Goal: Task Accomplishment & Management: Use online tool/utility

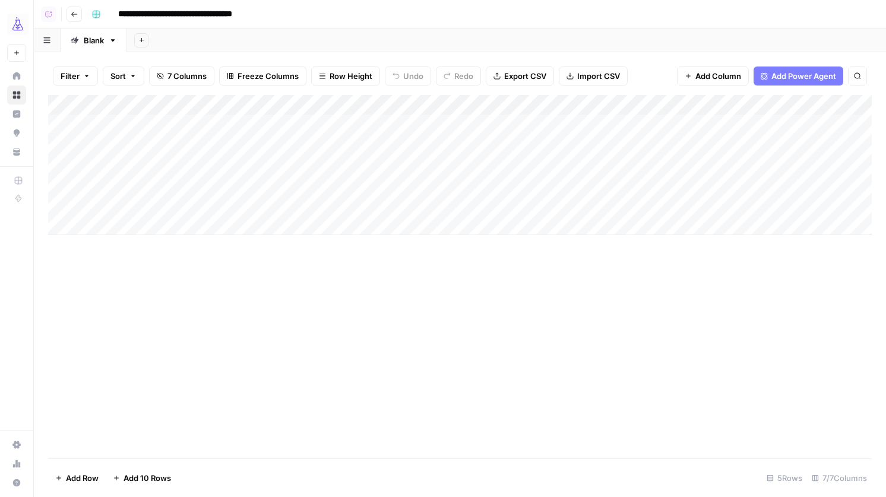
click at [77, 17] on button "Go back" at bounding box center [73, 14] width 15 height 15
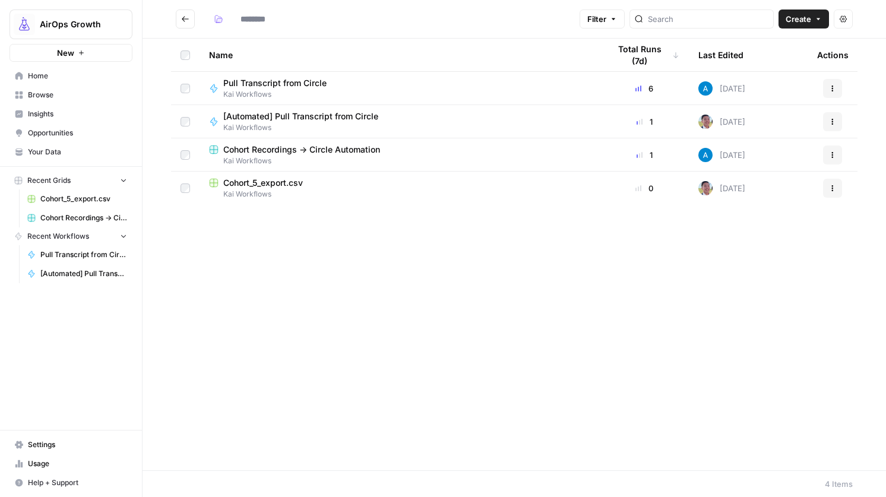
type input "**********"
click at [313, 81] on span "Pull Transcript from Circle" at bounding box center [274, 83] width 103 height 12
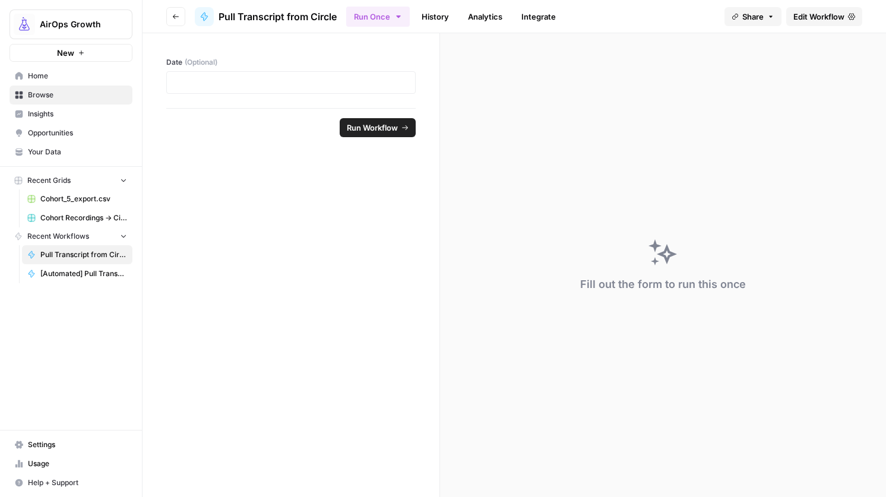
click at [820, 13] on span "Edit Workflow" at bounding box center [818, 17] width 51 height 12
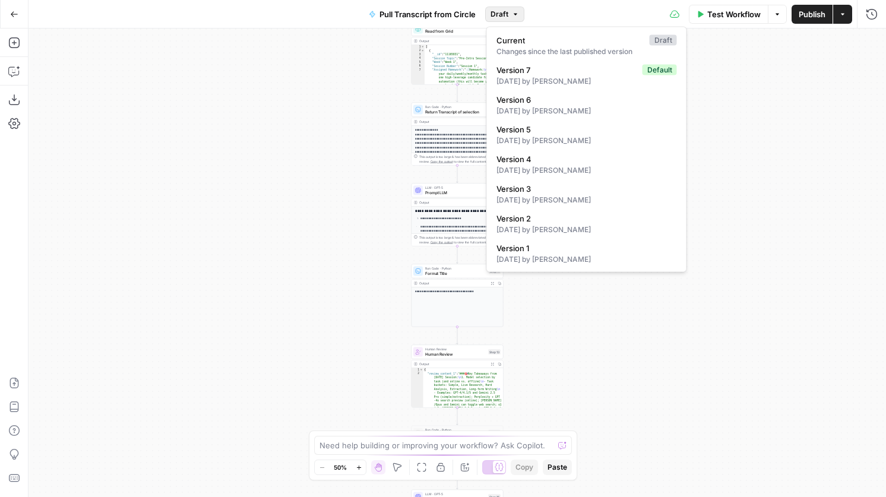
click at [515, 18] on button "Draft" at bounding box center [504, 14] width 39 height 15
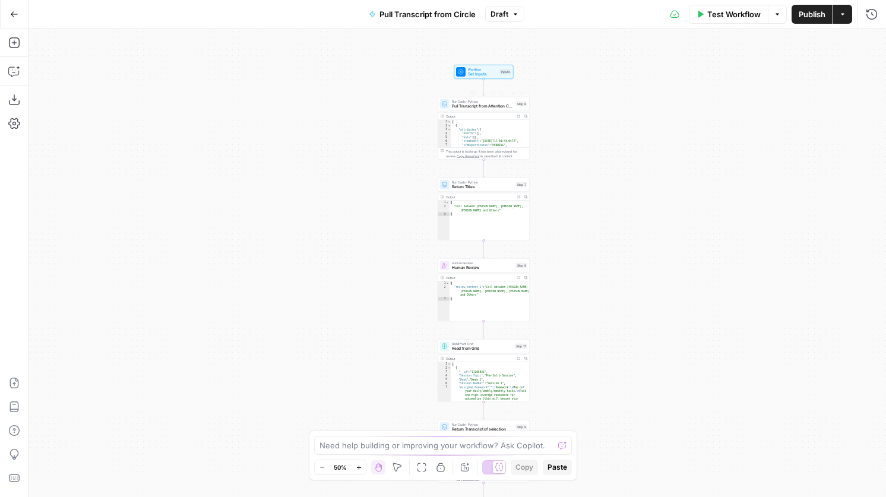
click at [471, 103] on span "Pull Transcript from Attention Conversation ID" at bounding box center [483, 106] width 62 height 6
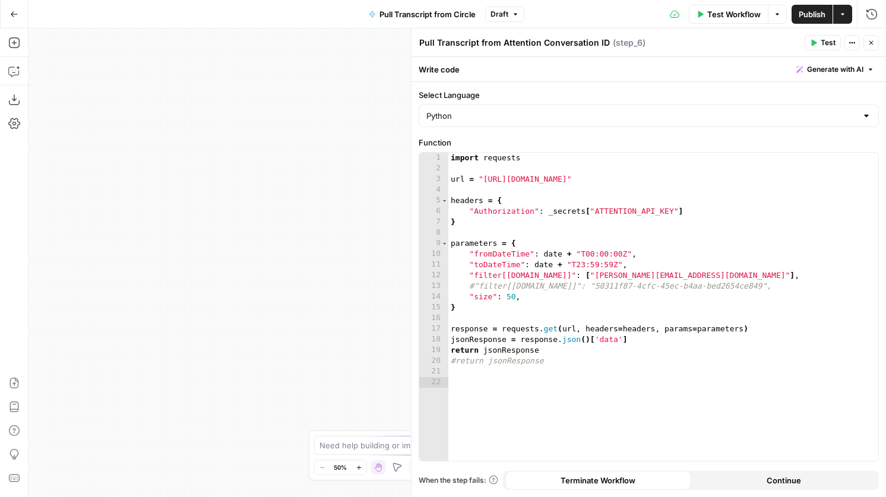
click at [874, 40] on button "Close" at bounding box center [870, 42] width 15 height 15
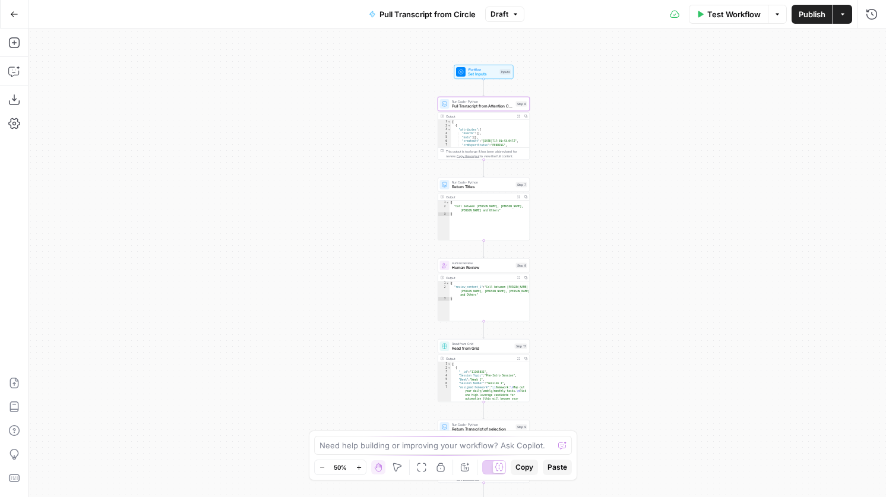
click at [502, 186] on span "Return Titles" at bounding box center [483, 187] width 62 height 6
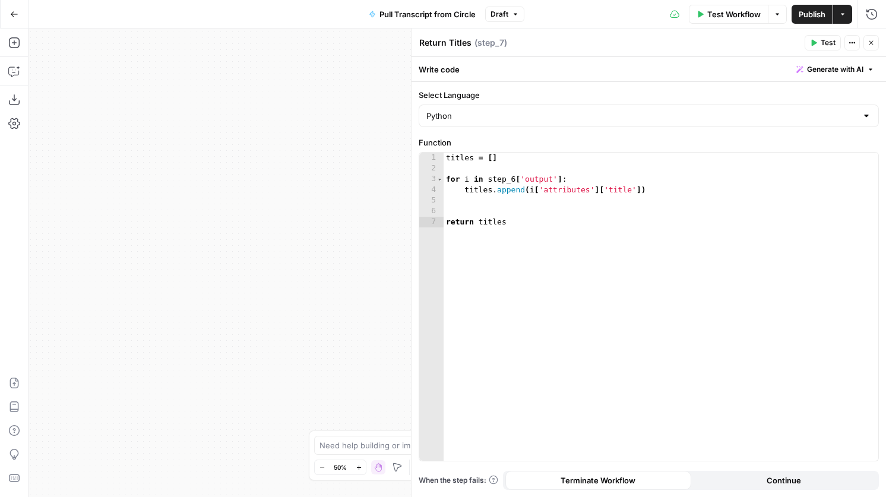
click at [868, 44] on icon "button" at bounding box center [870, 42] width 7 height 7
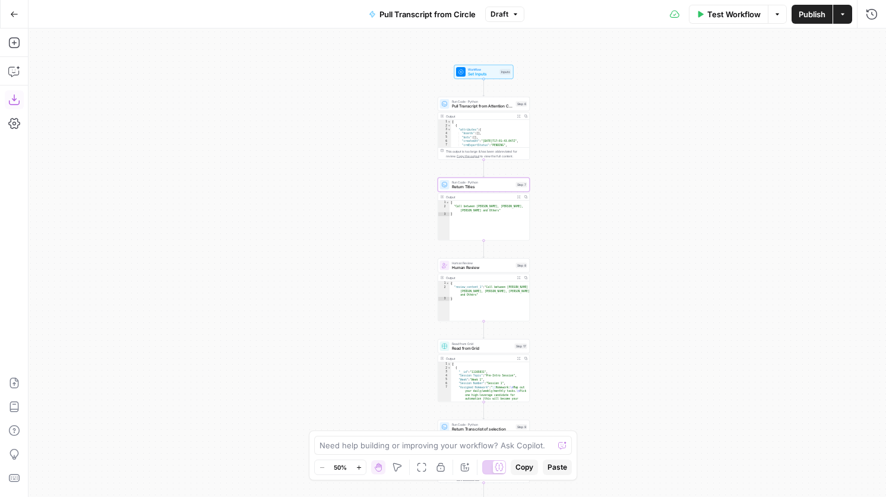
click at [15, 98] on icon "button" at bounding box center [14, 100] width 12 height 12
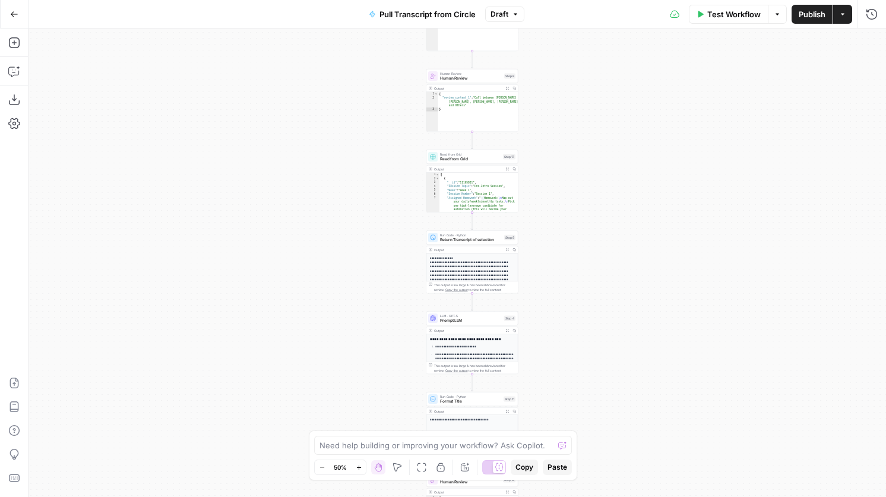
click at [439, 321] on div "LLM · GPT-5 Prompt LLM Step 4 Copy step Delete step Add Note Test" at bounding box center [471, 318] width 87 height 10
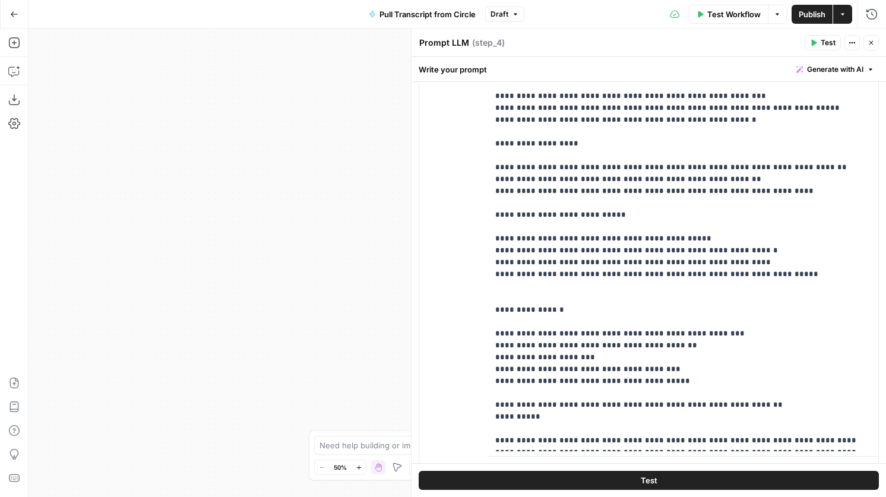
scroll to position [302, 0]
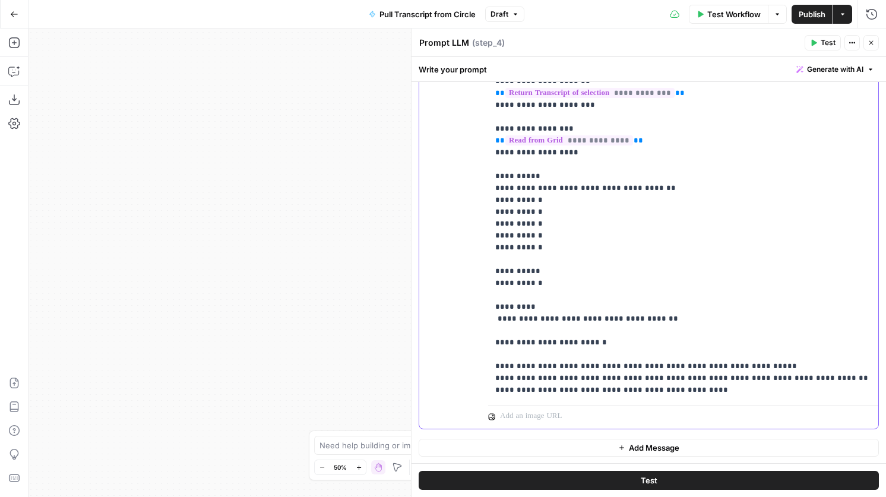
scroll to position [0, 0]
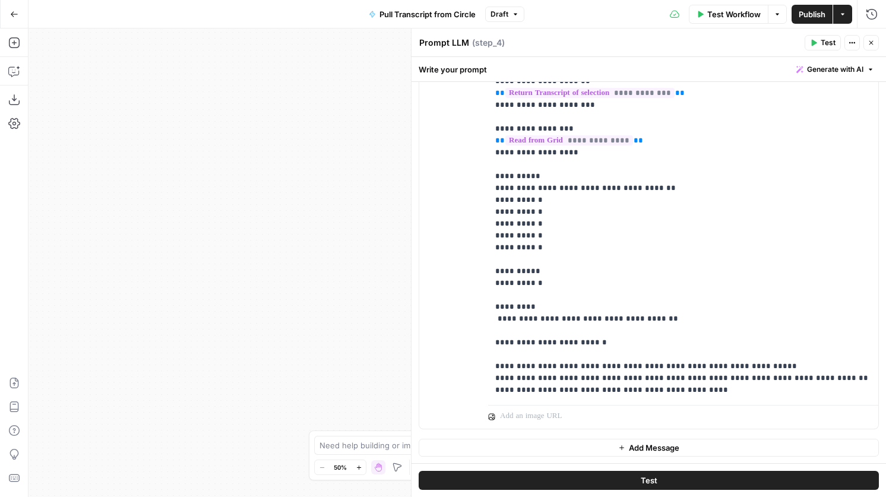
click at [868, 47] on button "Close" at bounding box center [870, 42] width 15 height 15
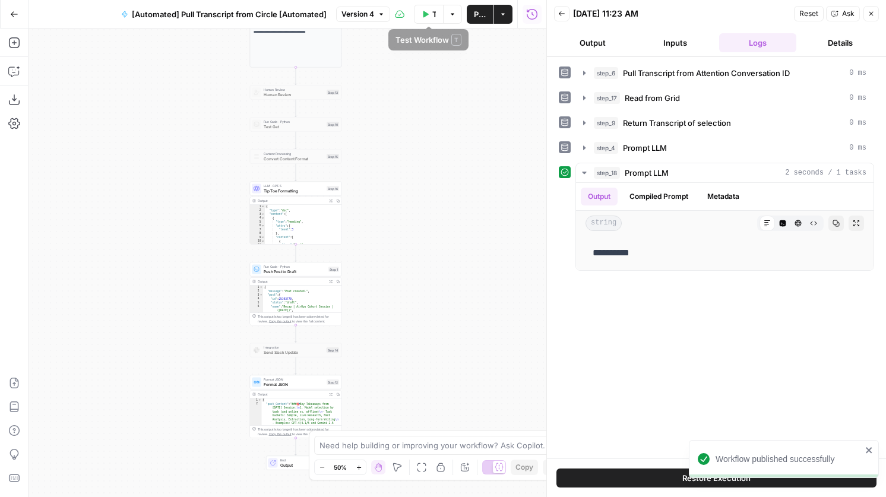
click at [312, 9] on span "[Automated] Pull Transcript from Circle [Automated]" at bounding box center [229, 14] width 195 height 12
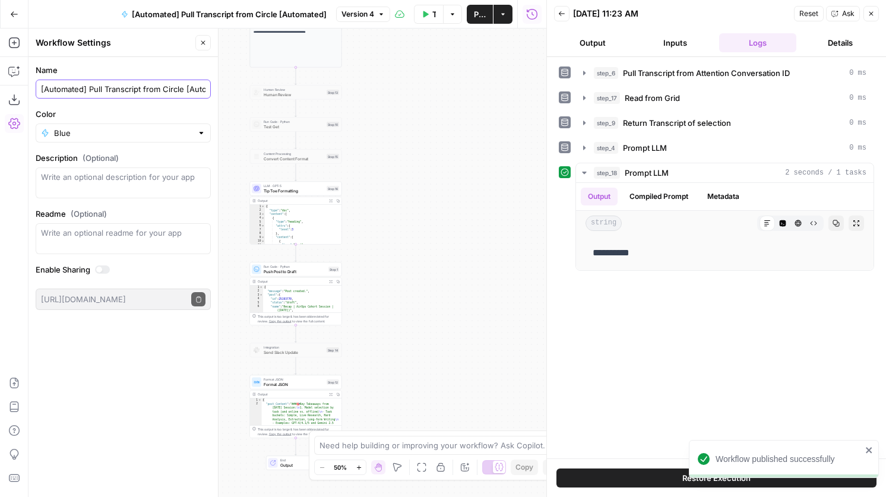
scroll to position [0, 26]
drag, startPoint x: 185, startPoint y: 90, endPoint x: 250, endPoint y: 93, distance: 64.8
click at [250, 93] on body "Workflow published successfully AirOps Growth New Home Browse Insights Opportun…" at bounding box center [443, 248] width 886 height 497
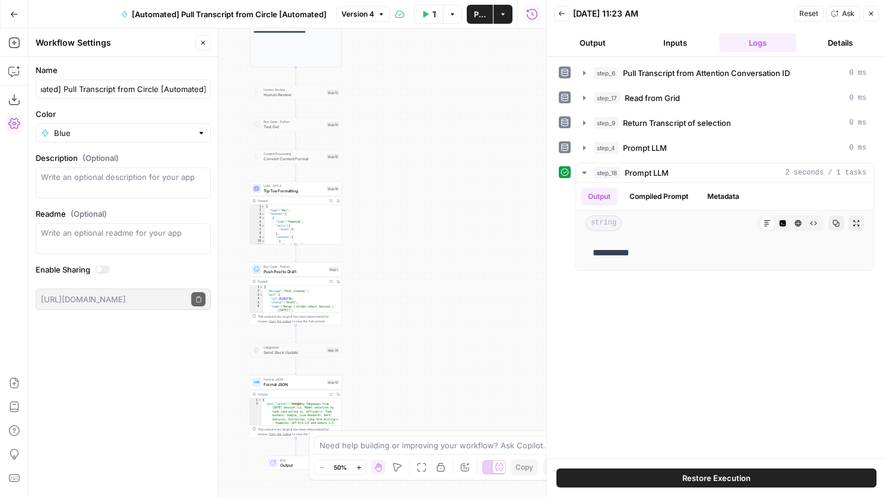
scroll to position [0, 0]
drag, startPoint x: 207, startPoint y: 90, endPoint x: 188, endPoint y: 90, distance: 19.0
click at [188, 90] on div "[Automated] Pull Transcript from Circle [Automated]" at bounding box center [123, 89] width 175 height 19
click at [184, 90] on input "[Automated] Pull Transcript from Circle [Automated]" at bounding box center [123, 89] width 164 height 12
drag, startPoint x: 186, startPoint y: 90, endPoint x: 248, endPoint y: 91, distance: 61.2
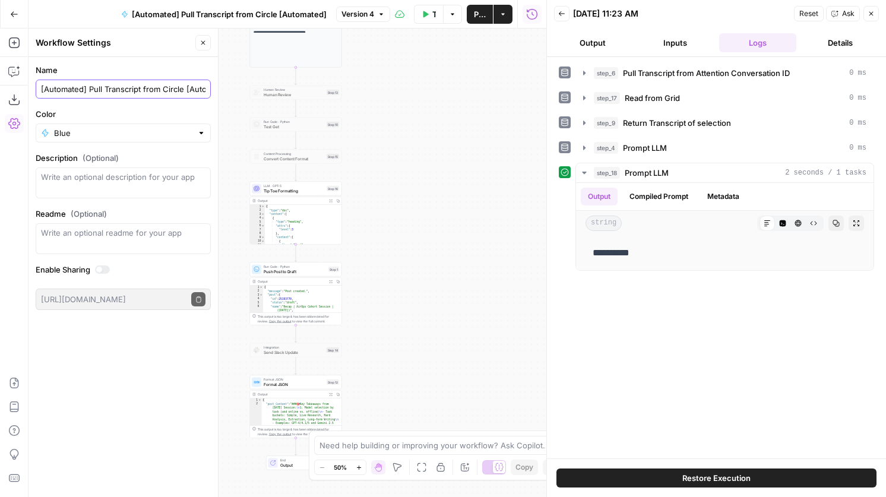
click at [248, 91] on body "AirOps Growth New Home Browse Insights Opportunities Your Data Recent Grids Coh…" at bounding box center [443, 248] width 886 height 497
drag, startPoint x: 186, startPoint y: 85, endPoint x: 215, endPoint y: 92, distance: 29.8
click at [215, 92] on div "Workflow Settings Close Name [Automated] Pull Transcript from Circle [Automated…" at bounding box center [123, 262] width 190 height 468
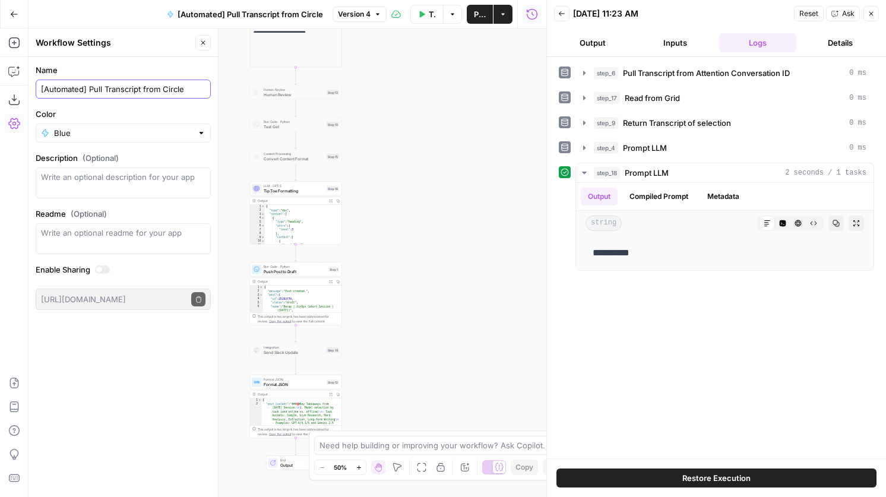
type input "[Automated] Pull Transcript from Circle"
click at [201, 36] on button "Close" at bounding box center [202, 42] width 15 height 15
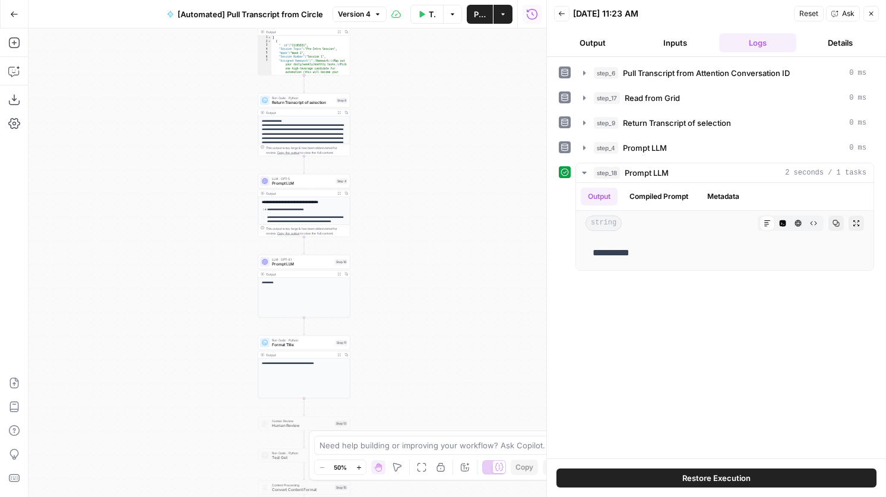
click at [332, 184] on span "Prompt LLM" at bounding box center [303, 183] width 62 height 6
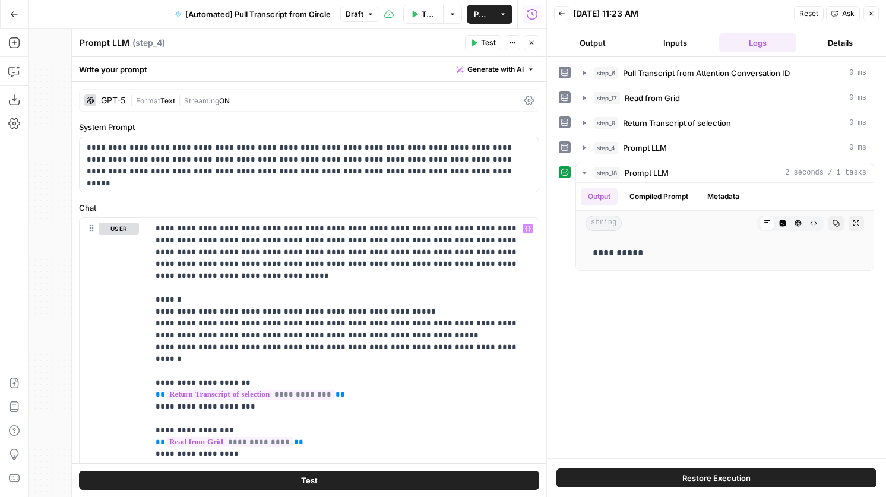
click at [478, 16] on span "Publish" at bounding box center [480, 14] width 12 height 12
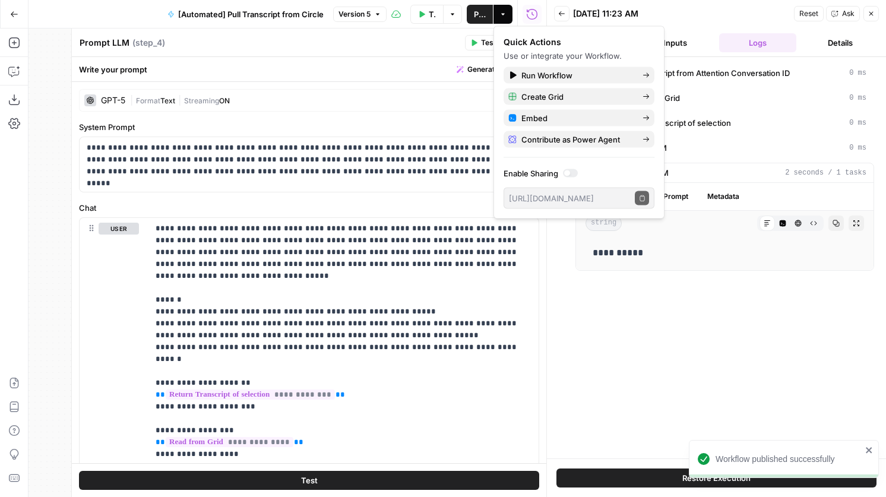
click at [404, 40] on div "Prompt LLM Prompt LLM ( step_4 )" at bounding box center [270, 42] width 382 height 13
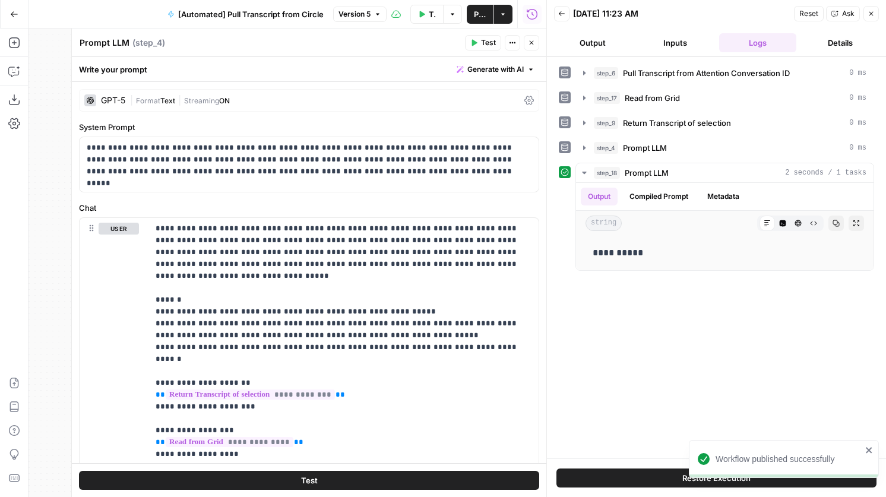
click at [530, 42] on icon "button" at bounding box center [531, 42] width 7 height 7
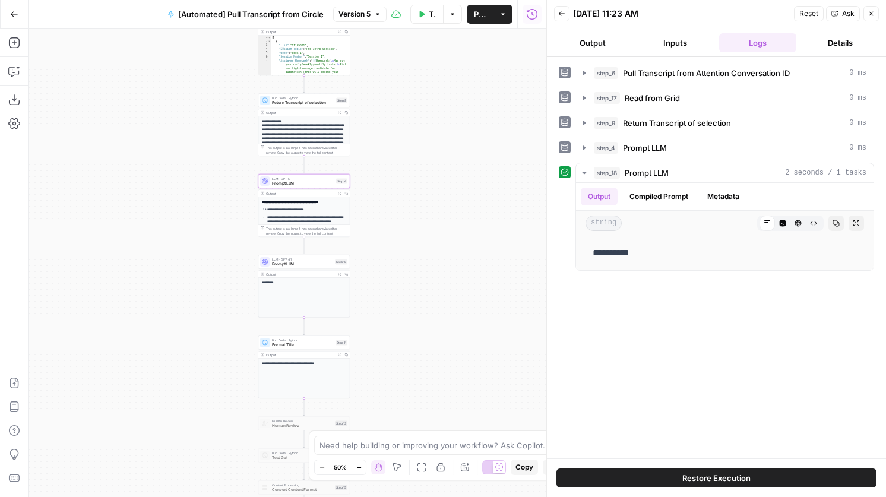
click at [874, 23] on header "Back 09/22/25 at 11:23 AM Reset Ask Close Output Inputs Logs Details" at bounding box center [716, 28] width 339 height 57
click at [871, 13] on icon "button" at bounding box center [870, 13] width 7 height 7
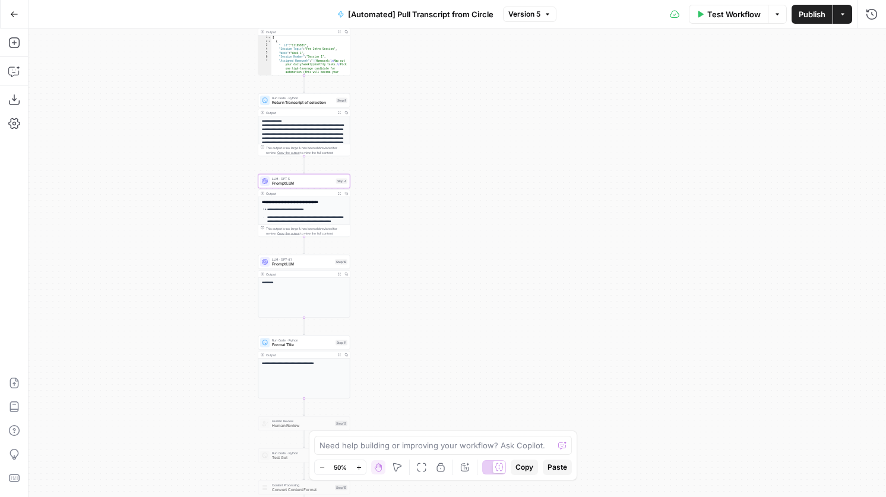
click at [874, 23] on button "Run History" at bounding box center [871, 14] width 19 height 19
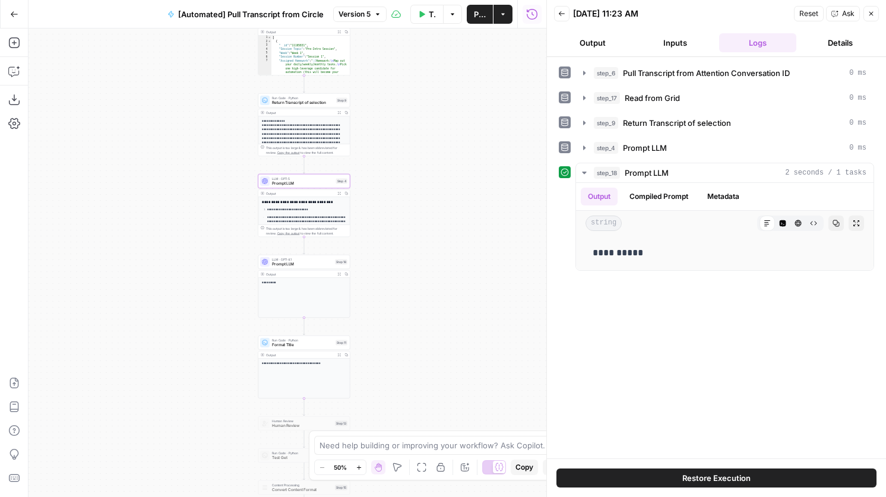
click at [563, 27] on header "Back 09/22/25 at 11:23 AM Reset Ask Close Output Inputs Logs Details" at bounding box center [716, 28] width 339 height 57
click at [563, 14] on icon "button" at bounding box center [561, 13] width 7 height 7
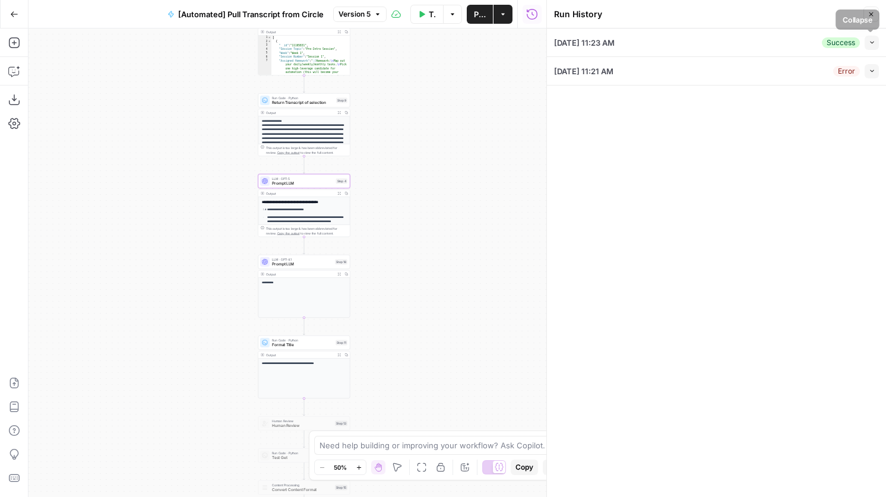
click at [873, 42] on icon "button" at bounding box center [872, 42] width 7 height 7
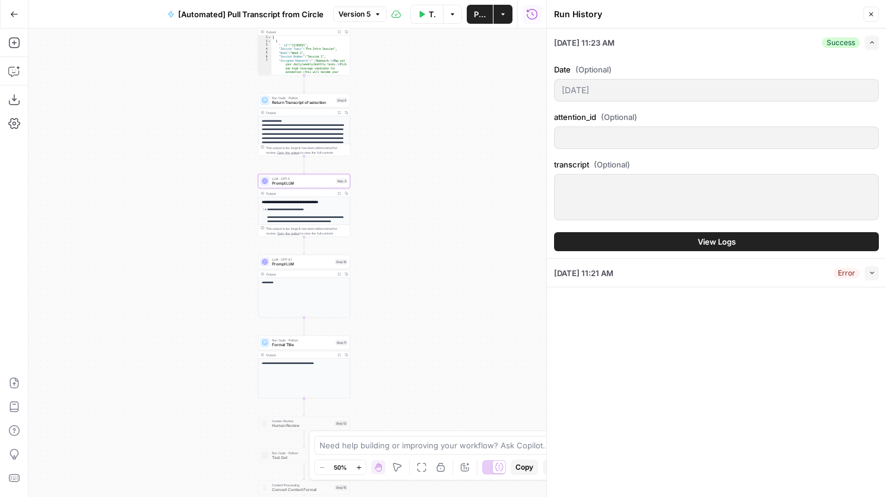
click at [695, 243] on button "View Logs" at bounding box center [716, 241] width 325 height 19
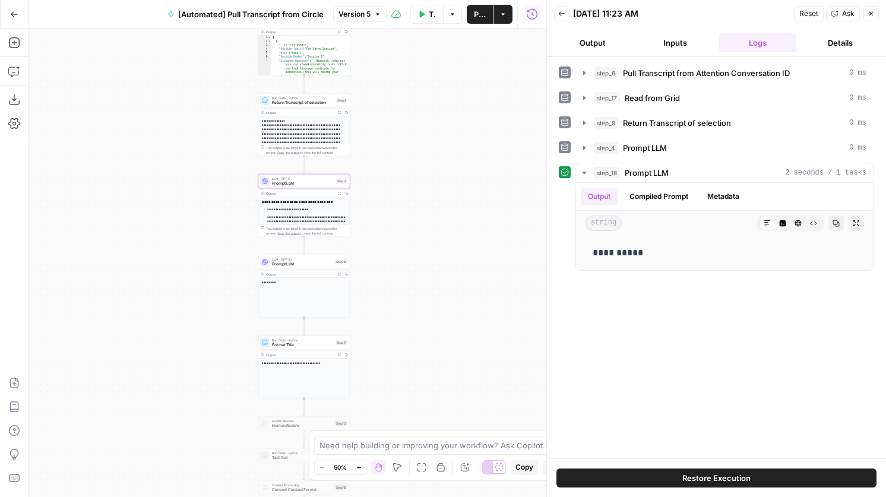
click at [572, 9] on div "Back 09/22/25 at 11:23 AM Reset Ask Close" at bounding box center [716, 14] width 325 height 18
click at [565, 10] on icon "button" at bounding box center [561, 13] width 7 height 7
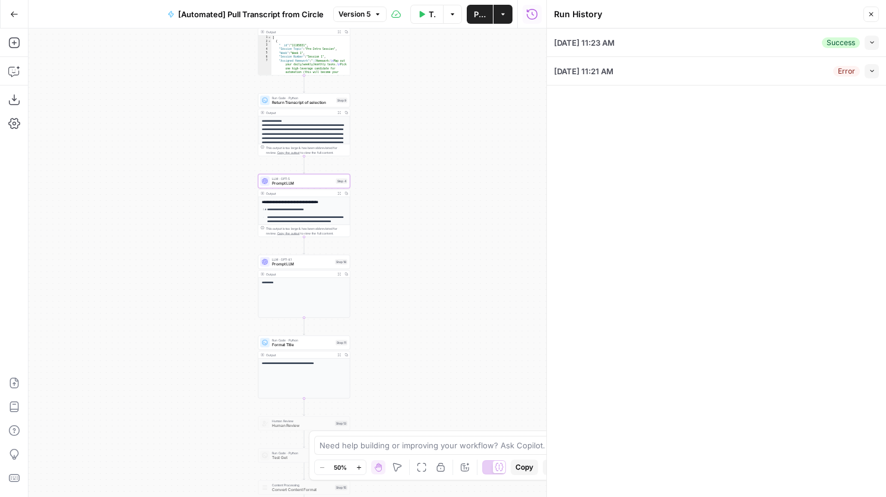
click at [868, 12] on icon "button" at bounding box center [870, 14] width 7 height 7
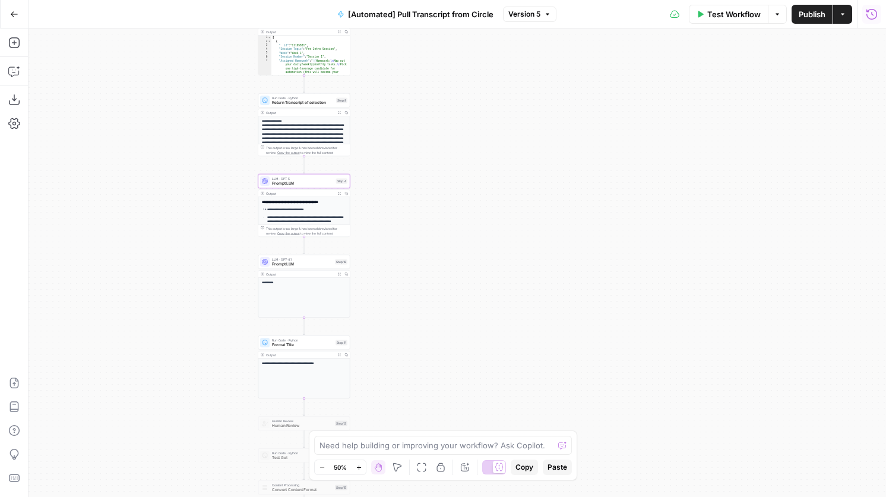
click at [869, 19] on icon "button" at bounding box center [872, 14] width 12 height 12
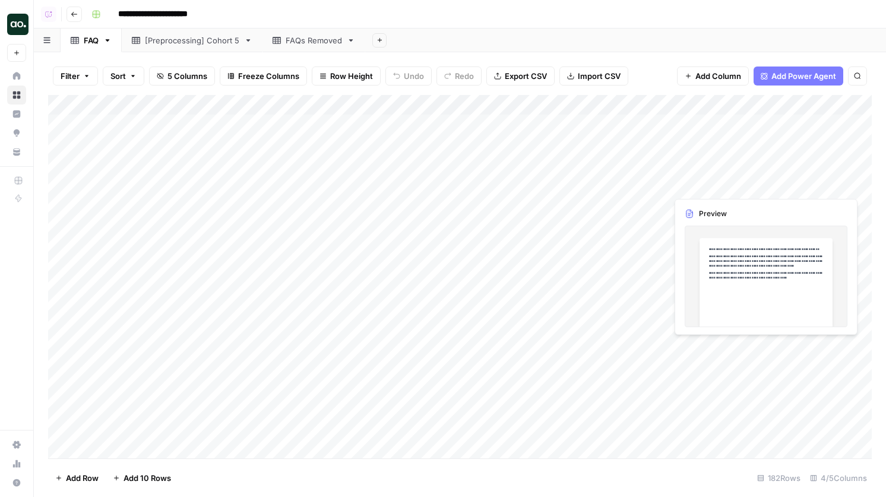
click at [774, 191] on div "Add Column" at bounding box center [459, 276] width 823 height 363
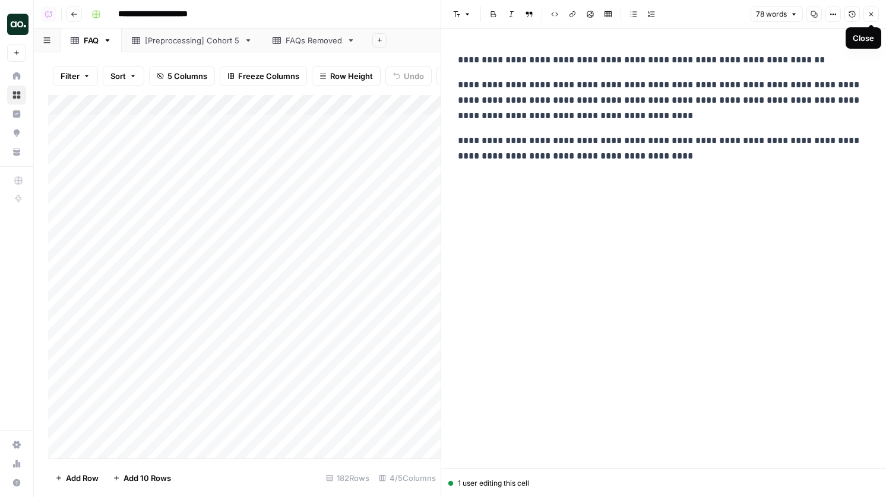
click at [876, 16] on button "Close" at bounding box center [870, 14] width 15 height 15
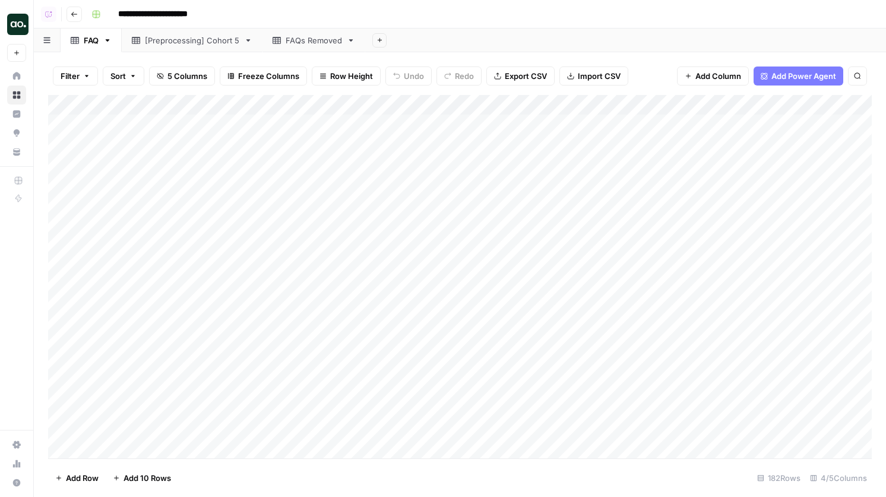
click at [318, 205] on div "Add Column" at bounding box center [459, 276] width 823 height 363
click at [300, 229] on div "Add Column" at bounding box center [459, 276] width 823 height 363
click at [723, 424] on div "Add Column" at bounding box center [459, 276] width 823 height 363
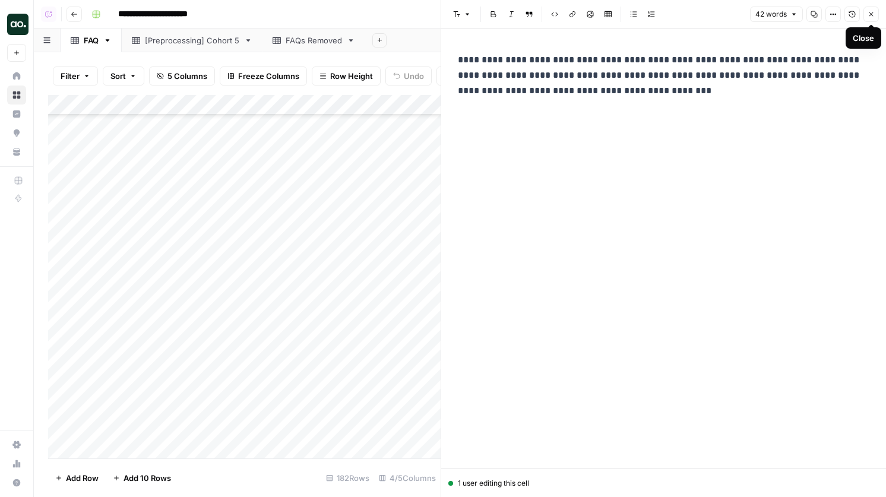
click at [871, 19] on button "Close" at bounding box center [870, 14] width 15 height 15
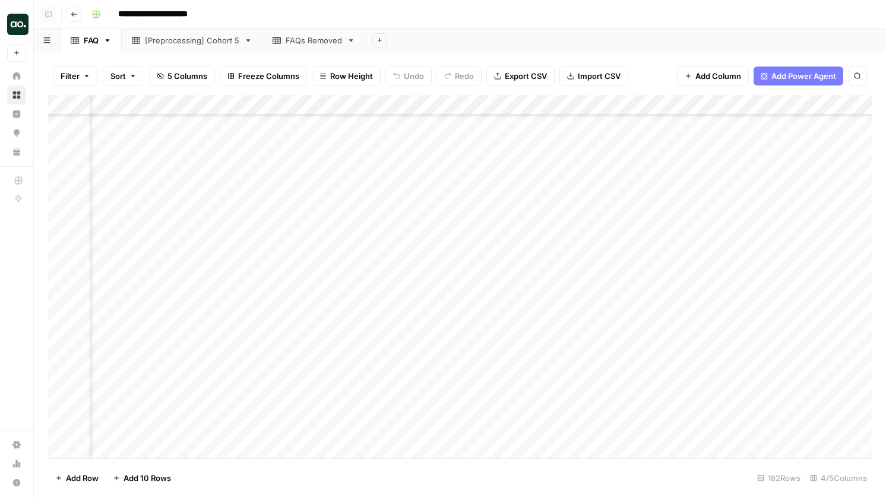
scroll to position [3349, 401]
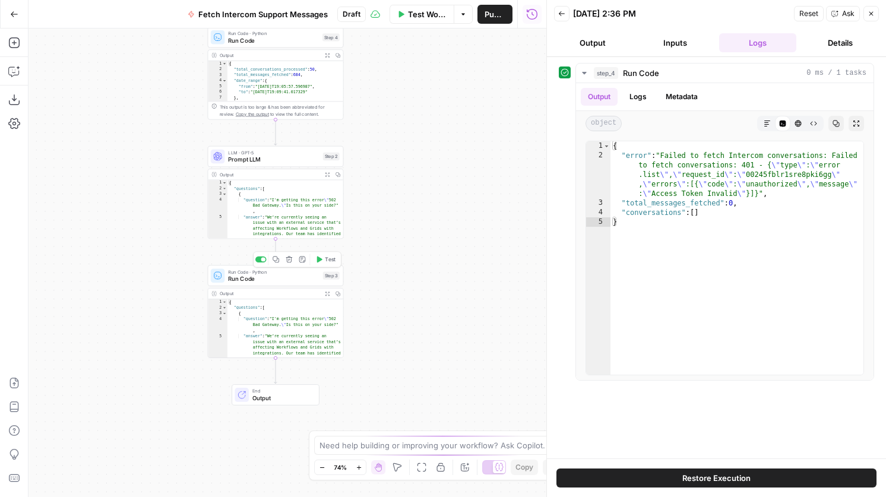
click at [301, 281] on span "Run Code" at bounding box center [273, 278] width 91 height 9
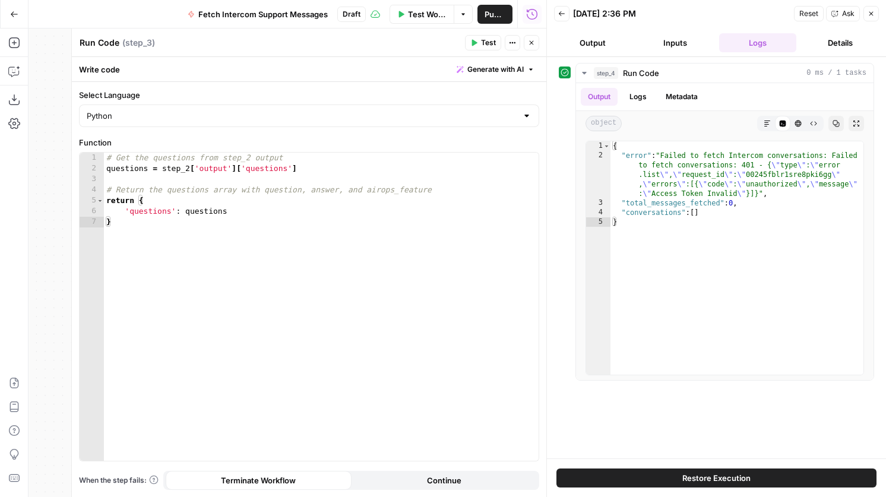
click at [526, 43] on button "Close" at bounding box center [531, 42] width 15 height 15
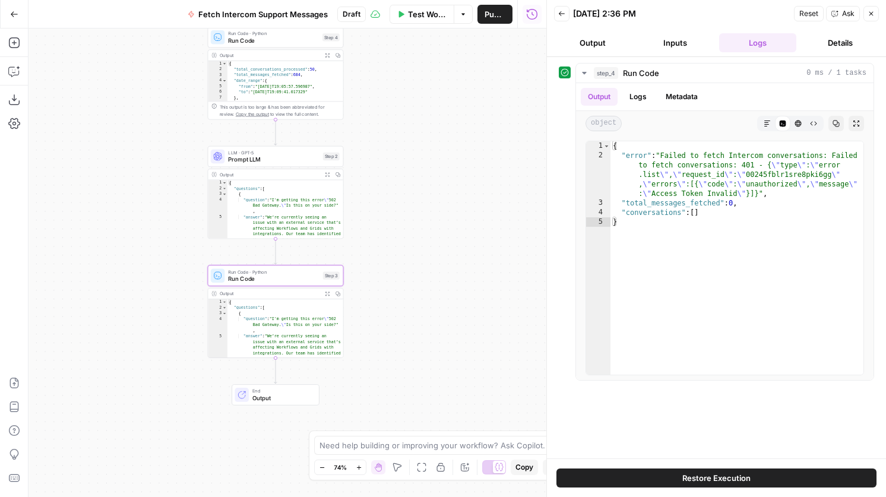
click at [11, 9] on button "Go Back" at bounding box center [14, 14] width 21 height 21
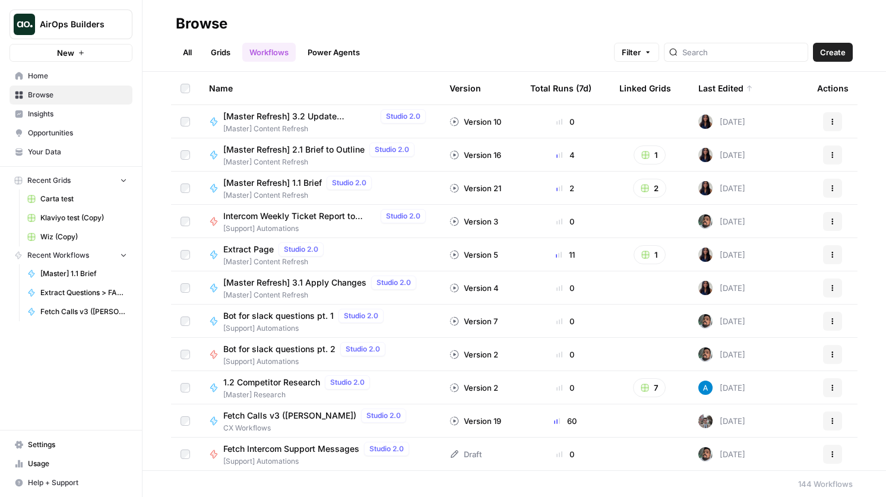
click at [176, 54] on link "All" at bounding box center [187, 52] width 23 height 19
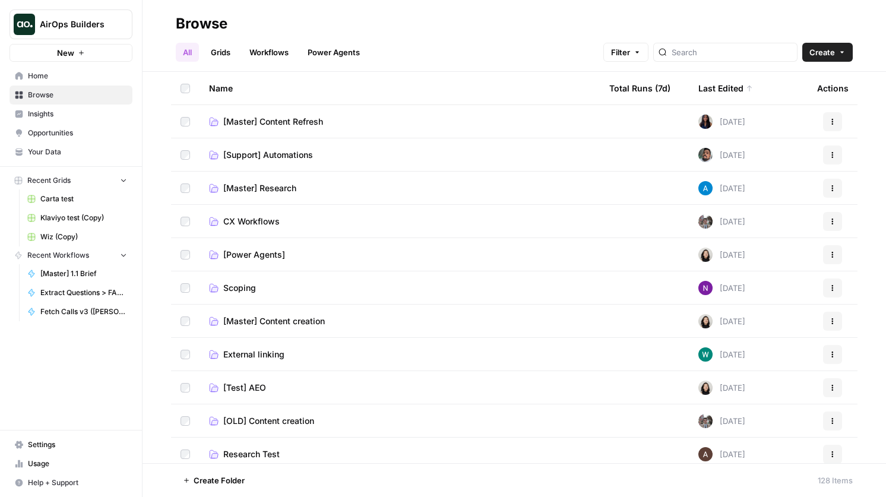
click at [724, 93] on div "Last Edited" at bounding box center [725, 88] width 55 height 33
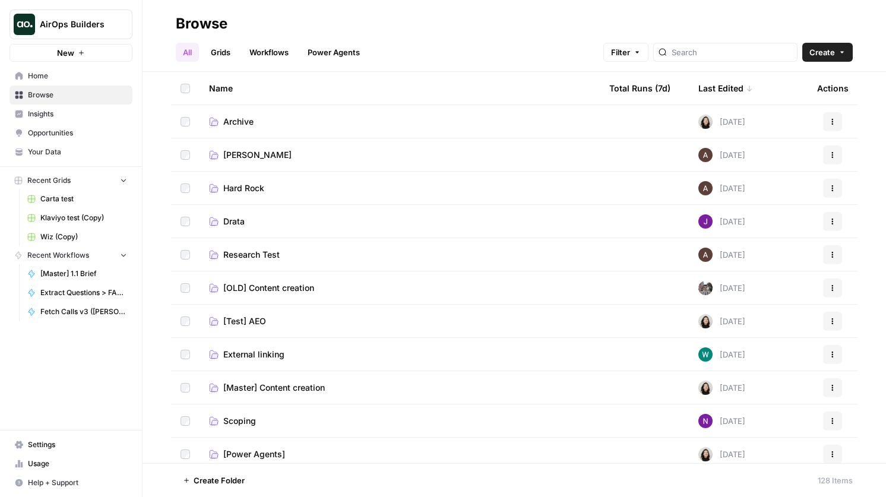
click at [724, 93] on div "Last Edited" at bounding box center [725, 88] width 55 height 33
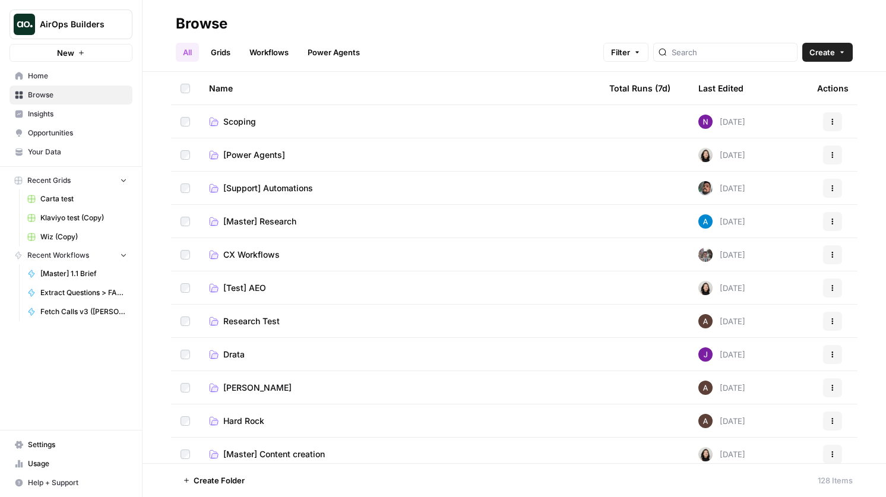
click at [294, 189] on span "[Support] Automations" at bounding box center [268, 188] width 90 height 12
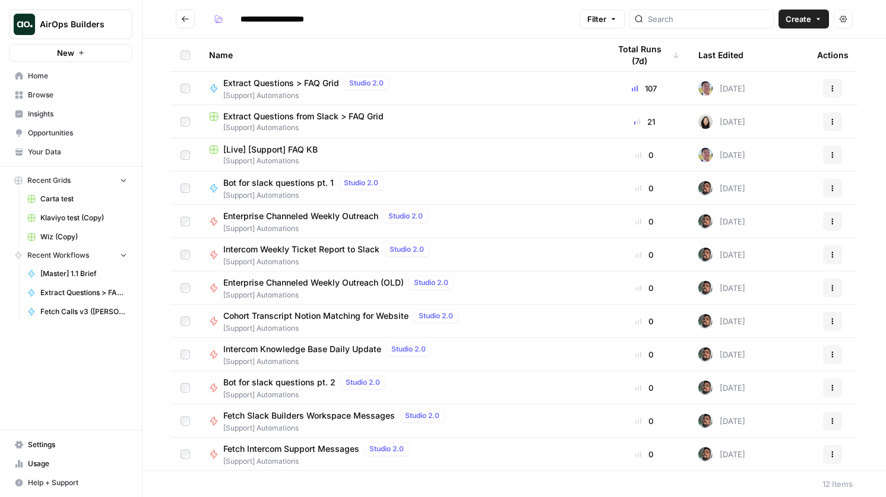
scroll to position [1, 0]
click at [333, 449] on span "Fetch Intercom Support Messages" at bounding box center [291, 448] width 136 height 12
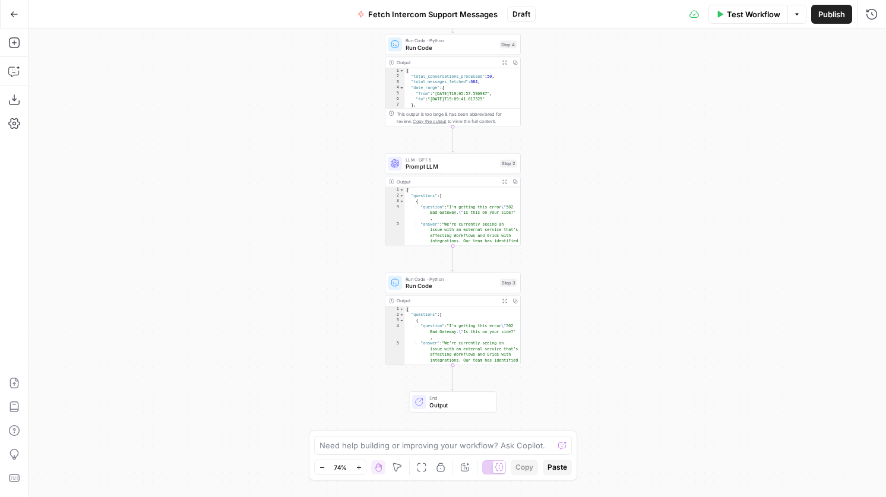
click at [474, 282] on span "Run Code" at bounding box center [450, 285] width 91 height 9
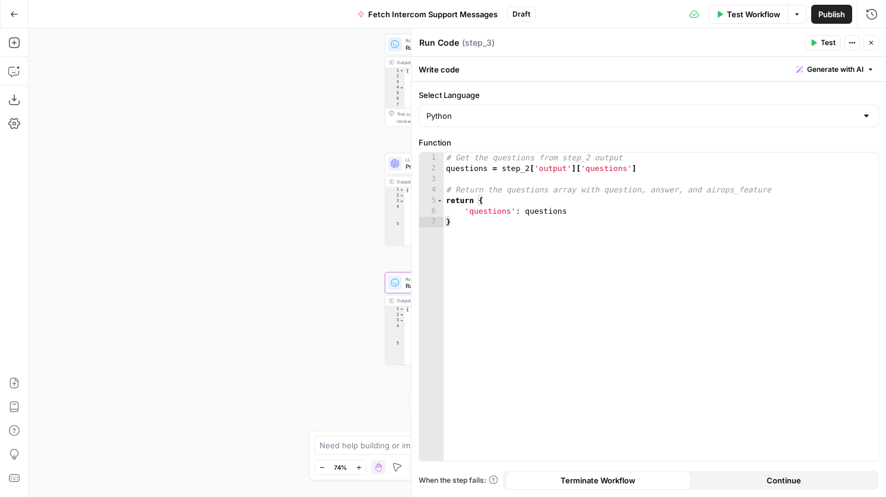
click at [867, 39] on icon "button" at bounding box center [870, 42] width 7 height 7
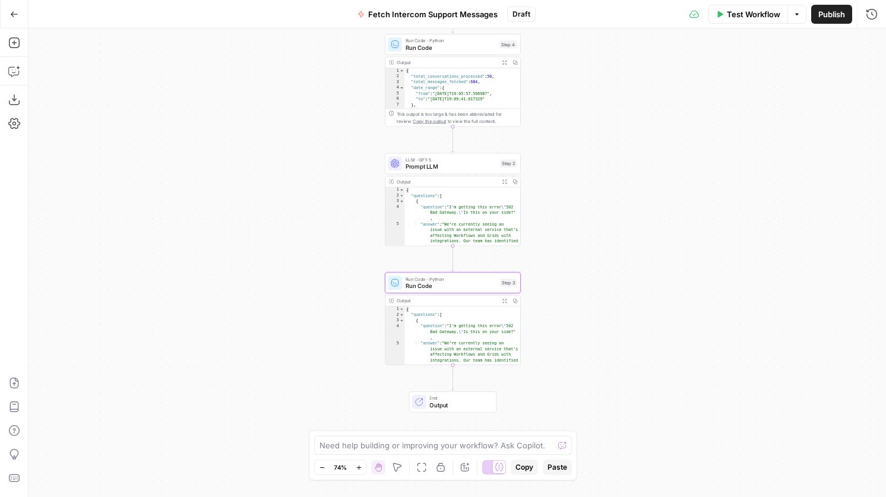
type textarea "**********"
click at [467, 330] on div "{ "questions" : [ { "question" : "I'm getting this error \" 502 Bad Gateway. \"…" at bounding box center [462, 358] width 116 height 104
click at [500, 287] on div "Run Code · Python Run Code Step 3 Copy step Delete step Add Note Test" at bounding box center [452, 282] width 129 height 15
click at [500, 287] on div "Run Code Run Code ( step_3 ) Test Actions Close Write code Generate with AI Sel…" at bounding box center [648, 262] width 475 height 468
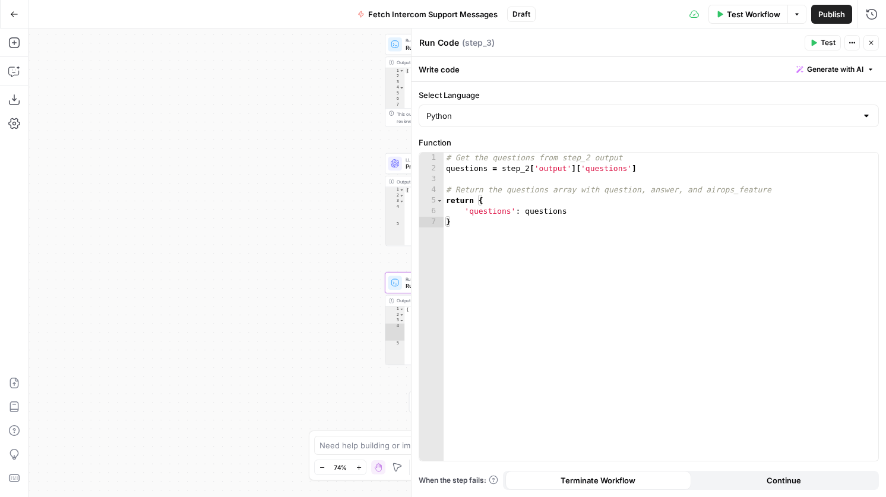
click at [870, 50] on header "Run Code Run Code ( step_3 ) Test Actions Close" at bounding box center [648, 42] width 474 height 28
click at [869, 42] on icon "button" at bounding box center [870, 42] width 7 height 7
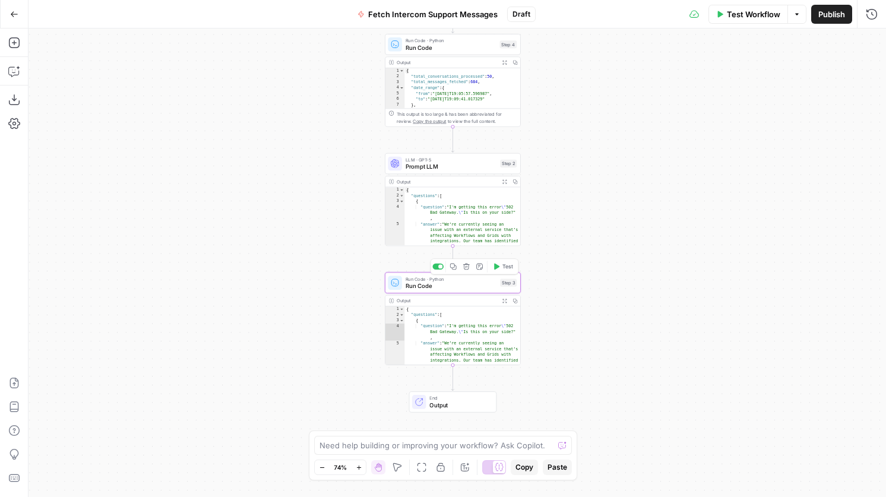
click at [506, 269] on span "Test" at bounding box center [507, 266] width 11 height 8
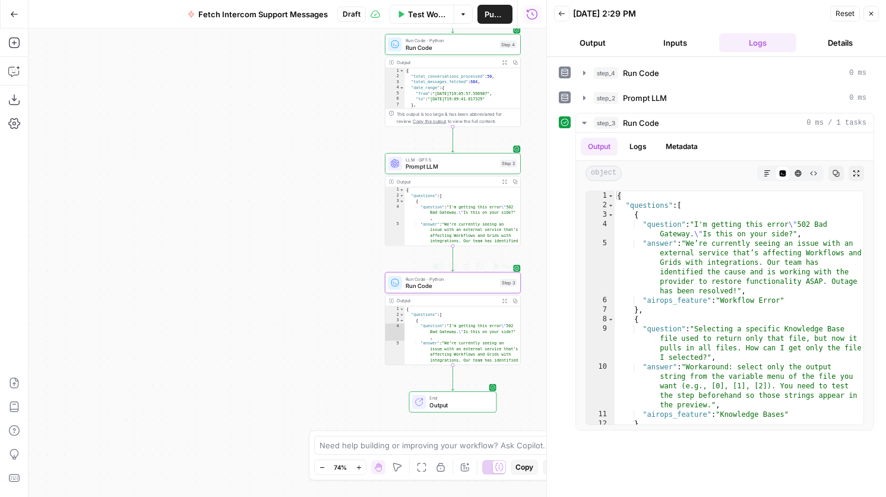
click at [442, 281] on span "Run Code" at bounding box center [450, 285] width 91 height 9
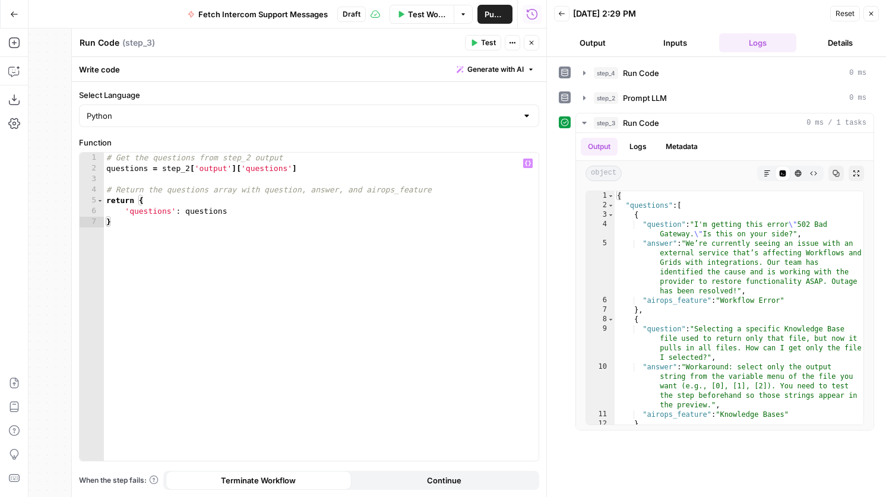
type textarea "**********"
click at [448, 187] on div "# Get the questions from step_2 output questions = step_2 [ 'output' ] [ 'quest…" at bounding box center [321, 317] width 435 height 329
paste textarea "*"
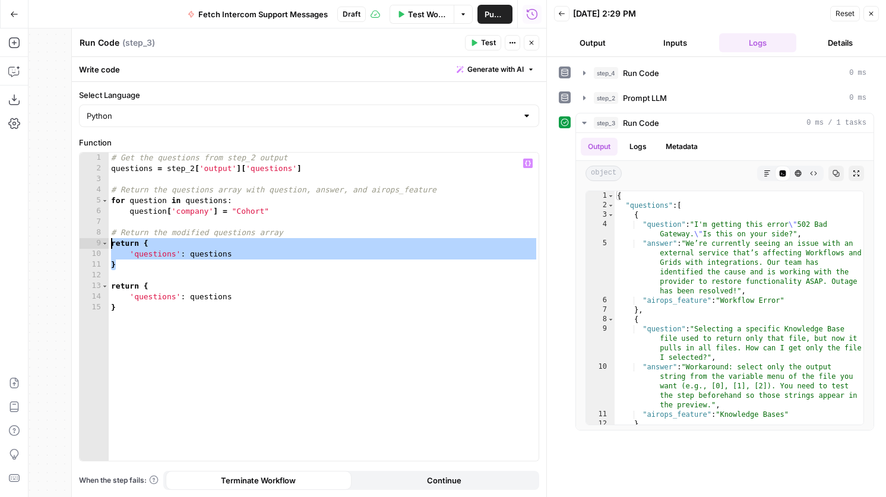
drag, startPoint x: 125, startPoint y: 264, endPoint x: 97, endPoint y: 243, distance: 34.8
click at [97, 243] on div "* 1 2 3 4 5 6 7 8 9 10 11 12 13 14 15 # Get the questions from step_2 output qu…" at bounding box center [309, 307] width 459 height 308
type textarea "**********"
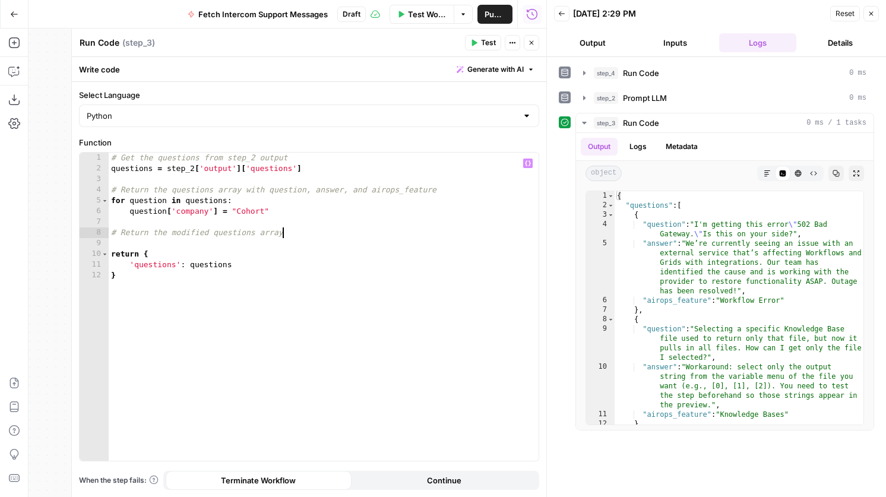
click at [262, 213] on div "# Get the questions from step_2 output questions = step_2 [ 'output' ] [ 'quest…" at bounding box center [324, 317] width 430 height 329
drag, startPoint x: 264, startPoint y: 211, endPoint x: 236, endPoint y: 215, distance: 28.2
click at [237, 214] on div "# Get the questions from step_2 output questions = step_2 [ 'output' ] [ 'quest…" at bounding box center [324, 317] width 430 height 329
click at [354, 275] on div "# Get the questions from step_2 output questions = step_2 [ 'output' ] [ 'quest…" at bounding box center [324, 317] width 430 height 329
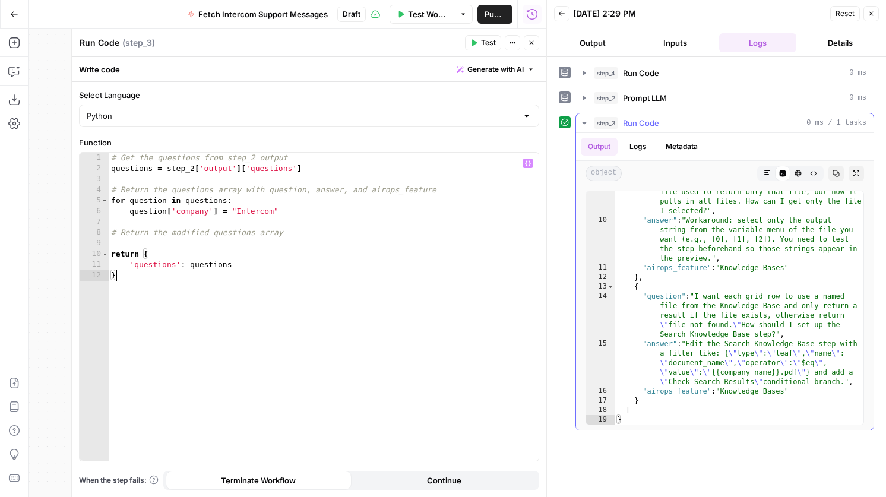
scroll to position [0, 0]
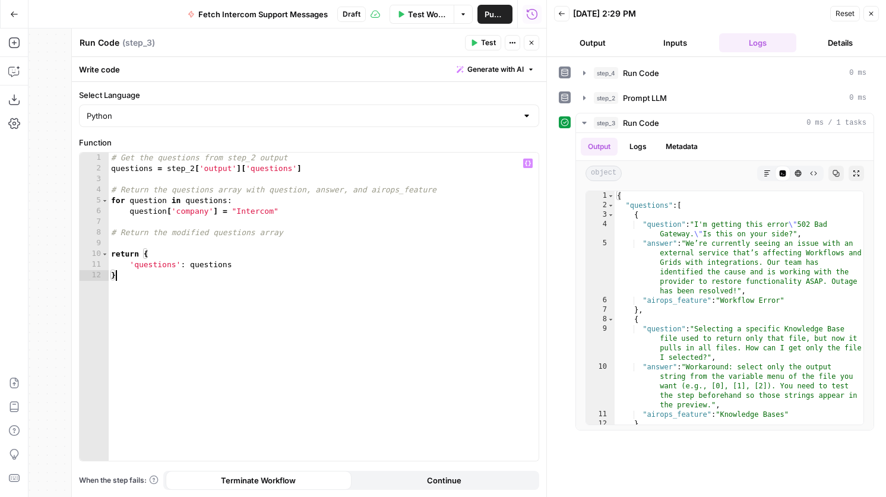
type textarea "*"
click at [531, 44] on icon "button" at bounding box center [531, 42] width 7 height 7
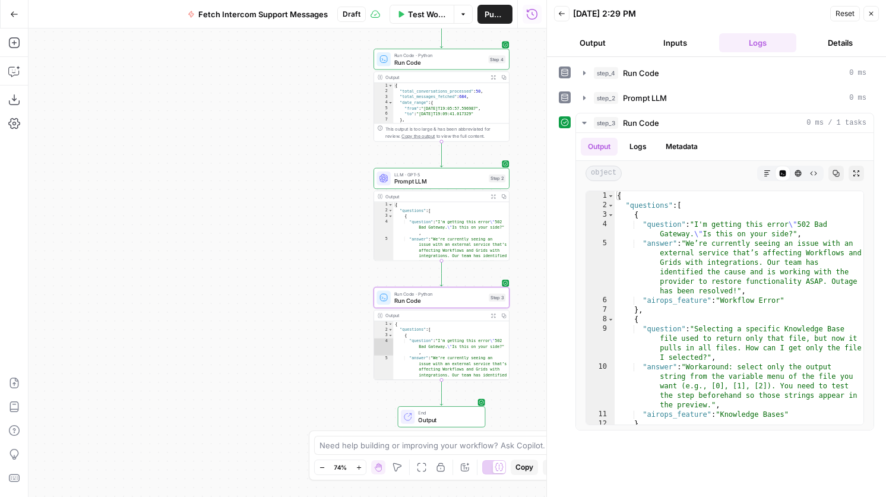
drag, startPoint x: 257, startPoint y: 287, endPoint x: 248, endPoint y: 294, distance: 11.4
click at [248, 294] on div "Workflow Set Inputs Inputs Run Code · Python Run Code Step 4 Output Expand Outp…" at bounding box center [287, 262] width 518 height 468
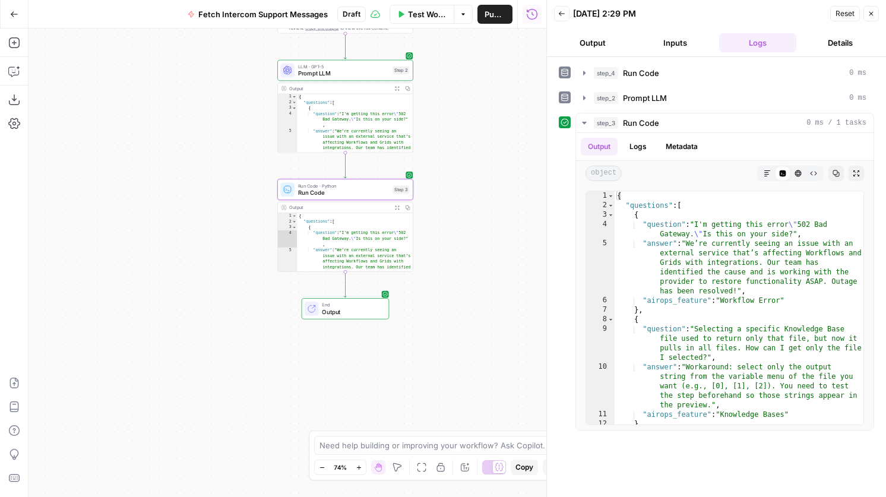
drag, startPoint x: 349, startPoint y: 347, endPoint x: 227, endPoint y: 224, distance: 173.0
click at [227, 224] on div "Workflow Set Inputs Inputs Run Code · Python Run Code Step 4 Output Expand Outp…" at bounding box center [287, 262] width 518 height 468
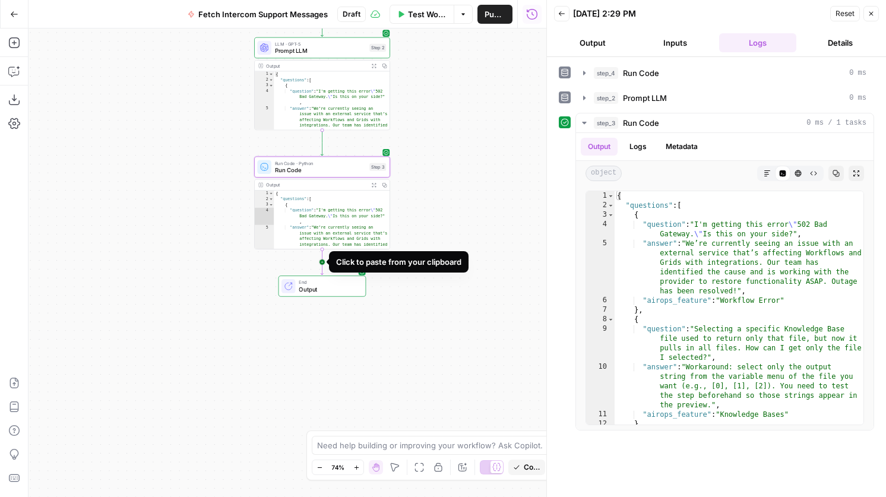
click at [321, 264] on icon "Edge from step_3 to end" at bounding box center [322, 262] width 2 height 26
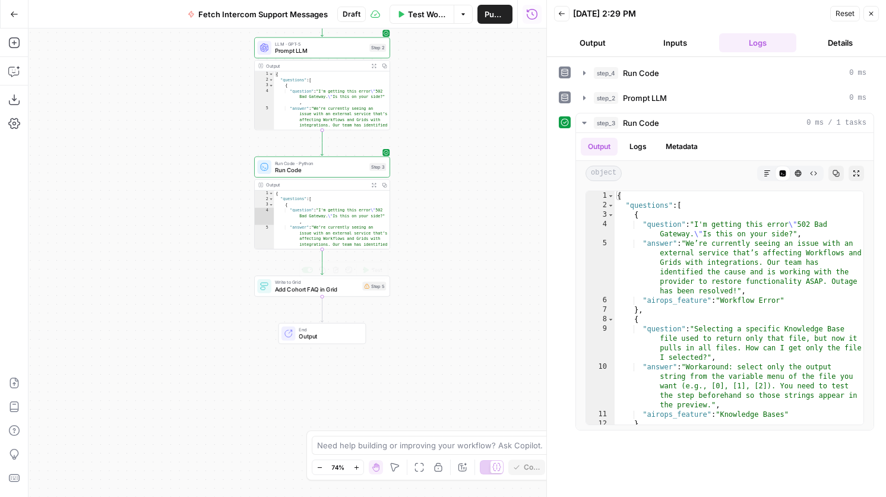
click at [354, 288] on span "Add Cohort FAQ in Grid" at bounding box center [317, 289] width 84 height 9
type input "[Live] [Support] FAQ KB"
type input "question"
type input "answer"
type input "category"
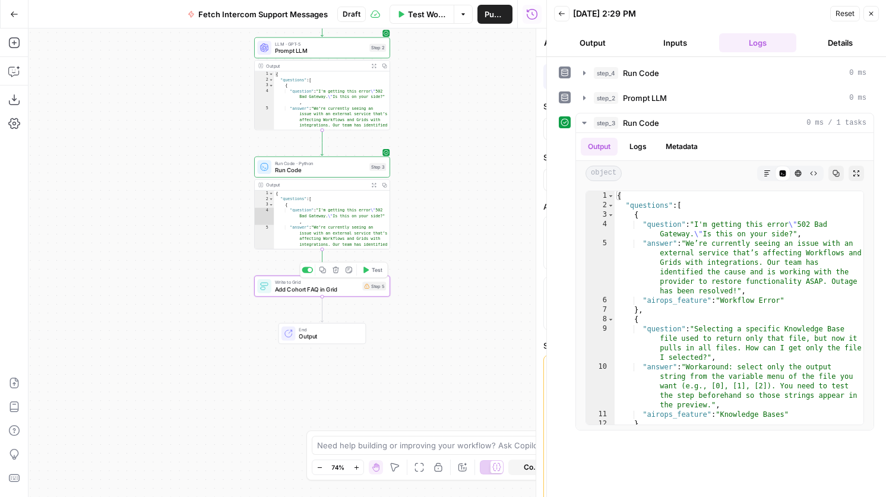
type input "source"
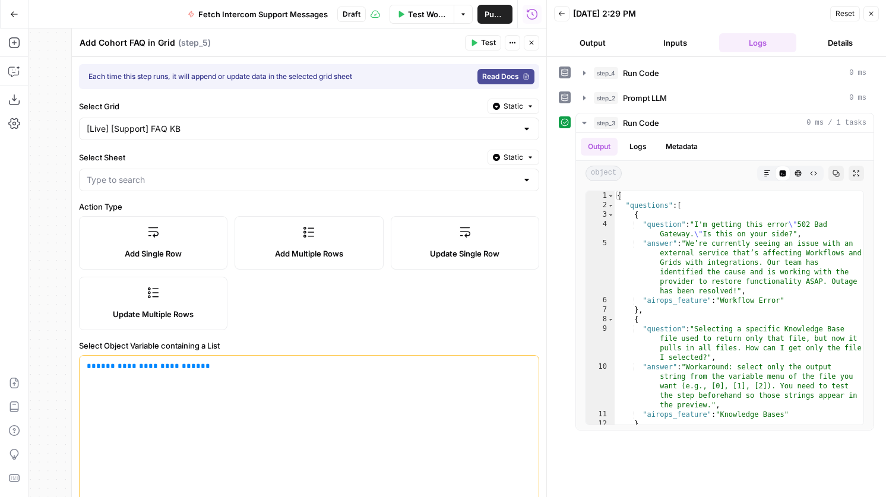
type input "FAQ"
click at [124, 43] on textarea "Add Cohort FAQ in Grid" at bounding box center [128, 43] width 96 height 12
click at [127, 43] on textarea "Add Cohort FAQ in Grid" at bounding box center [128, 43] width 96 height 12
type textarea "Add Intercom FAQ in Grid"
drag, startPoint x: 233, startPoint y: 369, endPoint x: 82, endPoint y: 370, distance: 151.4
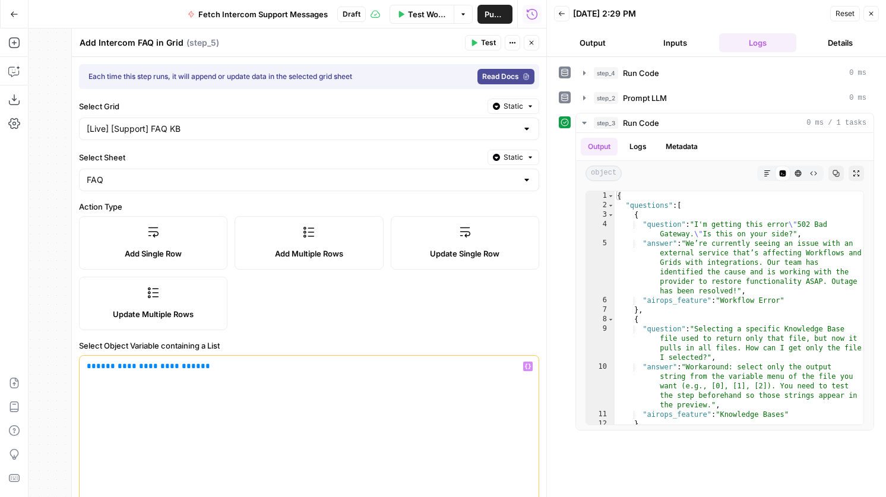
click at [82, 370] on div "**********" at bounding box center [309, 447] width 459 height 182
click at [122, 367] on span "**********" at bounding box center [148, 366] width 104 height 8
click at [118, 366] on span "**********" at bounding box center [148, 366] width 104 height 8
click at [249, 350] on label "Select Object Variable containing a List" at bounding box center [309, 346] width 460 height 12
click at [306, 383] on div "**********" at bounding box center [309, 447] width 459 height 182
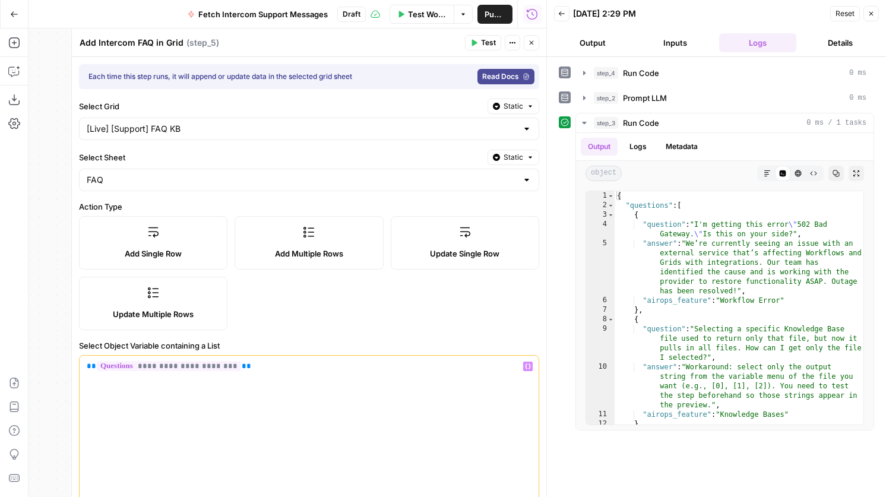
click at [530, 42] on icon "button" at bounding box center [531, 42] width 7 height 7
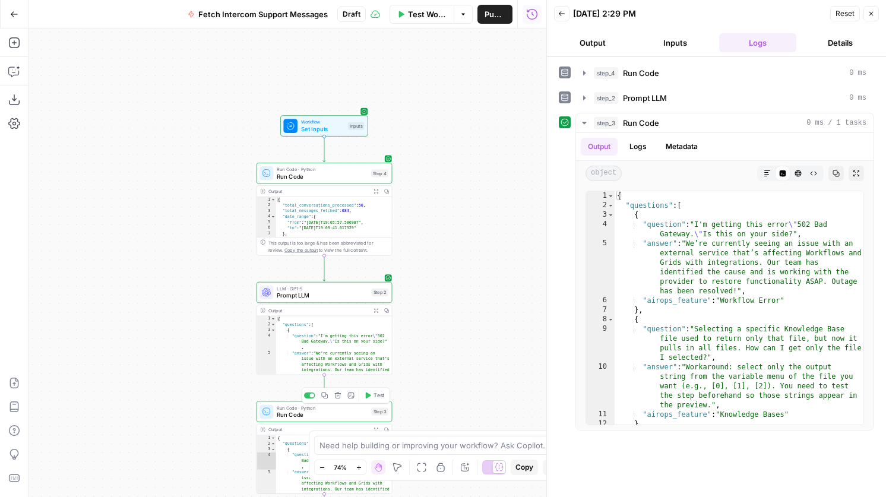
click at [377, 397] on span "Test" at bounding box center [378, 395] width 11 height 8
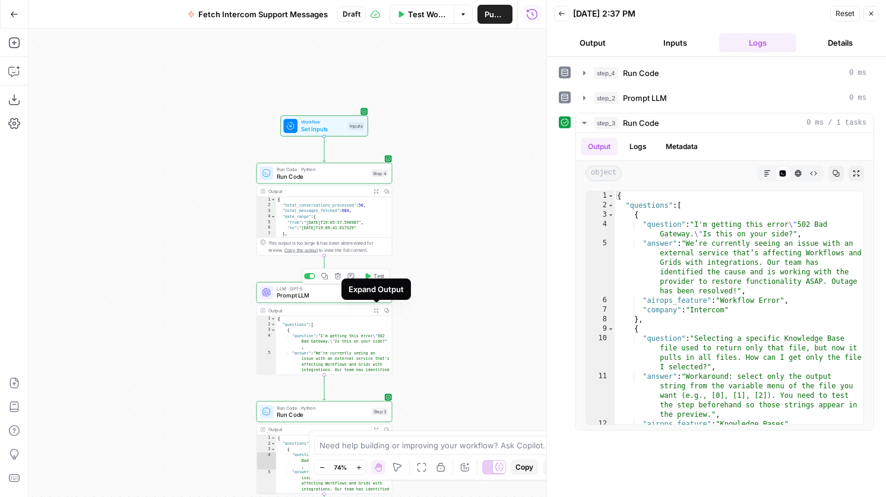
click at [339, 294] on span "Prompt LLM" at bounding box center [322, 295] width 91 height 9
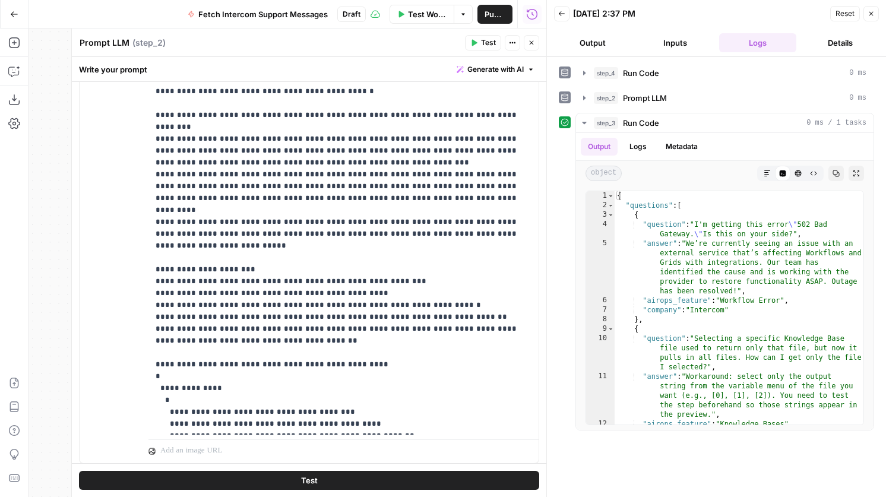
scroll to position [297, 0]
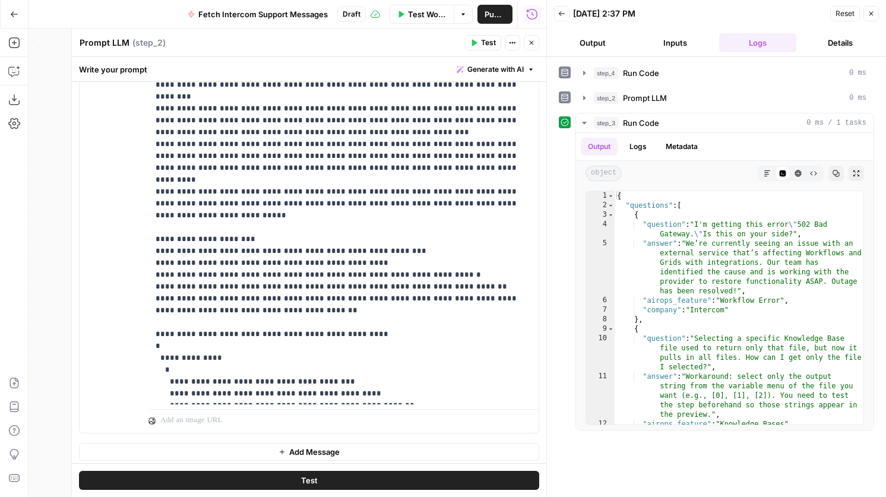
click at [526, 41] on button "Close" at bounding box center [531, 42] width 15 height 15
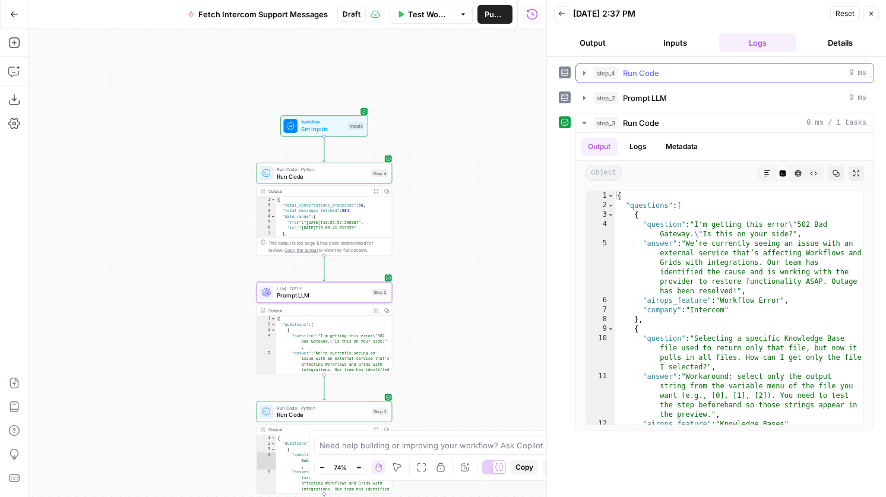
click at [619, 77] on div "step_4 Run Code 0 ms" at bounding box center [730, 73] width 272 height 12
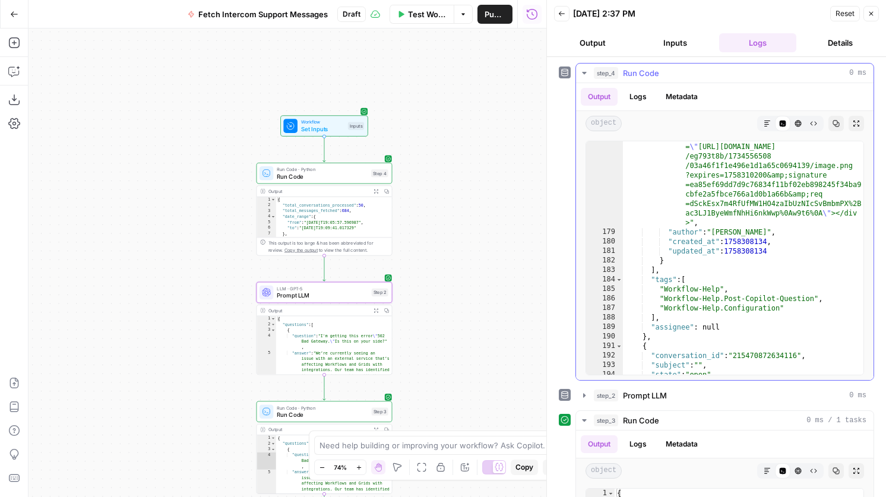
scroll to position [577, 0]
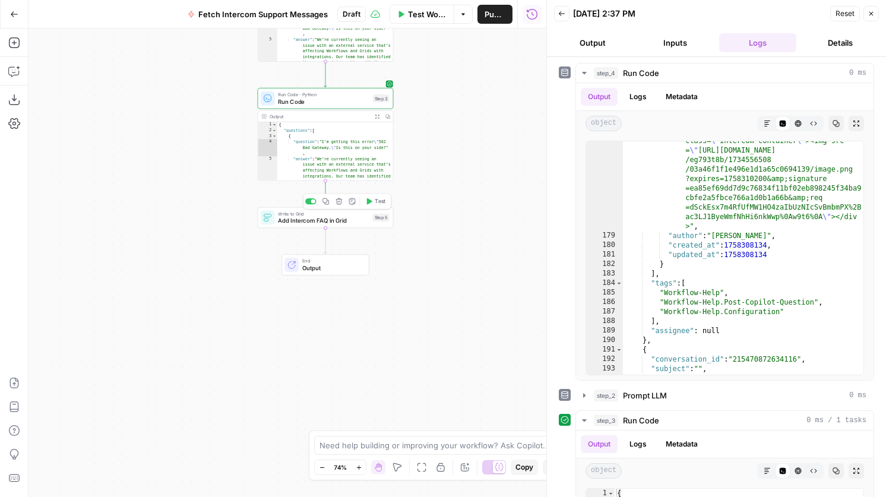
click at [375, 201] on span "Test" at bounding box center [380, 201] width 11 height 8
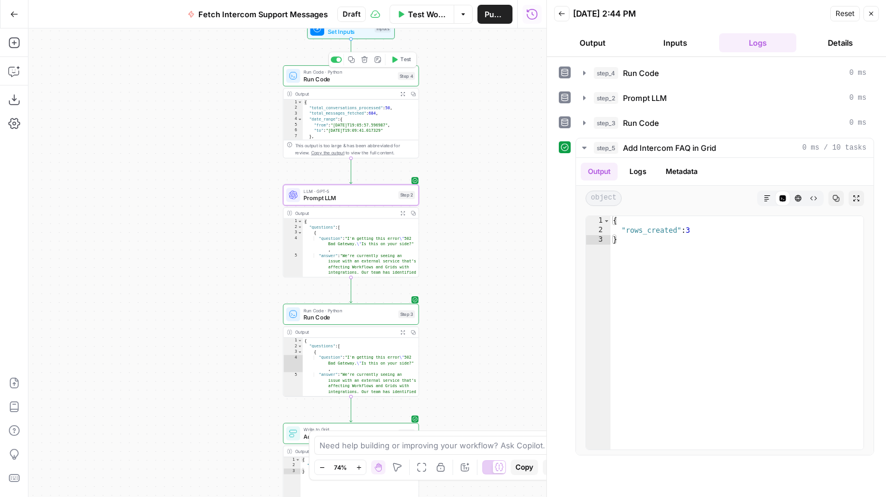
click at [405, 61] on span "Test" at bounding box center [405, 60] width 11 height 8
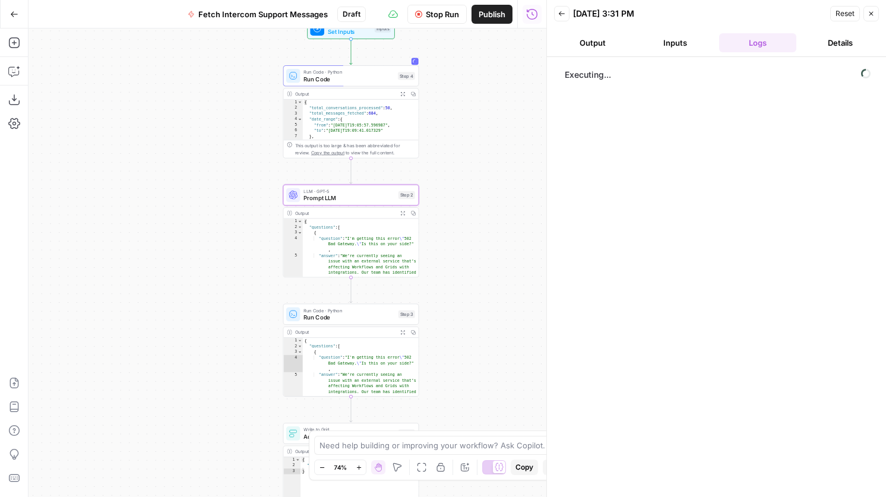
click at [354, 193] on span "LLM · GPT-5" at bounding box center [348, 191] width 91 height 7
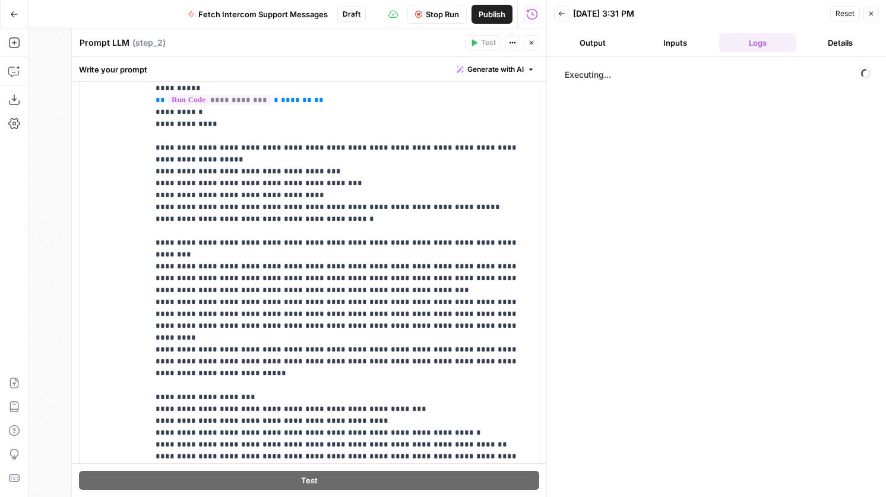
scroll to position [0, 0]
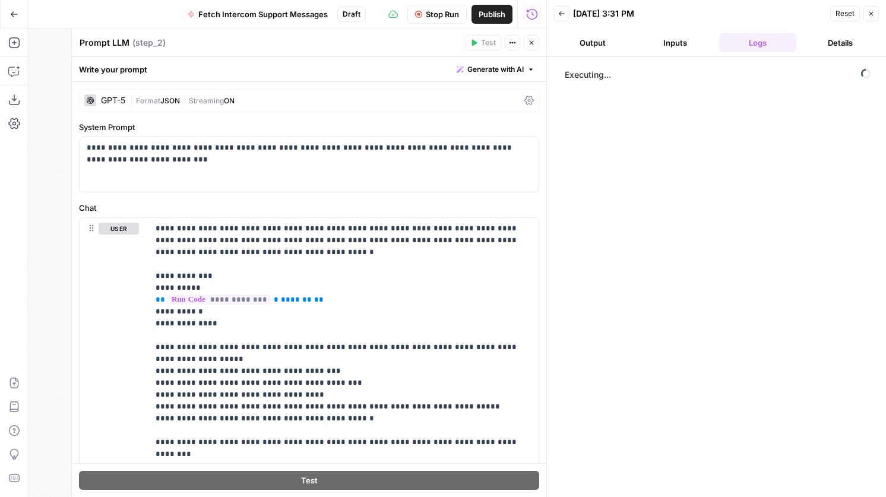
click at [528, 49] on button "Close" at bounding box center [531, 42] width 15 height 15
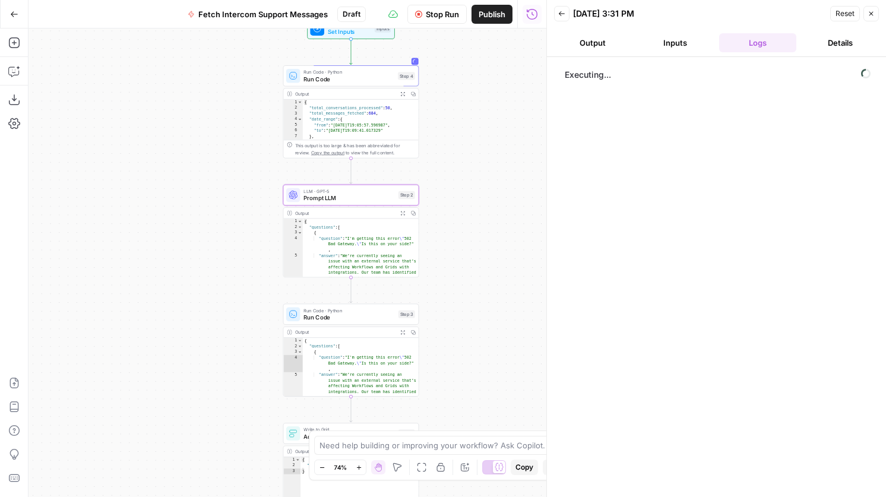
click at [360, 33] on span "Set Inputs" at bounding box center [349, 31] width 43 height 9
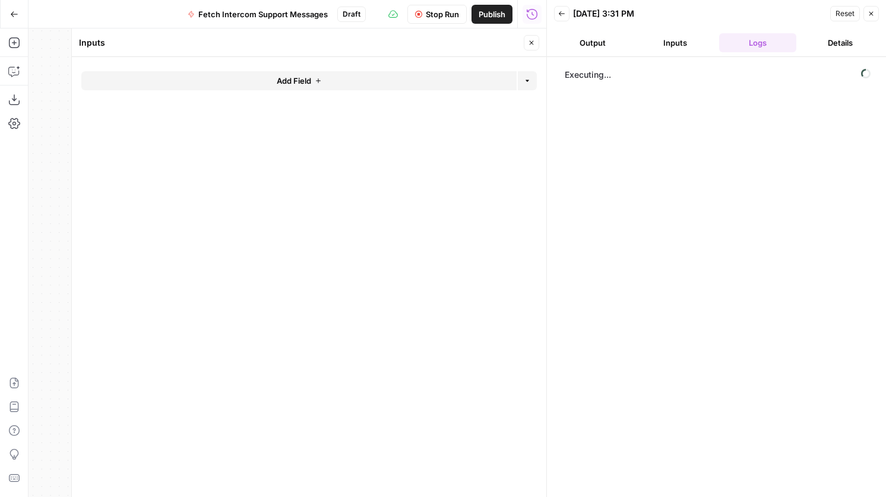
click at [533, 40] on icon "button" at bounding box center [531, 42] width 7 height 7
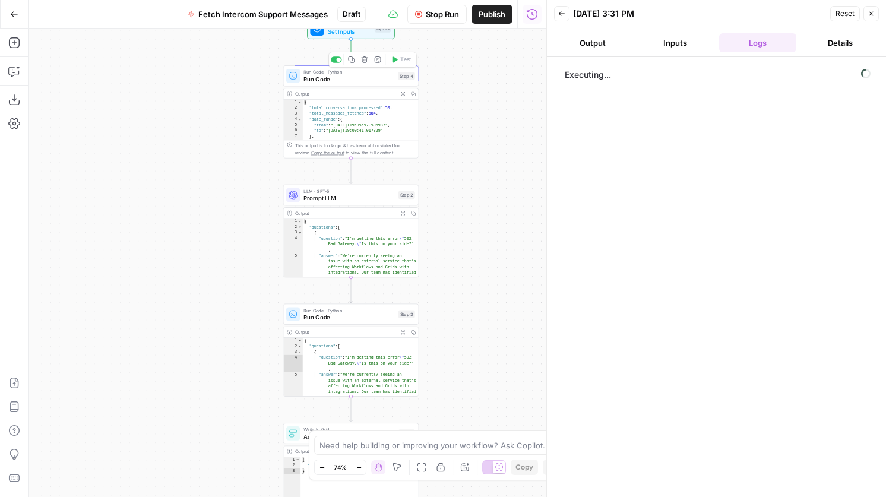
click at [372, 84] on div "Run Code · Python Run Code Step 4 Copy step Delete step Add Note Test" at bounding box center [351, 75] width 136 height 21
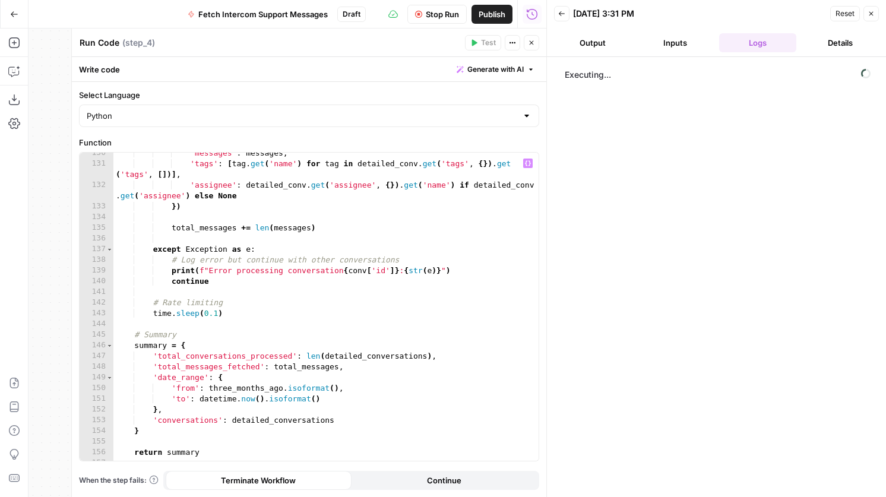
scroll to position [1508, 0]
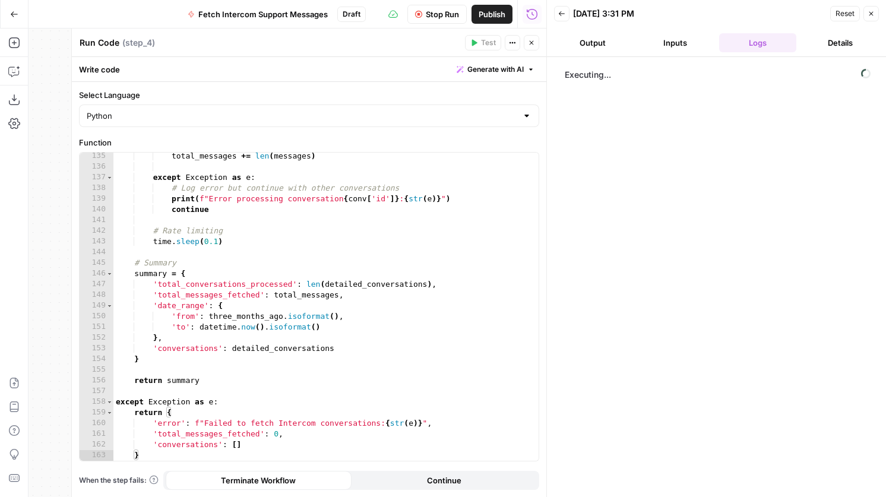
click at [533, 46] on button "Close" at bounding box center [531, 42] width 15 height 15
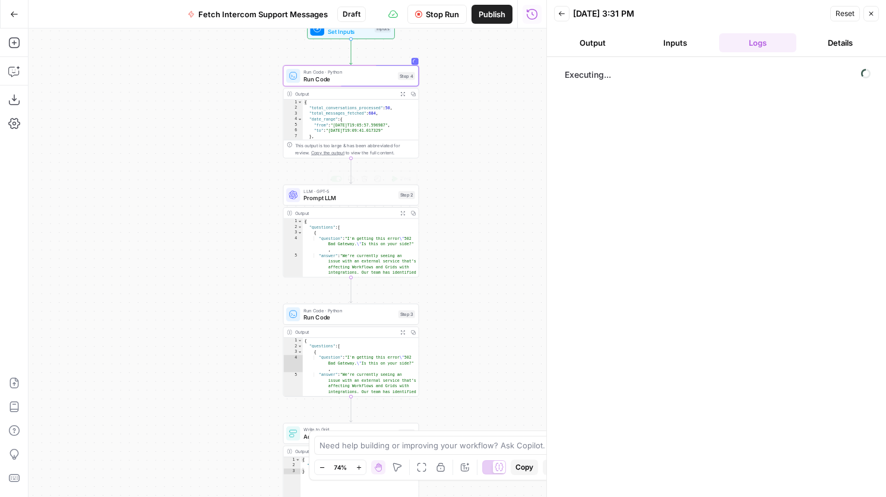
click at [381, 204] on div "LLM · GPT-5 Prompt LLM Step 2 Copy step Delete step Add Note Test" at bounding box center [351, 195] width 136 height 21
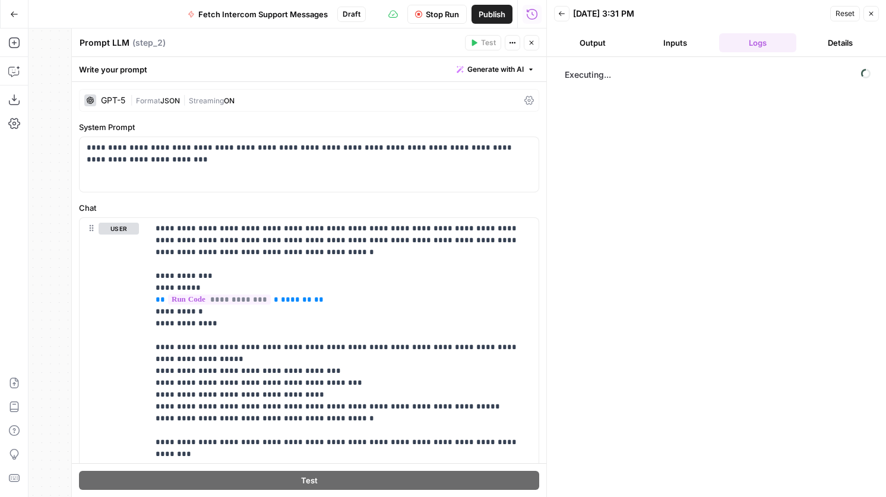
click at [535, 42] on button "Close" at bounding box center [531, 42] width 15 height 15
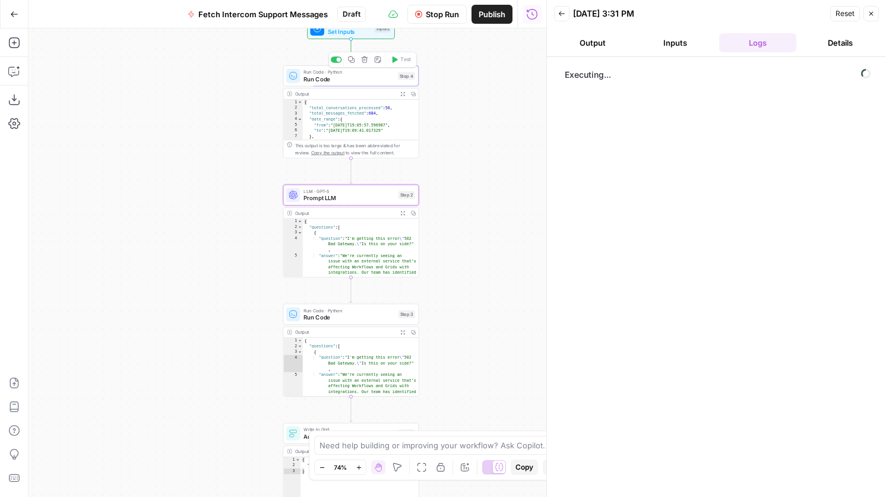
click at [367, 79] on span "Run Code" at bounding box center [348, 79] width 91 height 9
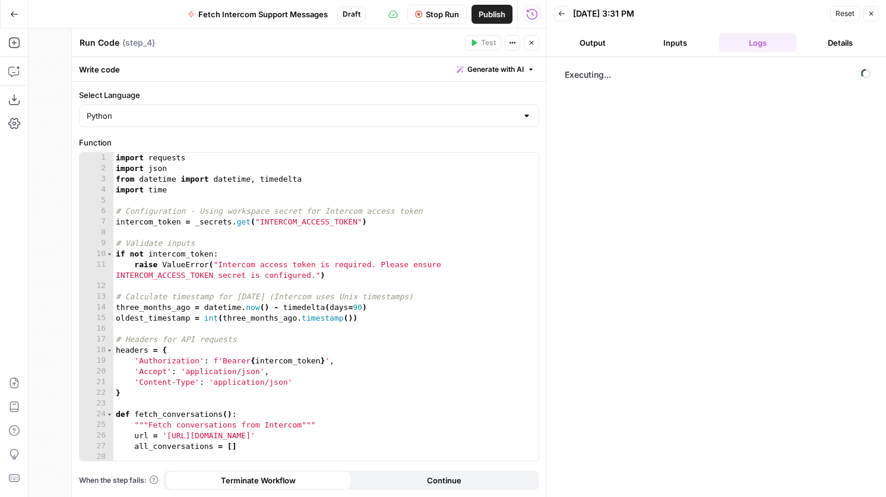
click at [533, 45] on icon "button" at bounding box center [531, 42] width 7 height 7
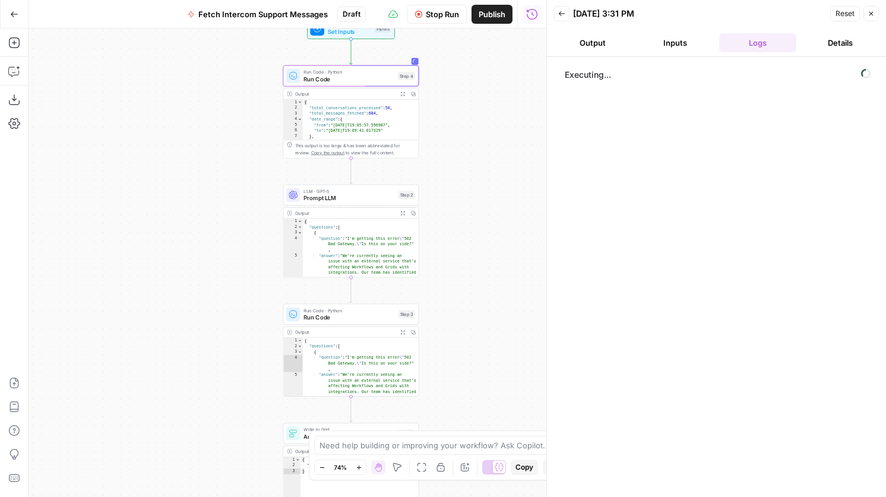
click at [563, 11] on icon "button" at bounding box center [561, 13] width 7 height 7
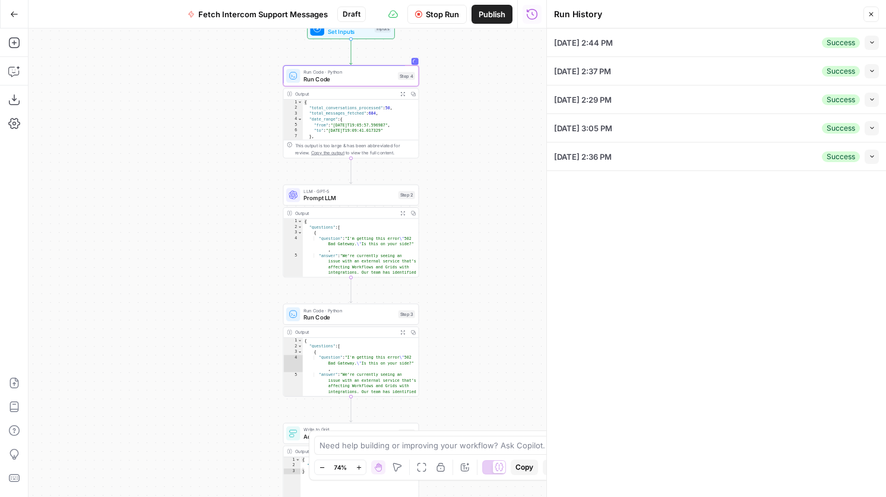
click at [872, 157] on icon "button" at bounding box center [872, 156] width 7 height 7
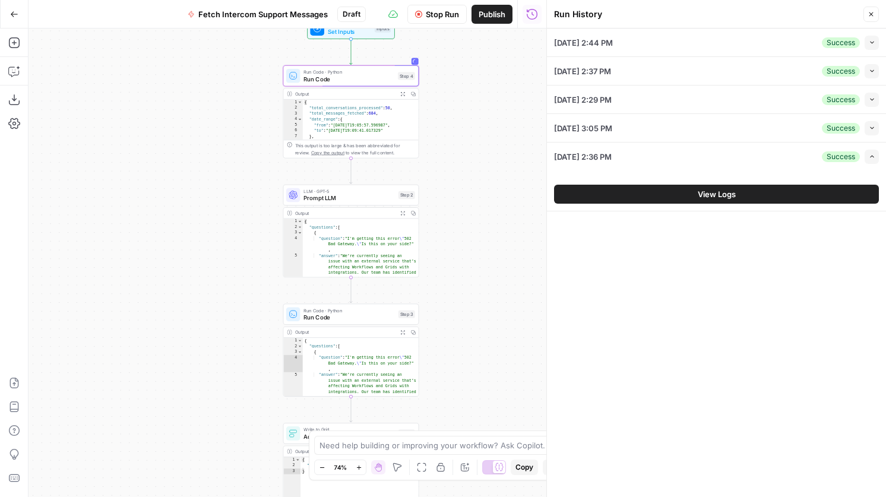
click at [743, 198] on button "View Logs" at bounding box center [716, 194] width 325 height 19
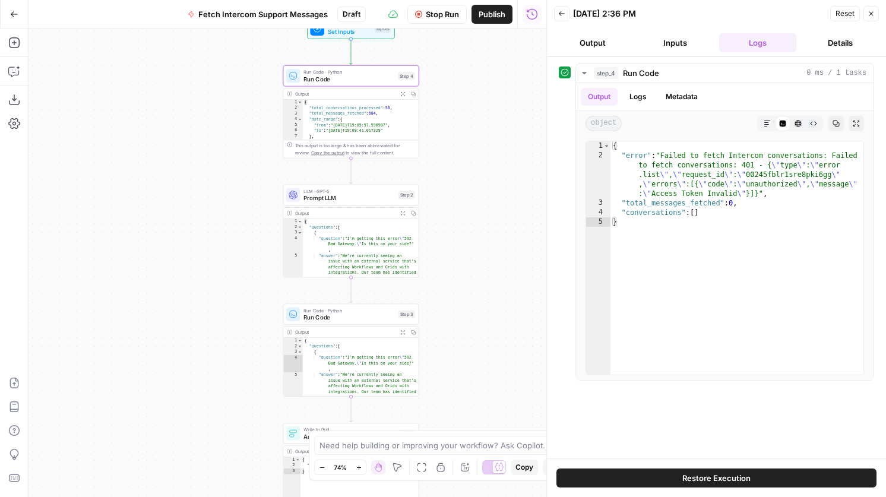
click at [559, 7] on button "Back" at bounding box center [561, 13] width 15 height 15
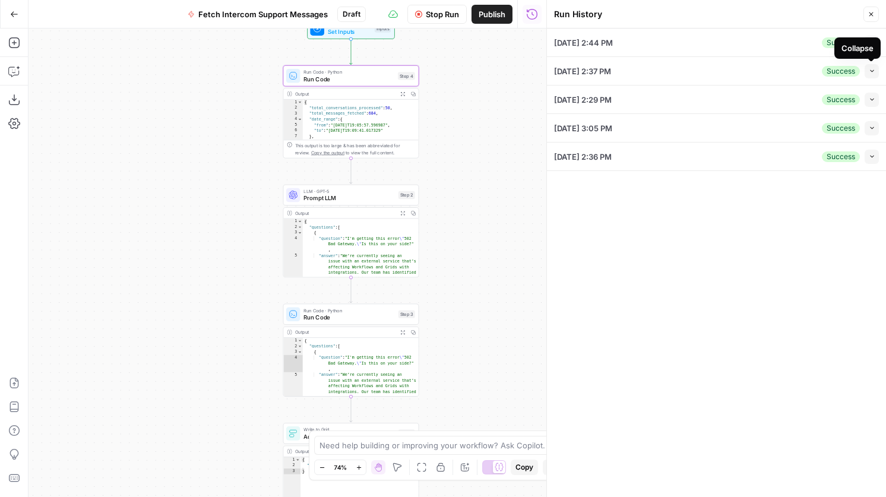
click at [870, 73] on icon "button" at bounding box center [872, 71] width 7 height 7
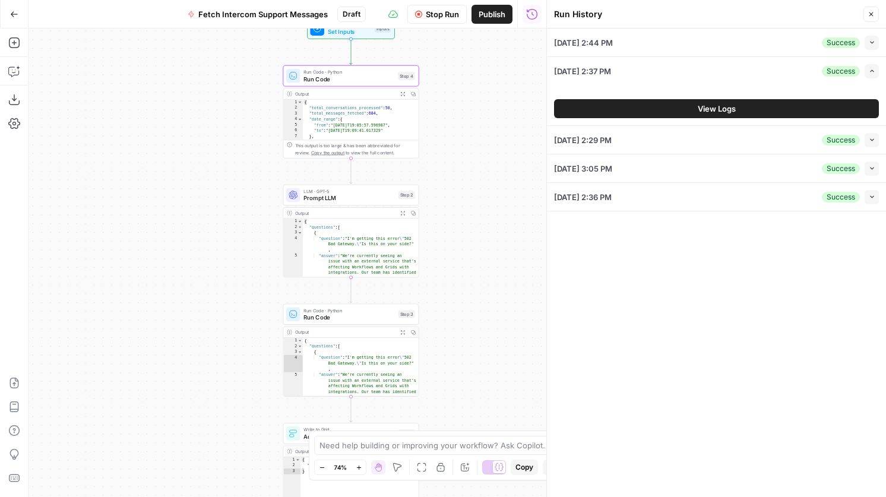
click at [721, 101] on button "View Logs" at bounding box center [716, 108] width 325 height 19
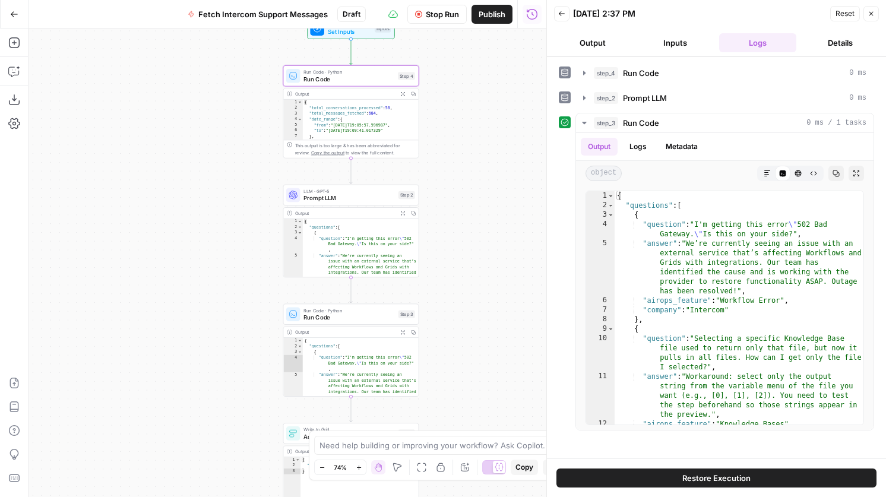
click at [407, 88] on button "Expand Output" at bounding box center [402, 93] width 11 height 11
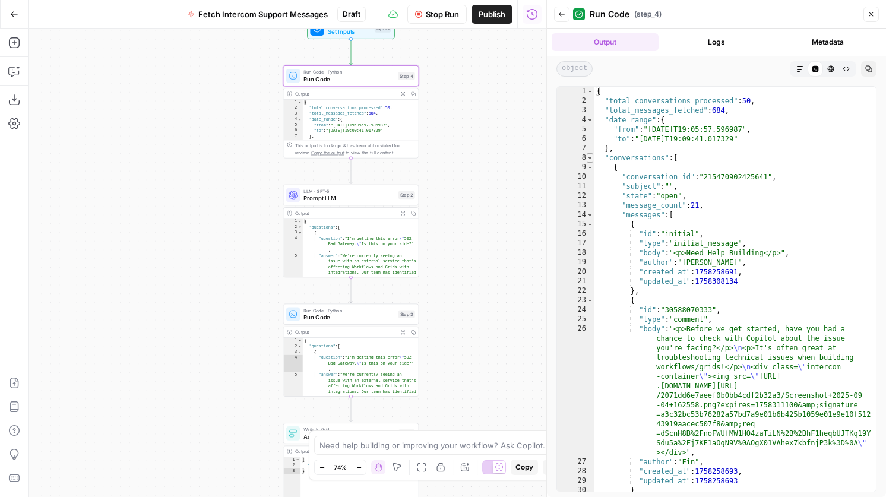
click at [590, 159] on span "Toggle code folding, rows 8 through 6098" at bounding box center [590, 157] width 7 height 9
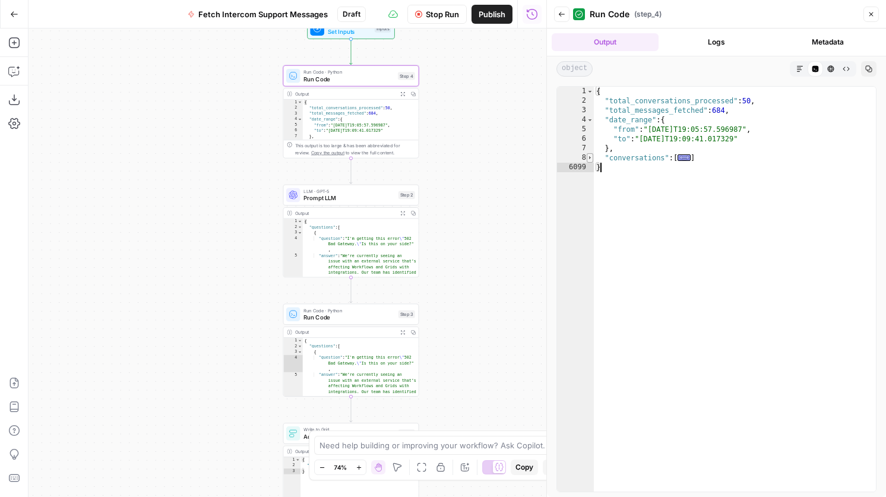
click at [590, 159] on span "Toggle code folding, rows 8 through 6098" at bounding box center [590, 157] width 7 height 9
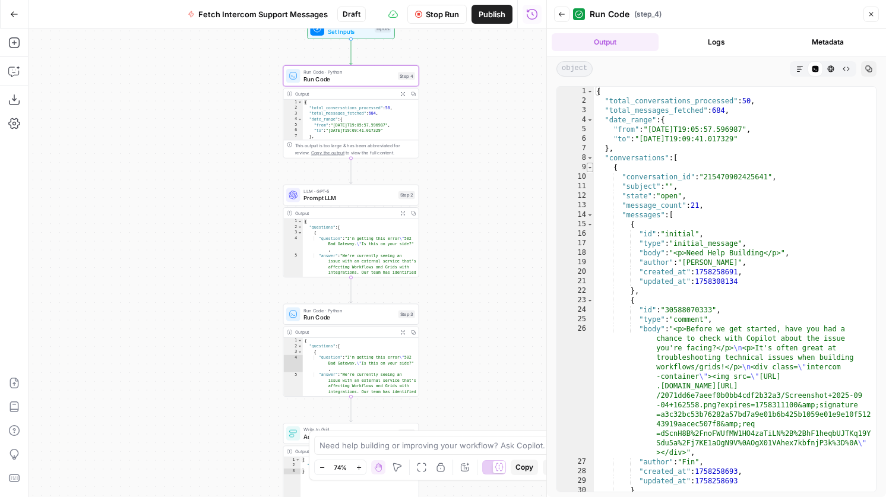
click at [591, 170] on span "Toggle code folding, rows 9 through 190" at bounding box center [590, 167] width 7 height 9
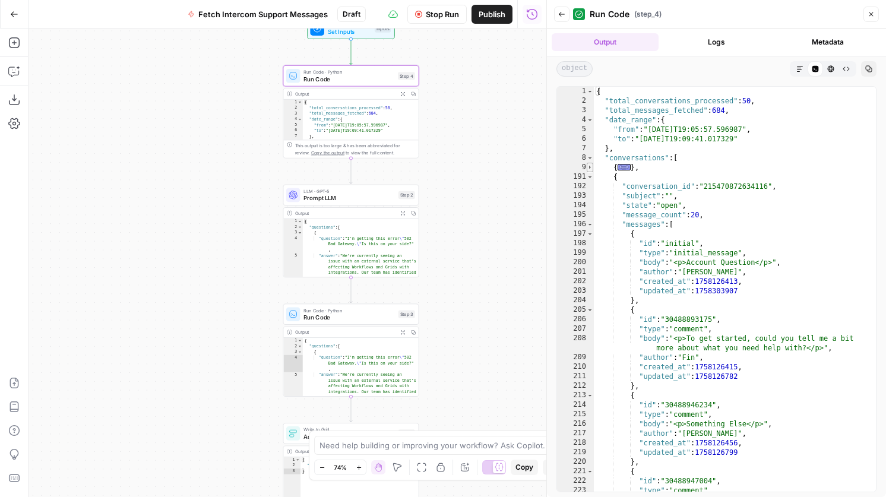
click at [591, 170] on span "Toggle code folding, rows 9 through 190" at bounding box center [590, 167] width 7 height 9
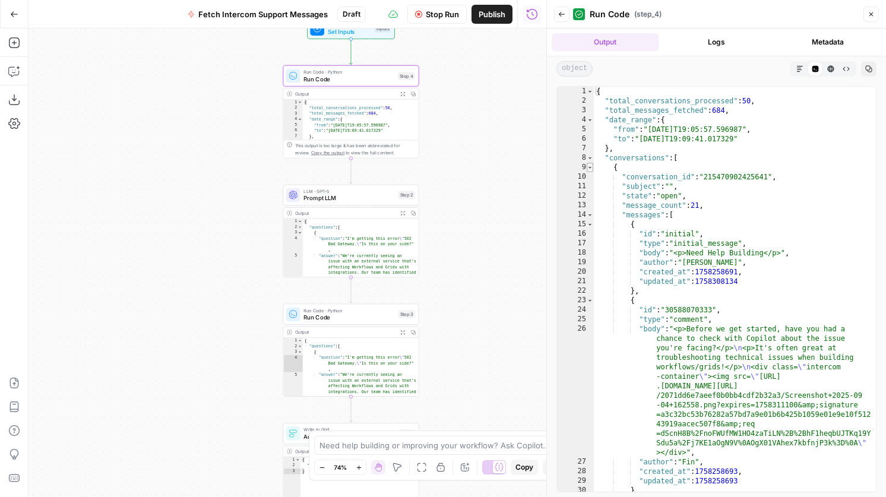
click at [590, 165] on span "Toggle code folding, rows 9 through 190" at bounding box center [590, 167] width 7 height 9
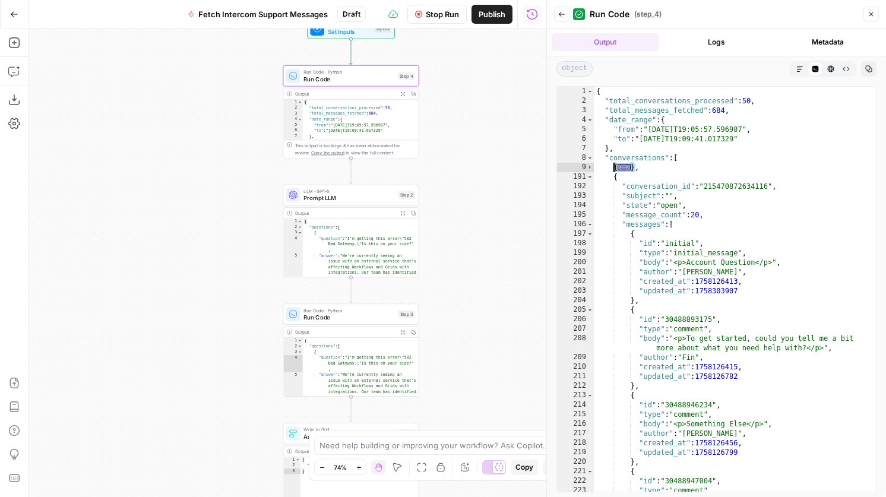
drag, startPoint x: 634, startPoint y: 168, endPoint x: 614, endPoint y: 167, distance: 20.2
click at [614, 167] on div "{ "total_conversations_processed" : 50 , "total_messages_fetched" : 684 , "date…" at bounding box center [735, 318] width 282 height 462
type textarea "**********"
click at [376, 195] on span "Prompt LLM" at bounding box center [348, 198] width 91 height 9
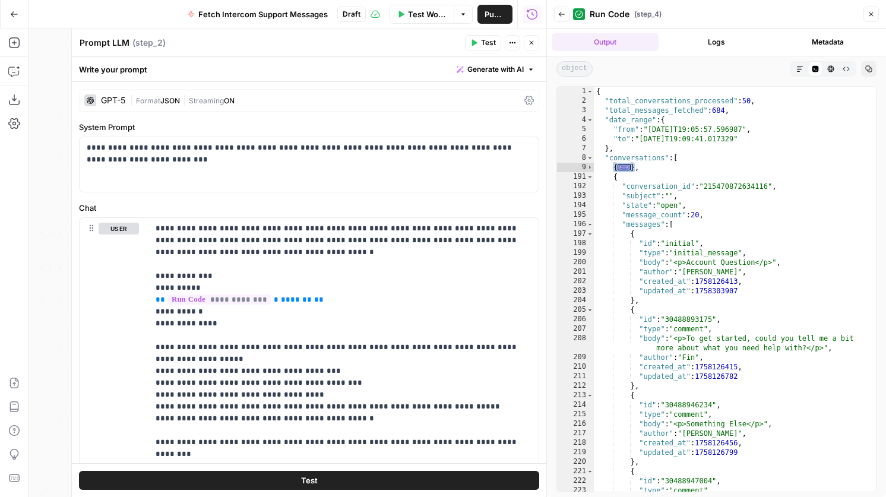
click at [524, 39] on button "Close" at bounding box center [531, 42] width 15 height 15
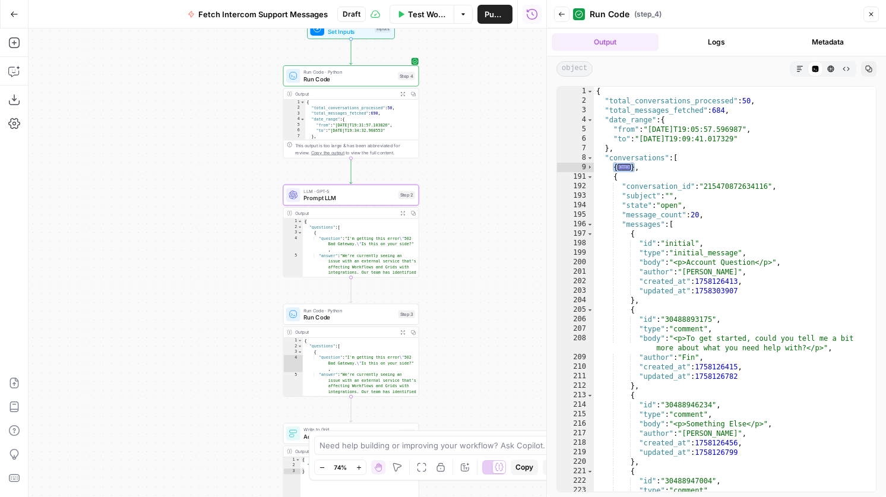
click at [402, 211] on icon "button" at bounding box center [402, 213] width 5 height 5
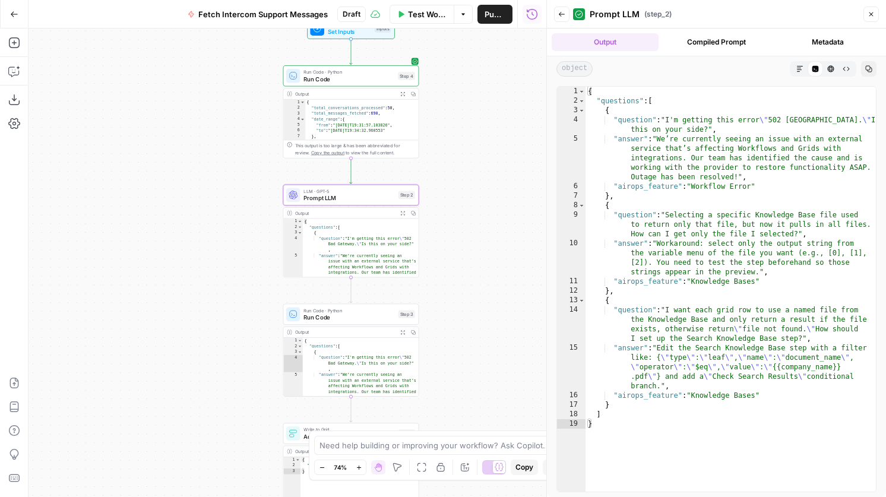
click at [367, 203] on div "LLM · GPT-5 Prompt LLM Step 2 Copy step Delete step Add Note Test" at bounding box center [351, 195] width 136 height 21
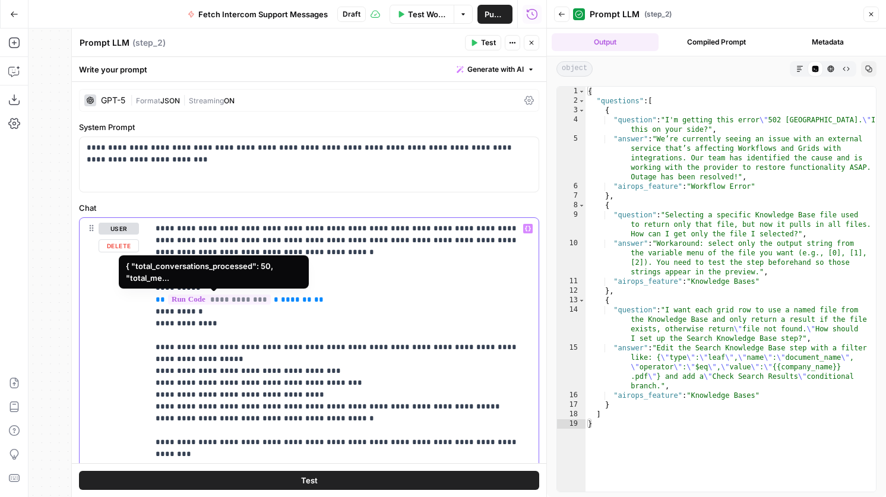
drag, startPoint x: 334, startPoint y: 302, endPoint x: 150, endPoint y: 302, distance: 184.0
click at [150, 302] on div "**********" at bounding box center [343, 460] width 390 height 484
copy p "**********"
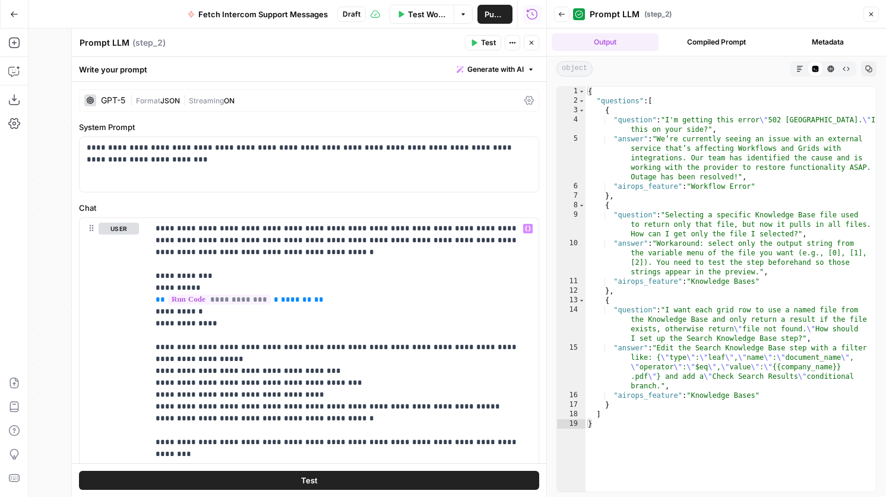
click at [536, 46] on button "Close" at bounding box center [531, 42] width 15 height 15
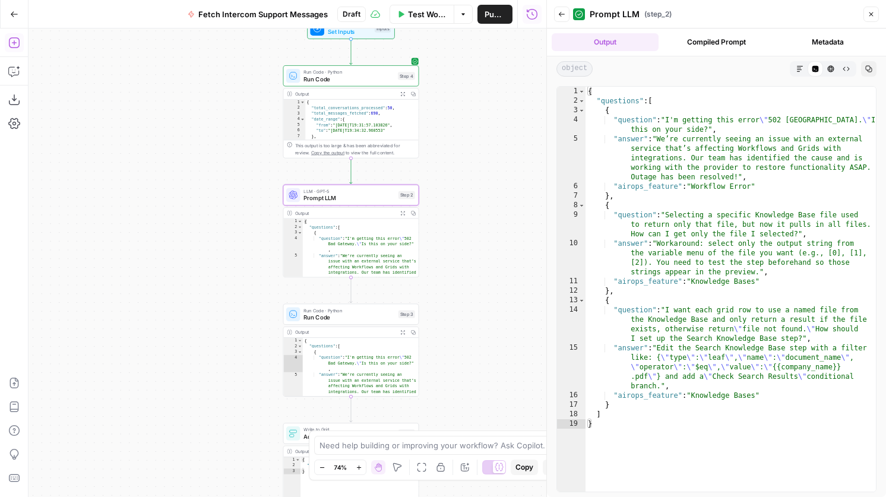
click at [14, 42] on icon "button" at bounding box center [13, 42] width 11 height 11
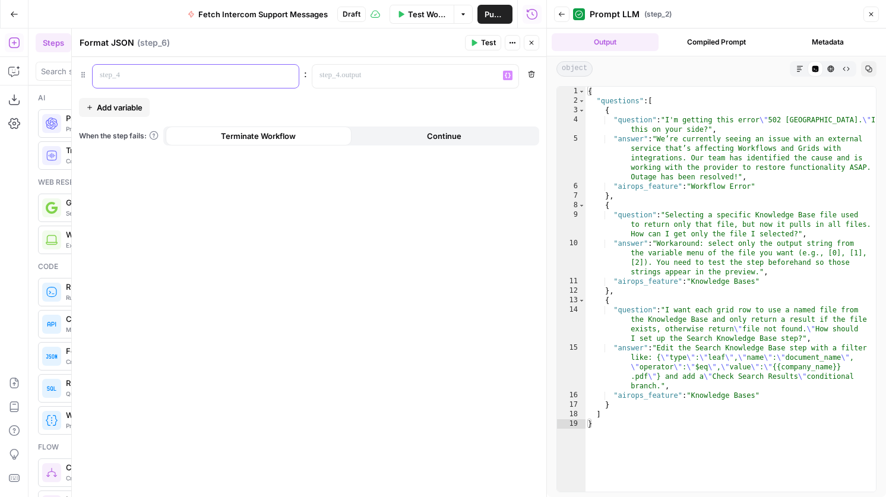
click at [218, 81] on div at bounding box center [186, 76] width 187 height 23
click at [413, 82] on div at bounding box center [405, 76] width 187 height 23
click at [484, 41] on span "Test" at bounding box center [488, 42] width 15 height 11
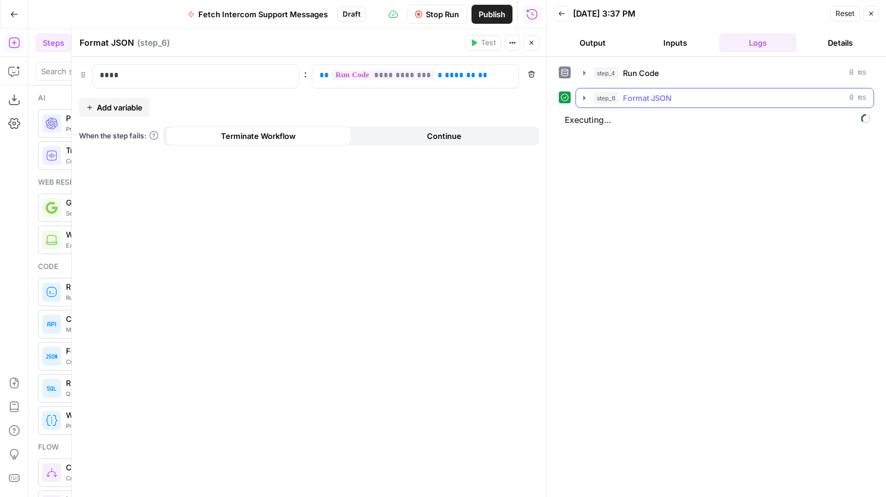
click at [673, 90] on button "step_6 Format JSON 0 ms" at bounding box center [724, 97] width 297 height 19
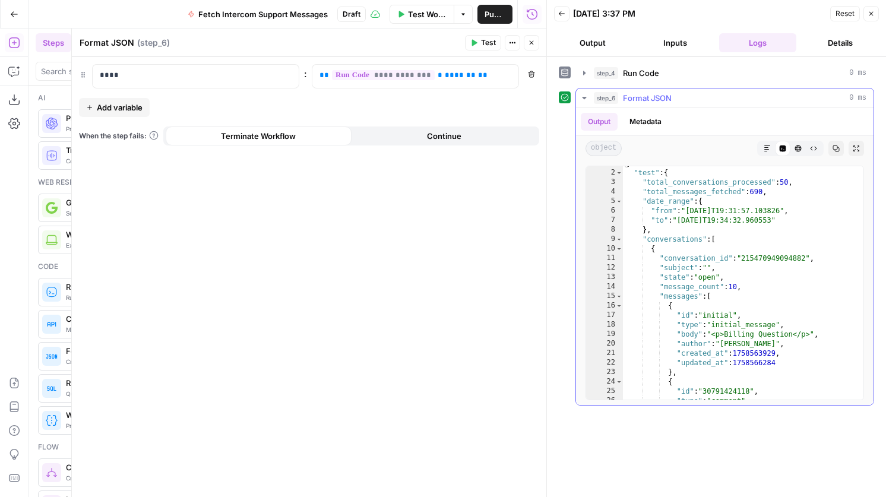
scroll to position [3, 0]
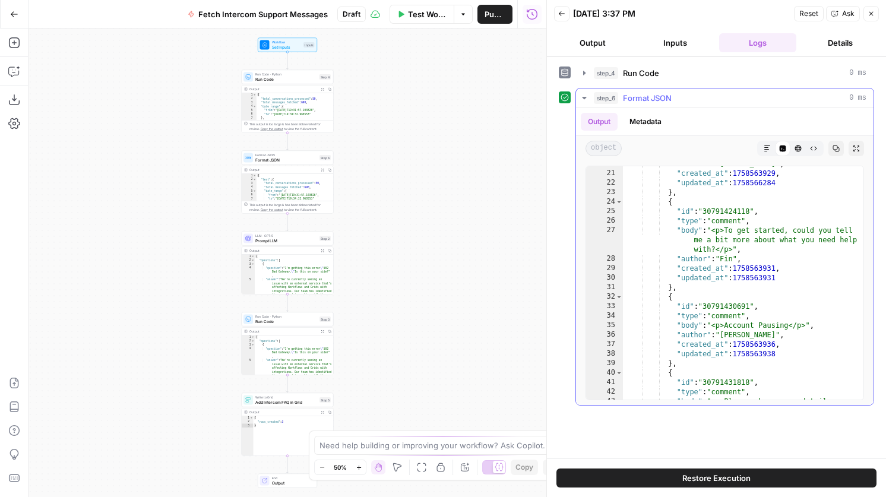
scroll to position [31, 0]
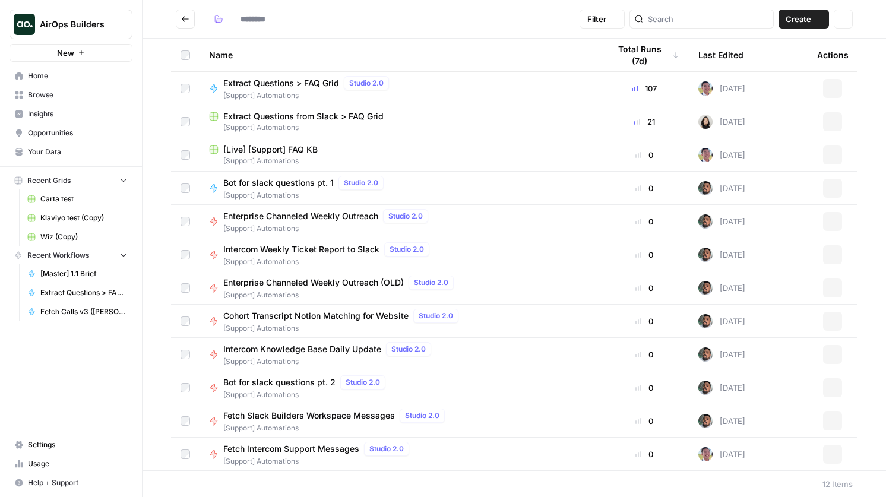
type input "**********"
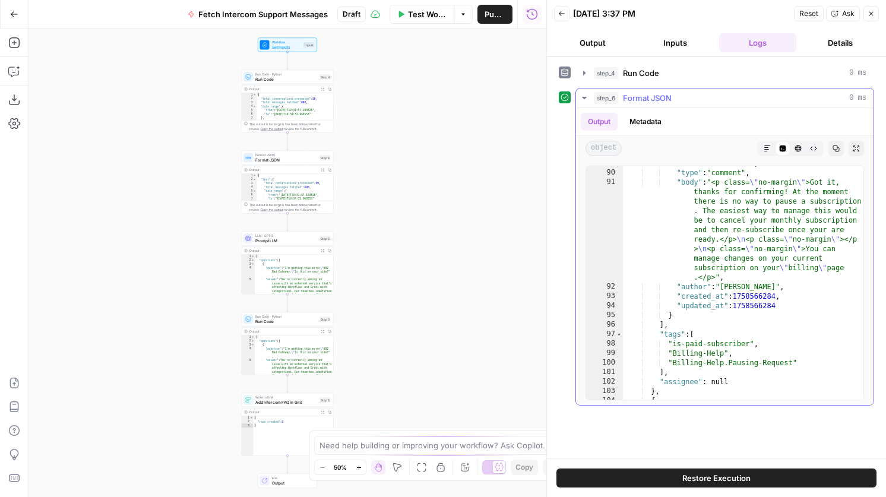
scroll to position [167, 0]
click at [293, 238] on span "Prompt LLM" at bounding box center [286, 240] width 62 height 6
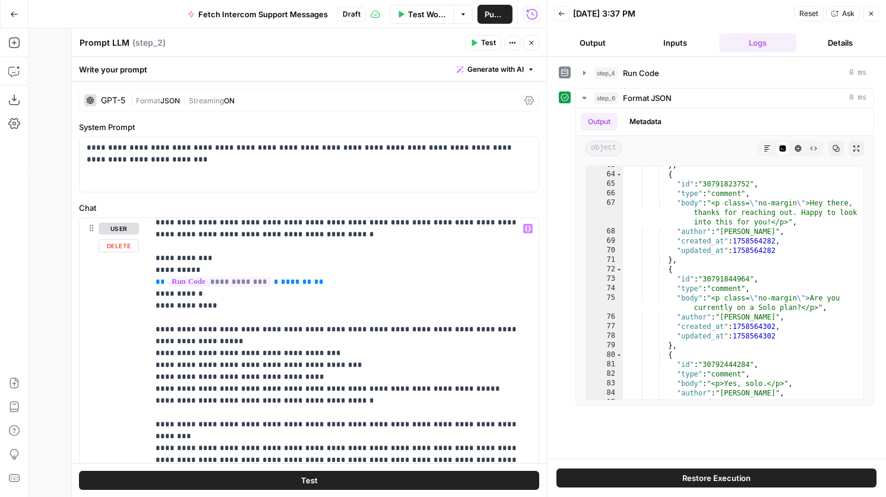
scroll to position [0, 0]
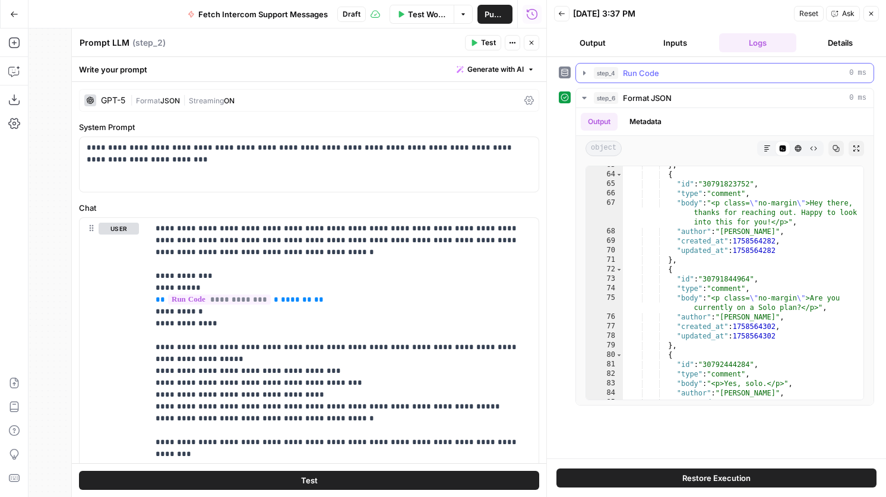
click at [701, 78] on div "step_4 Run Code 0 ms" at bounding box center [730, 73] width 272 height 12
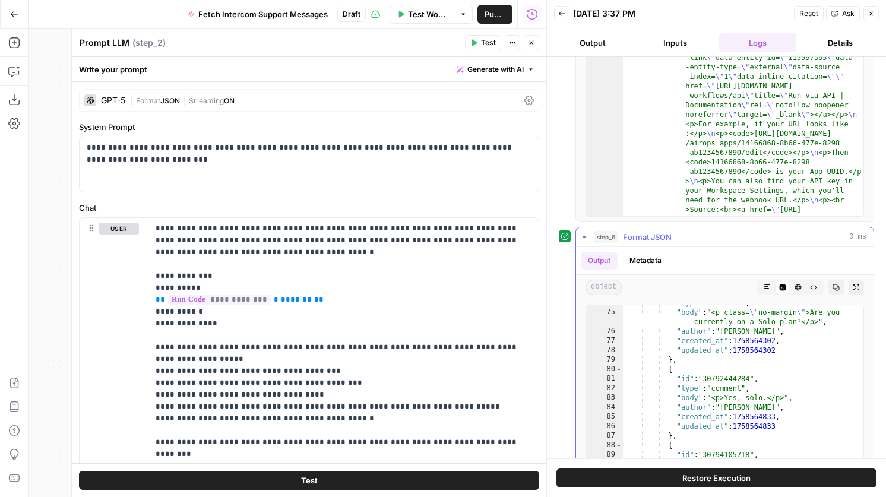
scroll to position [143, 0]
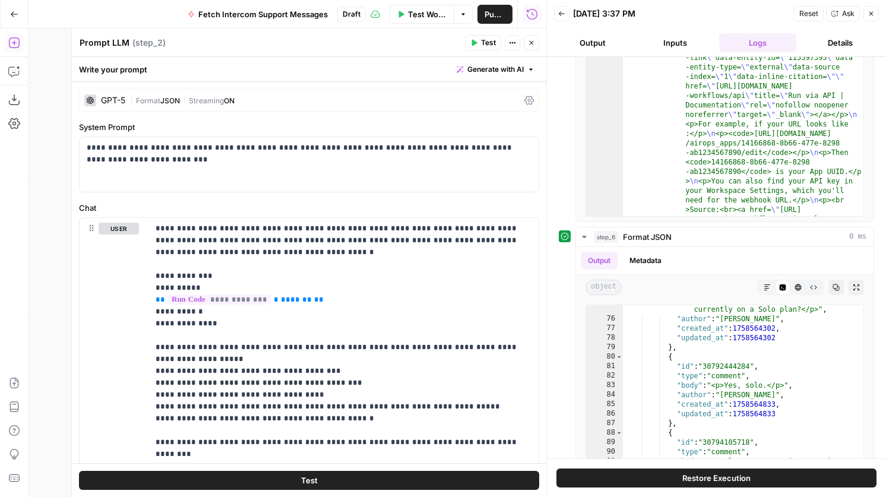
click at [533, 43] on icon "button" at bounding box center [531, 42] width 7 height 7
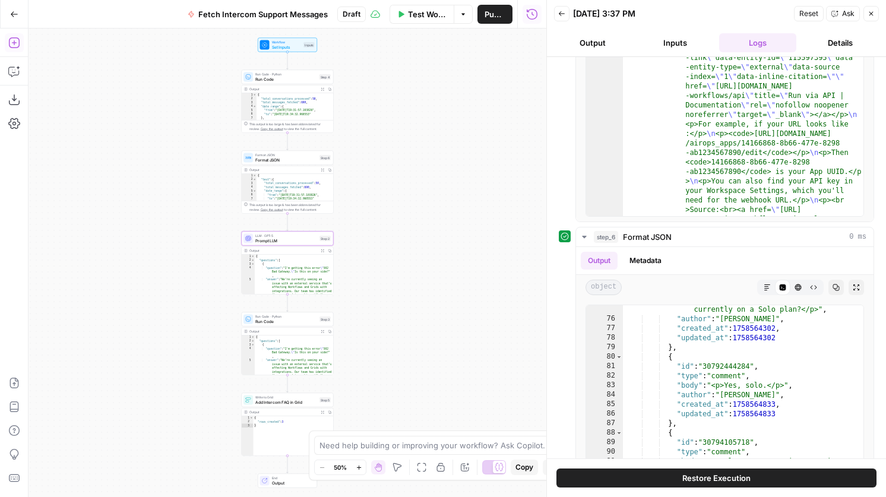
click at [293, 82] on div "Run Code · Python Run Code Step 4 Copy step Delete step Add Note Test" at bounding box center [288, 77] width 92 height 14
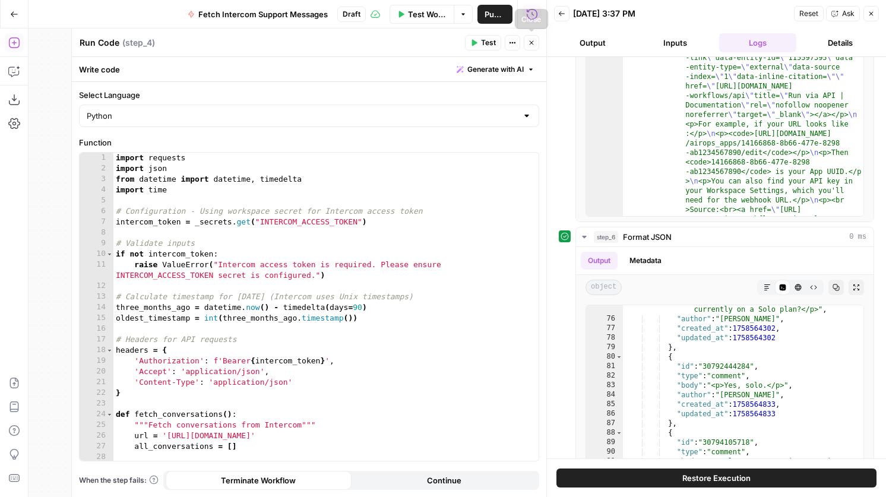
click at [535, 37] on button "Close" at bounding box center [531, 42] width 15 height 15
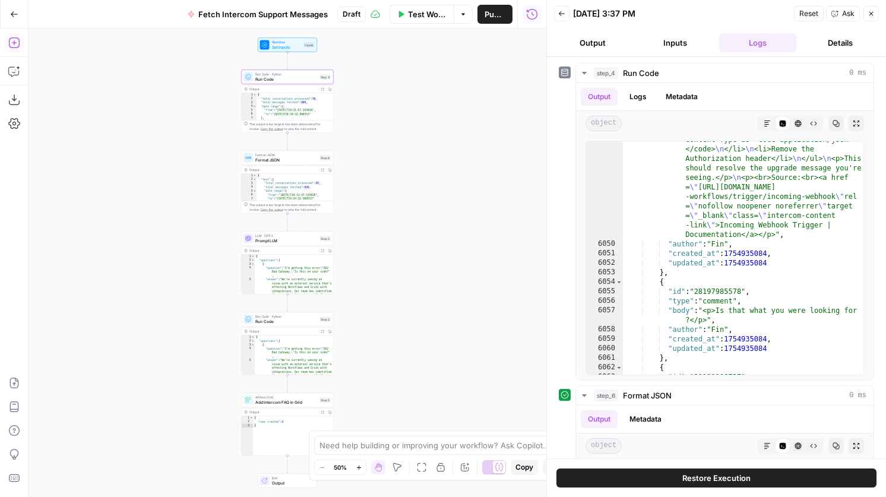
scroll to position [19082, 0]
click at [274, 148] on div at bounding box center [278, 147] width 8 height 4
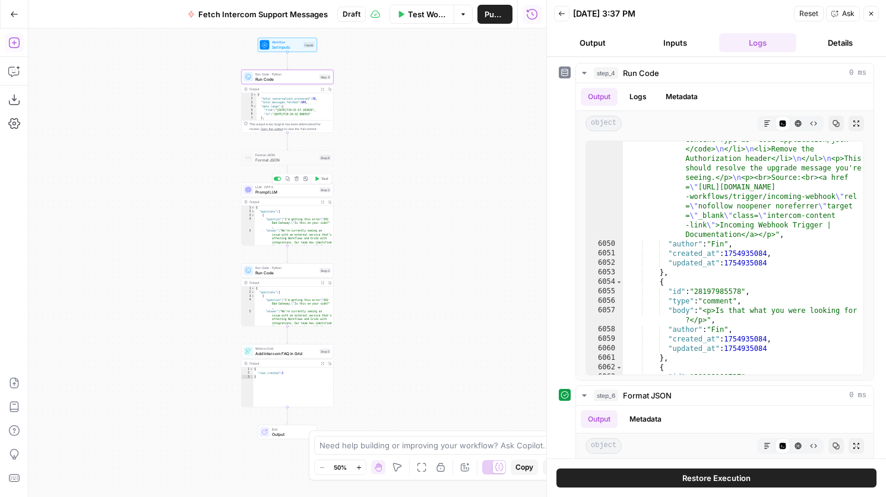
click at [321, 183] on div "Copy step Delete step Add Note Test" at bounding box center [302, 178] width 60 height 11
click at [321, 178] on span "Test" at bounding box center [324, 178] width 7 height 5
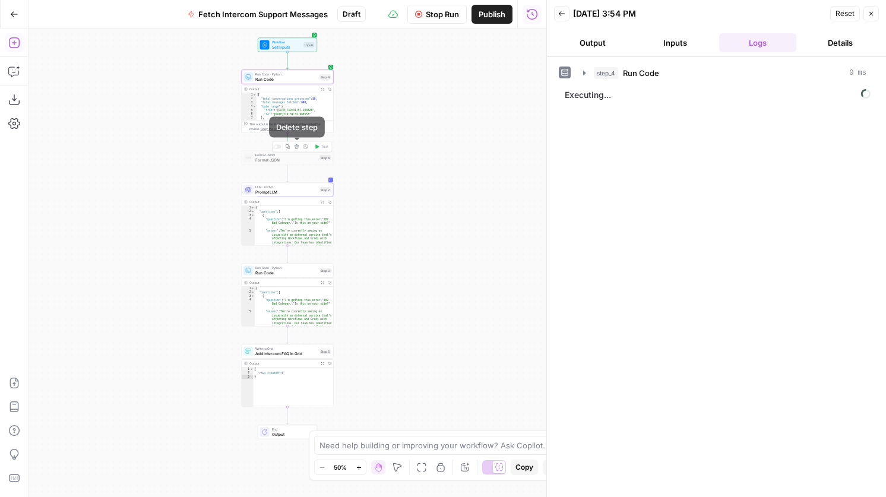
click at [296, 146] on icon "button" at bounding box center [296, 146] width 5 height 5
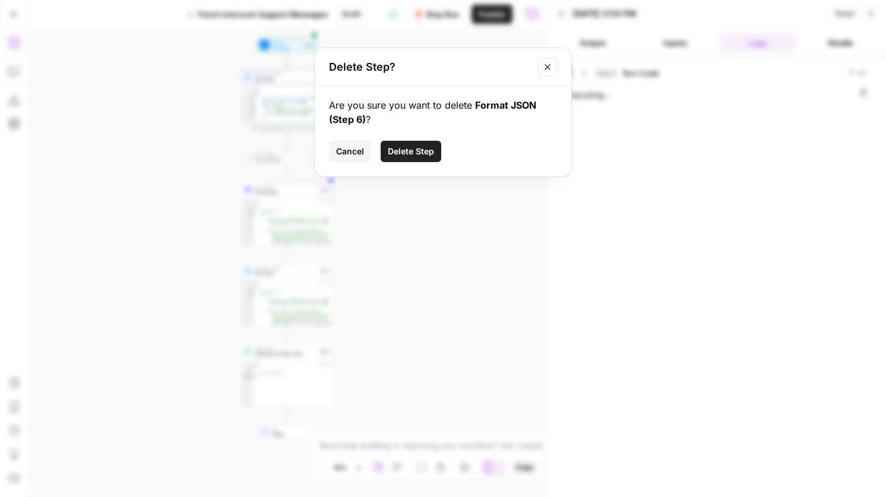
click at [543, 66] on icon "Close modal" at bounding box center [547, 66] width 9 height 9
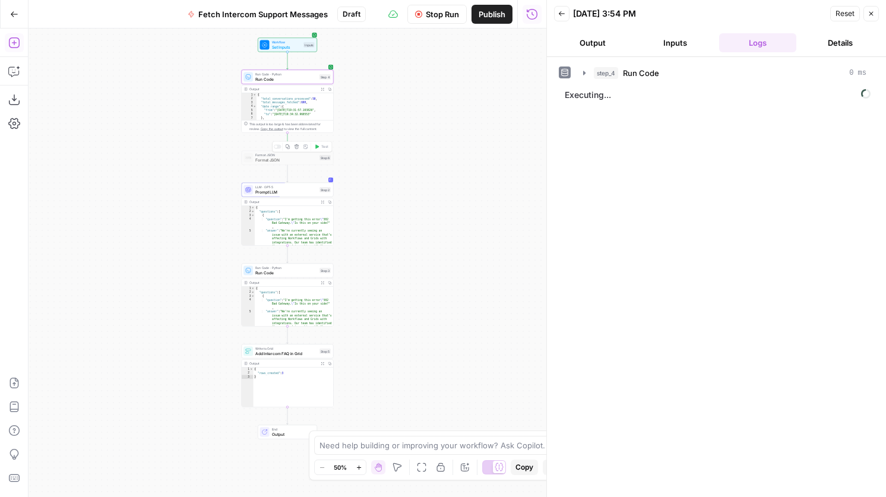
click at [296, 149] on button "Delete step" at bounding box center [297, 147] width 8 height 8
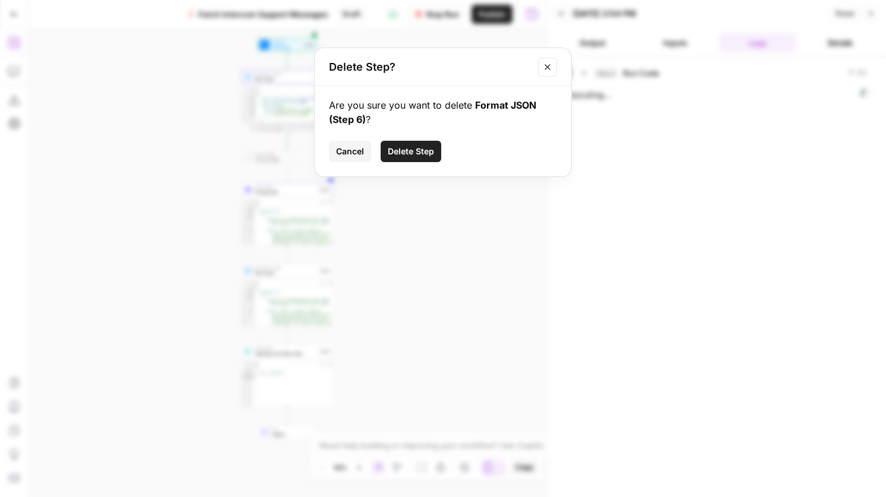
click at [399, 150] on span "Delete Step" at bounding box center [411, 151] width 46 height 12
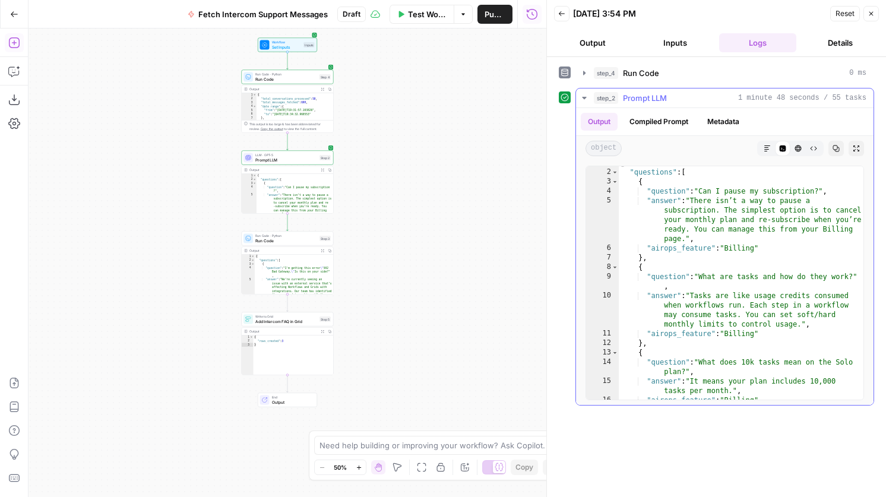
scroll to position [19, 0]
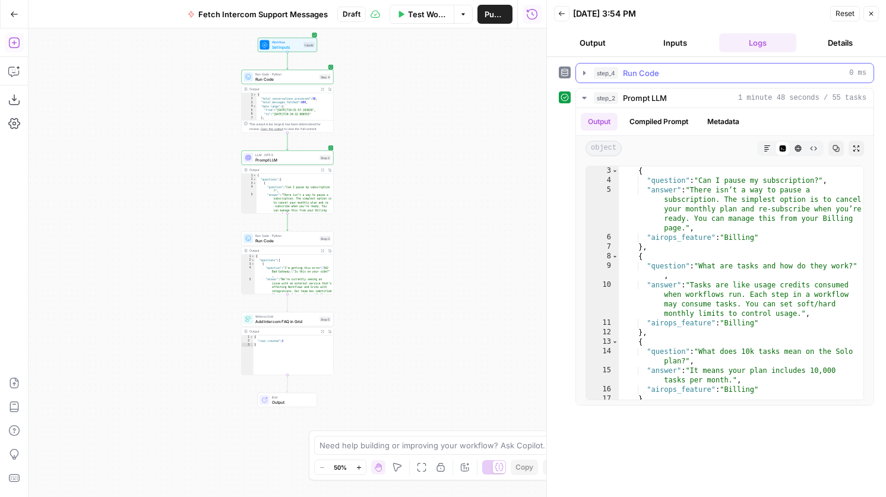
click at [711, 74] on div "step_4 Run Code 0 ms" at bounding box center [730, 73] width 272 height 12
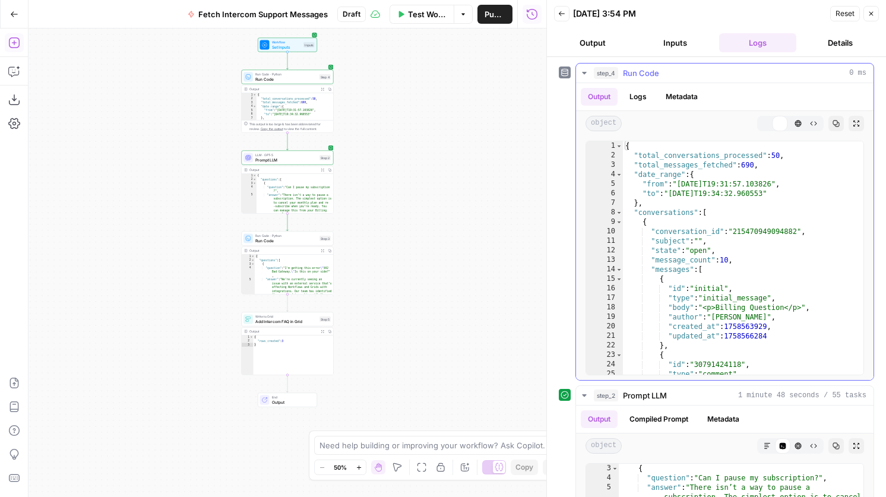
click at [711, 74] on div "step_4 Run Code 0 ms" at bounding box center [730, 73] width 272 height 12
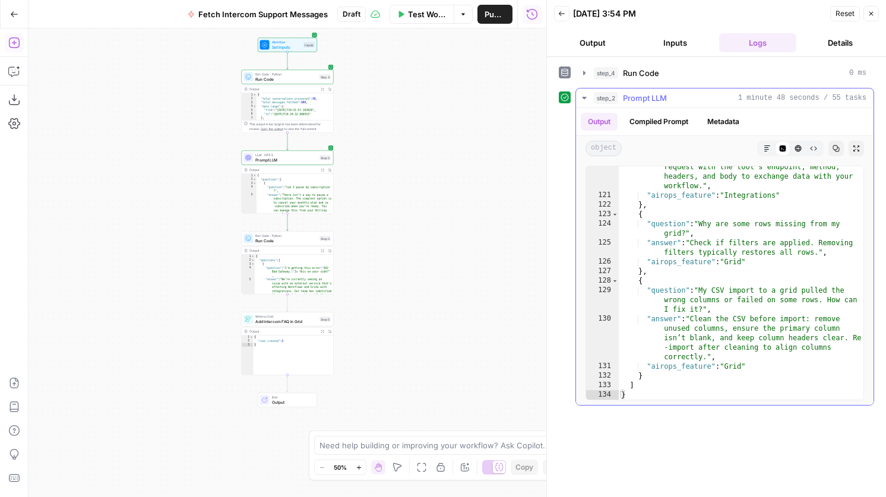
scroll to position [2388, 0]
click at [15, 43] on icon "button" at bounding box center [13, 42] width 11 height 11
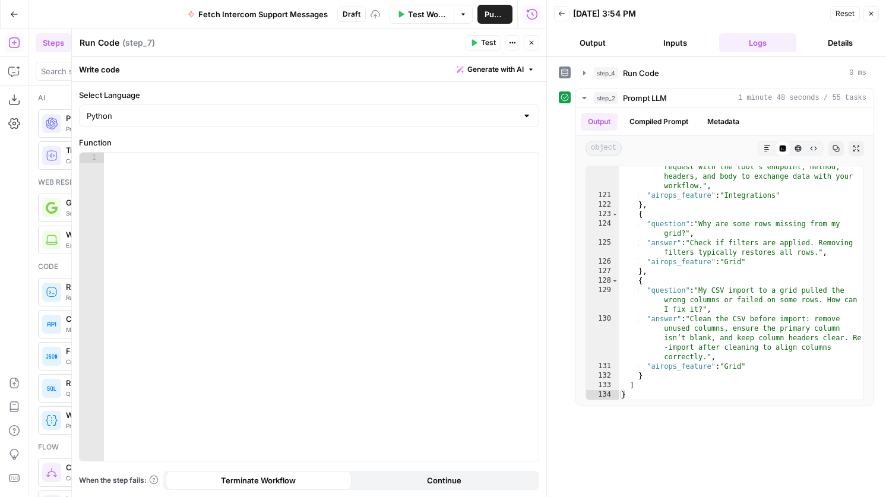
click at [275, 211] on div at bounding box center [321, 317] width 435 height 329
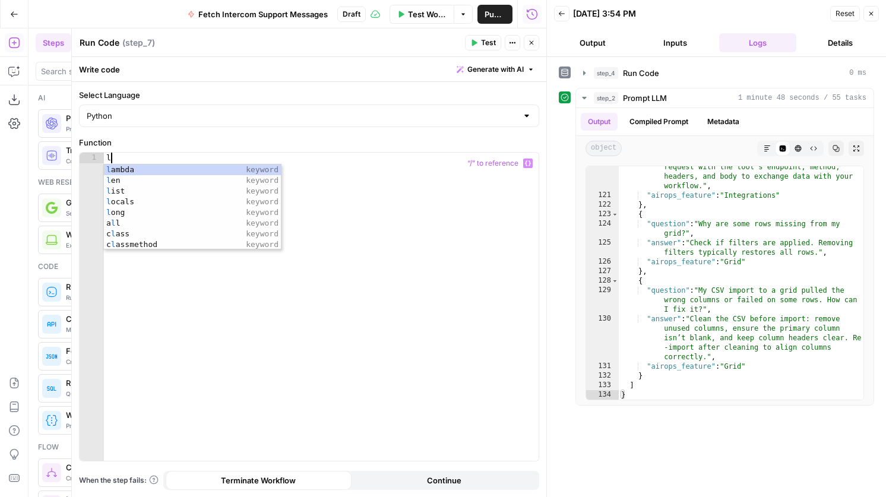
scroll to position [0, 0]
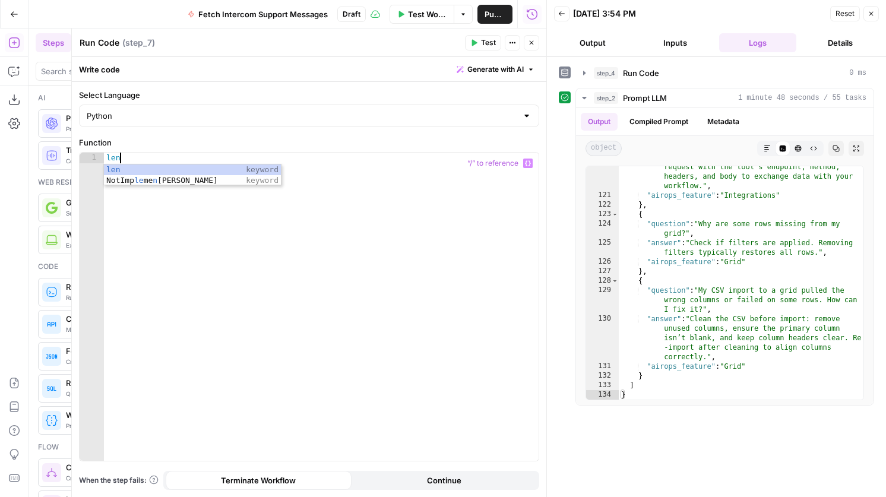
type textarea "****"
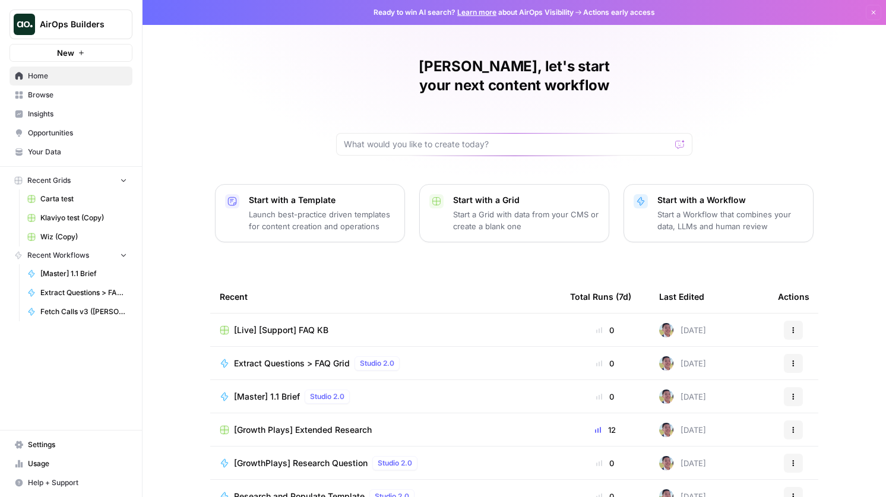
click at [66, 91] on span "Browse" at bounding box center [77, 95] width 99 height 11
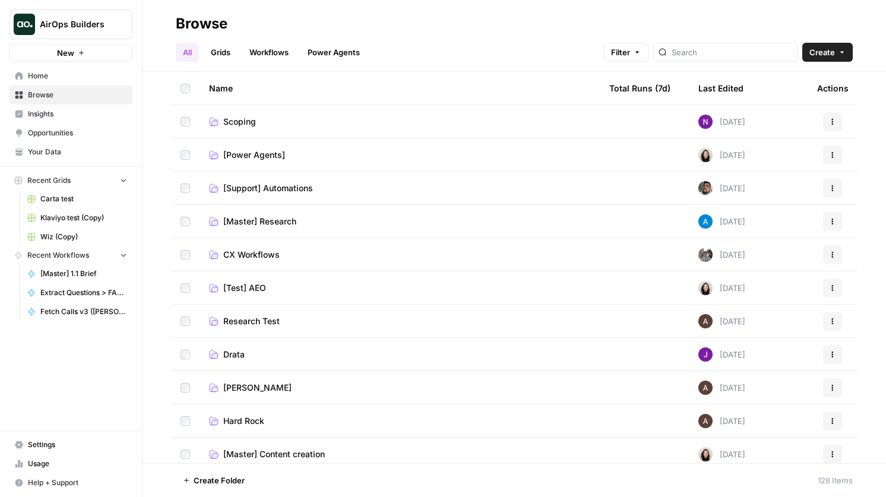
click at [218, 58] on link "Grids" at bounding box center [221, 52] width 34 height 19
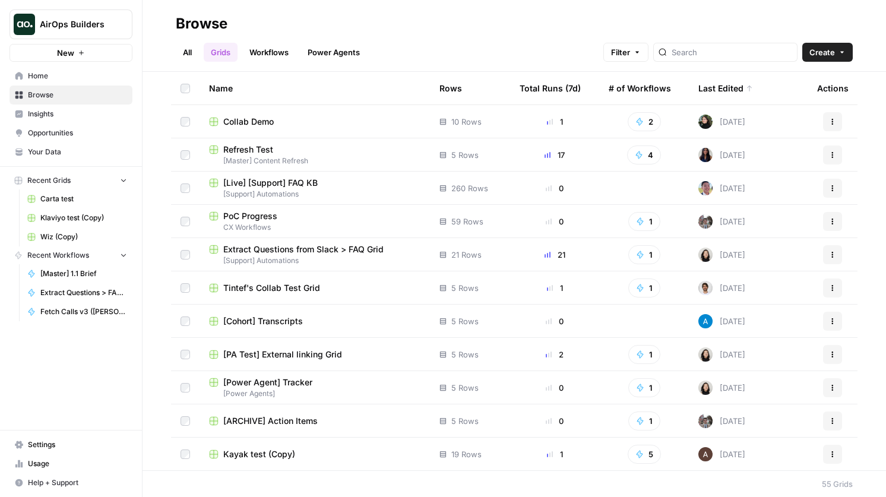
click at [191, 52] on link "All" at bounding box center [187, 52] width 23 height 19
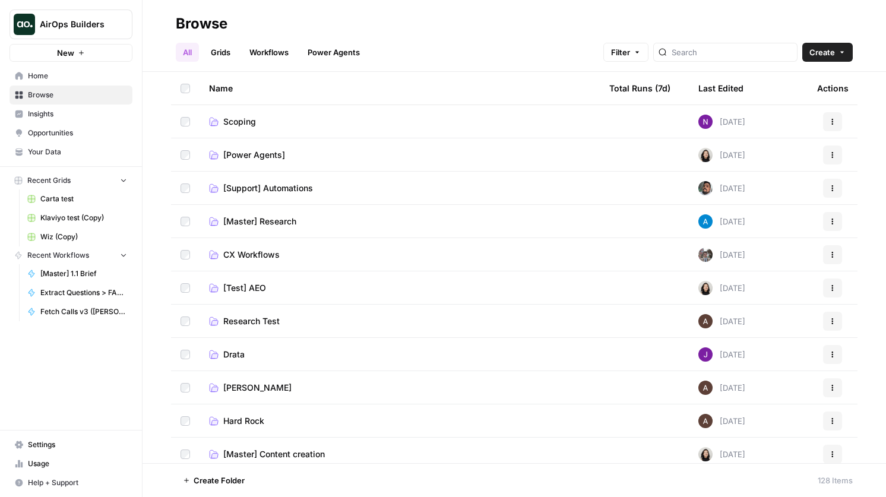
click at [728, 86] on div "Last Edited" at bounding box center [720, 88] width 45 height 33
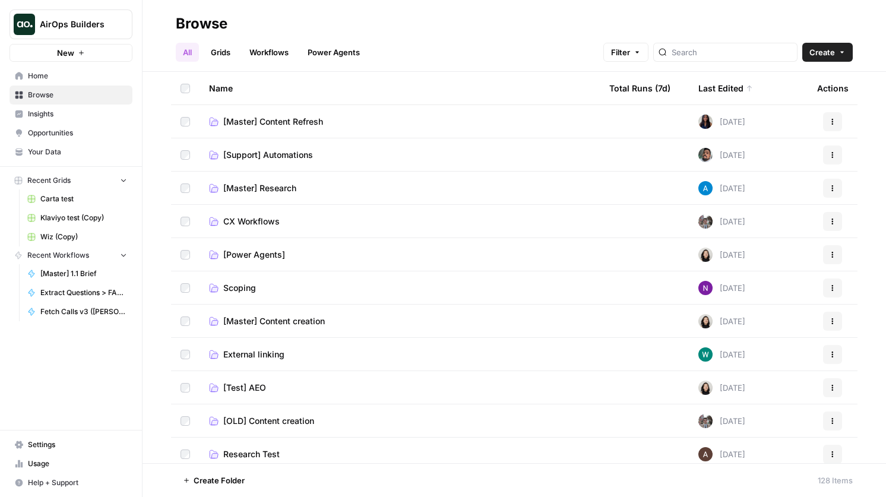
click at [311, 152] on span "[Support] Automations" at bounding box center [268, 155] width 90 height 12
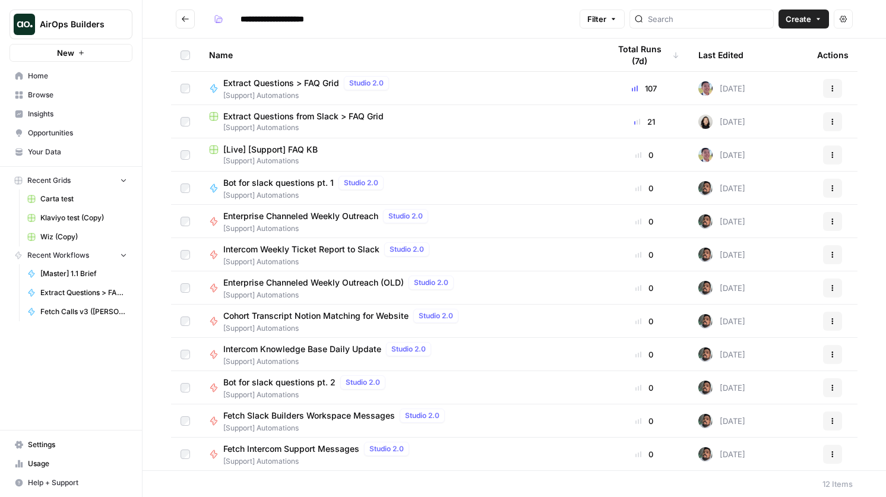
click at [311, 74] on td "Extract Questions > FAQ Grid Studio 2.0 [Support] Automations" at bounding box center [399, 88] width 400 height 33
click at [309, 84] on span "Extract Questions > FAQ Grid" at bounding box center [281, 83] width 116 height 12
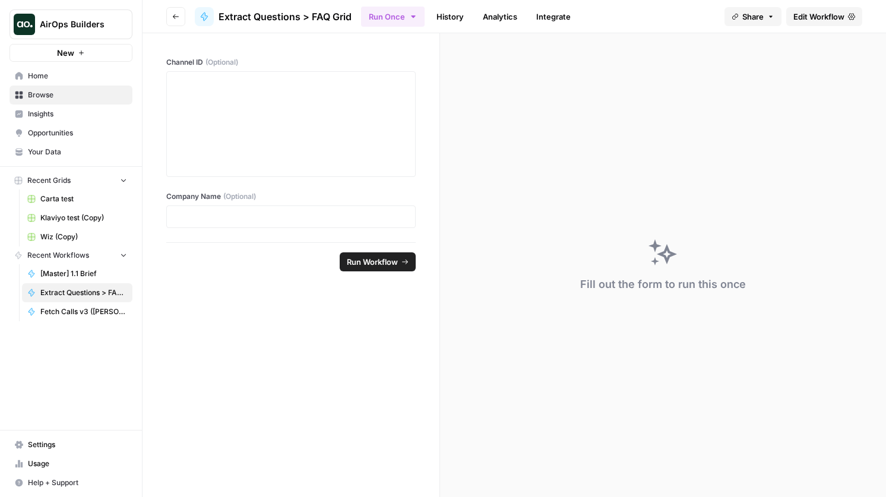
click at [823, 18] on span "Edit Workflow" at bounding box center [818, 17] width 51 height 12
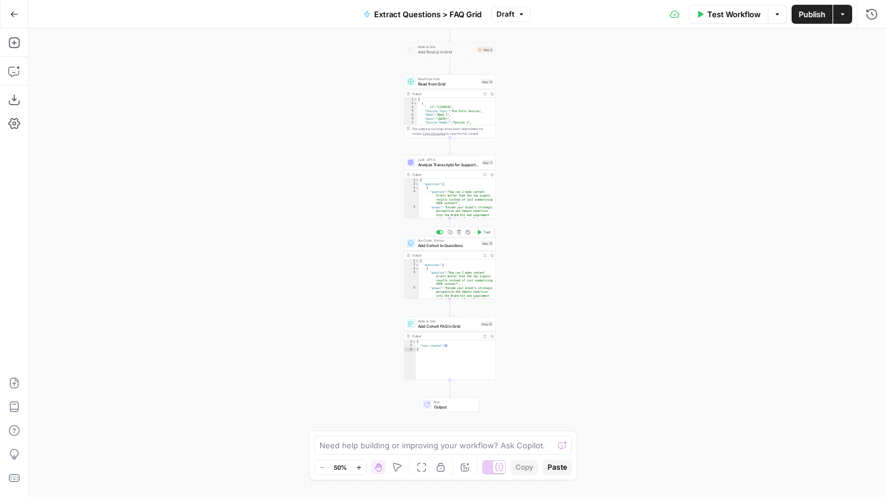
click at [425, 245] on span "Add Cohort to Questions" at bounding box center [448, 245] width 61 height 6
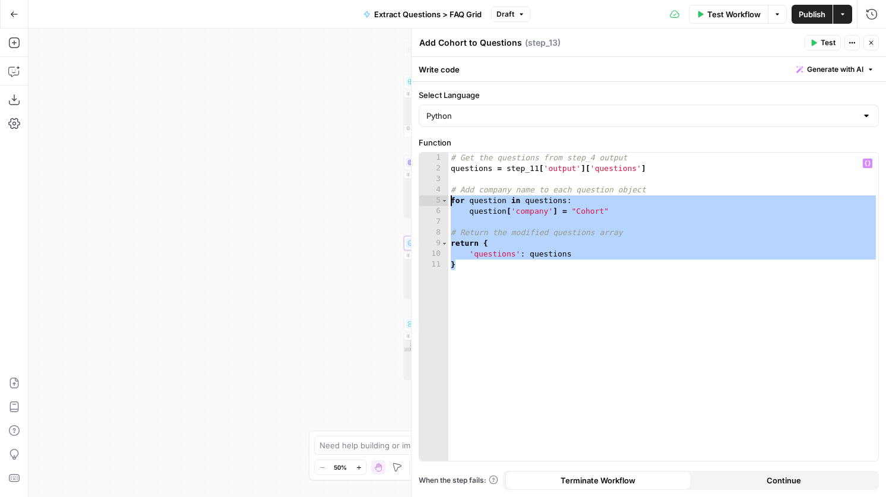
drag, startPoint x: 486, startPoint y: 278, endPoint x: 430, endPoint y: 202, distance: 94.3
click at [430, 202] on div "* 1 2 3 4 5 6 7 8 9 10 11 # Get the questions from step_4 output questions = st…" at bounding box center [648, 307] width 459 height 308
type textarea "**********"
click at [869, 41] on icon "button" at bounding box center [871, 43] width 4 height 4
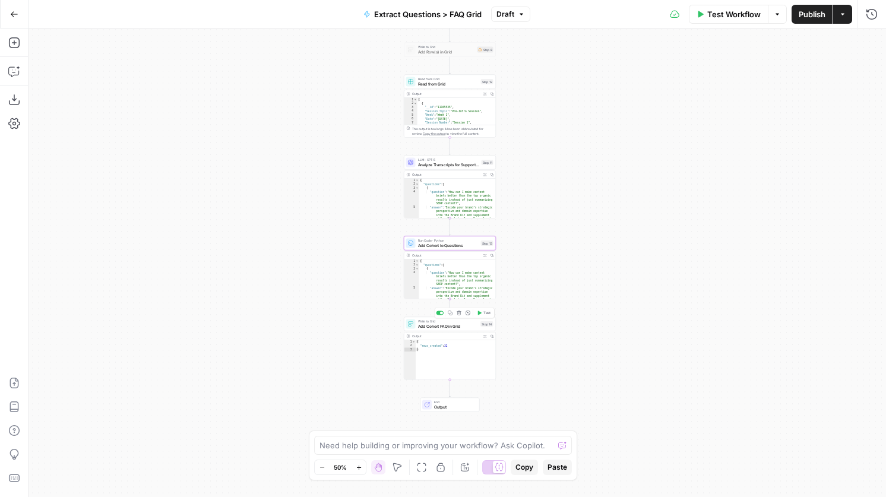
click at [451, 314] on icon "button" at bounding box center [450, 312] width 5 height 5
click at [435, 328] on span "Add Cohort FAQ in Grid" at bounding box center [448, 326] width 61 height 6
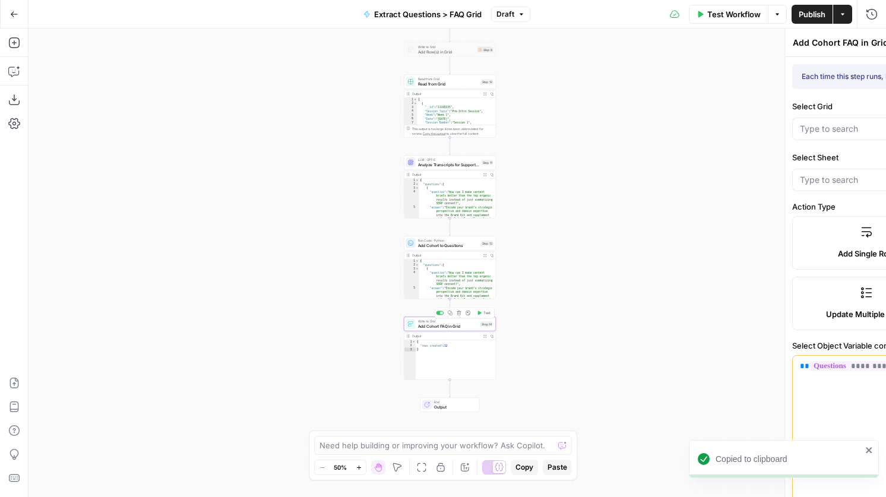
type input "[Live] [Support] FAQ KB"
type input "FAQ"
type input "question"
type input "answer"
type input "category"
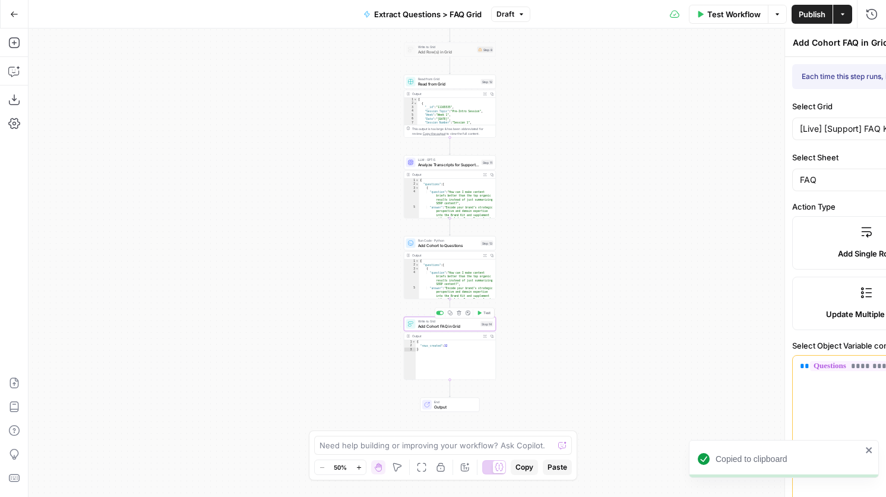
type input "source"
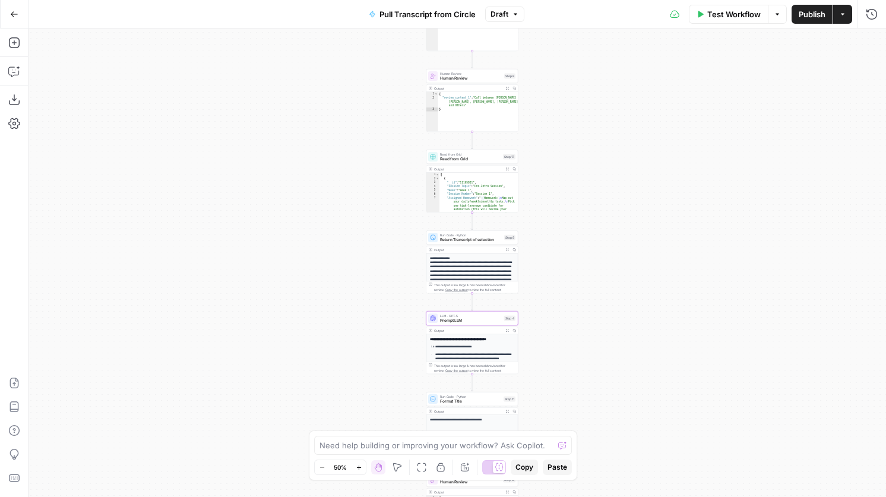
click at [17, 16] on icon "button" at bounding box center [14, 14] width 8 height 8
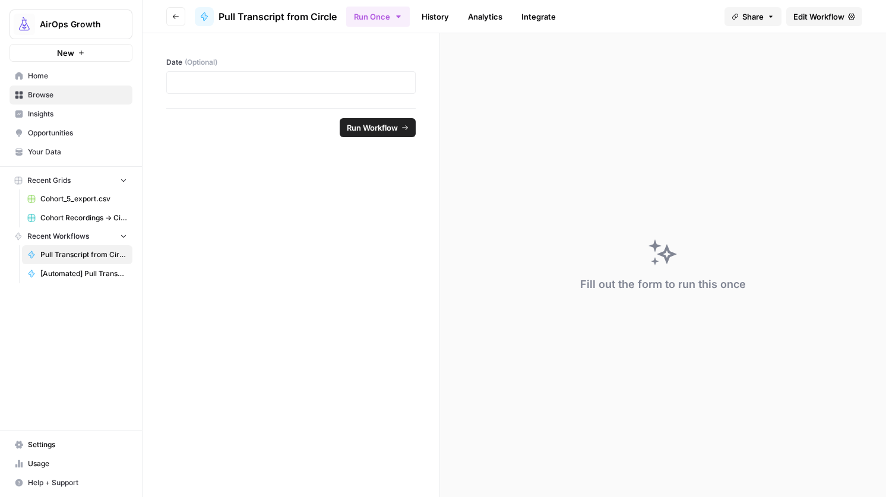
click at [89, 197] on span "Cohort_5_export.csv" at bounding box center [83, 199] width 87 height 11
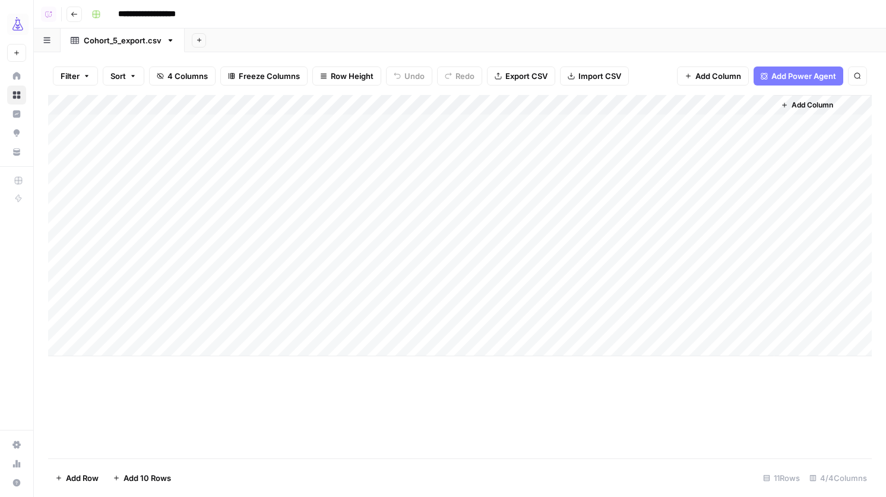
click at [70, 12] on button "Go back" at bounding box center [73, 14] width 15 height 15
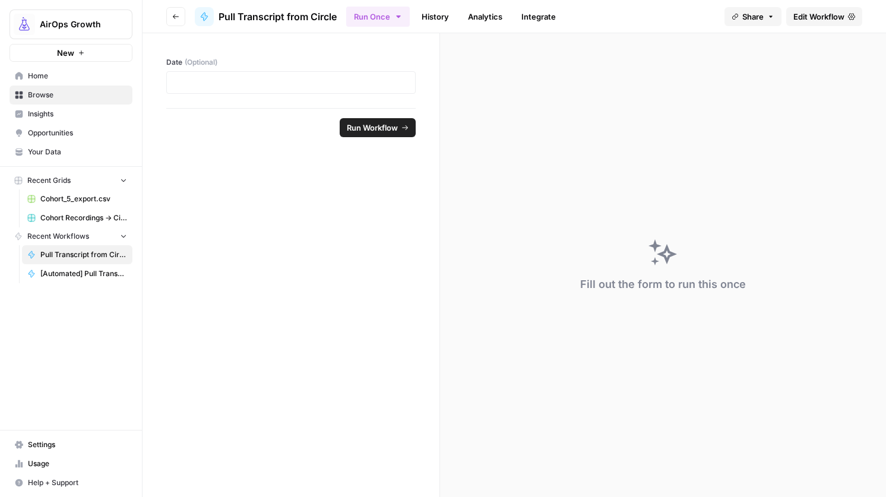
click at [88, 215] on span "Cohort Recordings -> Circle Automation" at bounding box center [83, 218] width 87 height 11
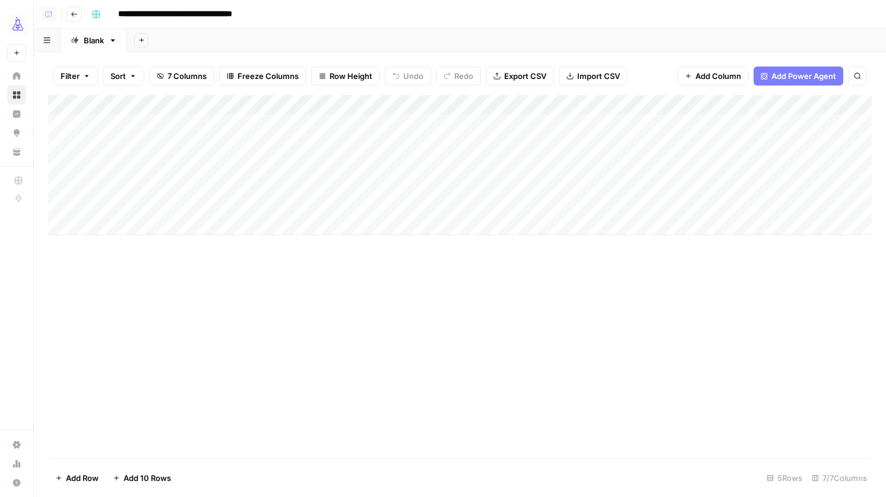
click at [173, 138] on div "Add Column" at bounding box center [459, 165] width 823 height 140
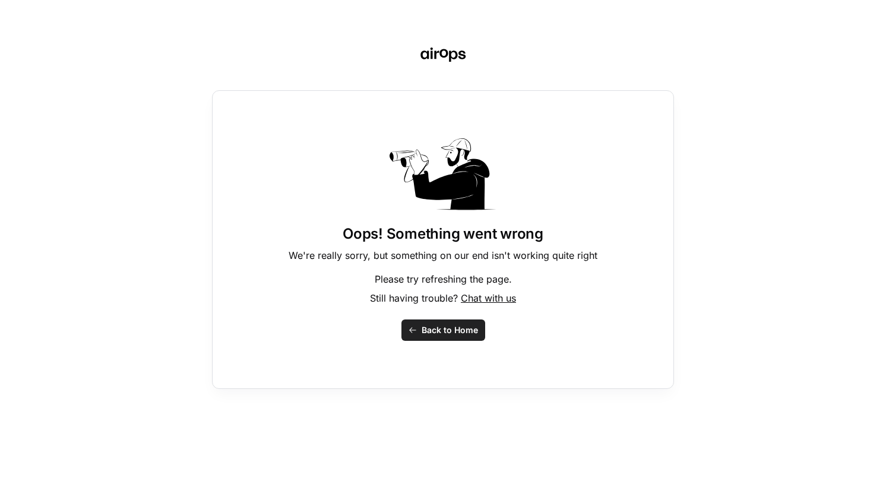
click at [443, 334] on span "Back to Home" at bounding box center [450, 330] width 56 height 12
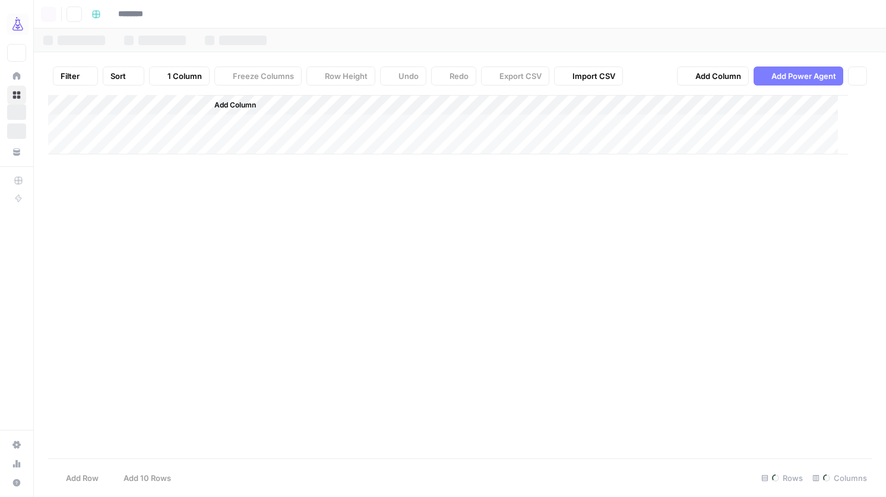
type input "**********"
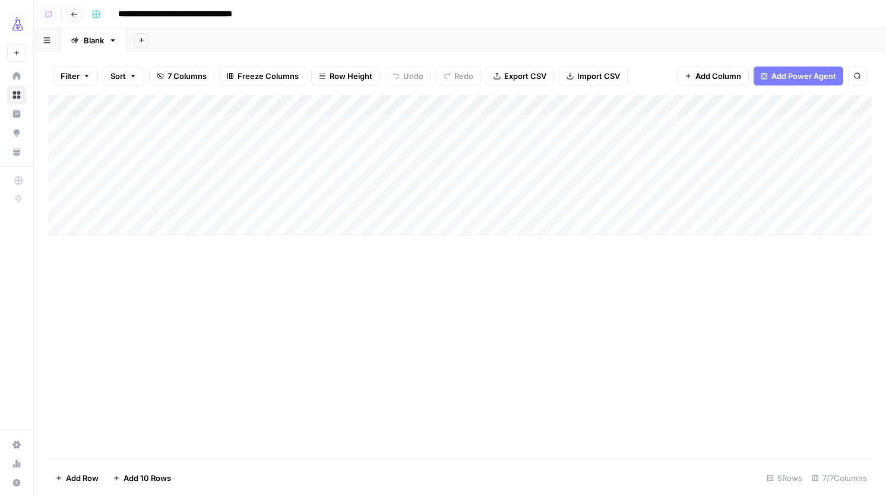
click at [194, 141] on div "Add Column" at bounding box center [459, 165] width 823 height 140
type textarea "**********"
click at [356, 145] on div "Add Column" at bounding box center [459, 165] width 823 height 140
click at [401, 145] on div "Add Column" at bounding box center [459, 165] width 823 height 140
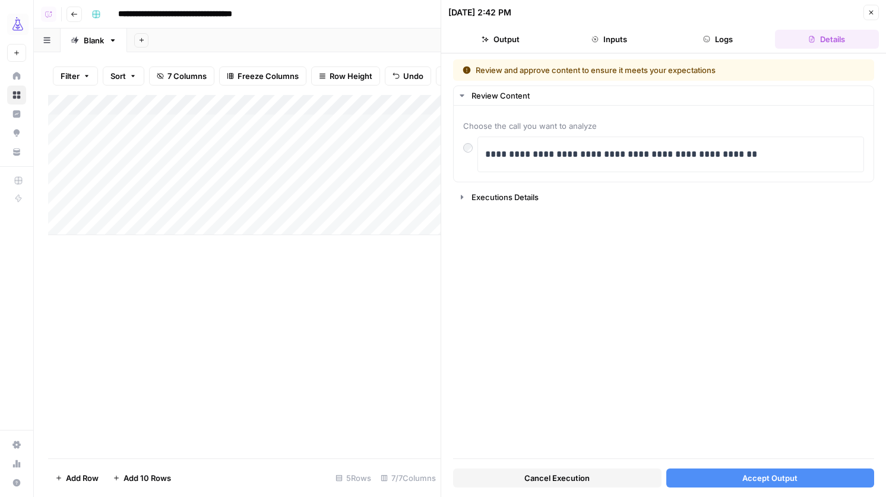
click at [798, 475] on button "Accept Output" at bounding box center [770, 477] width 208 height 19
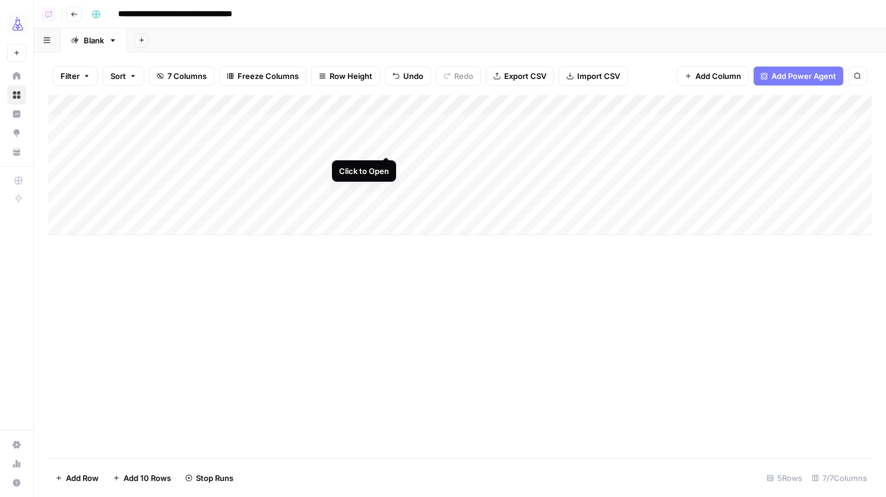
click at [386, 141] on div "Add Column" at bounding box center [459, 165] width 823 height 140
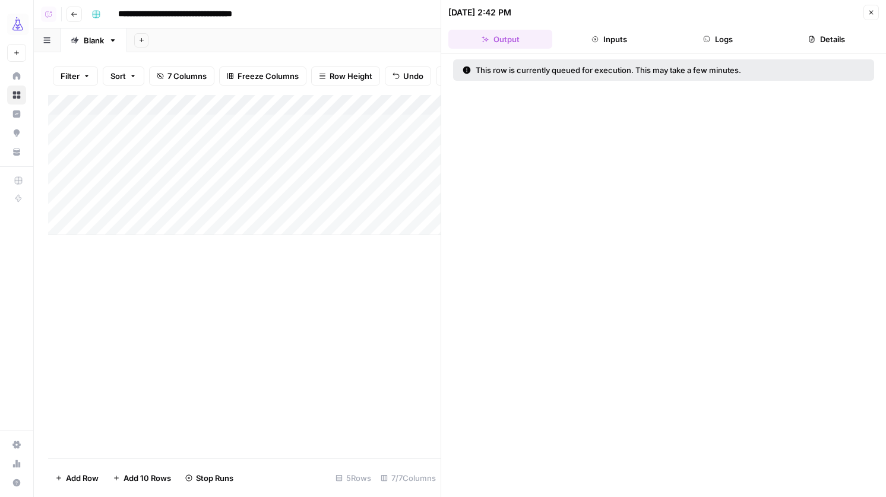
click at [704, 37] on icon "button" at bounding box center [706, 39] width 7 height 7
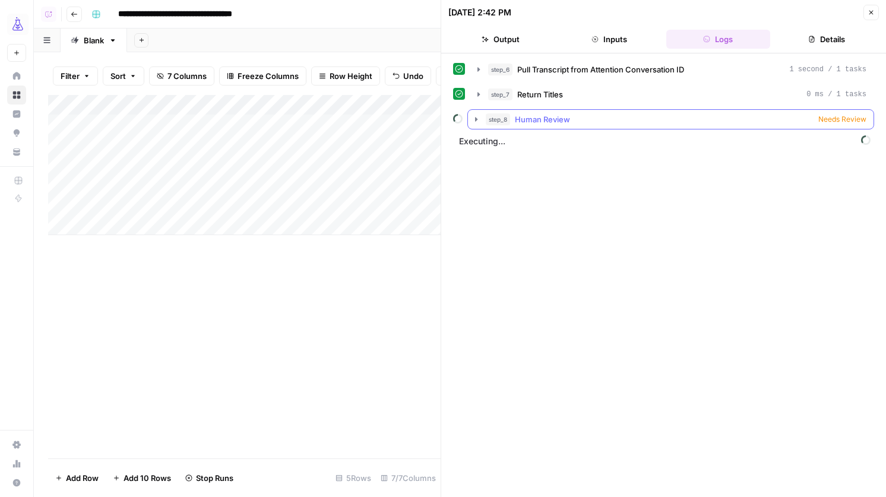
click at [634, 125] on div "step_8 Human Review Needs Review" at bounding box center [676, 119] width 381 height 12
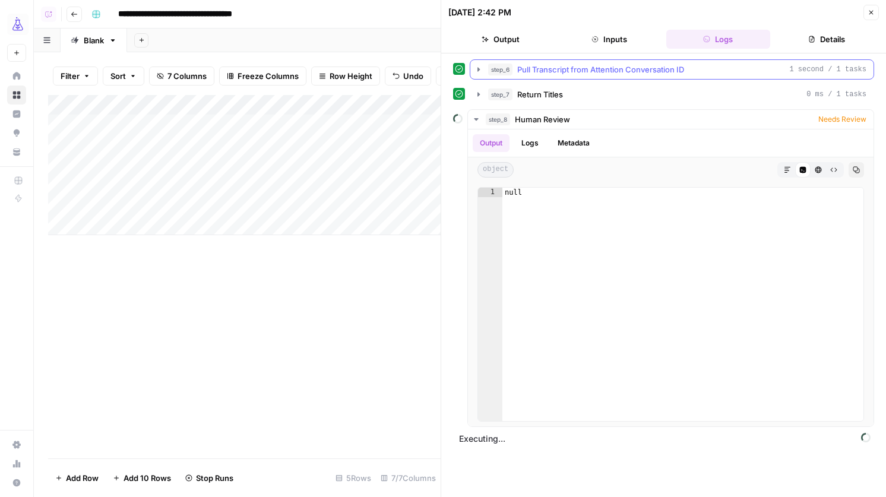
click at [641, 78] on button "step_6 Pull Transcript from Attention Conversation ID 1 second / 1 tasks" at bounding box center [671, 69] width 403 height 19
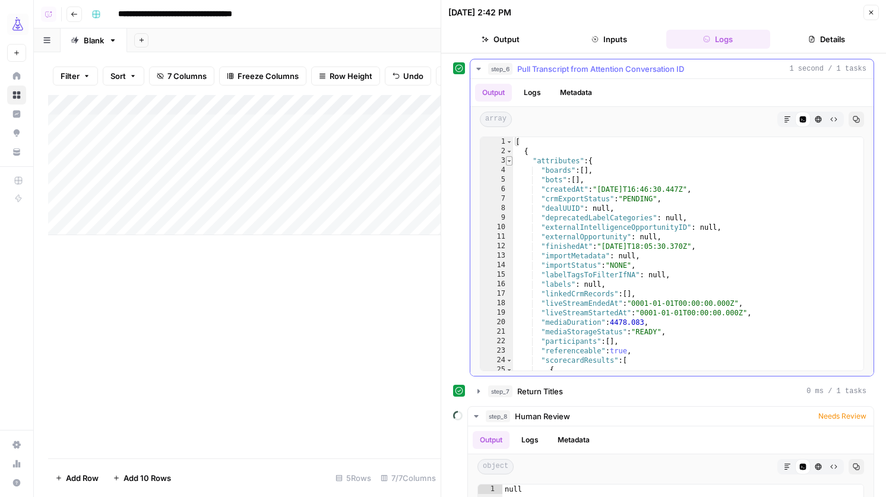
type textarea "*"
click at [508, 160] on span "Toggle code folding, rows 3 through 99" at bounding box center [509, 160] width 7 height 9
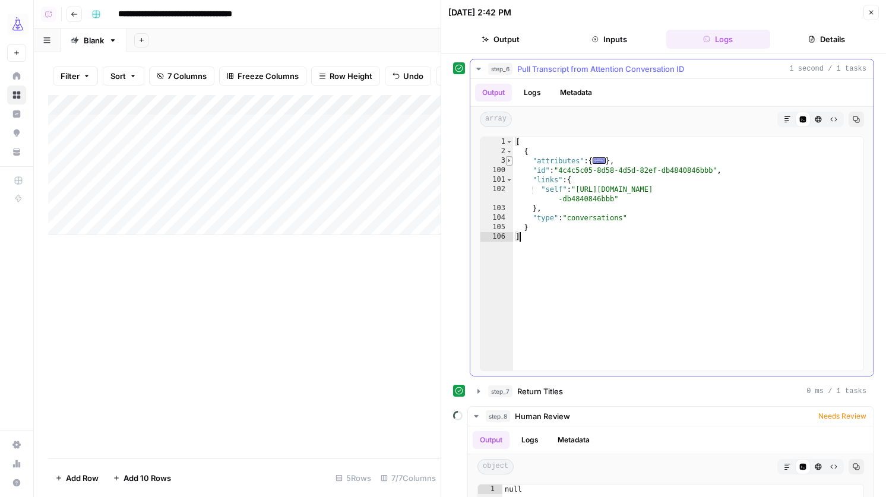
click at [508, 160] on span "Toggle code folding, rows 3 through 99" at bounding box center [509, 160] width 7 height 9
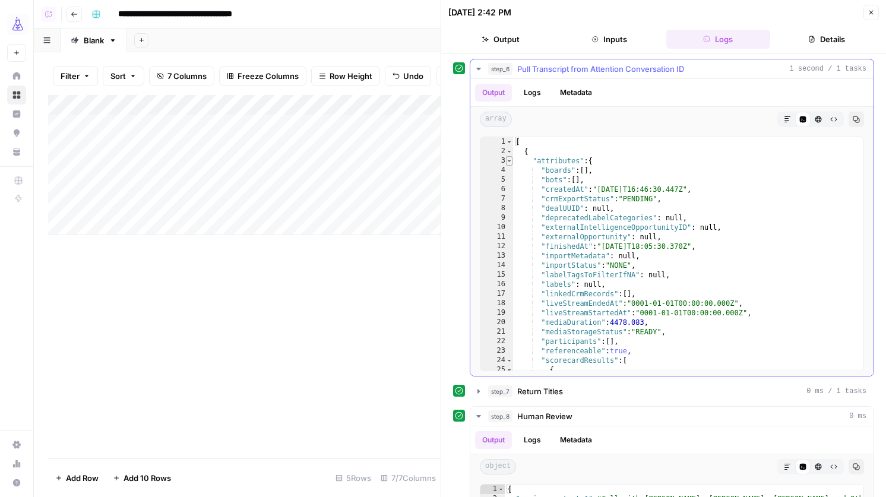
click at [509, 159] on span "Toggle code folding, rows 3 through 99" at bounding box center [509, 160] width 7 height 9
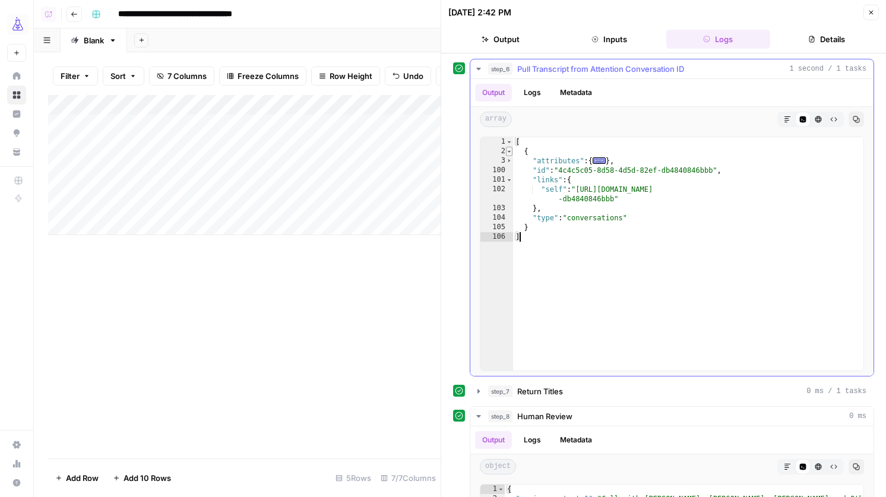
click at [509, 153] on span "Toggle code folding, rows 2 through 105" at bounding box center [509, 151] width 7 height 9
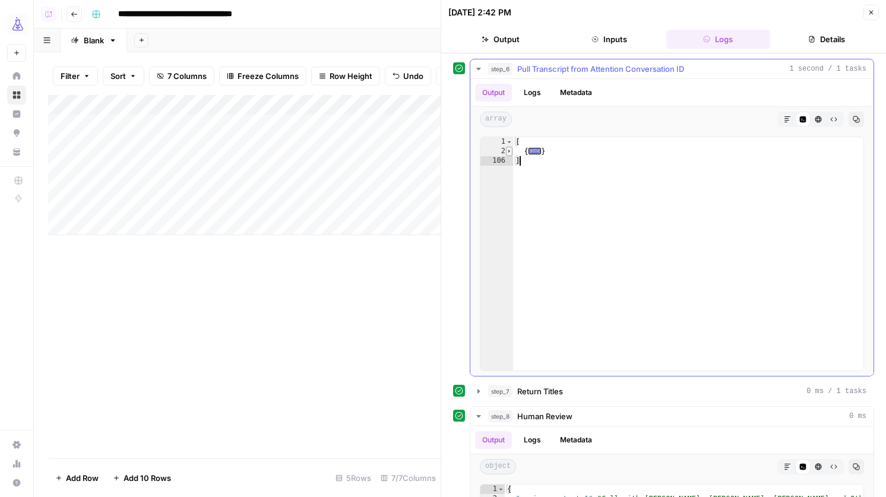
click at [508, 151] on span "Toggle code folding, rows 2 through 105" at bounding box center [509, 151] width 7 height 9
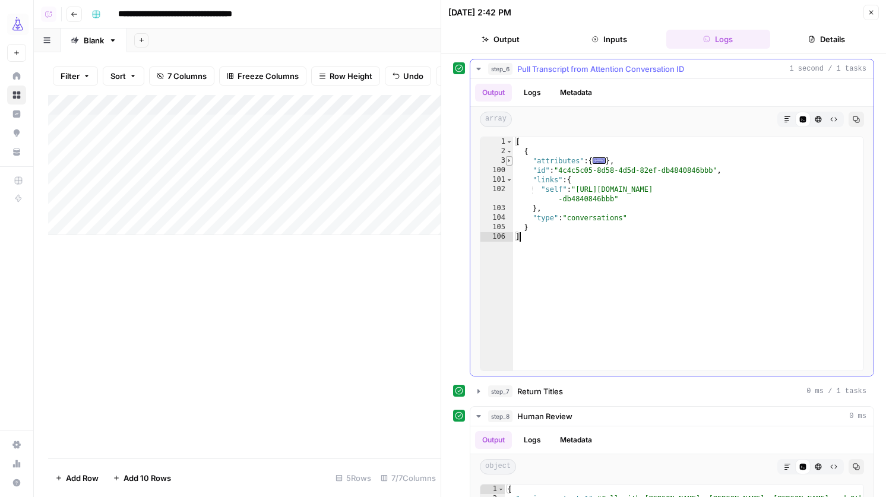
click at [508, 163] on span "Toggle code folding, rows 3 through 99" at bounding box center [509, 160] width 7 height 9
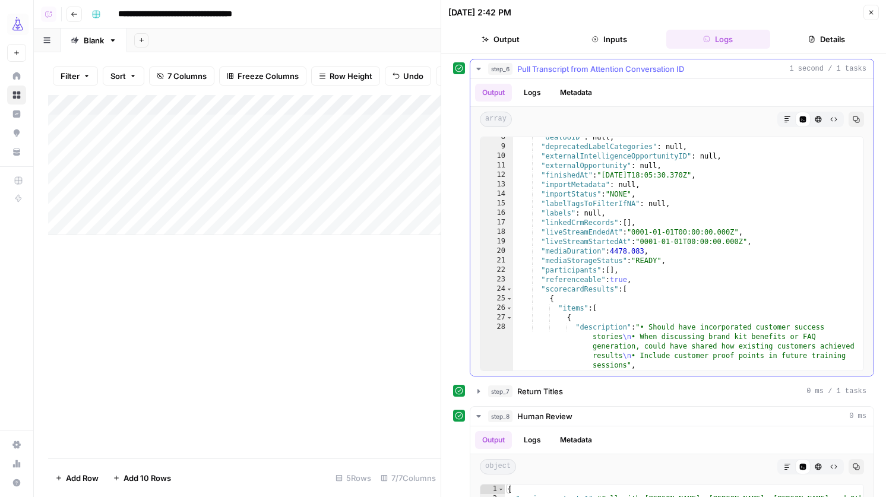
scroll to position [80, 0]
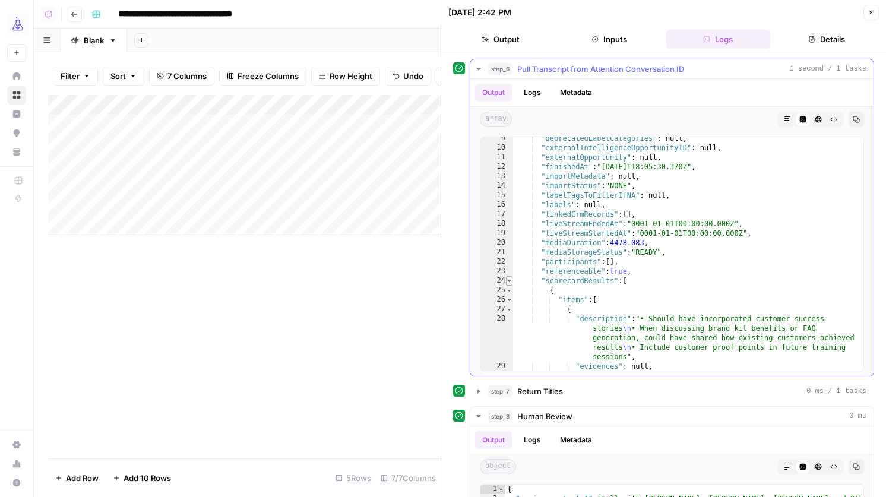
click at [509, 280] on span "Toggle code folding, rows 24 through 67" at bounding box center [509, 280] width 7 height 9
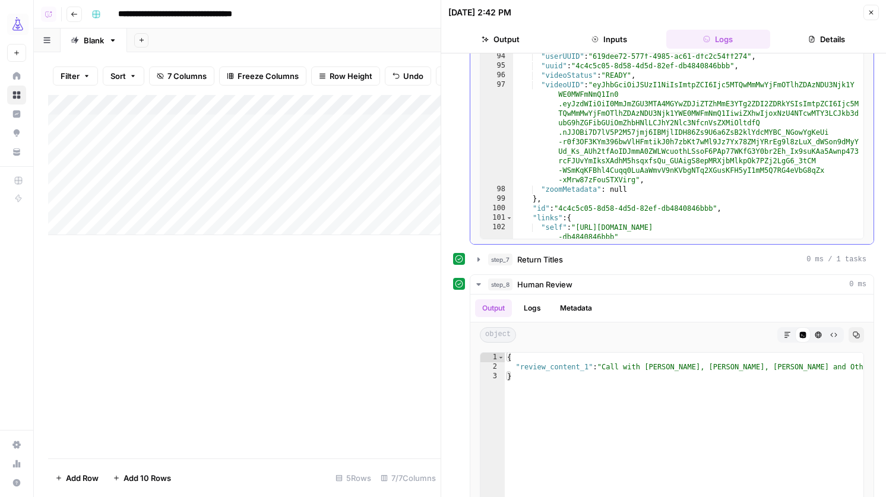
scroll to position [7249, 0]
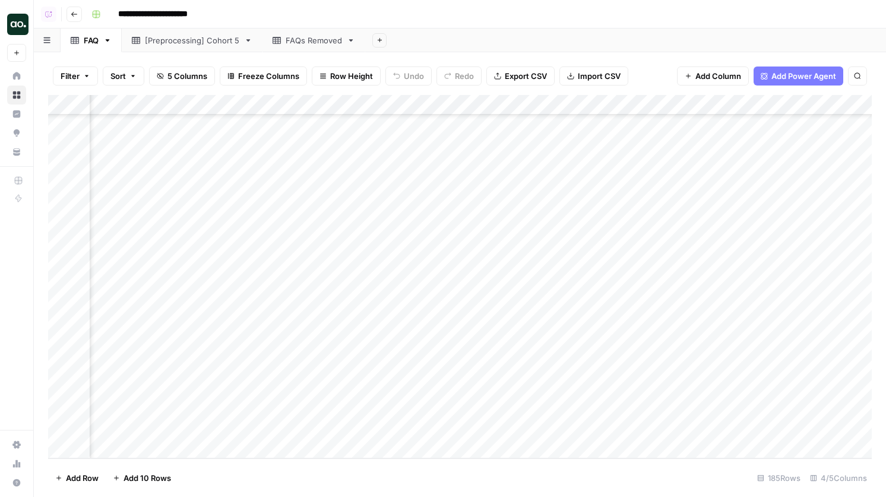
scroll to position [3410, 401]
click at [334, 390] on div "Add Column" at bounding box center [459, 276] width 823 height 363
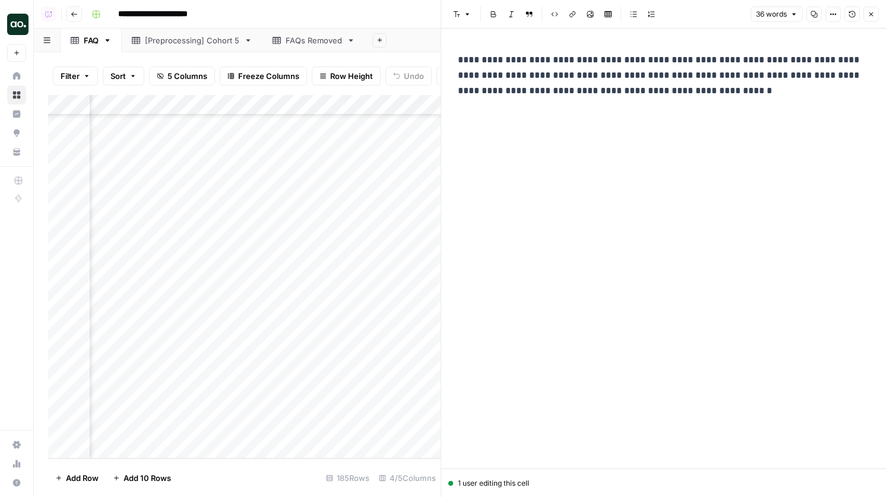
click at [869, 14] on icon "button" at bounding box center [870, 14] width 7 height 7
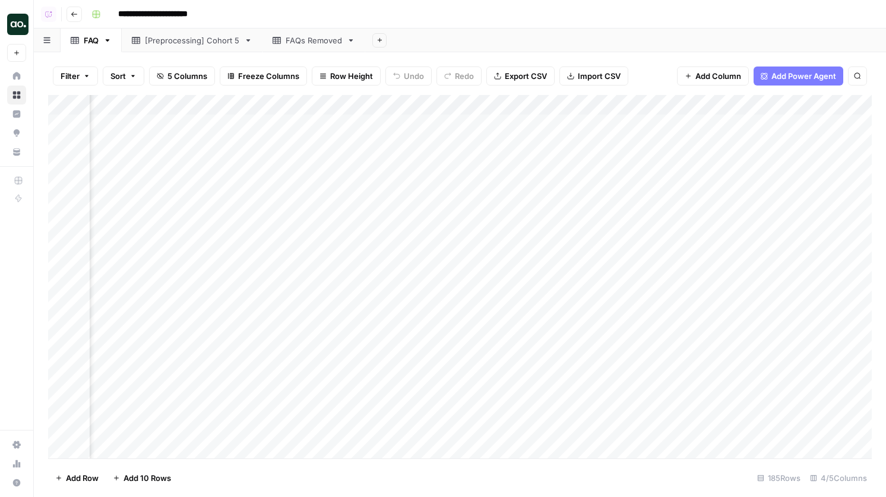
scroll to position [0, 96]
drag, startPoint x: 769, startPoint y: 107, endPoint x: 897, endPoint y: 96, distance: 128.2
click at [885, 96] on html "**********" at bounding box center [443, 248] width 886 height 497
drag, startPoint x: 376, startPoint y: 125, endPoint x: 780, endPoint y: 449, distance: 517.3
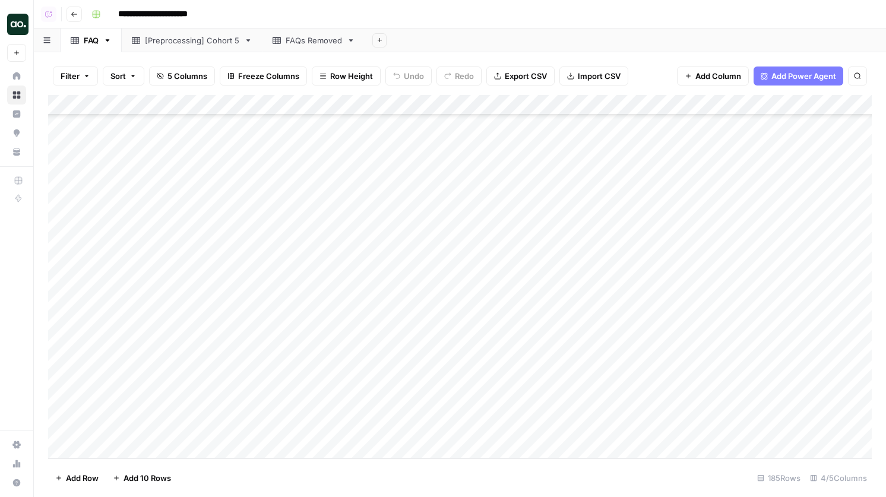
click at [780, 449] on div "Add Column" at bounding box center [459, 276] width 823 height 363
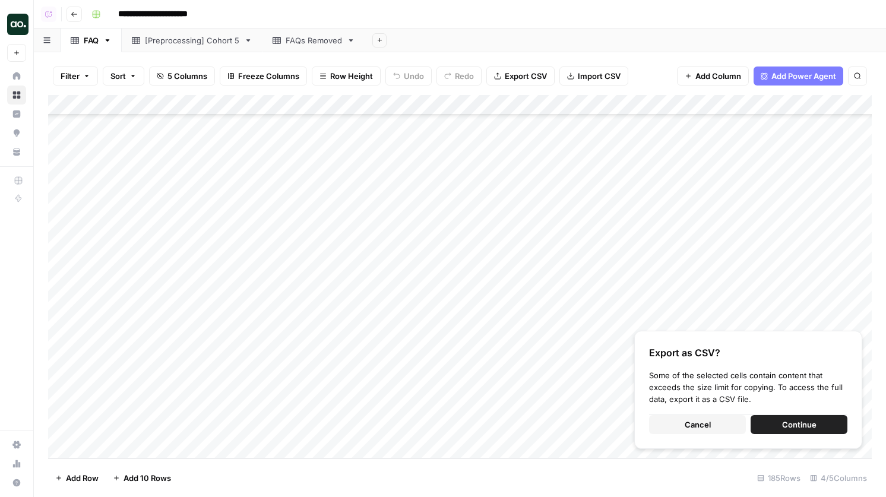
click at [715, 422] on button "Cancel" at bounding box center [697, 424] width 97 height 19
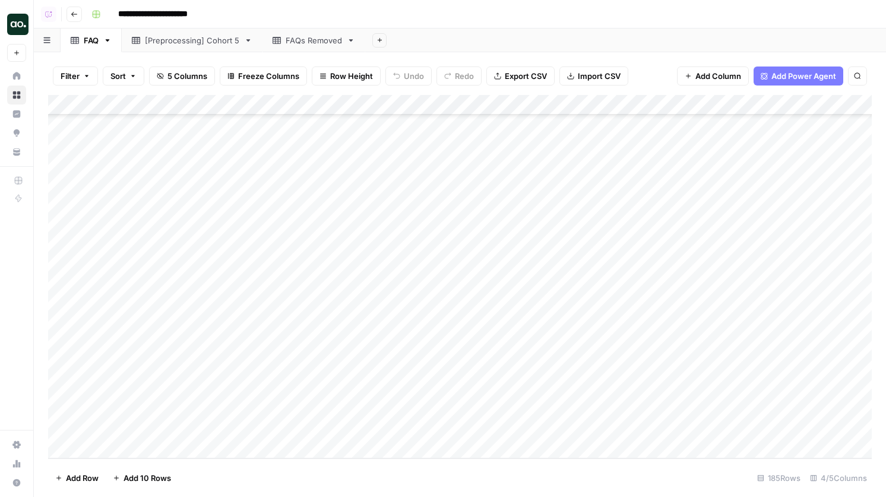
click at [534, 75] on span "Export CSV" at bounding box center [526, 76] width 42 height 12
click at [192, 34] on div "[Preprocessing] Cohort 5" at bounding box center [192, 40] width 94 height 12
click at [281, 36] on div "FAQs Removed" at bounding box center [306, 40] width 69 height 12
click at [509, 73] on span "Export CSV" at bounding box center [526, 76] width 42 height 12
click at [428, 106] on div "Add Column" at bounding box center [459, 276] width 823 height 363
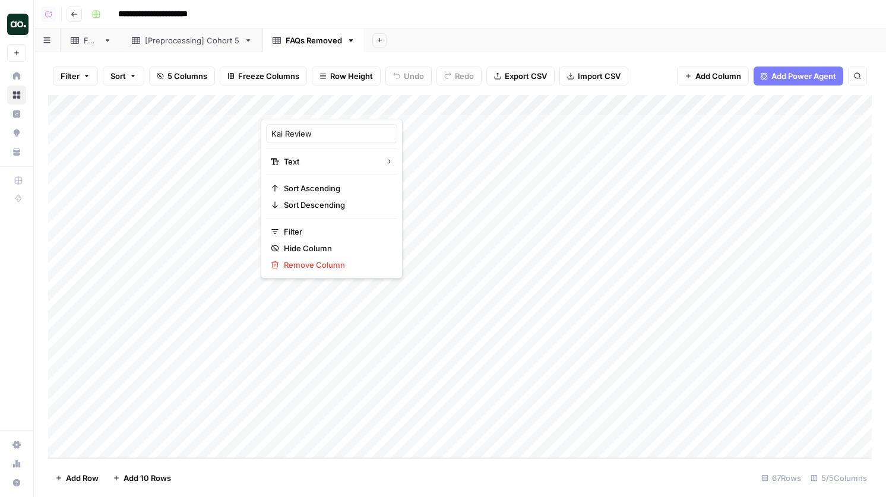
drag, startPoint x: 318, startPoint y: 103, endPoint x: 386, endPoint y: 114, distance: 69.2
click at [386, 114] on div at bounding box center [347, 107] width 172 height 24
click at [342, 90] on div "Filter Sort 5 Columns Freeze Columns Row Height Undo Redo Export CSV Import CSV…" at bounding box center [459, 76] width 823 height 38
drag, startPoint x: 335, startPoint y: 103, endPoint x: 874, endPoint y: 102, distance: 538.5
click at [874, 102] on div "Filter Sort 5 Columns Freeze Columns Row Height Undo Redo Export CSV Import CSV…" at bounding box center [460, 274] width 852 height 445
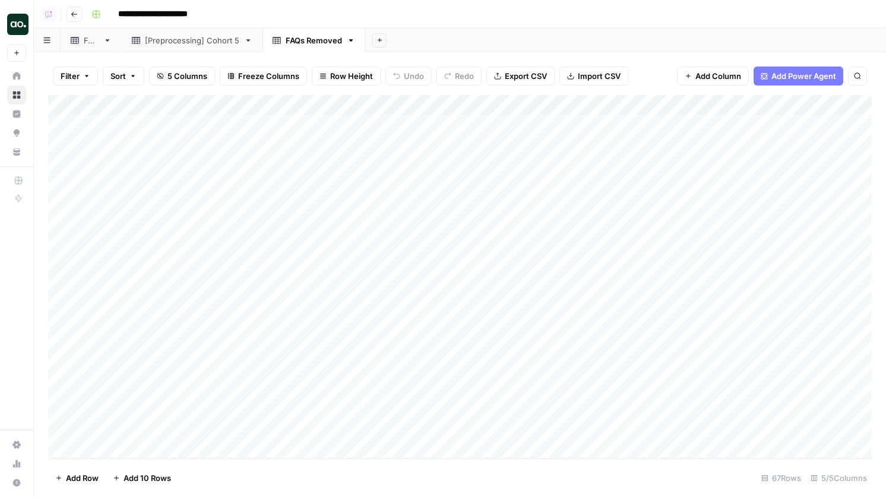
click at [362, 128] on div "Add Column" at bounding box center [459, 276] width 823 height 363
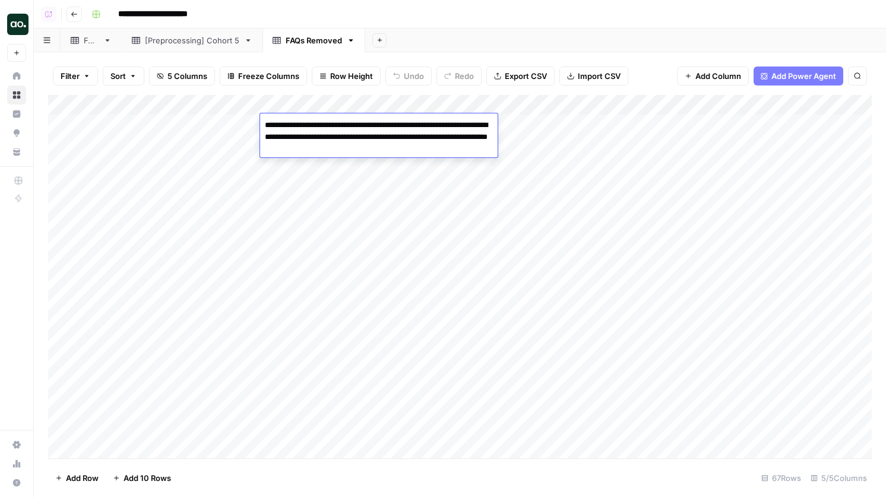
click at [344, 211] on div "Add Column" at bounding box center [459, 276] width 823 height 363
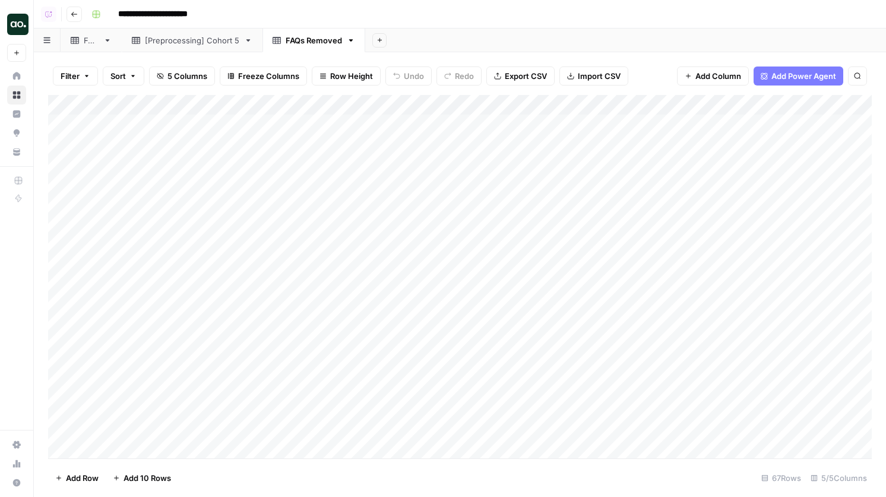
click at [344, 211] on div "Add Column" at bounding box center [459, 276] width 823 height 363
click at [351, 281] on div "Add Column" at bounding box center [459, 276] width 823 height 363
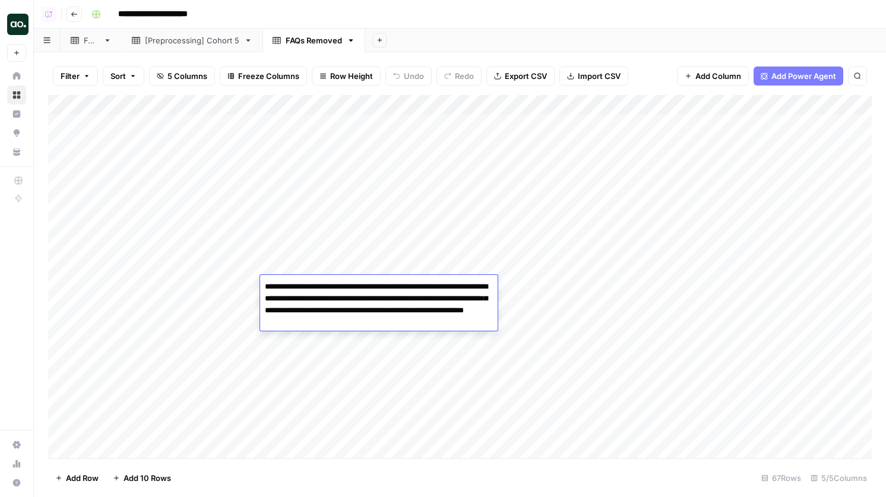
click at [379, 192] on div "Add Column" at bounding box center [459, 276] width 823 height 363
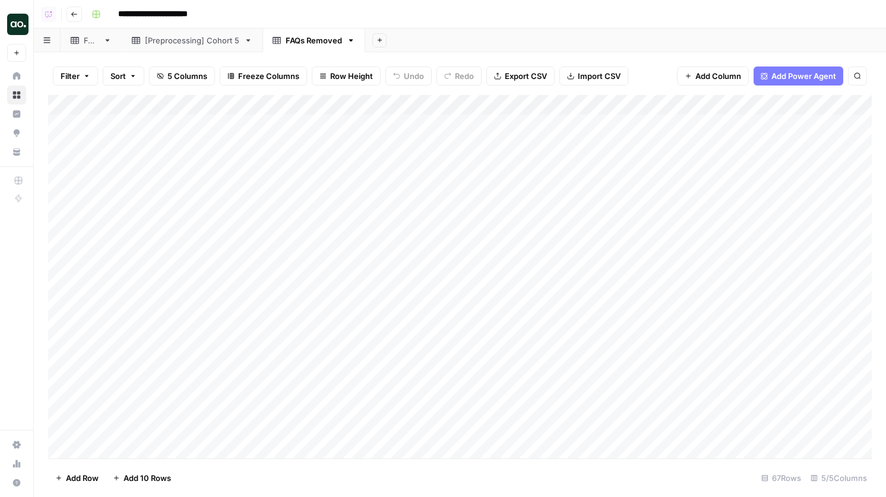
click at [379, 192] on div "Add Column" at bounding box center [459, 276] width 823 height 363
click at [92, 44] on div "FAQ" at bounding box center [91, 40] width 15 height 12
click at [299, 44] on div "FAQs Removed" at bounding box center [314, 40] width 56 height 12
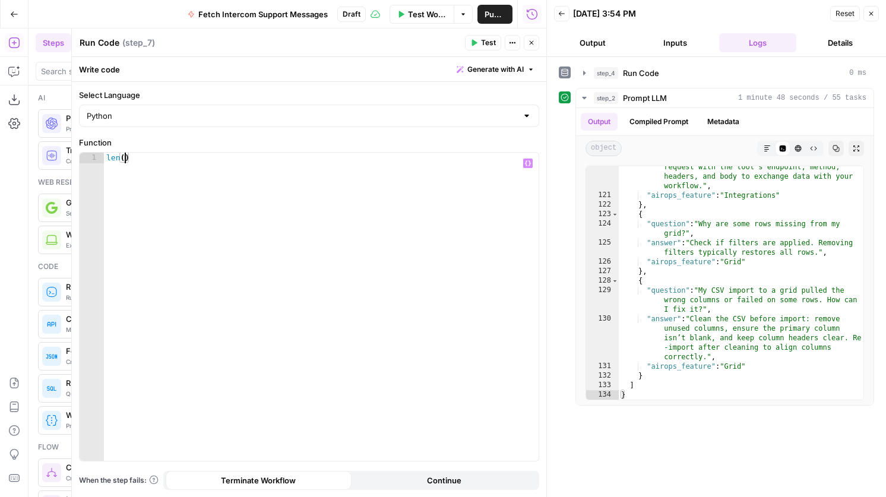
scroll to position [0, 1]
click at [527, 165] on icon "button" at bounding box center [528, 163] width 6 height 5
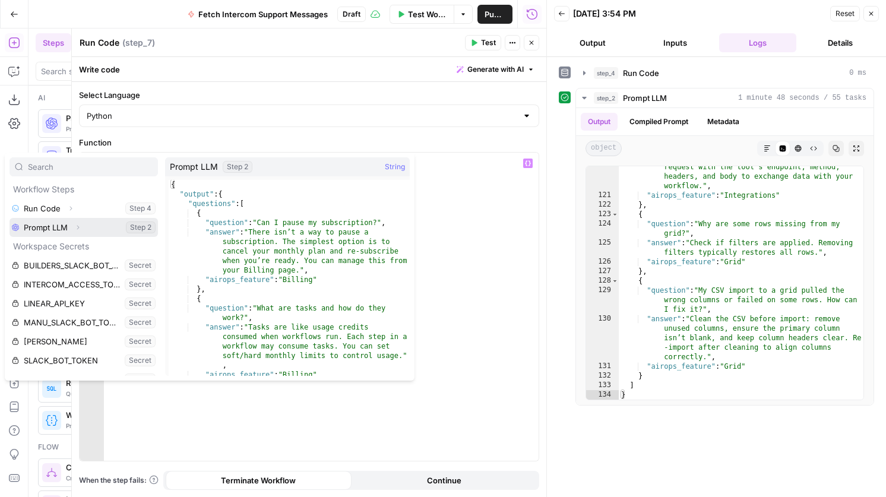
click at [78, 232] on button "Expand" at bounding box center [77, 227] width 15 height 15
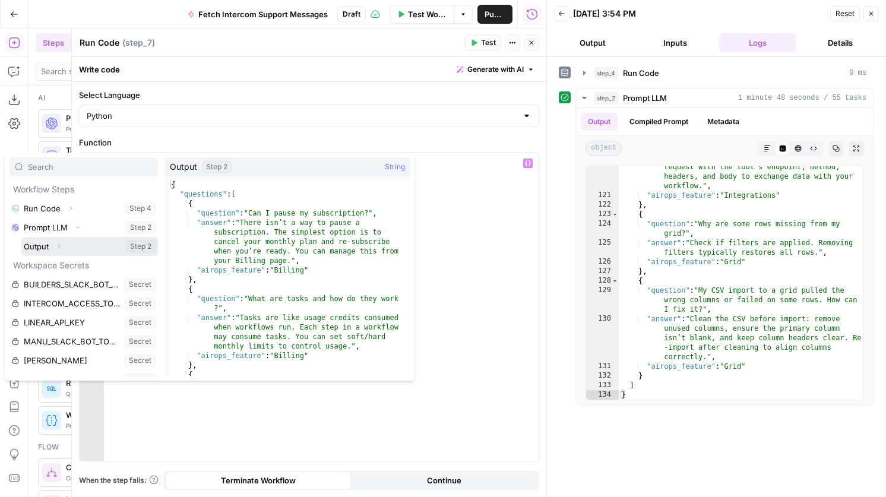
click at [62, 246] on button "Expand" at bounding box center [58, 246] width 15 height 15
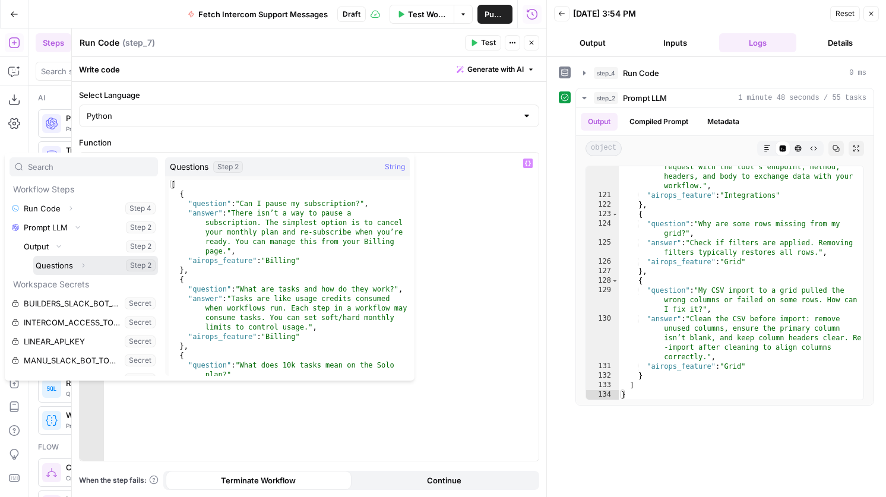
click at [49, 263] on button "Select variable Questions" at bounding box center [95, 265] width 125 height 19
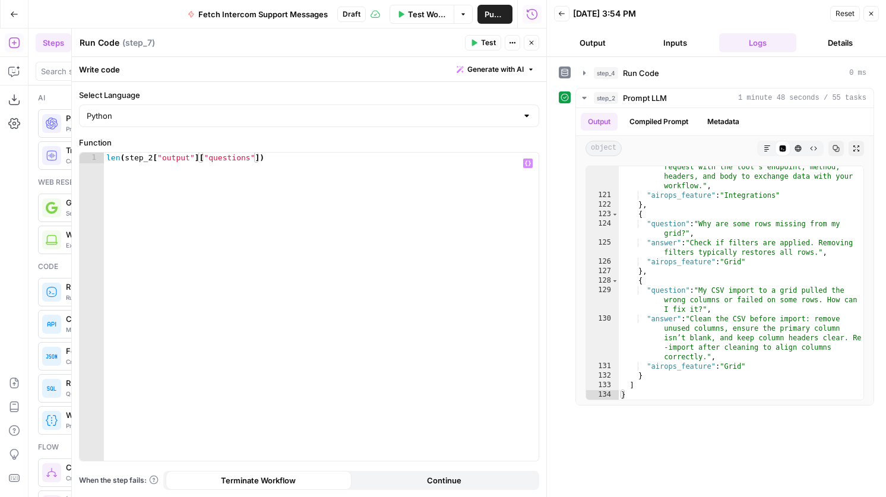
click at [476, 46] on button "Test" at bounding box center [483, 42] width 36 height 15
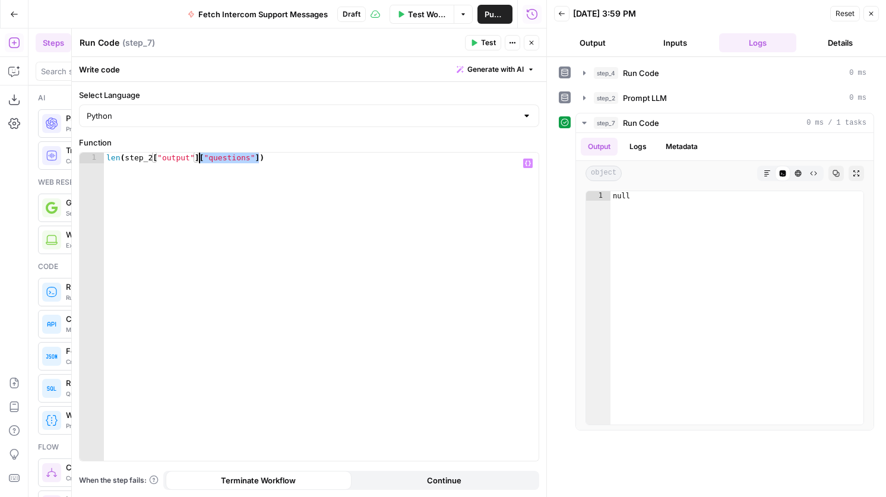
drag, startPoint x: 259, startPoint y: 162, endPoint x: 199, endPoint y: 160, distance: 59.4
click at [199, 160] on div "len ( step_2 [ "output" ] [ "questions" ])" at bounding box center [321, 317] width 435 height 329
click at [484, 47] on span "Test" at bounding box center [488, 42] width 15 height 11
click at [223, 161] on div "len ( step_2 [ "output" ])" at bounding box center [321, 317] width 435 height 329
drag, startPoint x: 241, startPoint y: 163, endPoint x: 94, endPoint y: 163, distance: 147.2
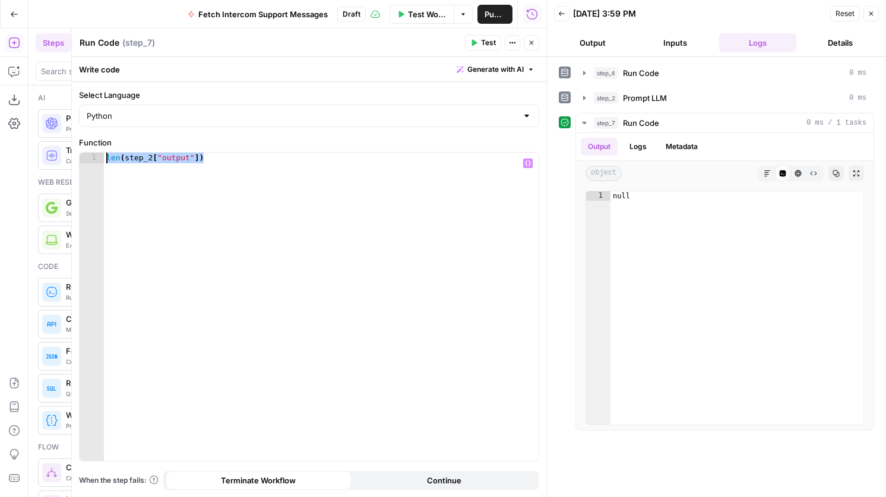
click at [94, 163] on div "**********" at bounding box center [309, 307] width 459 height 308
click at [107, 157] on div "len ( step_2 [ "output" ])" at bounding box center [321, 317] width 435 height 329
click at [232, 158] on div "return len ( step_2 [ "output" ])" at bounding box center [321, 317] width 435 height 329
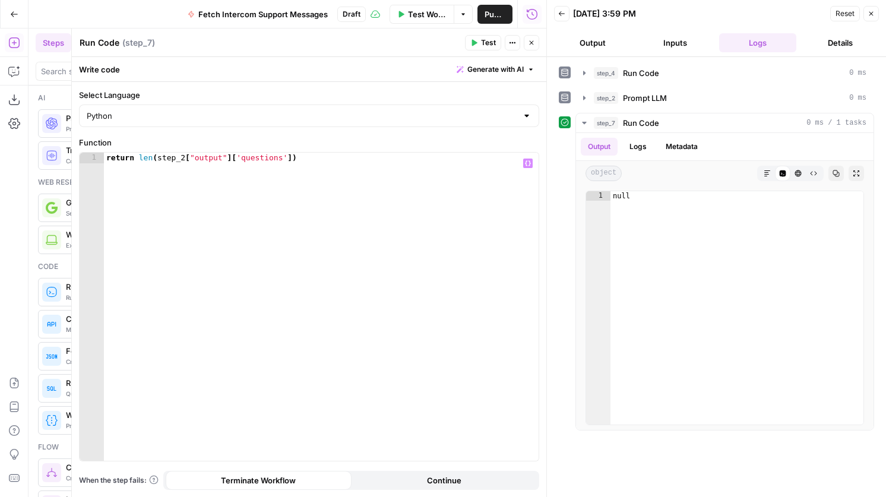
click at [477, 43] on icon "button" at bounding box center [473, 42] width 7 height 7
type textarea "**********"
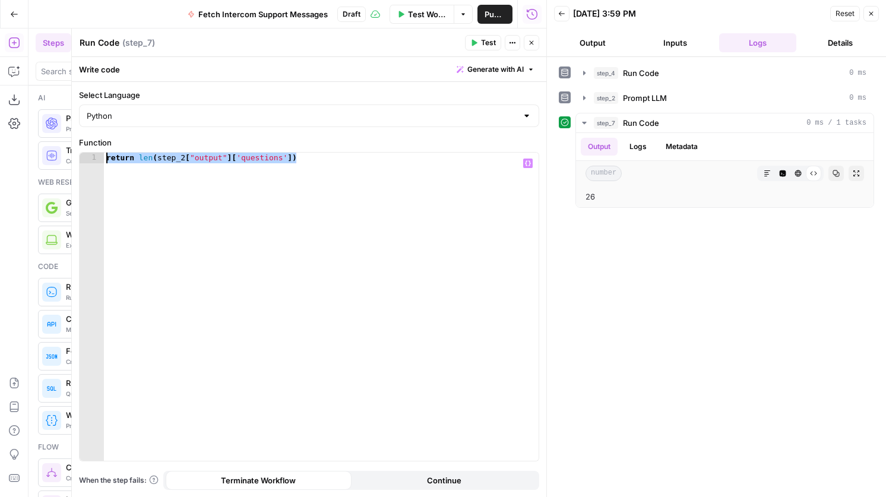
drag, startPoint x: 334, startPoint y: 167, endPoint x: 85, endPoint y: 157, distance: 248.9
click at [85, 159] on div "**********" at bounding box center [309, 307] width 459 height 308
click at [531, 45] on icon "button" at bounding box center [531, 42] width 7 height 7
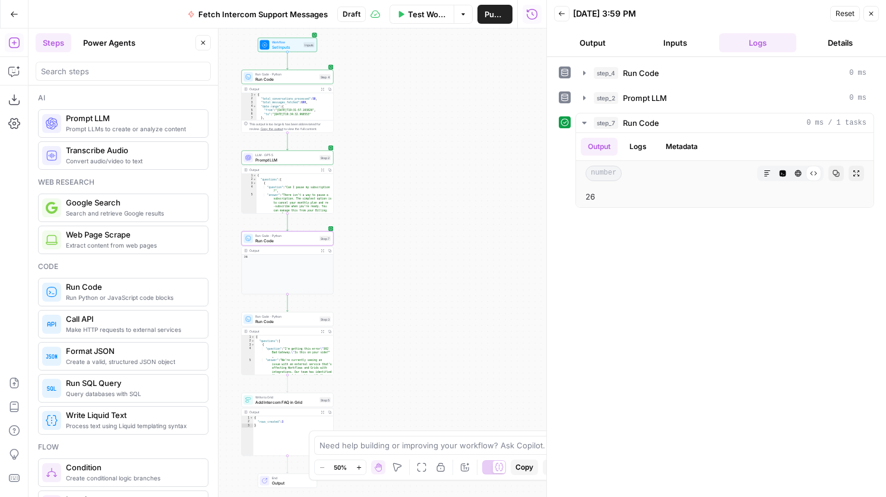
click at [312, 159] on span "Prompt LLM" at bounding box center [286, 160] width 62 height 6
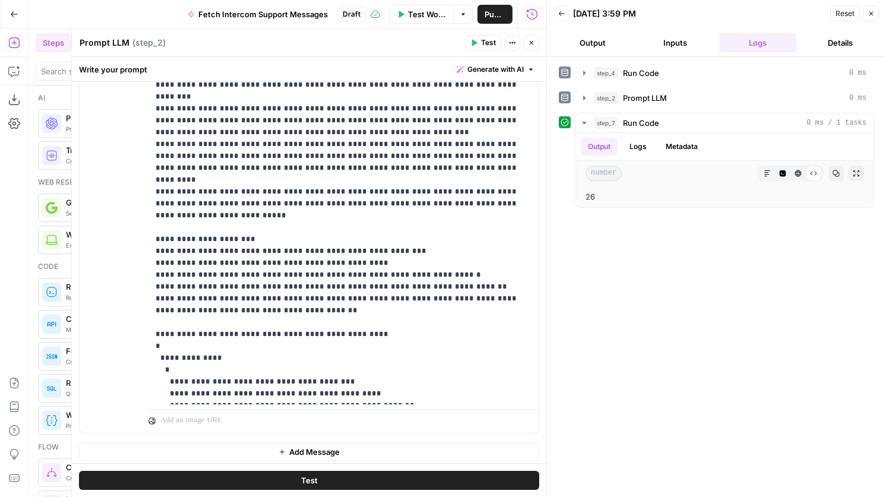
scroll to position [302, 0]
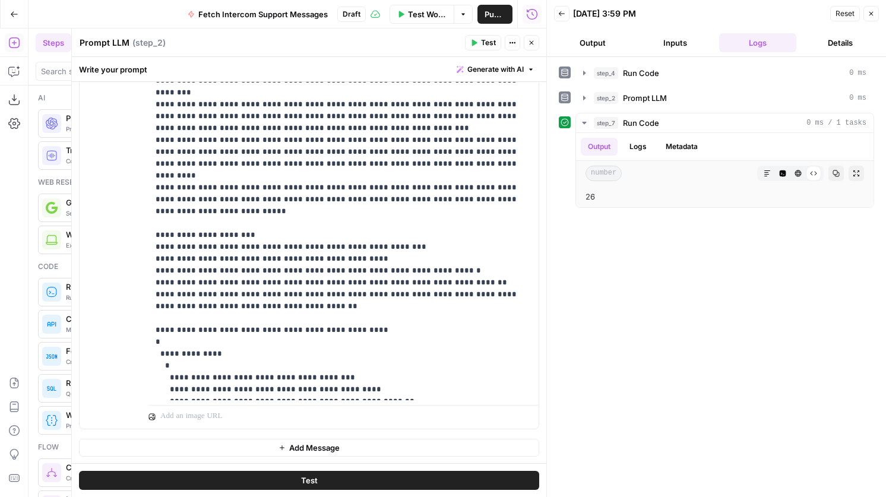
click at [533, 45] on icon "button" at bounding box center [531, 42] width 7 height 7
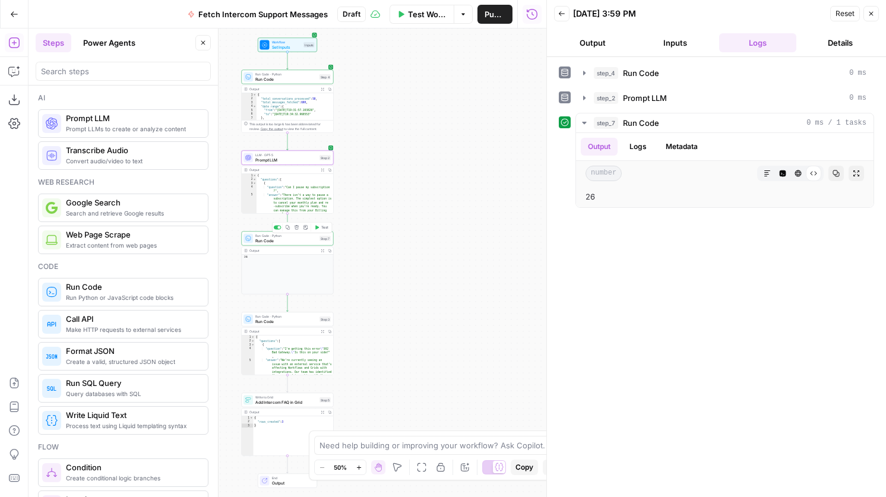
click at [299, 228] on icon "button" at bounding box center [296, 227] width 5 height 5
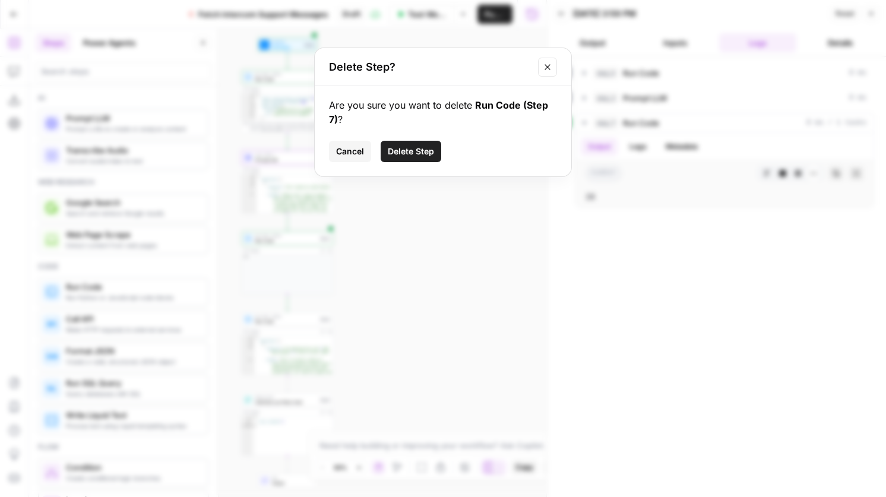
click at [413, 147] on span "Delete Step" at bounding box center [411, 151] width 46 height 12
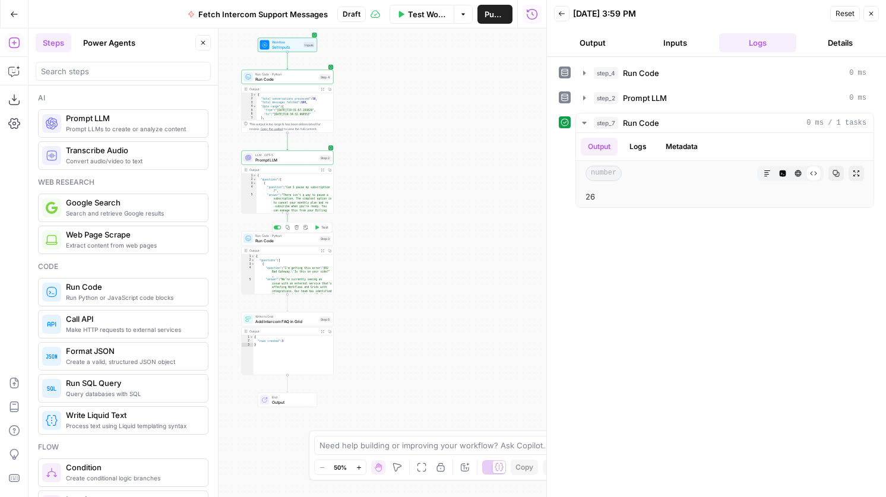
click at [323, 227] on span "Test" at bounding box center [324, 227] width 7 height 5
click at [325, 309] on span "Test" at bounding box center [324, 308] width 7 height 5
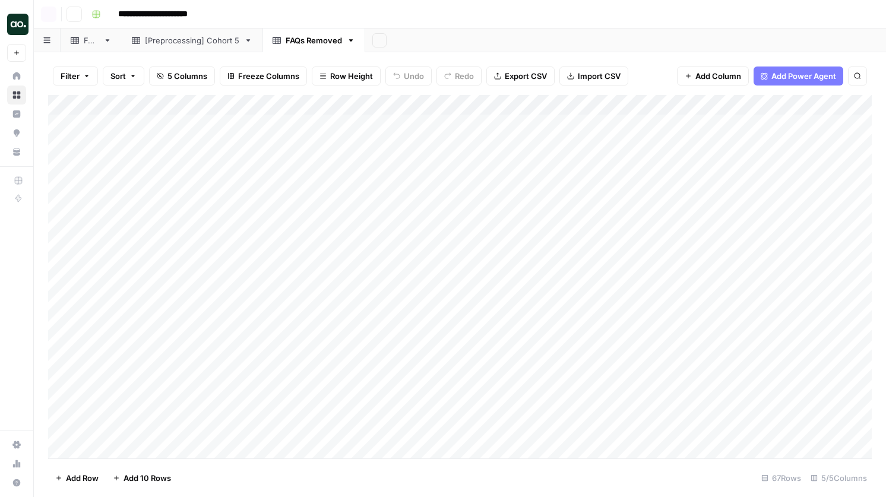
click at [93, 42] on div "FAQ" at bounding box center [91, 40] width 15 height 12
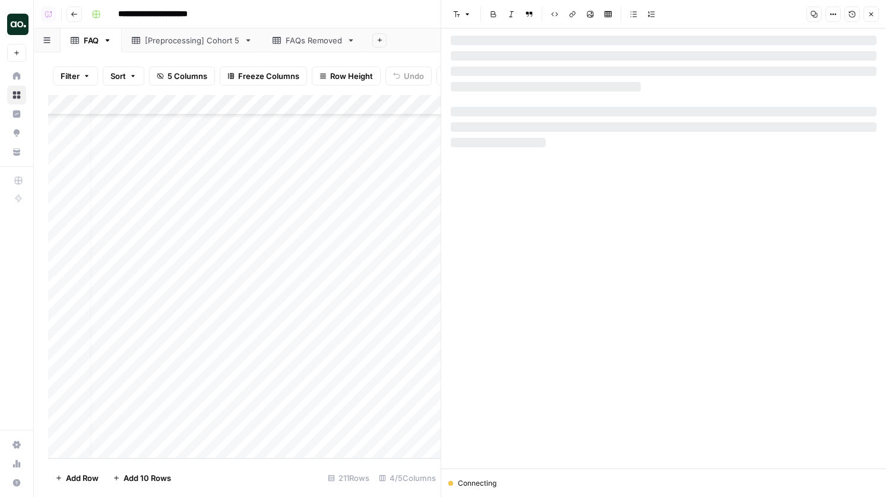
scroll to position [3935, 18]
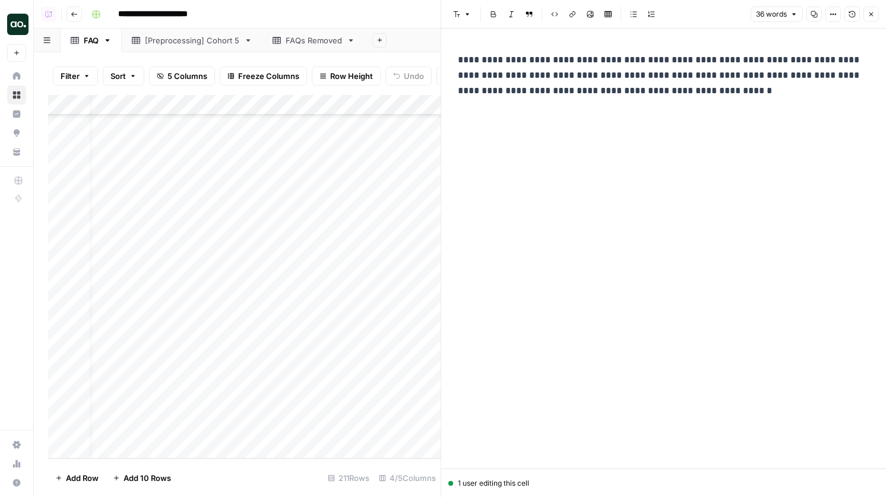
click at [870, 18] on button "Close" at bounding box center [870, 14] width 15 height 15
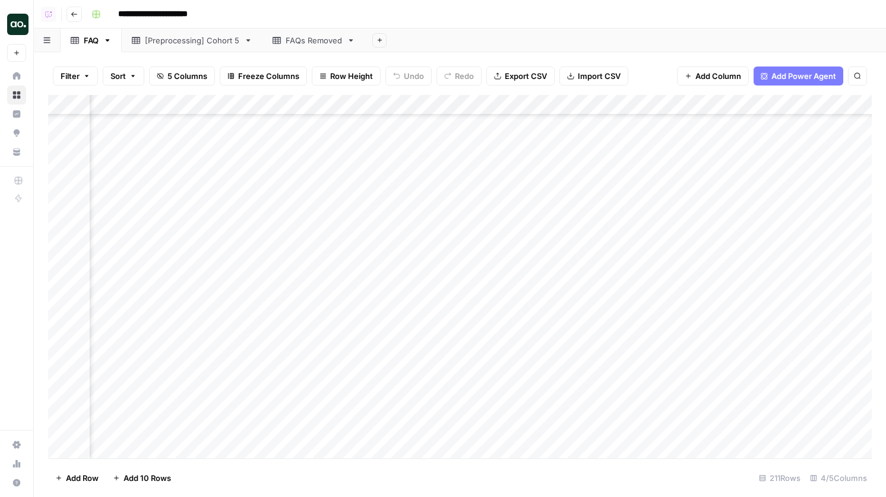
scroll to position [3441, 0]
click at [783, 380] on div "Add Column" at bounding box center [459, 276] width 823 height 363
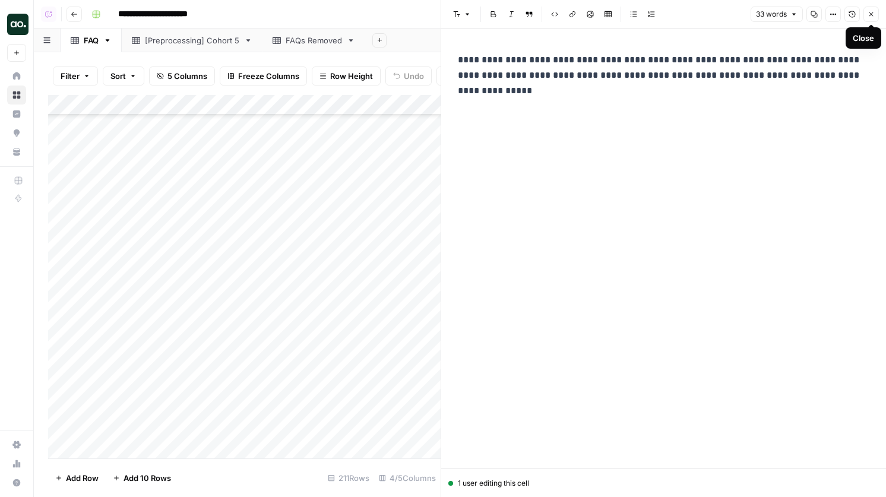
click at [871, 18] on button "Close" at bounding box center [870, 14] width 15 height 15
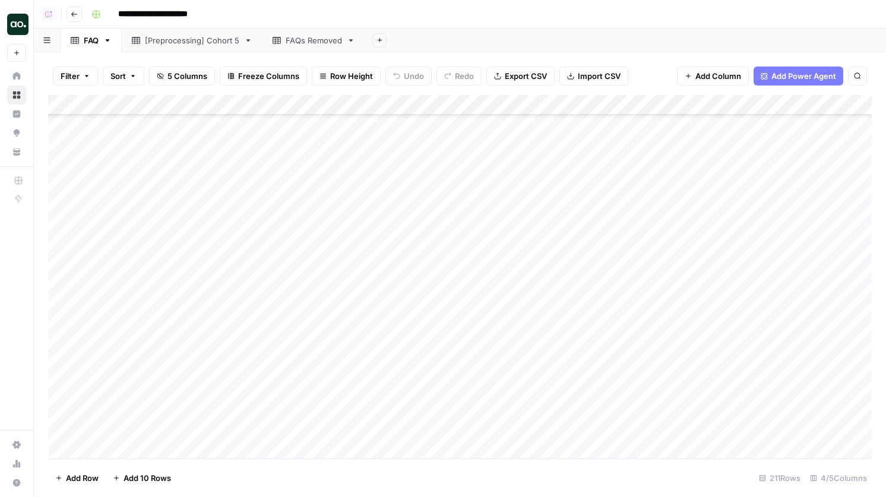
click at [346, 396] on div "Add Column" at bounding box center [459, 276] width 823 height 363
click at [798, 395] on div "Add Column" at bounding box center [459, 276] width 823 height 363
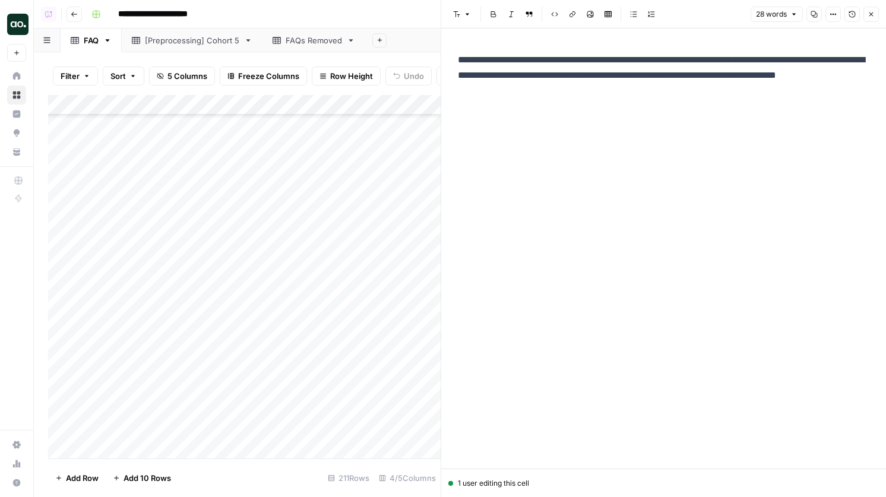
click at [878, 17] on button "Close" at bounding box center [870, 14] width 15 height 15
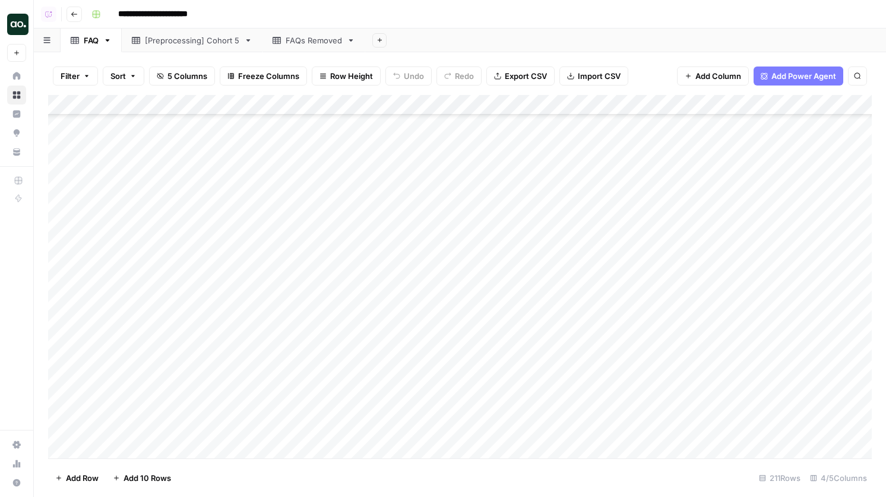
scroll to position [3875, 0]
click at [752, 188] on div "Add Column" at bounding box center [459, 276] width 823 height 363
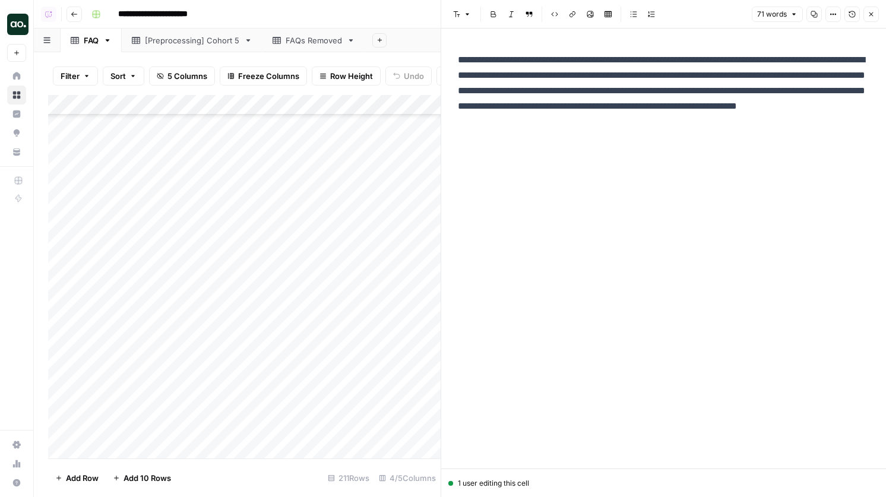
click at [873, 21] on button "Close" at bounding box center [870, 14] width 15 height 15
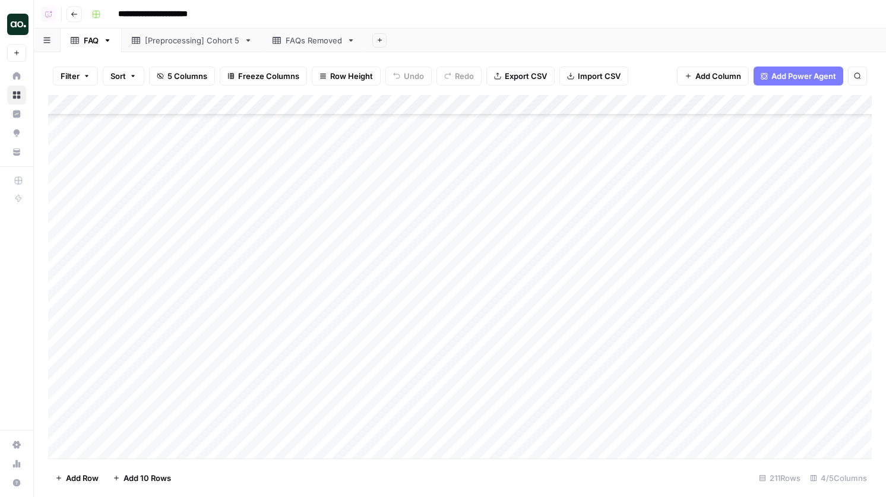
click at [383, 205] on div "Add Column" at bounding box center [459, 276] width 823 height 363
click at [749, 201] on div "Add Column" at bounding box center [459, 276] width 823 height 363
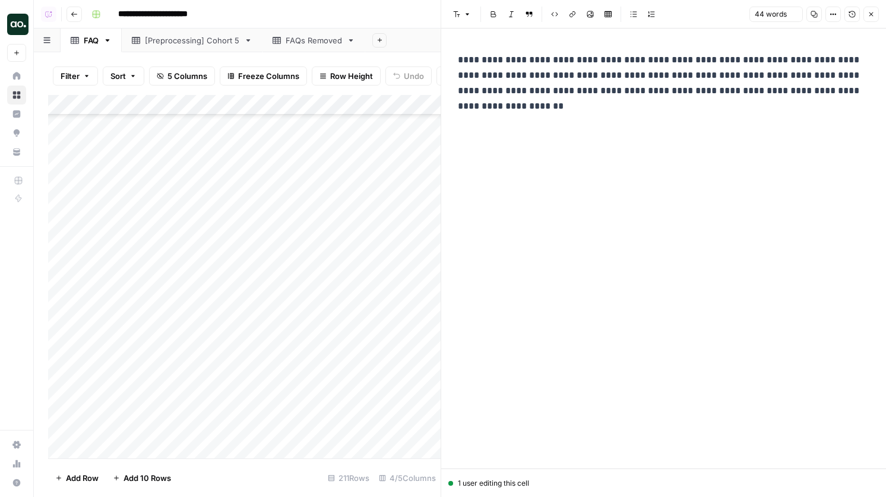
click at [871, 15] on icon "button" at bounding box center [871, 14] width 4 height 4
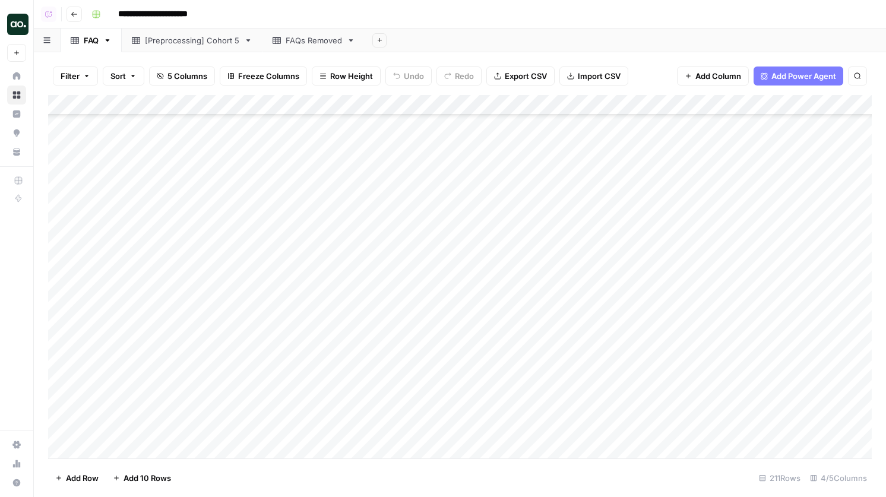
click at [750, 226] on div "Add Column" at bounding box center [459, 276] width 823 height 363
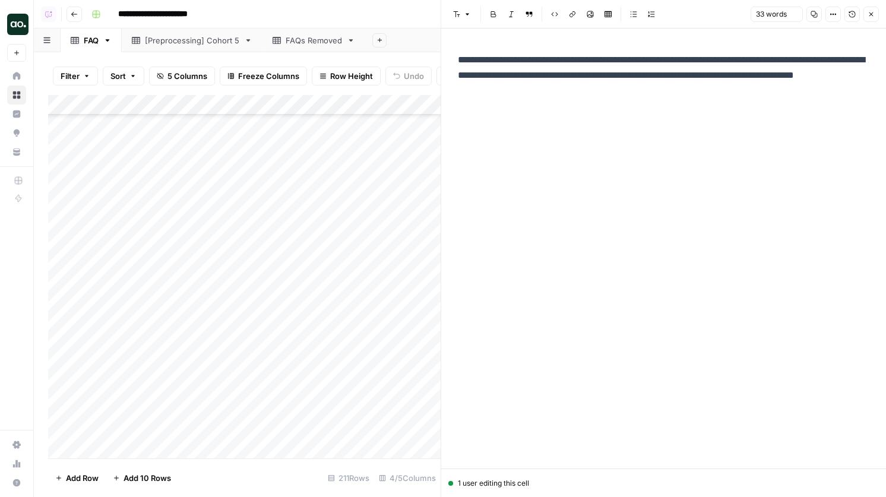
click at [869, 19] on button "Close" at bounding box center [870, 14] width 15 height 15
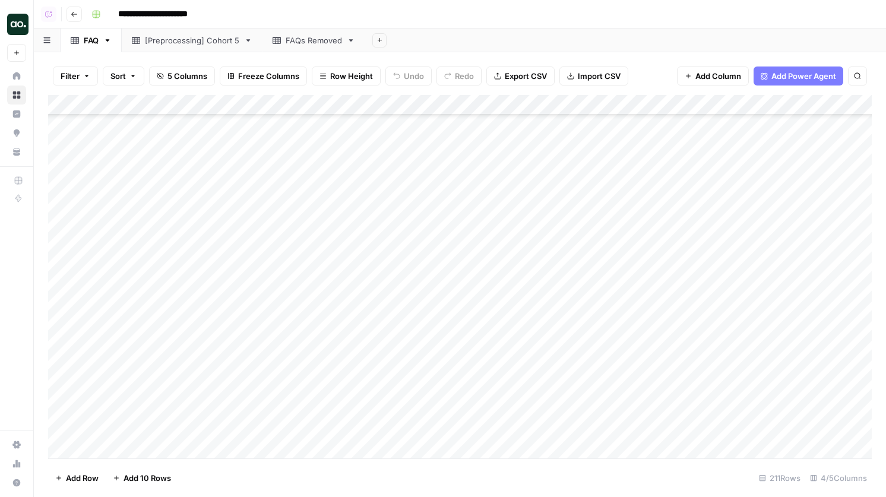
click at [390, 246] on div "Add Column" at bounding box center [459, 276] width 823 height 363
click at [767, 246] on div "Add Column" at bounding box center [459, 276] width 823 height 363
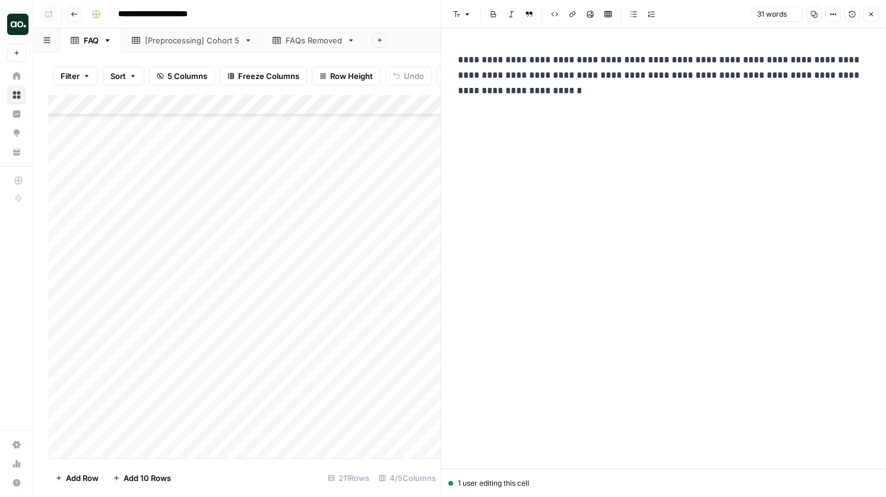
click at [877, 14] on button "Close" at bounding box center [870, 14] width 15 height 15
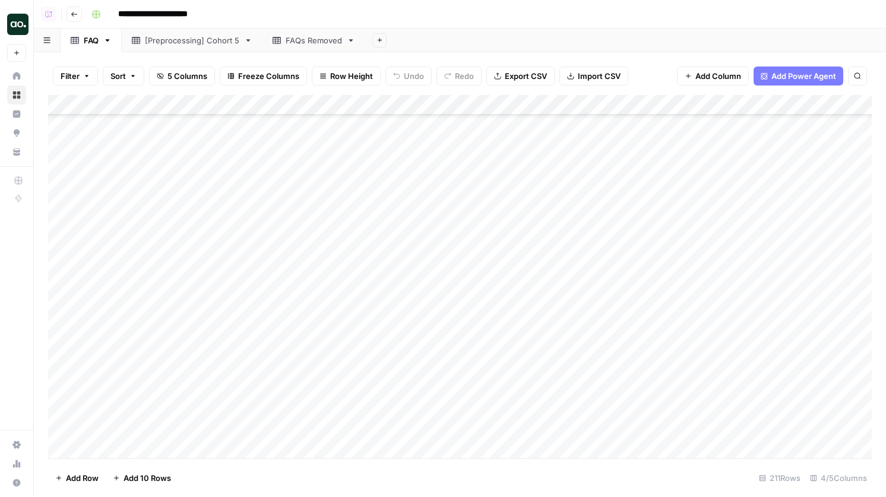
scroll to position [3935, 0]
click at [767, 252] on div "Add Column" at bounding box center [459, 276] width 823 height 363
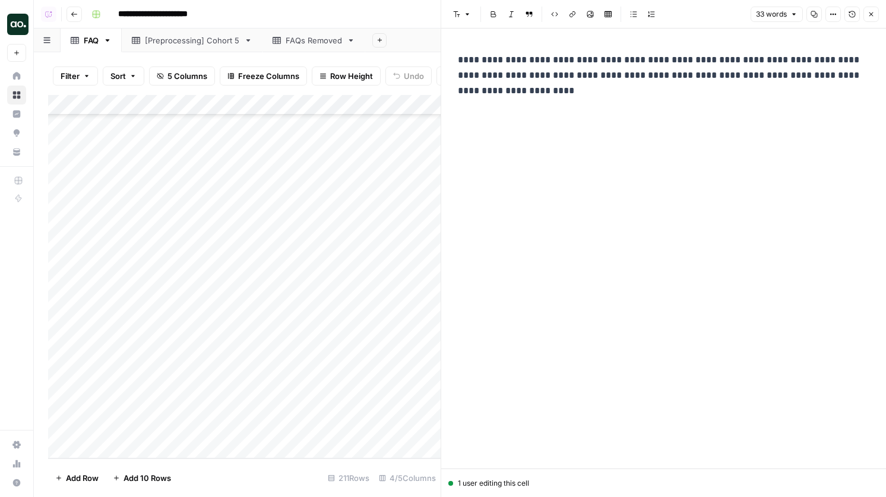
click at [873, 16] on icon "button" at bounding box center [870, 14] width 7 height 7
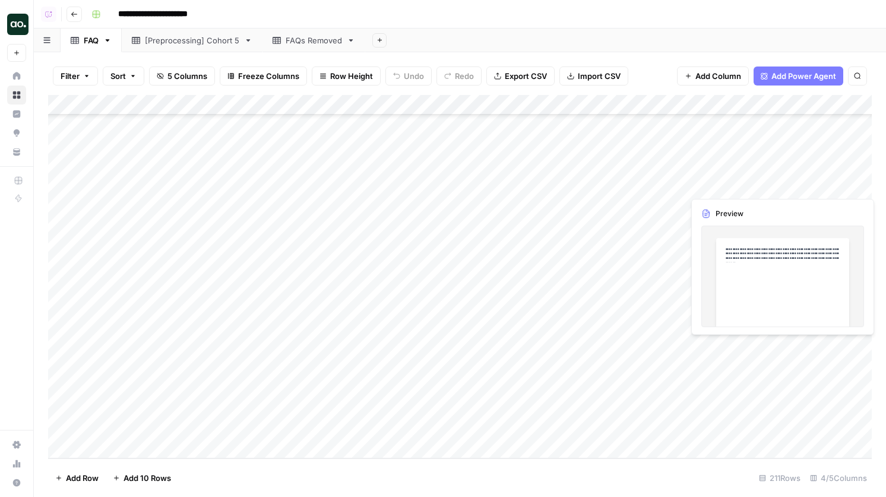
click at [736, 348] on div "Add Column" at bounding box center [459, 276] width 823 height 363
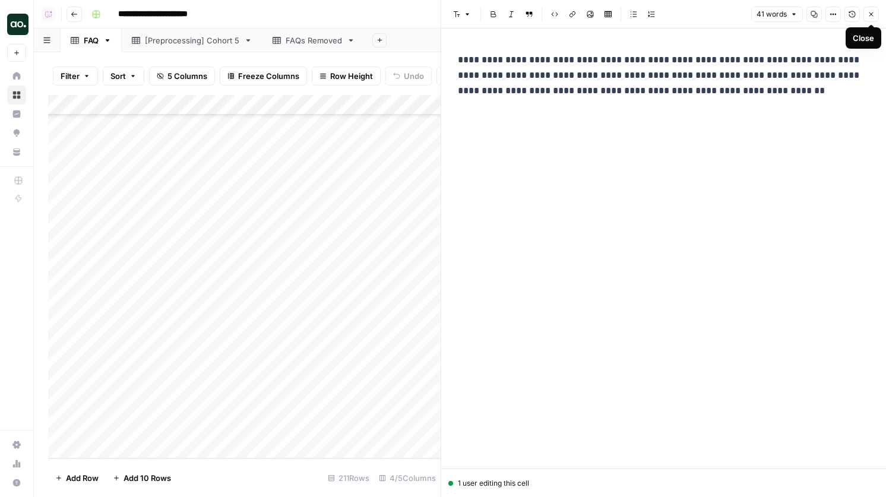
click at [873, 15] on icon "button" at bounding box center [870, 14] width 7 height 7
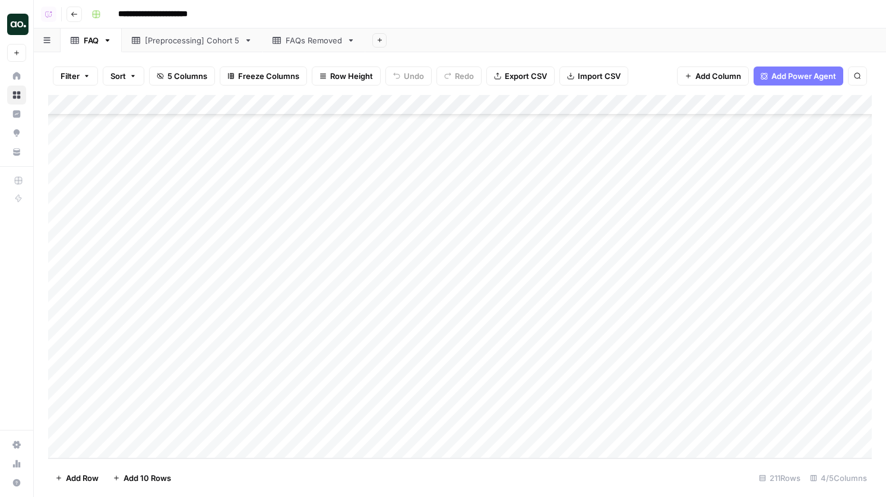
scroll to position [3935, 0]
click at [286, 388] on div "Add Column" at bounding box center [459, 276] width 823 height 363
click at [304, 370] on div "Add Column" at bounding box center [459, 276] width 823 height 363
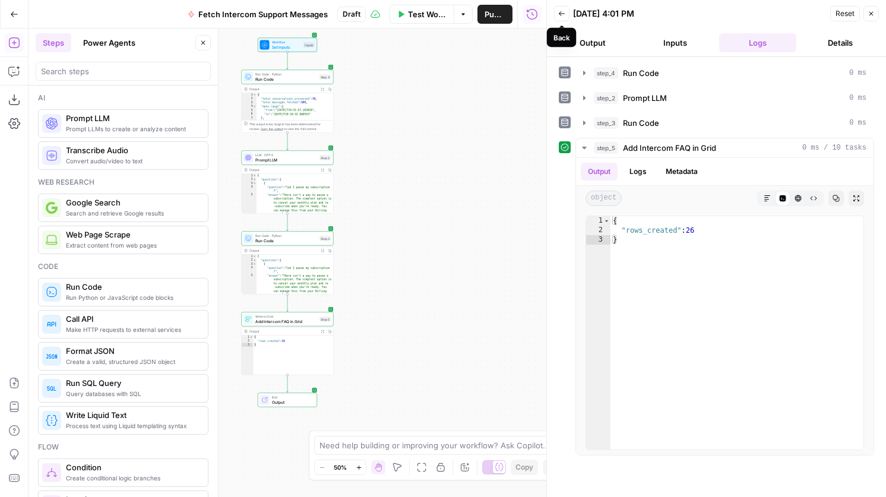
click at [566, 19] on button "Back" at bounding box center [561, 13] width 15 height 15
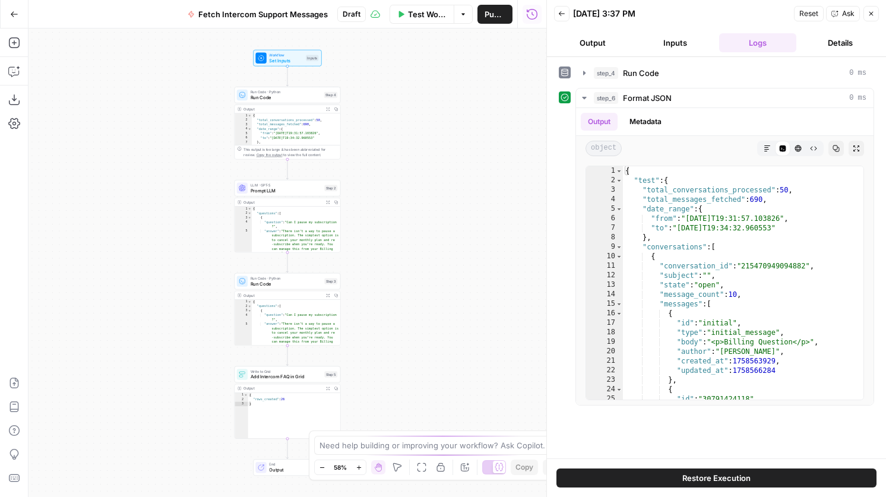
click at [568, 15] on button "Back" at bounding box center [561, 13] width 15 height 15
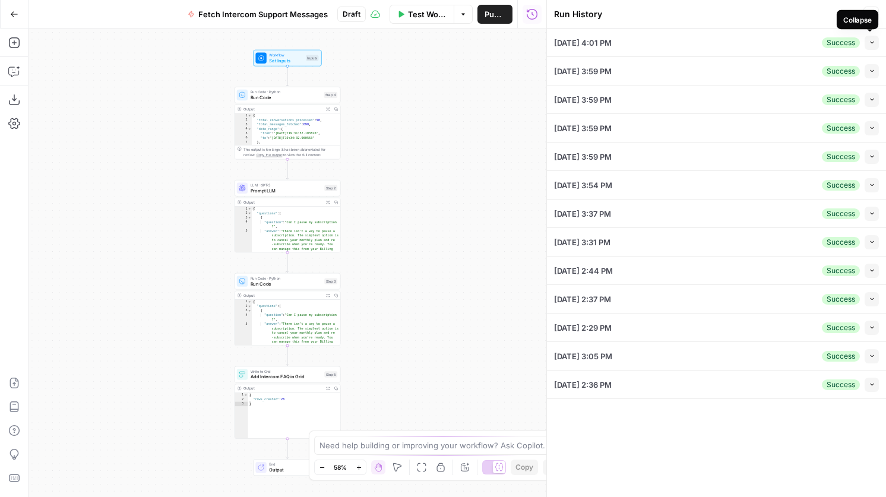
click at [867, 44] on button "Collapse" at bounding box center [871, 43] width 14 height 14
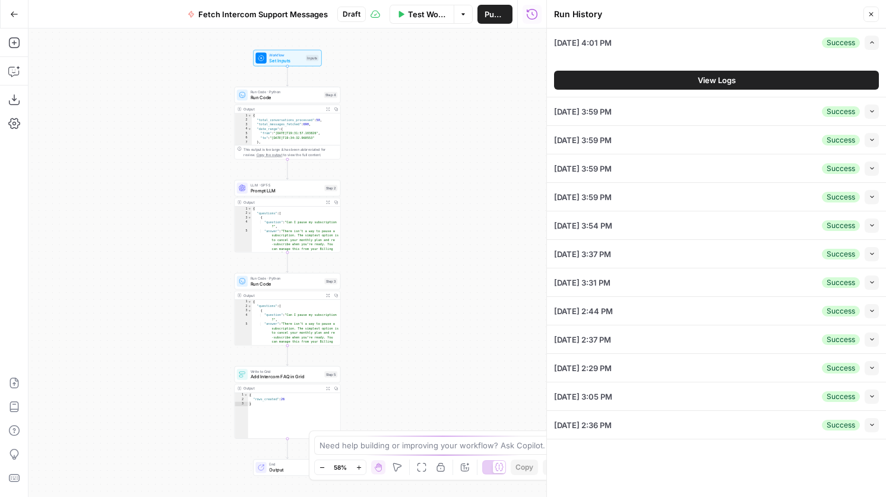
click at [698, 77] on span "View Logs" at bounding box center [717, 80] width 38 height 12
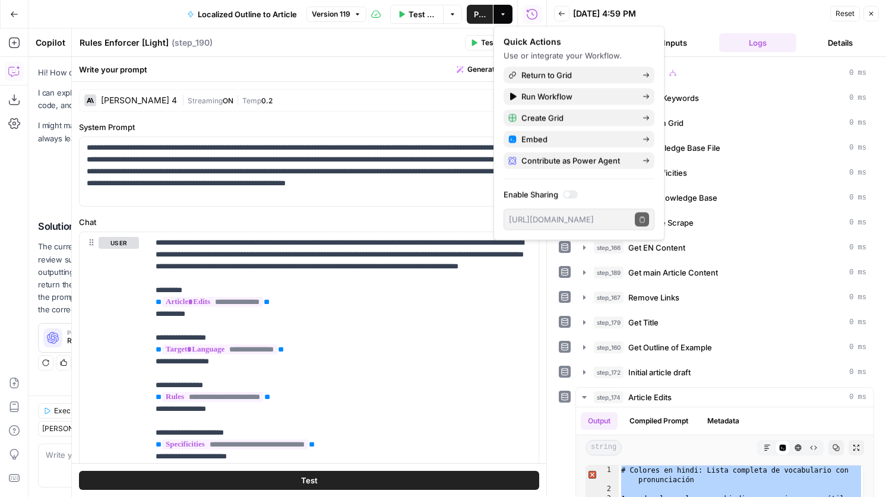
scroll to position [536, 0]
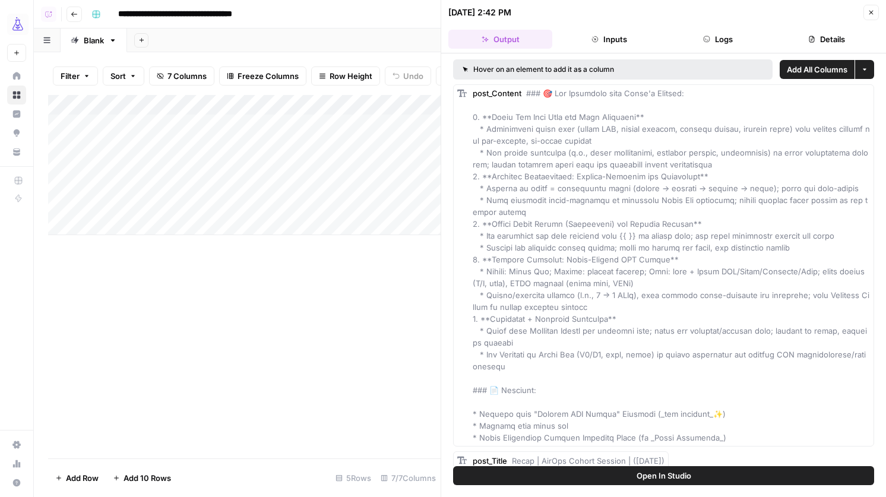
click at [708, 42] on button "Logs" at bounding box center [718, 39] width 104 height 19
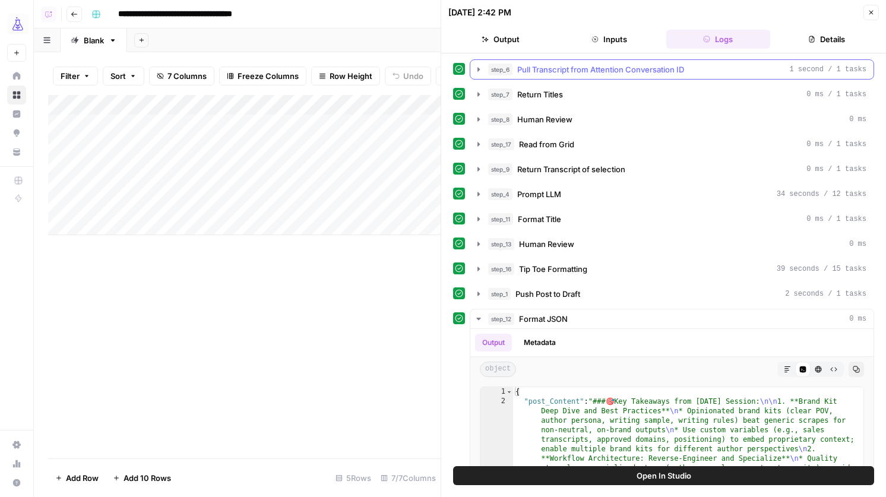
click at [620, 70] on span "Pull Transcript from Attention Conversation ID" at bounding box center [600, 70] width 167 height 12
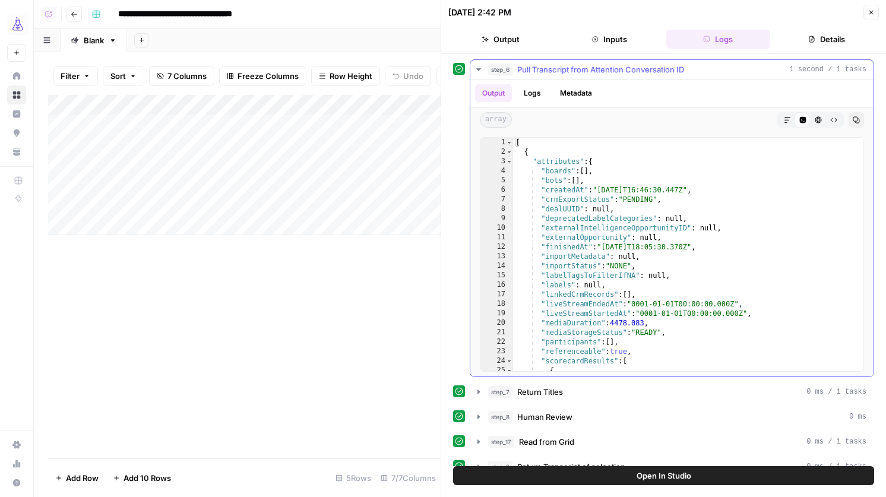
click at [620, 70] on span "Pull Transcript from Attention Conversation ID" at bounding box center [600, 70] width 167 height 12
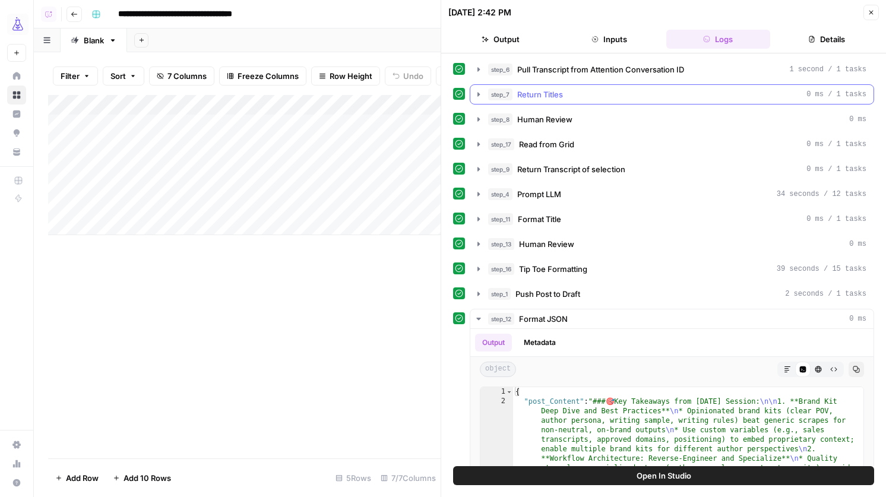
click at [611, 97] on div "step_7 Return Titles 0 ms / 1 tasks" at bounding box center [677, 94] width 378 height 12
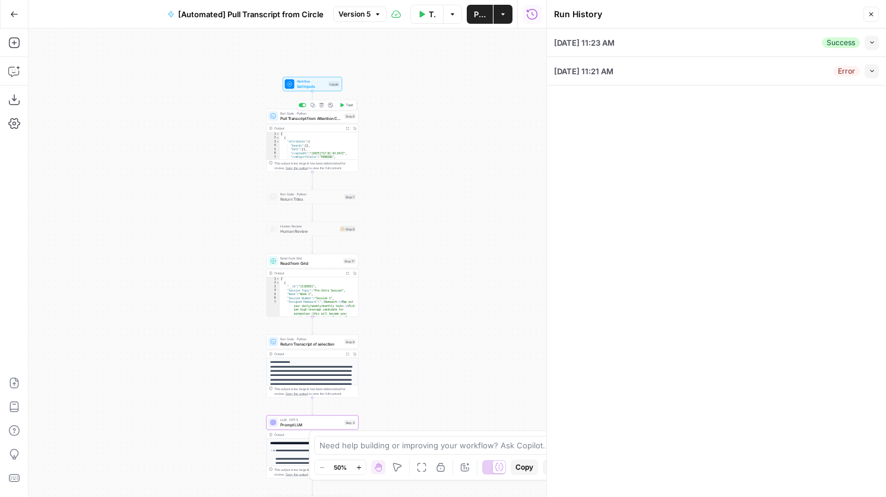
click at [340, 119] on span "Pull Transcript from Attention Conversation ID" at bounding box center [311, 118] width 62 height 6
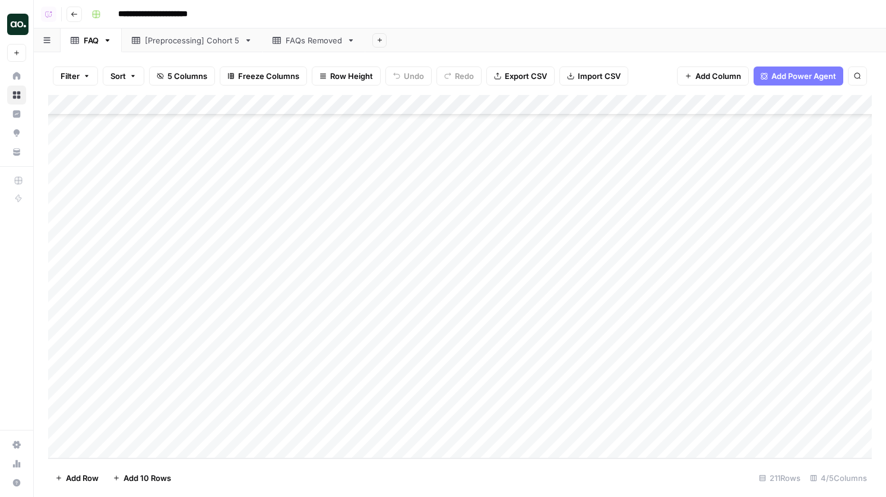
scroll to position [3935, 1]
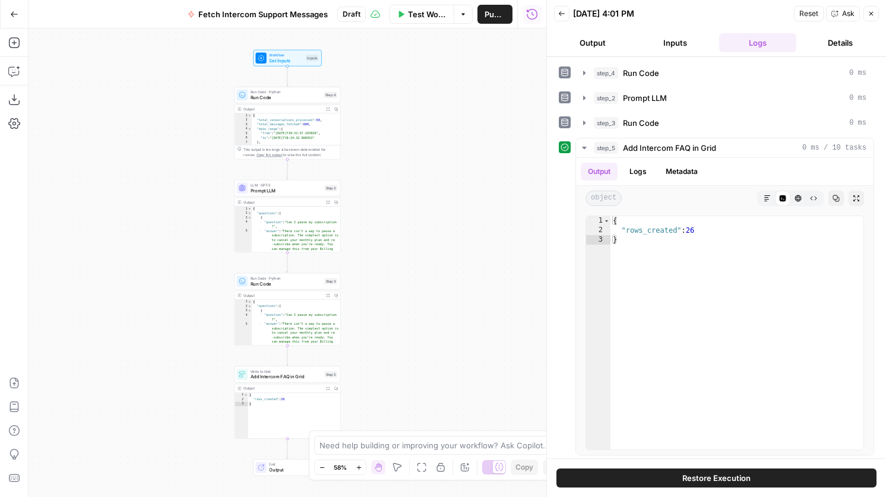
click at [303, 105] on div "Output Expand Output Copy" at bounding box center [287, 109] width 106 height 8
click at [303, 101] on div "Run Code · Python Run Code Step 4 Copy step Delete step Add Note Test" at bounding box center [287, 95] width 106 height 17
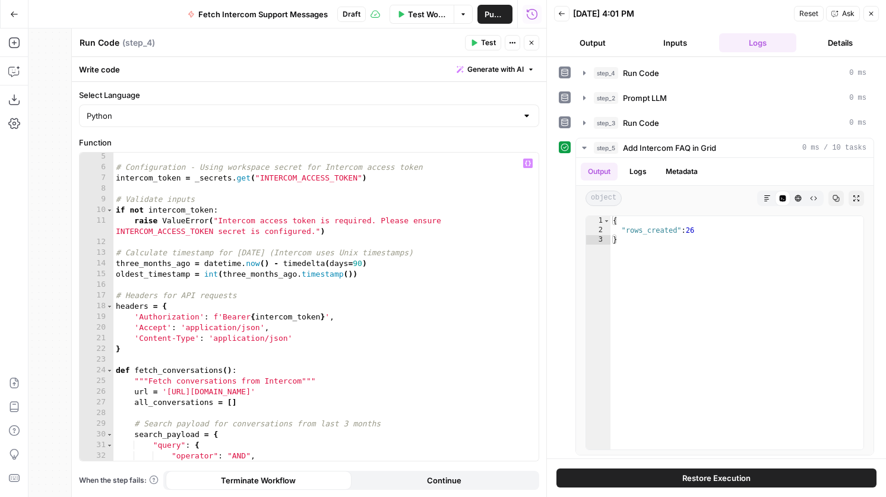
scroll to position [59, 0]
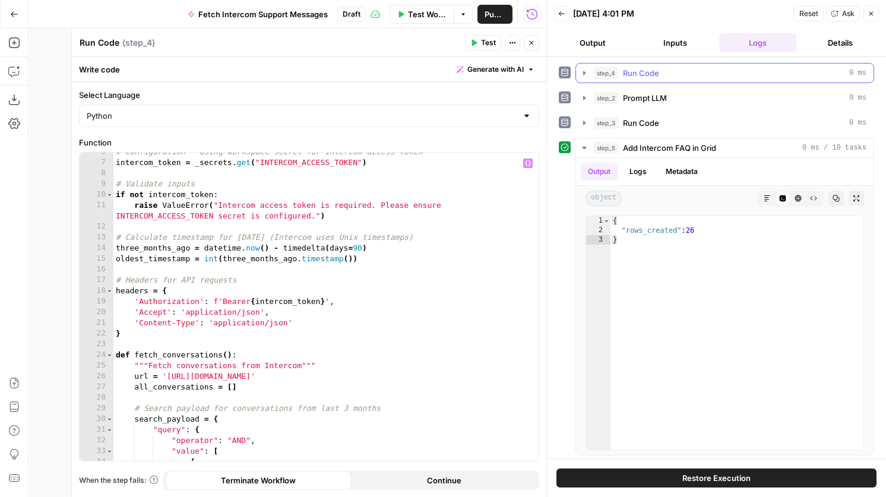
click at [672, 74] on div "step_4 Run Code 0 ms" at bounding box center [730, 73] width 272 height 12
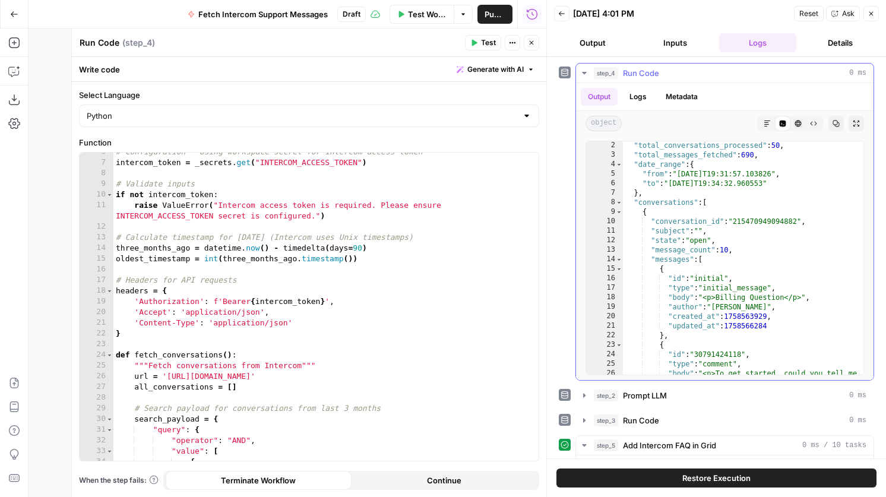
scroll to position [0, 0]
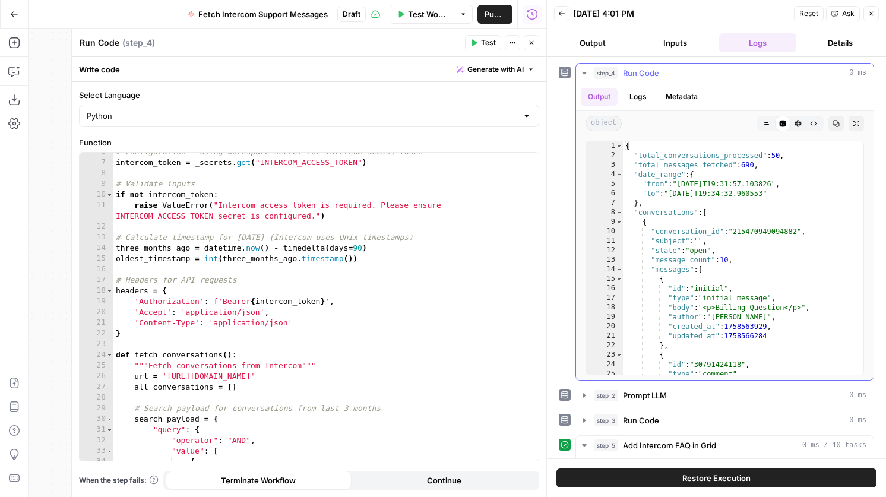
click at [622, 211] on div "8" at bounding box center [604, 212] width 37 height 9
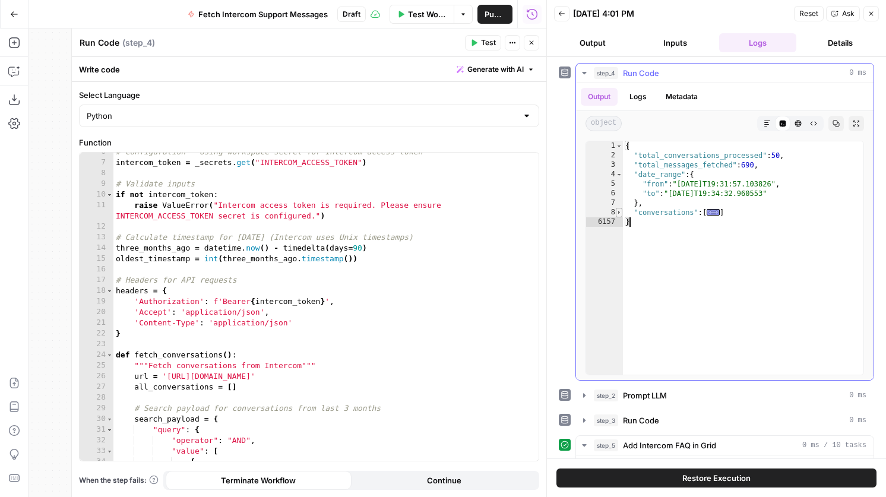
click at [621, 211] on span "Toggle code folding, rows 8 through 6156" at bounding box center [619, 212] width 7 height 9
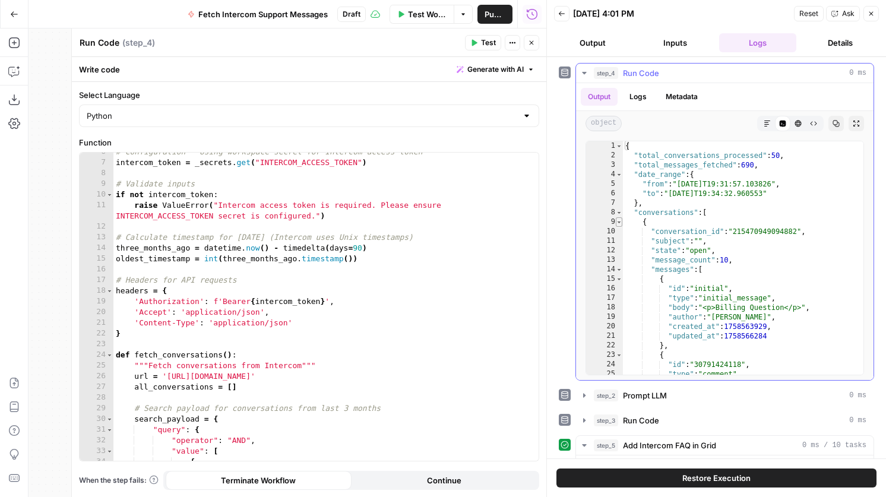
click at [619, 221] on span "Toggle code folding, rows 9 through 102" at bounding box center [619, 221] width 7 height 9
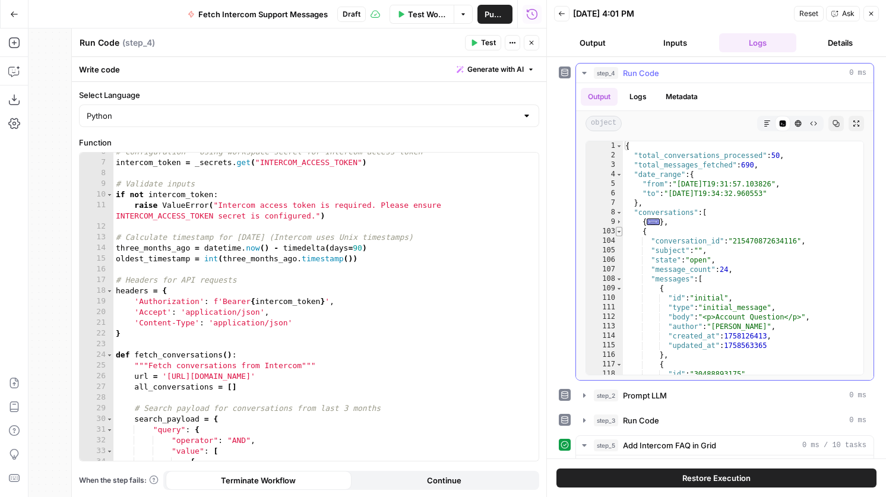
click at [619, 232] on span "Toggle code folding, rows 103 through 308" at bounding box center [619, 231] width 7 height 9
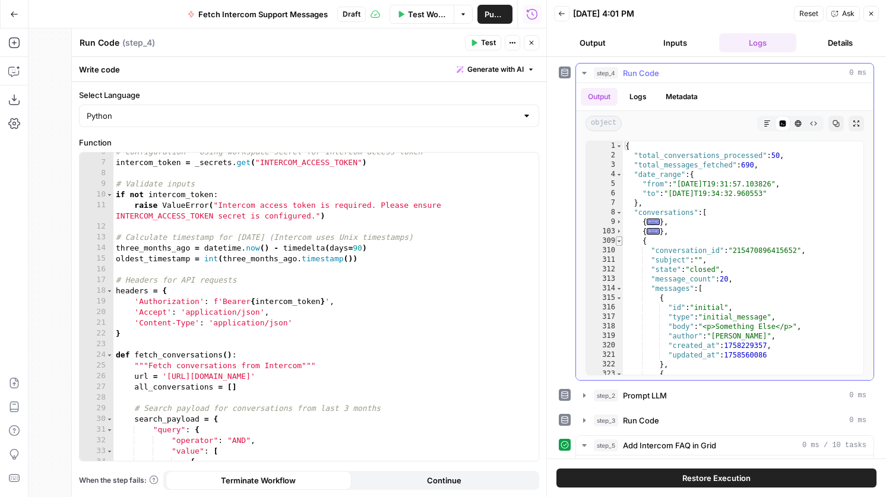
click at [619, 238] on span "Toggle code folding, rows 309 through 480" at bounding box center [619, 240] width 7 height 9
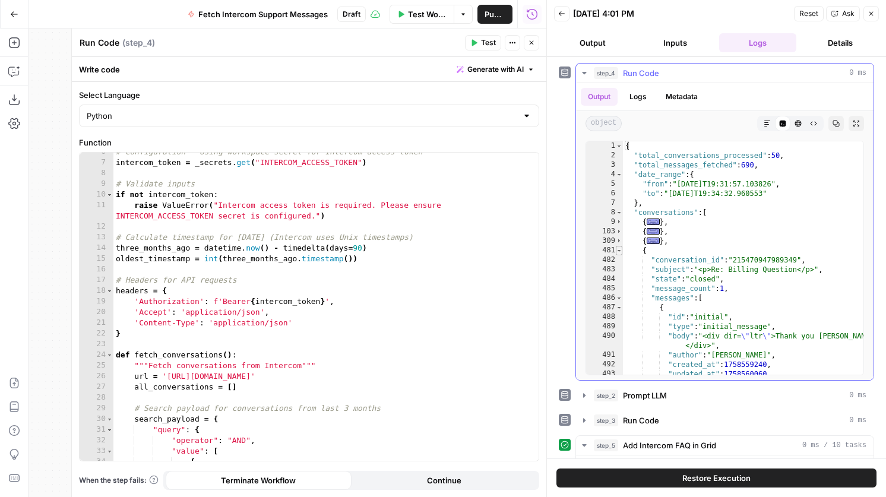
click at [619, 251] on span "Toggle code folding, rows 481 through 498" at bounding box center [619, 250] width 7 height 9
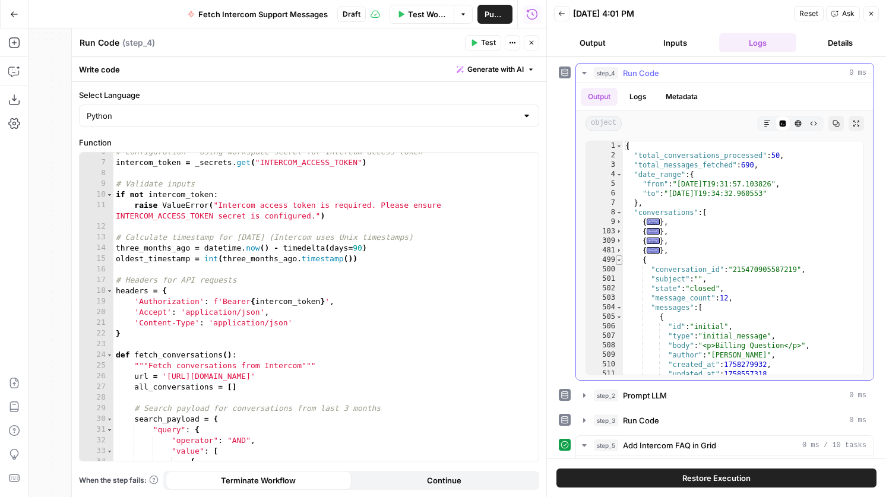
click at [619, 262] on span "Toggle code folding, rows 499 through 608" at bounding box center [619, 259] width 7 height 9
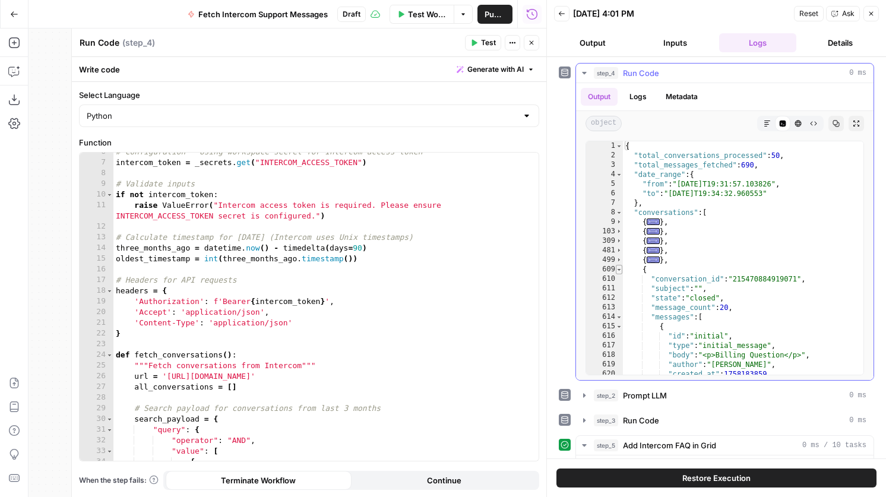
click at [619, 274] on span "Toggle code folding, rows 609 through 781" at bounding box center [619, 269] width 7 height 9
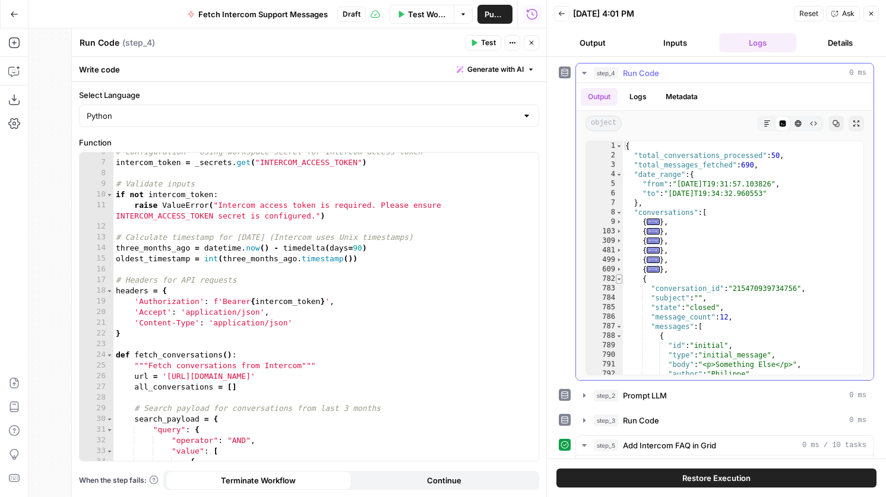
click at [619, 281] on span "Toggle code folding, rows 782 through 890" at bounding box center [619, 278] width 7 height 9
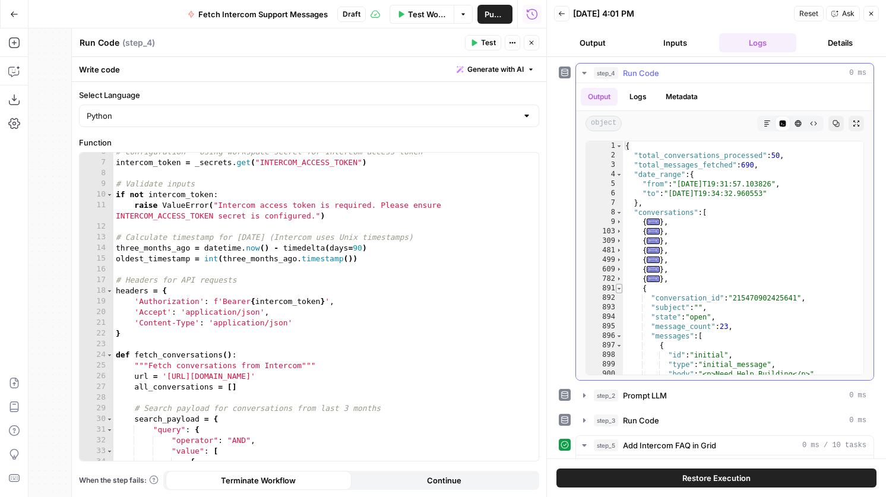
click at [619, 288] on span "Toggle code folding, rows 891 through 1088" at bounding box center [619, 288] width 7 height 9
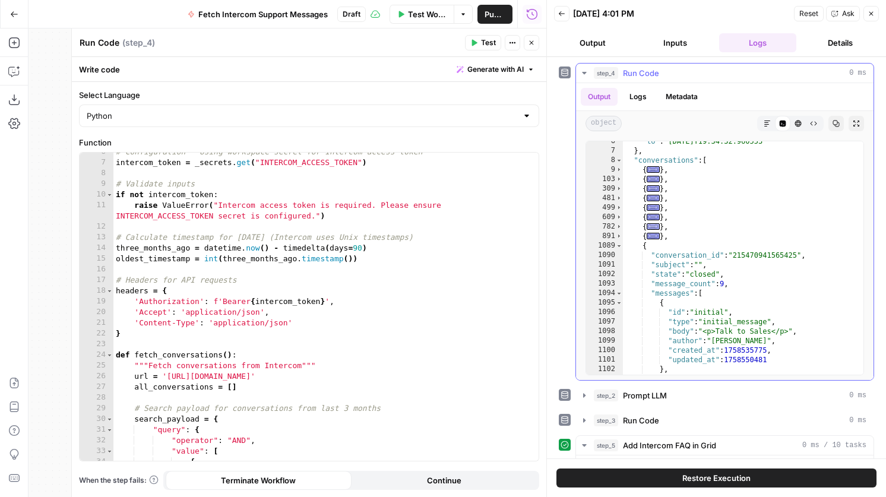
scroll to position [16, 0]
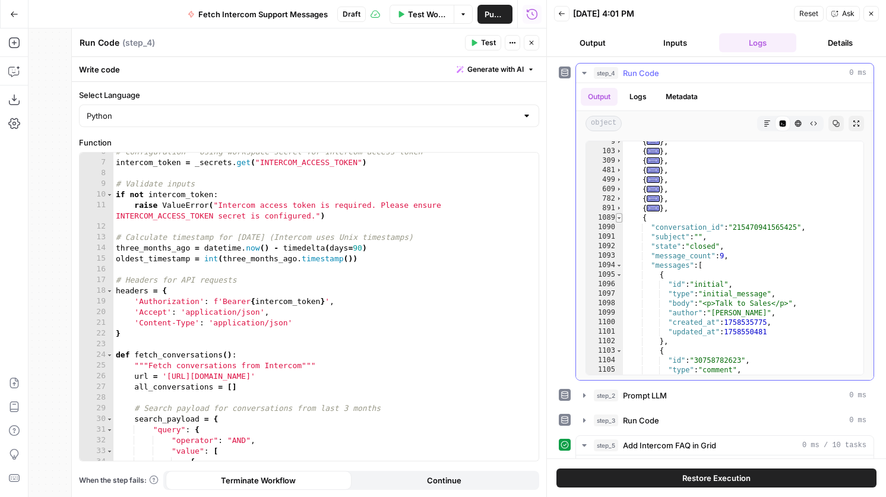
click at [619, 217] on span "Toggle code folding, rows 1089 through 1173" at bounding box center [619, 217] width 7 height 9
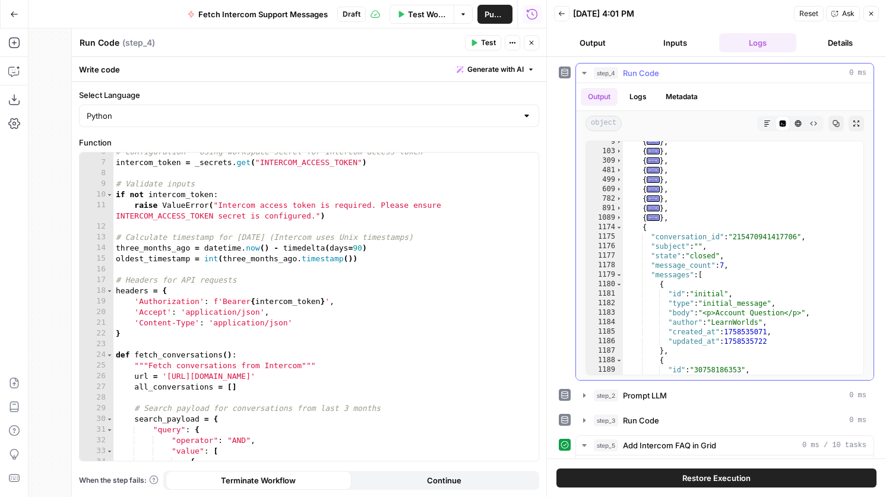
click at [619, 232] on div "1175" at bounding box center [604, 236] width 37 height 9
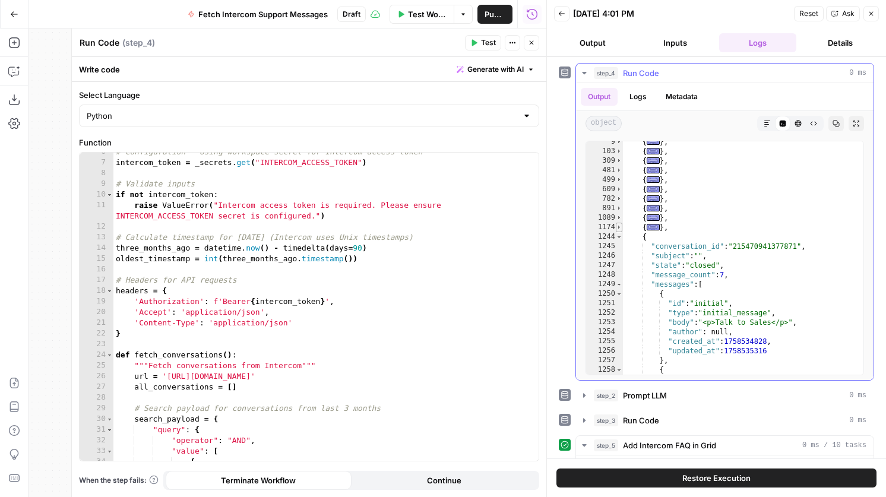
click at [620, 229] on span "Toggle code folding, rows 1174 through 1243" at bounding box center [619, 227] width 7 height 9
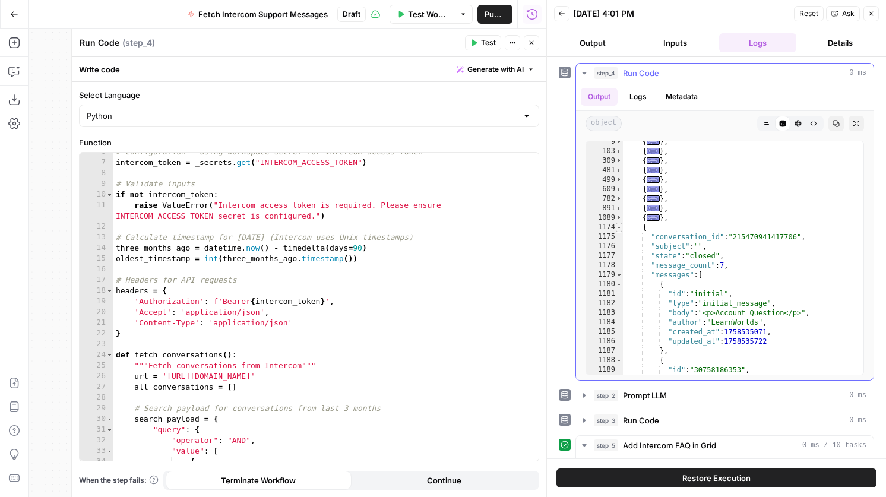
click at [619, 227] on span "Toggle code folding, rows 1174 through 1243" at bounding box center [619, 227] width 7 height 9
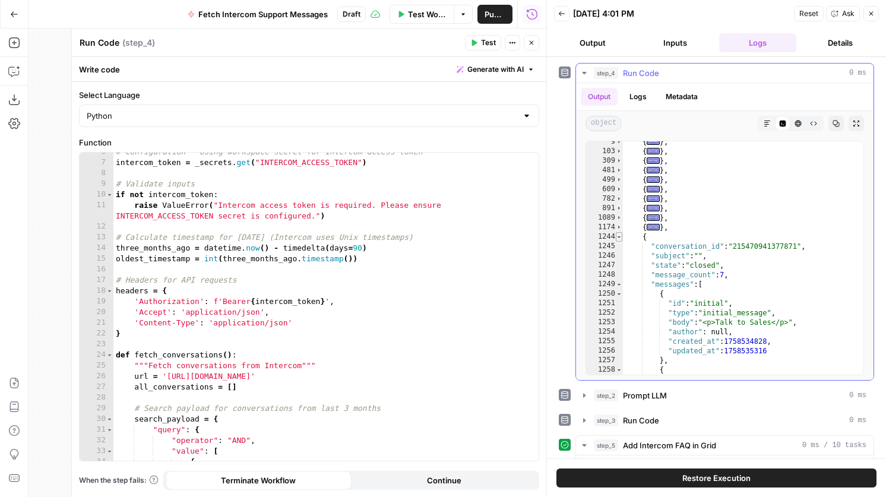
click at [621, 236] on span "Toggle code folding, rows 1244 through 1312" at bounding box center [619, 236] width 7 height 9
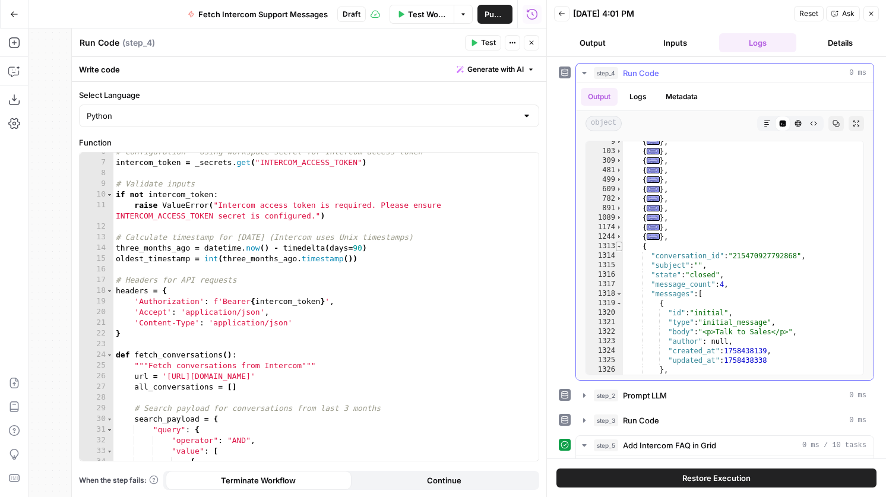
click at [621, 242] on span "Toggle code folding, rows 1313 through 1357" at bounding box center [619, 246] width 7 height 9
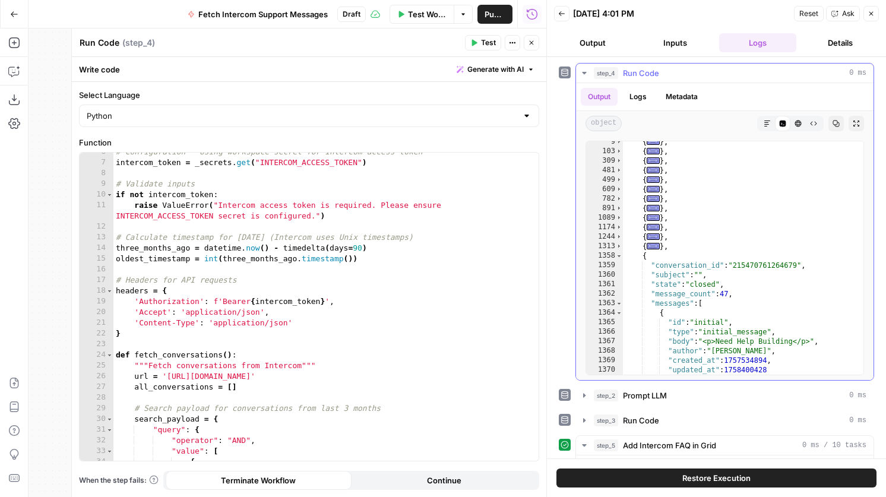
click at [621, 251] on div "1358" at bounding box center [604, 255] width 37 height 9
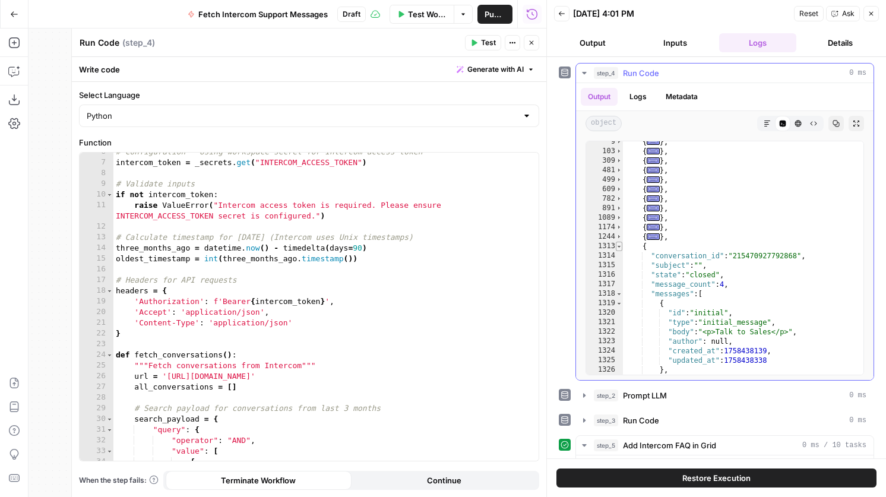
click at [619, 242] on span "Toggle code folding, rows 1313 through 1357" at bounding box center [619, 246] width 7 height 9
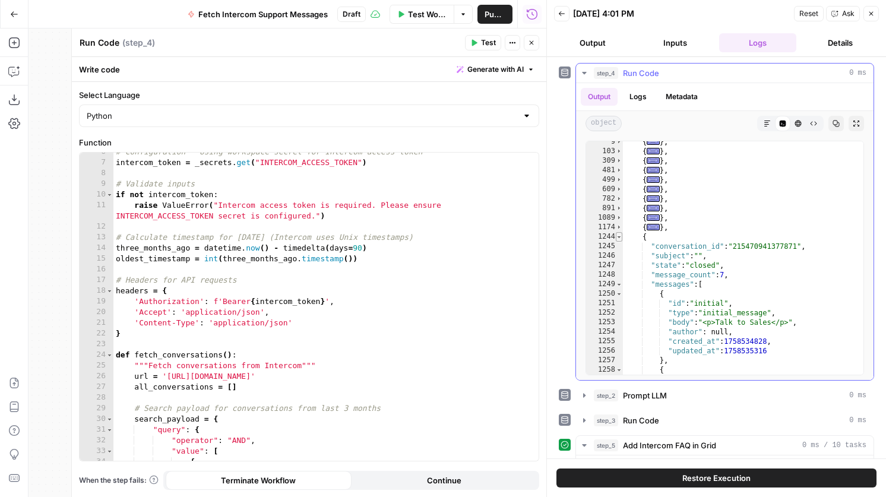
click at [621, 239] on span "Toggle code folding, rows 1244 through 1312" at bounding box center [619, 236] width 7 height 9
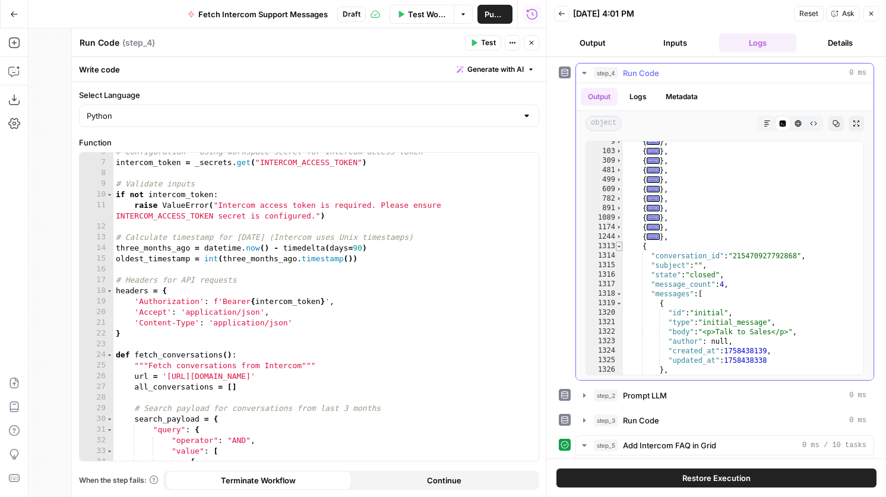
click at [621, 245] on span "Toggle code folding, rows 1313 through 1357" at bounding box center [619, 246] width 7 height 9
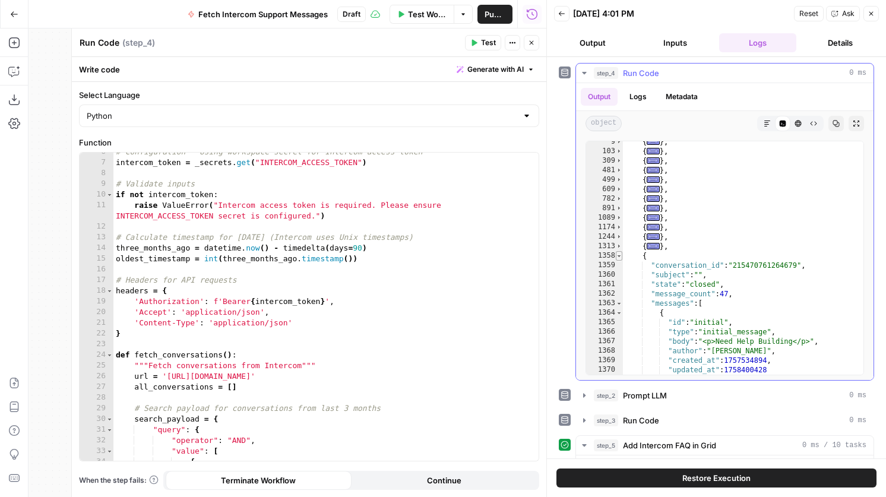
click at [621, 255] on span "Toggle code folding, rows 1358 through 1750" at bounding box center [619, 255] width 7 height 9
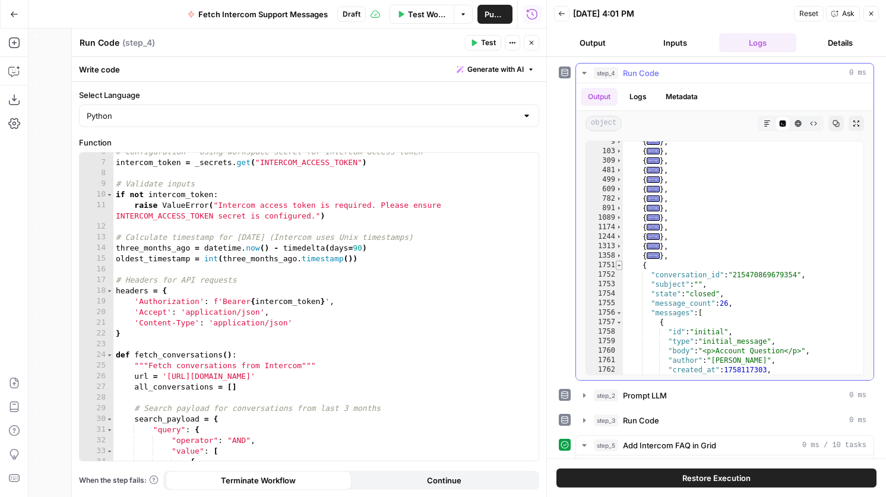
click at [621, 264] on span "Toggle code folding, rows 1751 through 1971" at bounding box center [619, 265] width 7 height 9
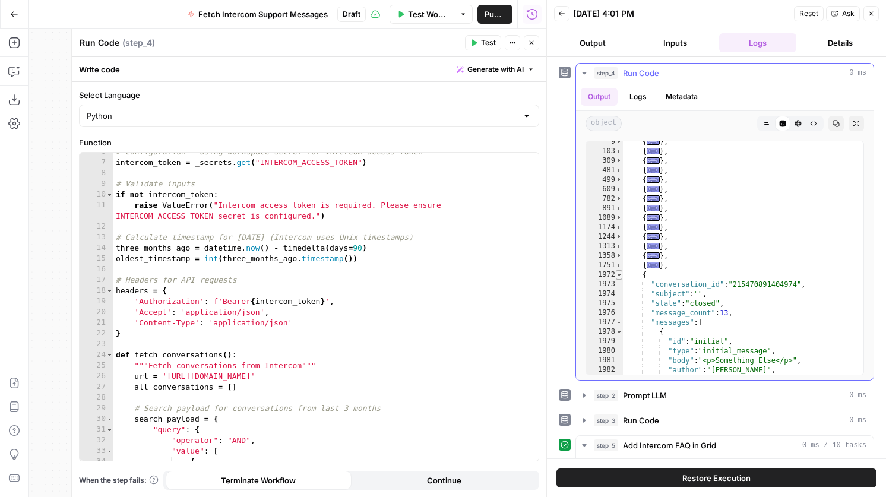
click at [621, 279] on span "Toggle code folding, rows 1972 through 2088" at bounding box center [619, 274] width 7 height 9
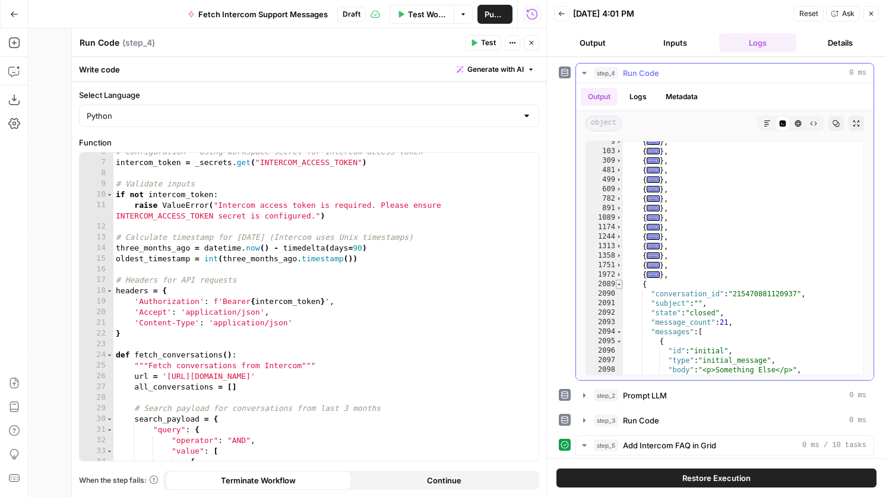
click at [620, 283] on span "Toggle code folding, rows 2089 through 2268" at bounding box center [619, 284] width 7 height 9
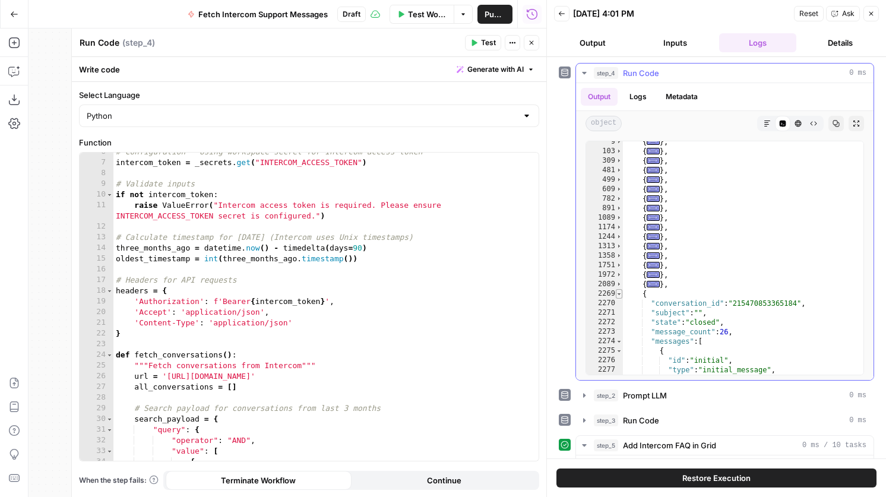
click at [619, 293] on span "Toggle code folding, rows 2269 through 2490" at bounding box center [619, 293] width 7 height 9
click at [619, 306] on span "Toggle code folding, rows 2491 through 2591" at bounding box center [619, 303] width 7 height 9
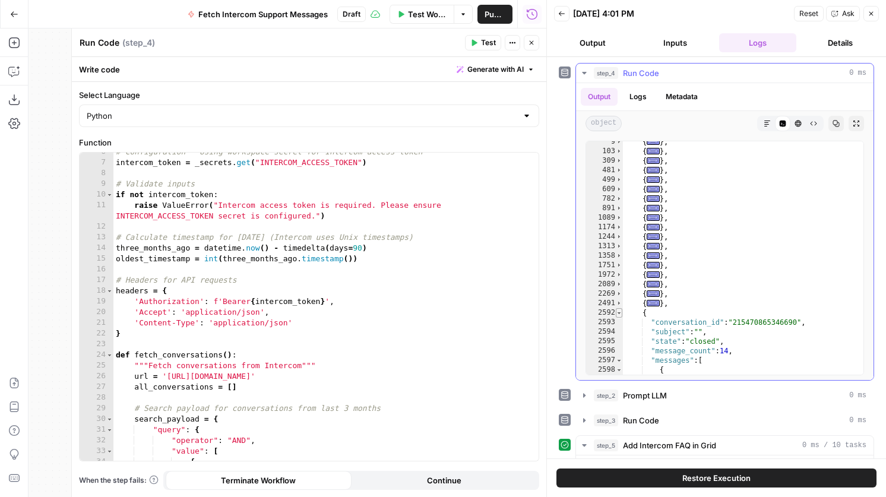
click at [619, 313] on span "Toggle code folding, rows 2592 through 2717" at bounding box center [619, 312] width 7 height 9
click at [619, 318] on span "Toggle code folding, rows 2718 through 2889" at bounding box center [619, 322] width 7 height 9
click at [619, 332] on span "Toggle code folding, rows 2890 through 3006" at bounding box center [619, 331] width 7 height 9
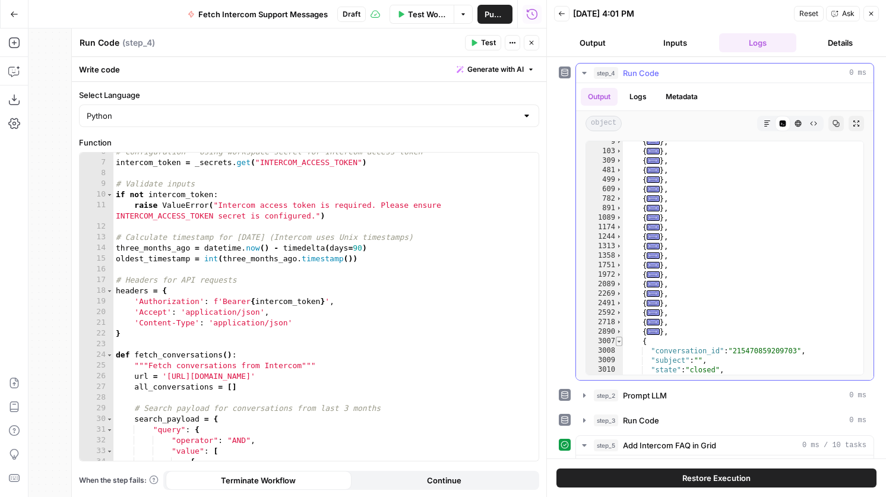
click at [619, 339] on span "Toggle code folding, rows 3007 through 3205" at bounding box center [619, 341] width 7 height 9
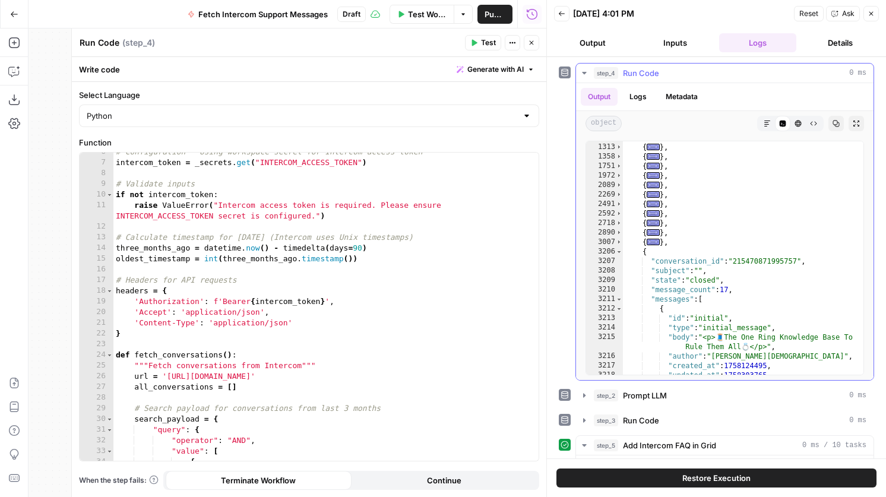
scroll to position [64, 0]
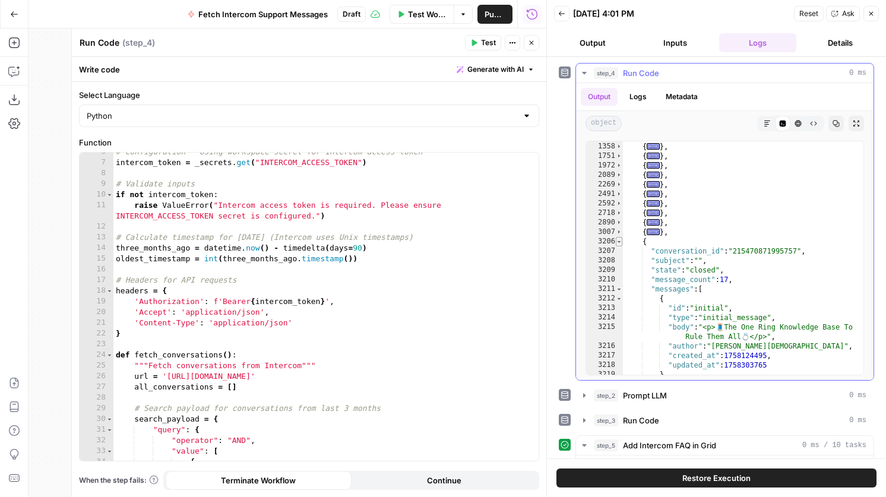
click at [619, 243] on span "Toggle code folding, rows 3206 through 3351" at bounding box center [619, 241] width 7 height 9
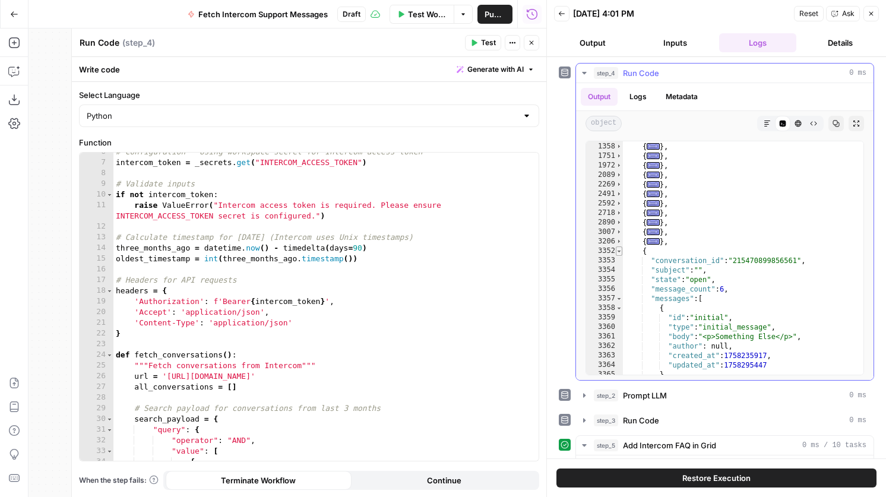
click at [619, 250] on span "Toggle code folding, rows 3352 through 3411" at bounding box center [619, 250] width 7 height 9
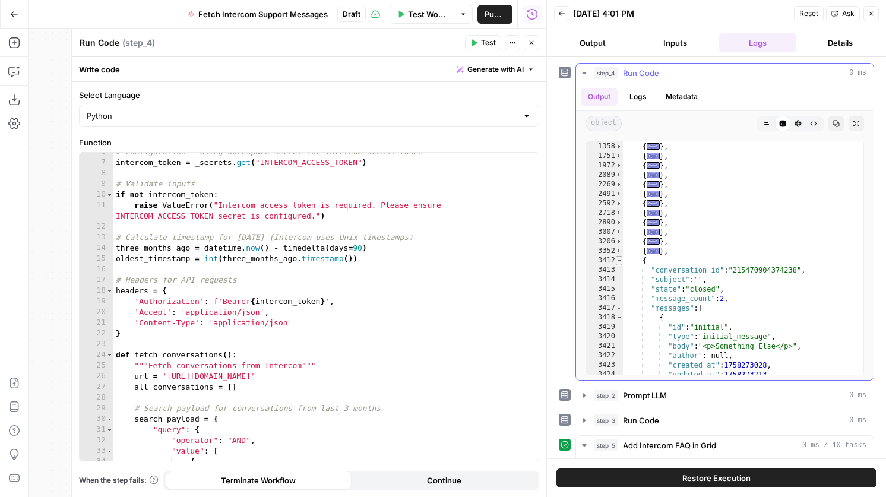
click at [619, 258] on span "Toggle code folding, rows 3412 through 3439" at bounding box center [619, 260] width 7 height 9
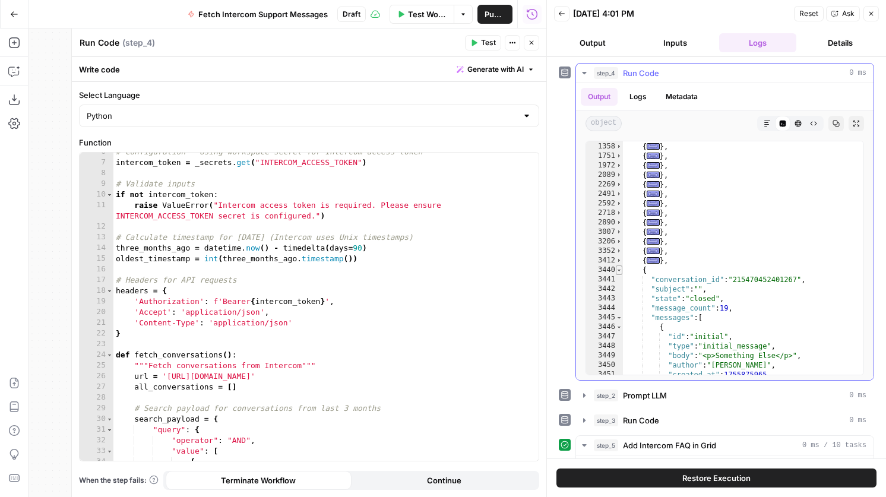
click at [619, 274] on span "Toggle code folding, rows 3440 through 3605" at bounding box center [619, 269] width 7 height 9
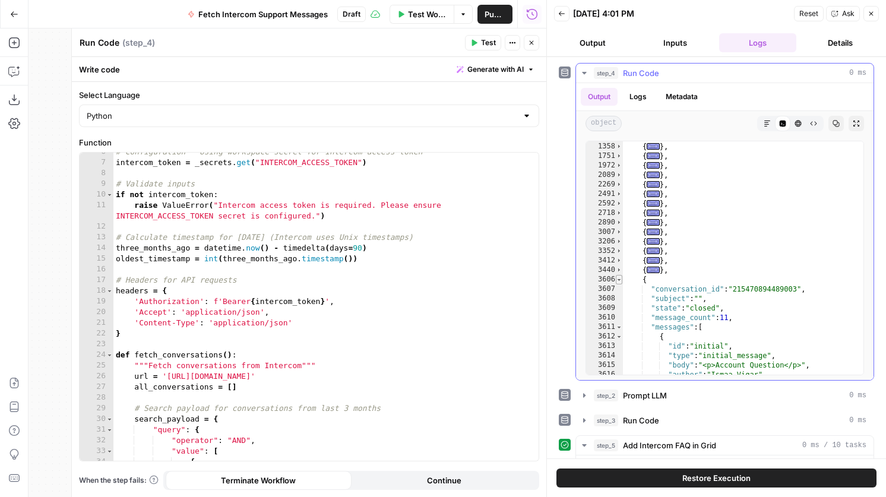
click at [619, 278] on span "Toggle code folding, rows 3606 through 3706" at bounding box center [619, 279] width 7 height 9
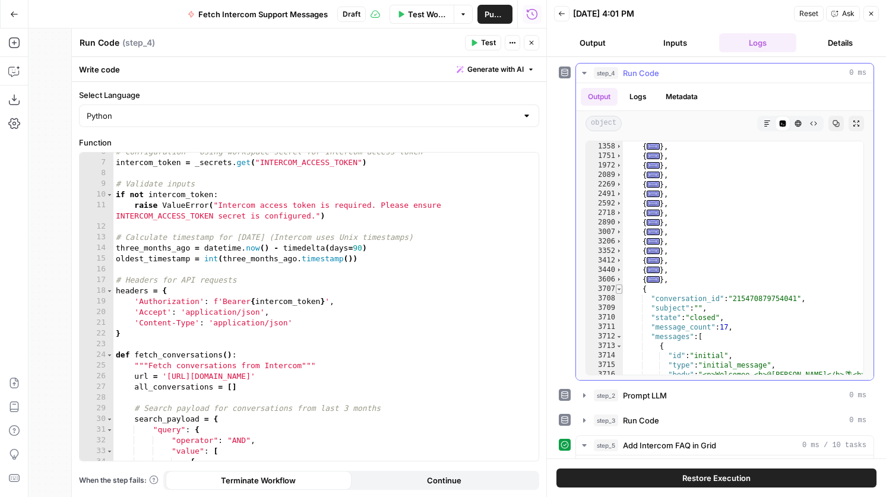
click at [619, 289] on span "Toggle code folding, rows 3707 through 3852" at bounding box center [619, 288] width 7 height 9
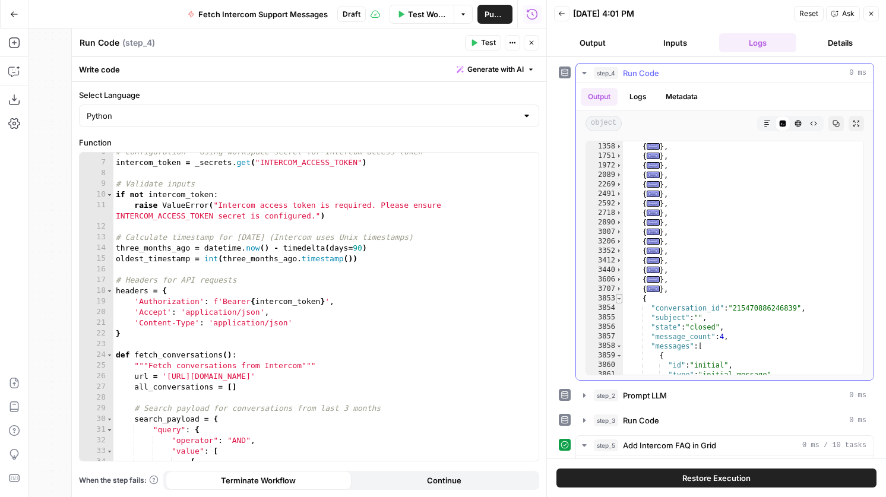
click at [619, 300] on span "Toggle code folding, rows 3853 through 3897" at bounding box center [619, 298] width 7 height 9
click at [619, 315] on div "3899" at bounding box center [604, 317] width 37 height 9
click at [619, 310] on span "Toggle code folding, rows 3898 through 4079" at bounding box center [619, 307] width 7 height 9
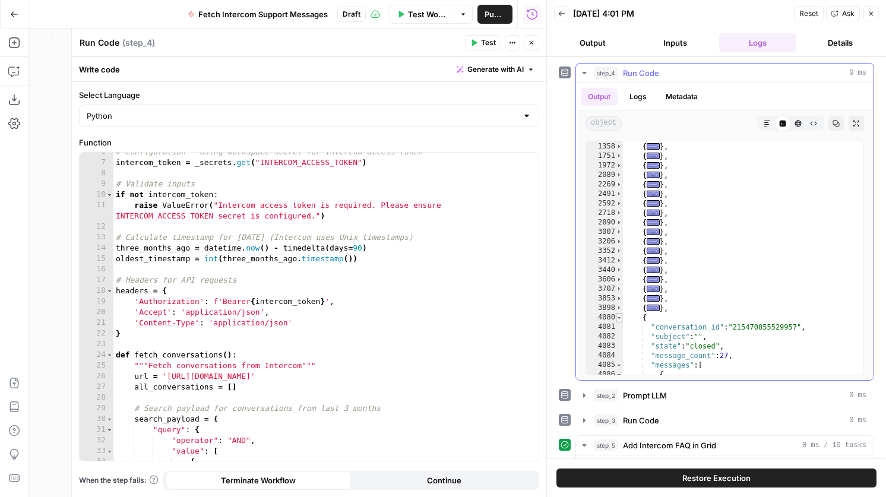
click at [619, 318] on span "Toggle code folding, rows 4080 through 4307" at bounding box center [619, 317] width 7 height 9
click at [619, 327] on span "Toggle code folding, rows 4308 through 4705" at bounding box center [619, 326] width 7 height 9
click at [620, 338] on span "Toggle code folding, rows 4706 through 4929" at bounding box center [619, 336] width 7 height 9
click at [620, 343] on span "Toggle code folding, rows 4930 through 5062" at bounding box center [619, 345] width 7 height 9
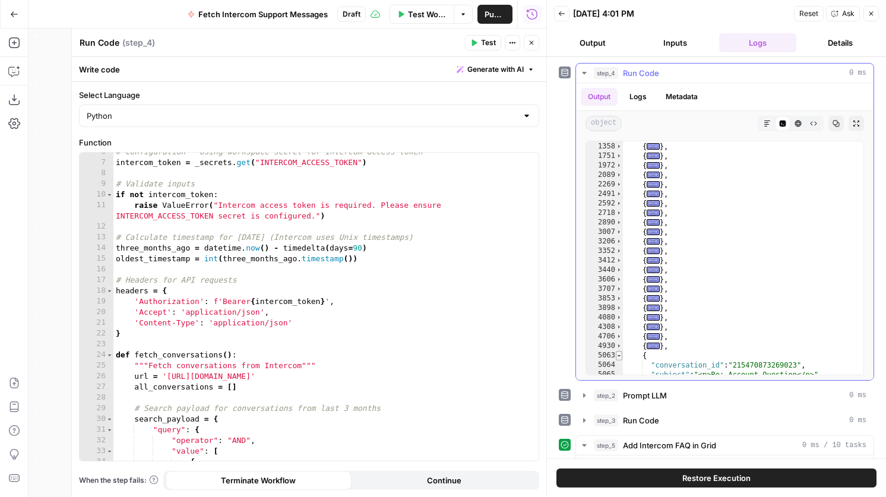
click at [620, 351] on span "Toggle code folding, rows 5063 through 5144" at bounding box center [619, 355] width 7 height 9
click at [622, 365] on span "Toggle code folding, rows 5145 through 5278" at bounding box center [619, 364] width 7 height 9
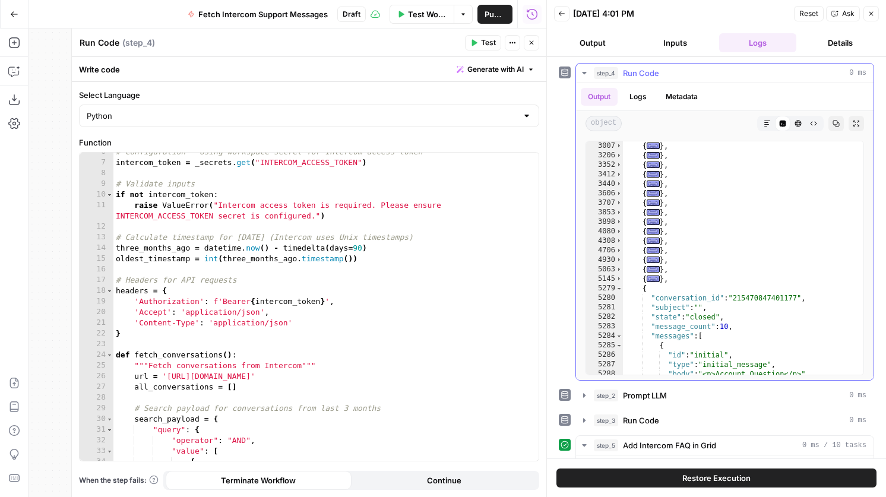
scroll to position [299, 0]
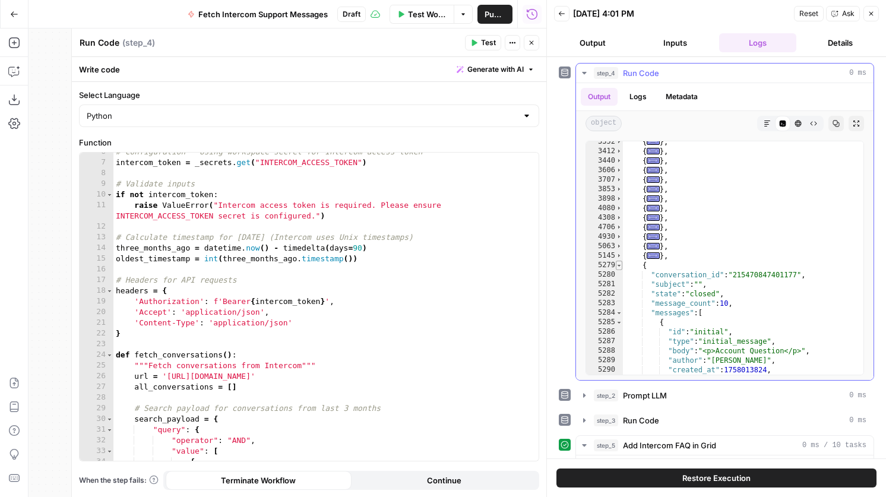
click at [620, 267] on span "Toggle code folding, rows 5279 through 5372" at bounding box center [619, 265] width 7 height 9
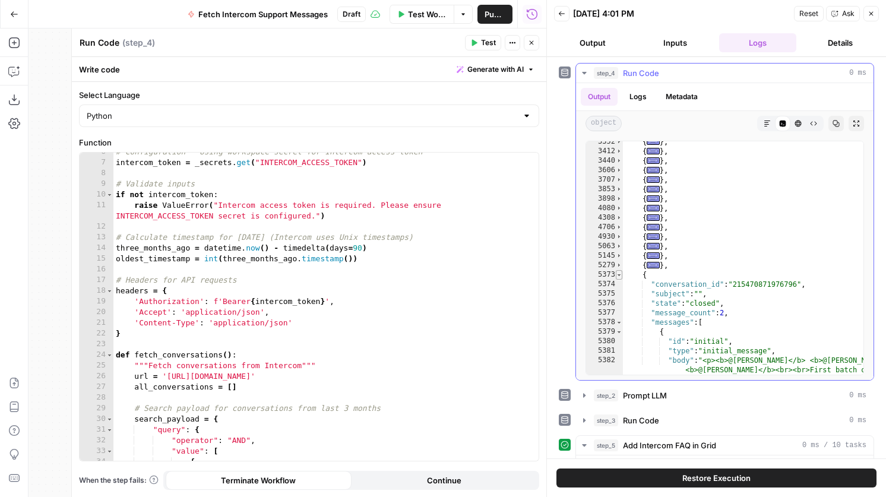
click at [620, 277] on span "Toggle code folding, rows 5373 through 5398" at bounding box center [619, 274] width 7 height 9
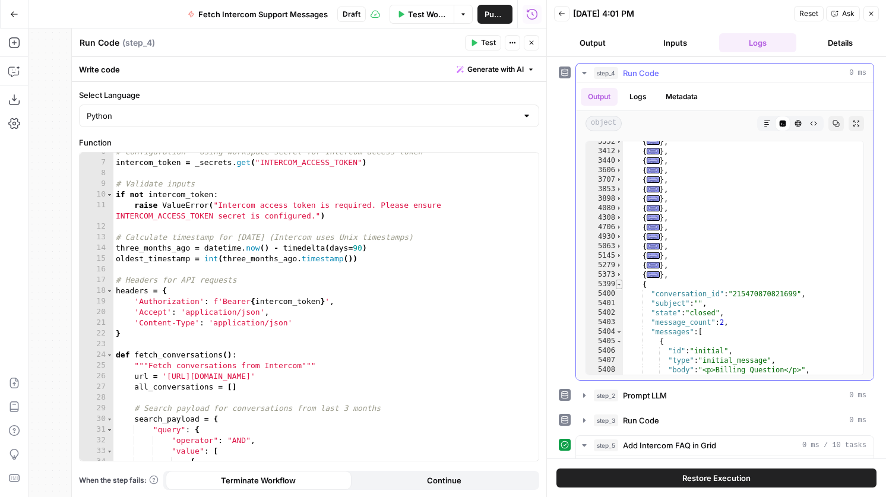
click at [619, 285] on span "Toggle code folding, rows 5399 through 5426" at bounding box center [619, 284] width 7 height 9
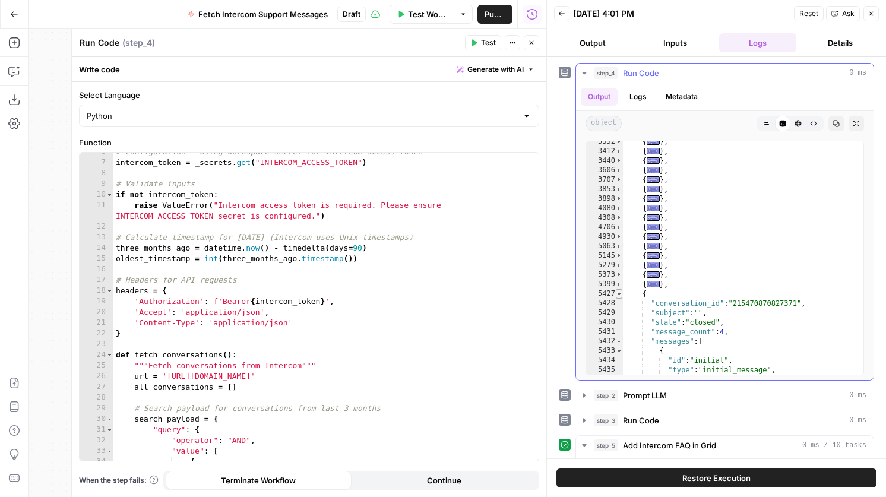
click at [619, 294] on span "Toggle code folding, rows 5427 through 5471" at bounding box center [619, 293] width 7 height 9
click at [619, 313] on div "5473" at bounding box center [604, 312] width 37 height 9
click at [619, 306] on span "Toggle code folding, rows 5472 through 5547" at bounding box center [619, 303] width 7 height 9
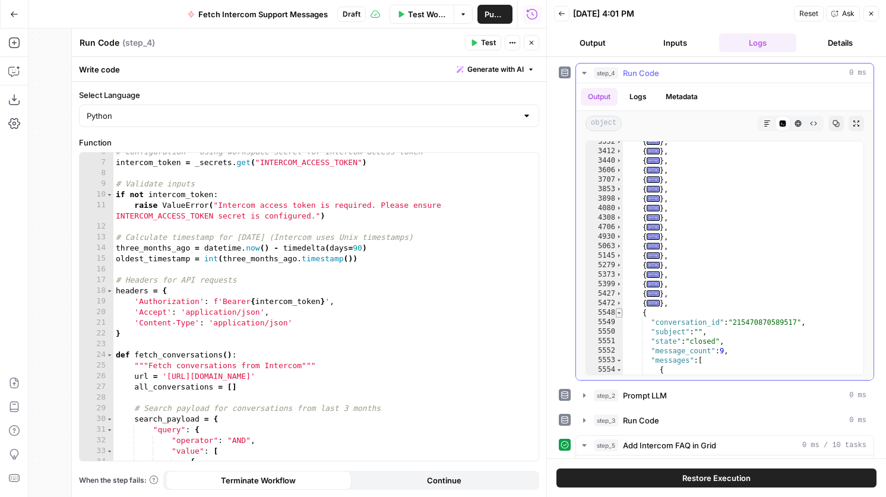
click at [619, 311] on span "Toggle code folding, rows 5548 through 5633" at bounding box center [619, 312] width 7 height 9
click at [619, 322] on span "Toggle code folding, rows 5634 through 5659" at bounding box center [619, 322] width 7 height 9
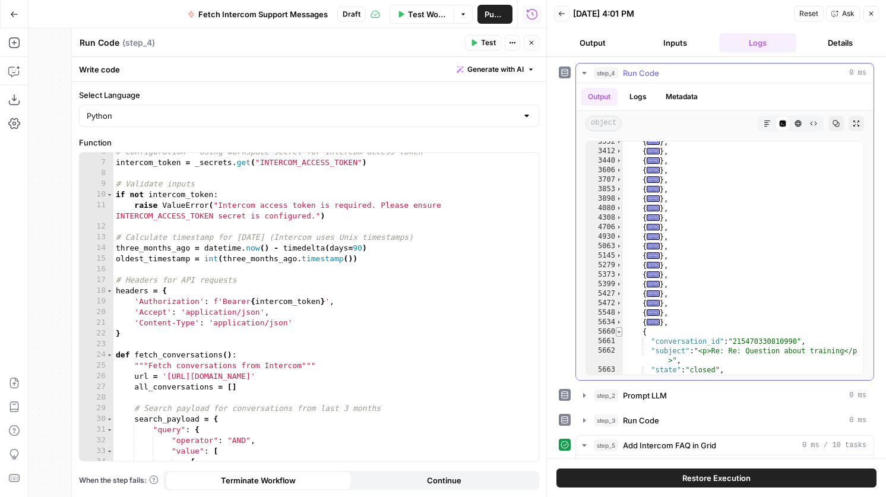
click at [620, 335] on span "Toggle code folding, rows 5660 through 5677" at bounding box center [619, 331] width 7 height 9
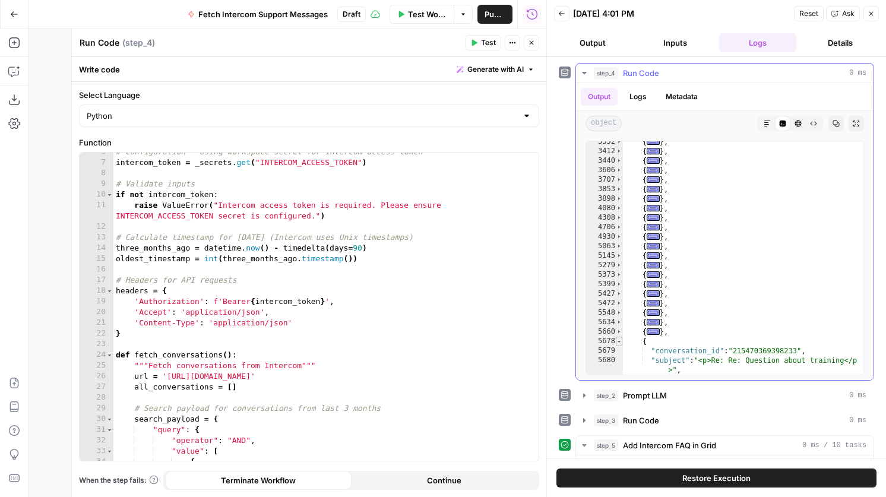
click at [620, 344] on span "Toggle code folding, rows 5678 through 5703" at bounding box center [619, 341] width 7 height 9
click at [620, 351] on span "Toggle code folding, rows 5704 through 5865" at bounding box center [619, 350] width 7 height 9
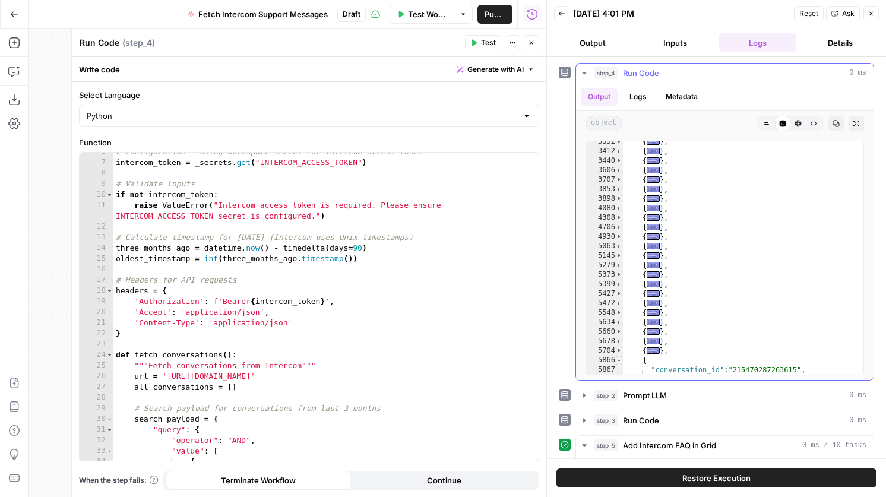
click at [620, 363] on span "Toggle code folding, rows 5866 through 5907" at bounding box center [619, 360] width 7 height 9
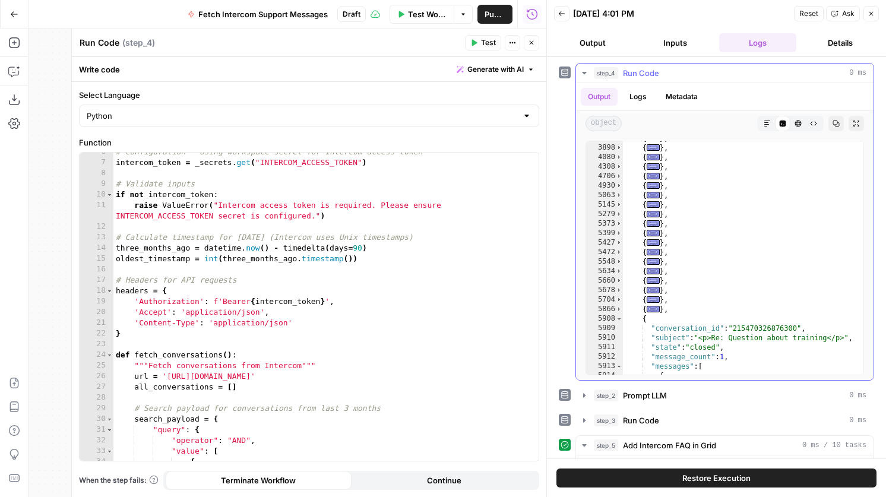
scroll to position [358, 0]
click at [619, 311] on span "Toggle code folding, rows 5908 through 5925" at bounding box center [619, 310] width 7 height 9
click at [619, 320] on span "Toggle code folding, rows 5926 through 5943" at bounding box center [619, 319] width 7 height 9
click at [619, 325] on span "Toggle code folding, rows 5944 through 6155" at bounding box center [619, 329] width 7 height 9
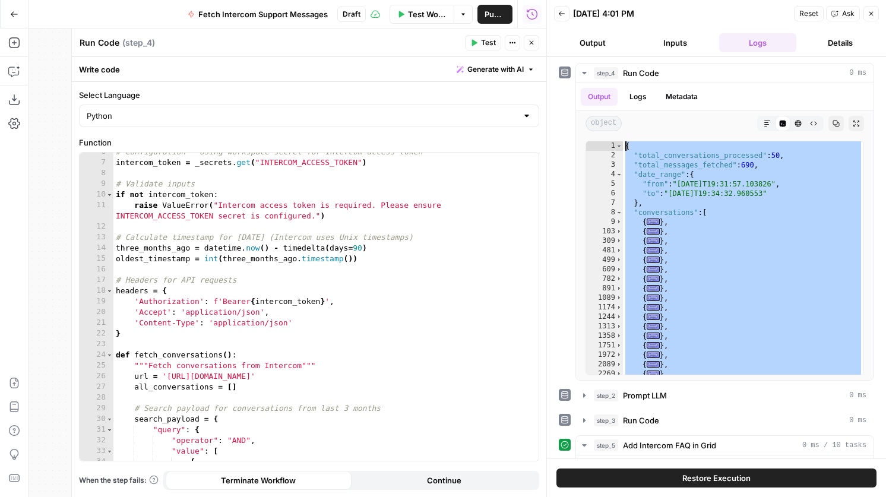
scroll to position [0, 0]
drag, startPoint x: 650, startPoint y: 373, endPoint x: 551, endPoint y: 23, distance: 364.0
click at [551, 23] on div "Back 09/22/25 at 4:01 PM Reset Ask Close Output Inputs Logs Details step_4 Run …" at bounding box center [716, 248] width 340 height 497
click at [537, 43] on button "Close" at bounding box center [531, 42] width 15 height 15
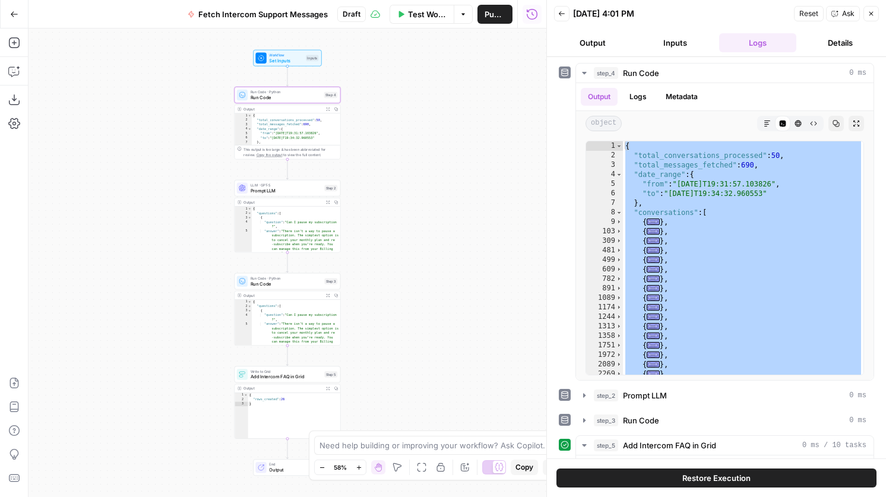
click at [308, 190] on span "Prompt LLM" at bounding box center [286, 190] width 71 height 7
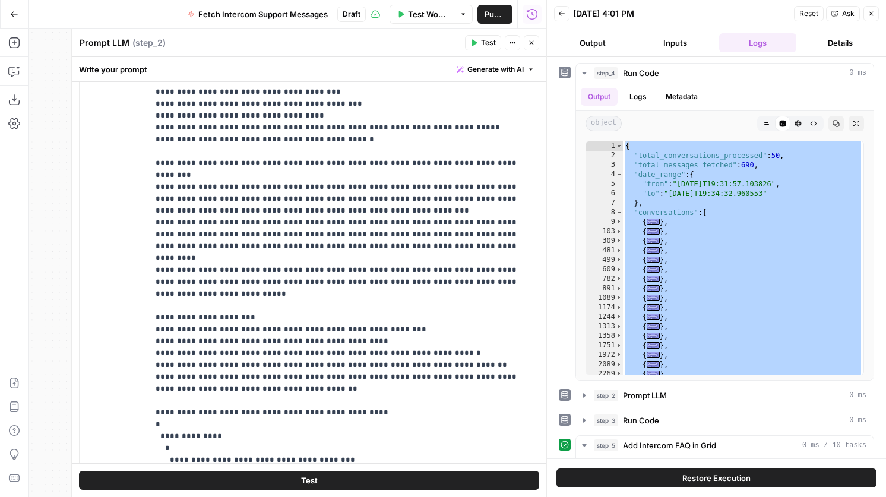
scroll to position [302, 0]
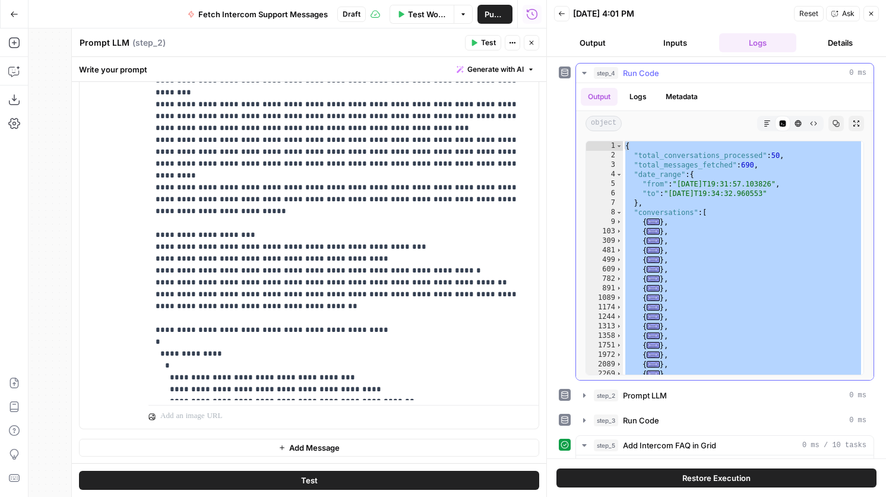
type textarea "**"
click at [752, 232] on div "{ "total_conversations_processed" : 50 , "total_messages_fetched" : 690 , "date…" at bounding box center [743, 267] width 240 height 252
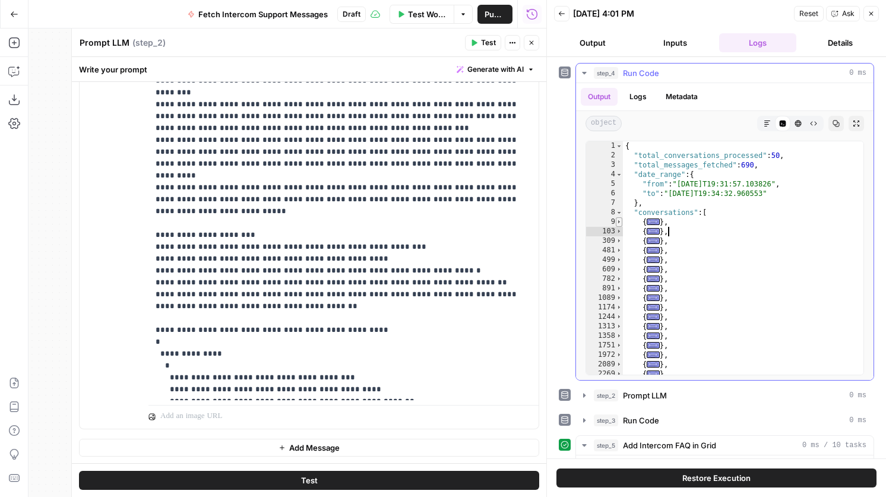
click at [620, 221] on span "Toggle code folding, rows 9 through 102" at bounding box center [619, 221] width 7 height 9
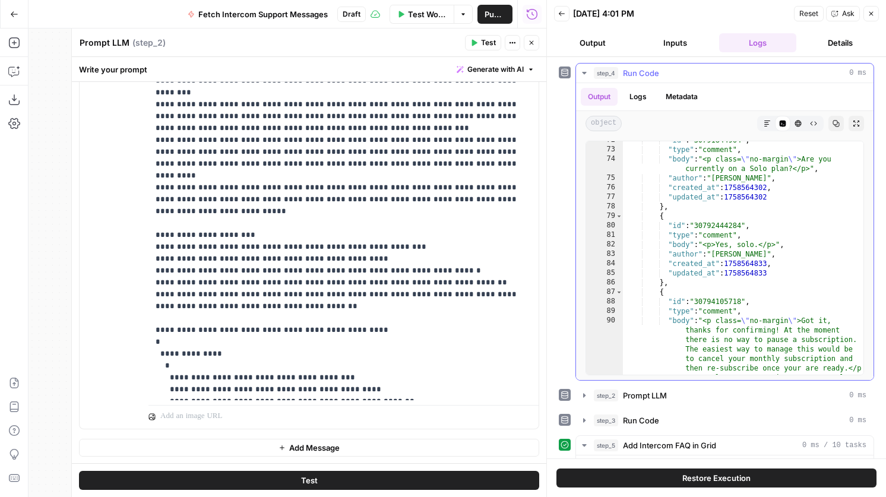
scroll to position [1467, 0]
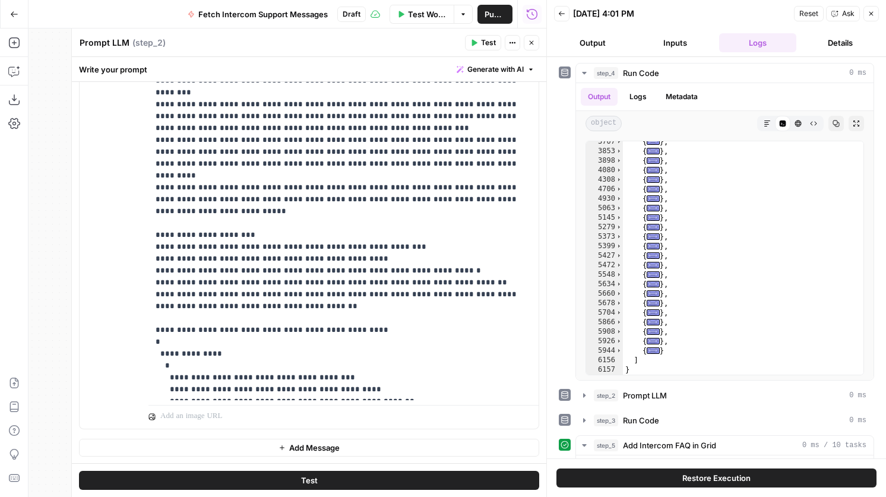
click at [534, 43] on icon "button" at bounding box center [531, 42] width 7 height 7
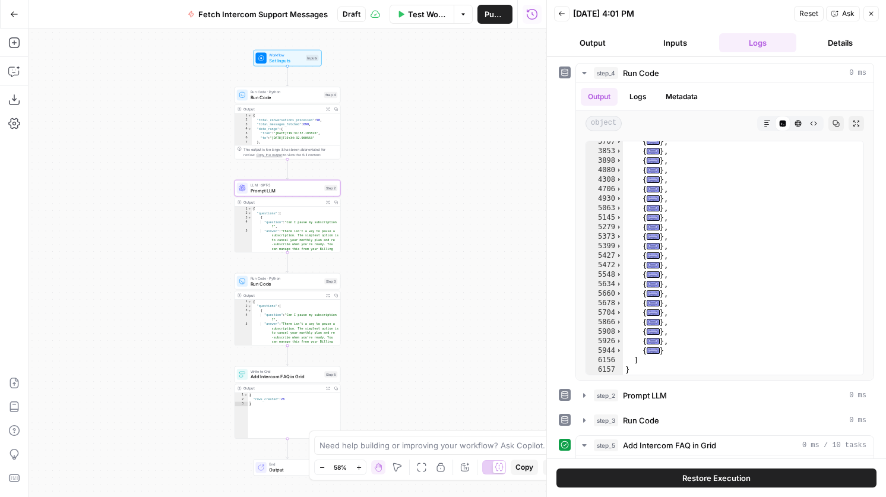
click at [298, 103] on div "Run Code · Python Run Code Step 4" at bounding box center [287, 95] width 106 height 17
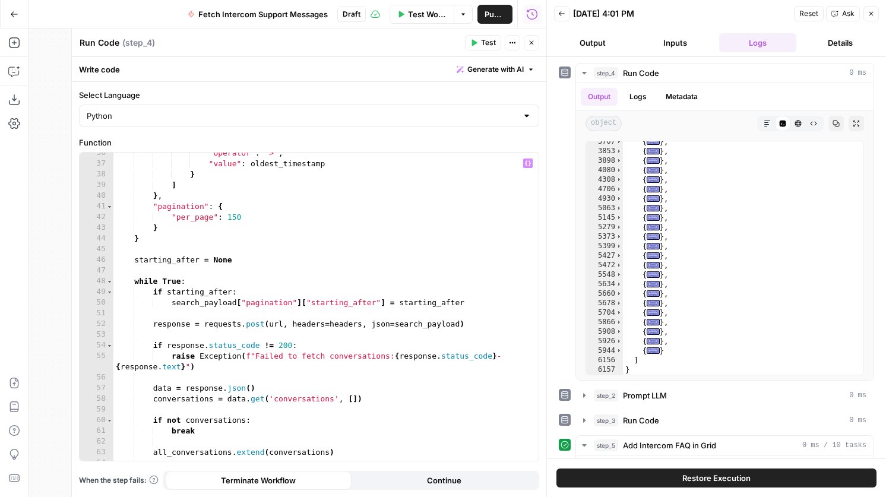
scroll to position [0, 0]
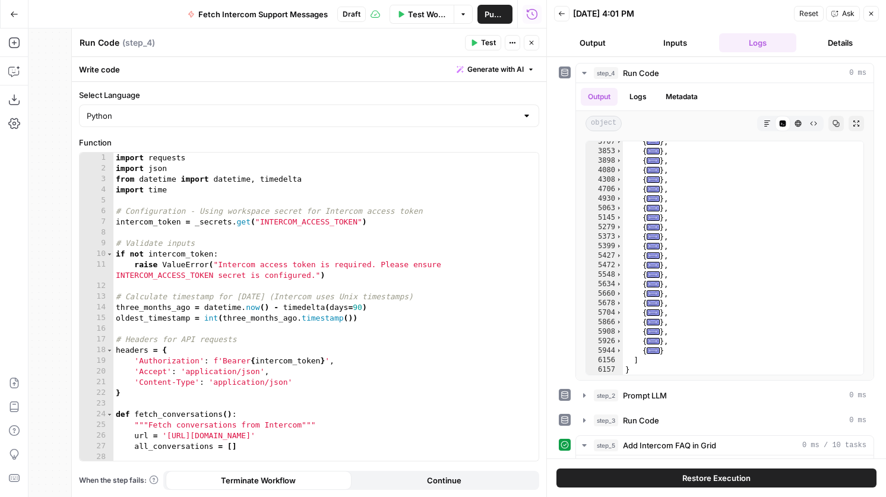
click at [531, 42] on icon "button" at bounding box center [532, 43] width 4 height 4
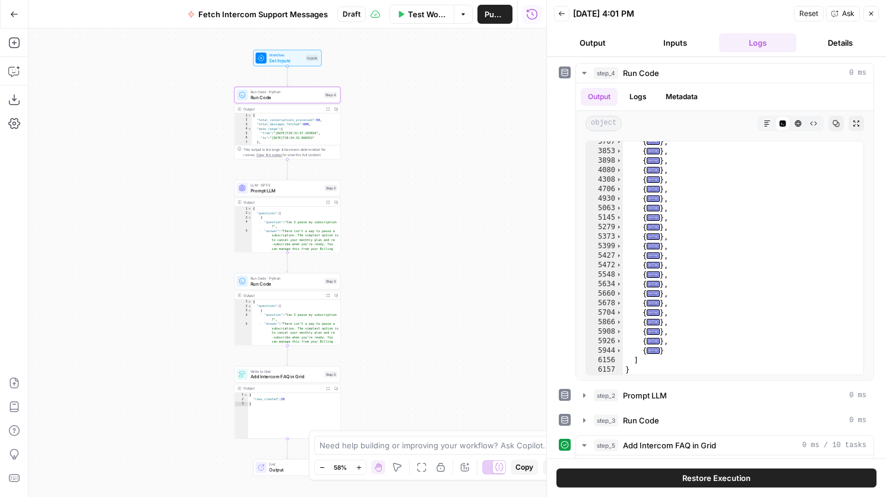
click at [442, 21] on button "Test Workflow" at bounding box center [421, 14] width 65 height 19
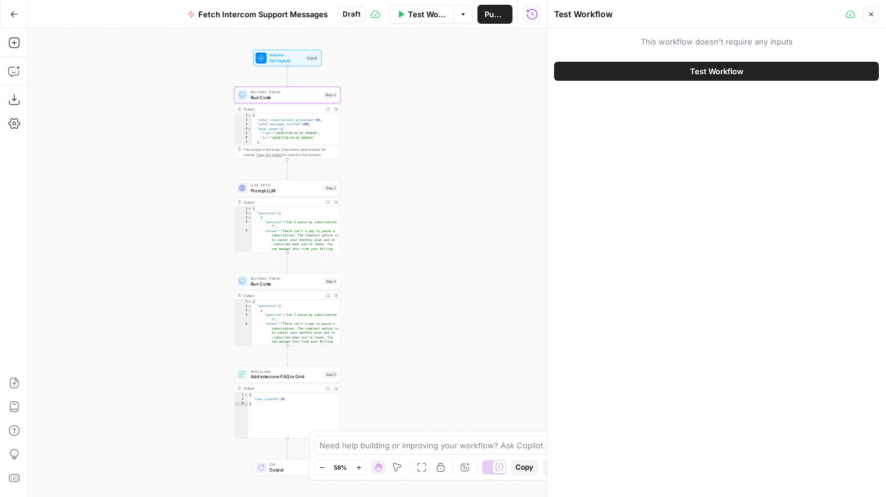
click at [309, 96] on span "Run Code" at bounding box center [286, 97] width 71 height 7
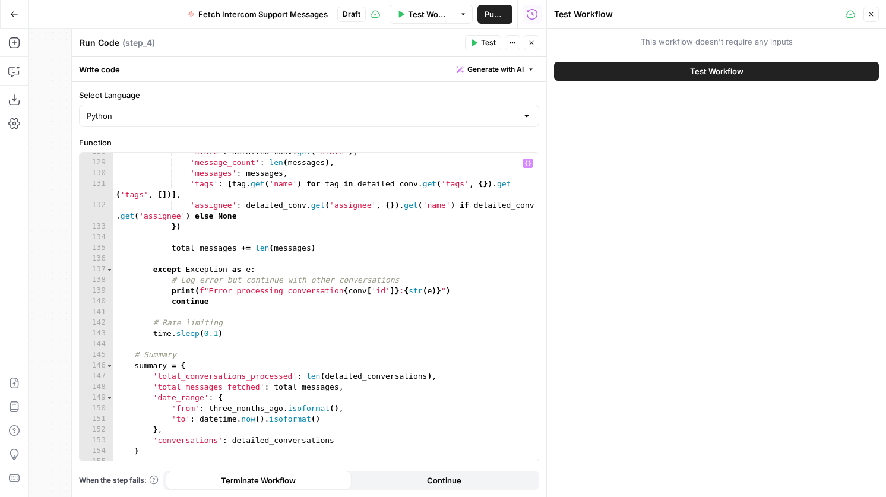
scroll to position [1508, 0]
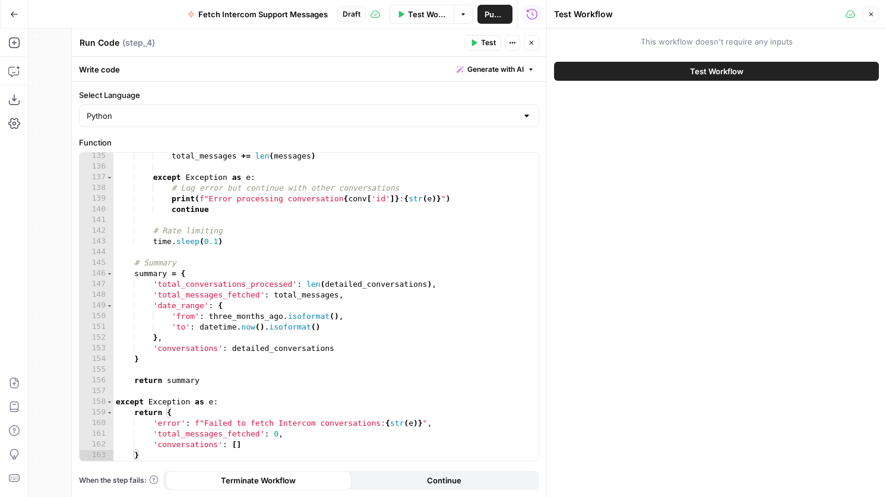
click at [532, 39] on icon "button" at bounding box center [531, 42] width 7 height 7
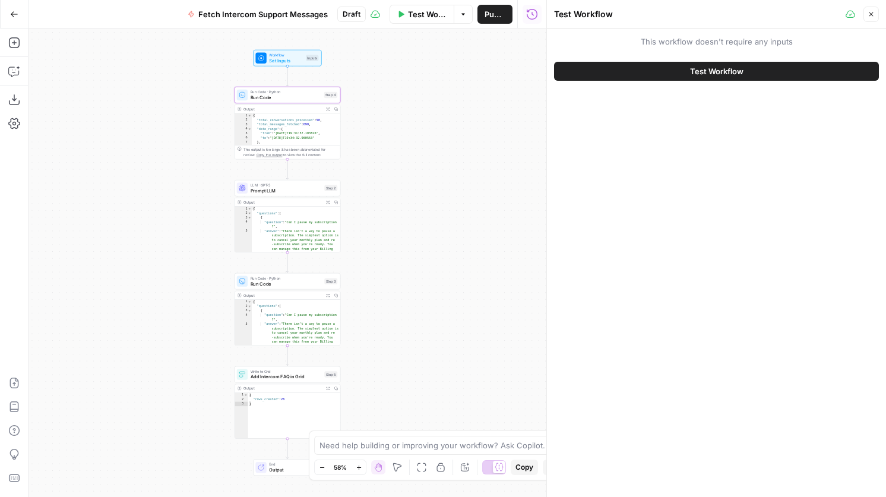
click at [318, 100] on span "Run Code" at bounding box center [286, 97] width 71 height 7
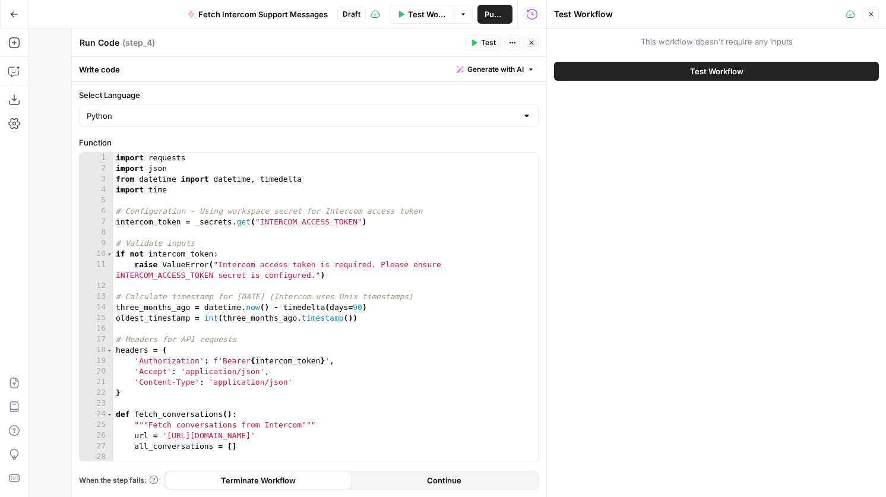
click at [534, 43] on icon "button" at bounding box center [531, 42] width 7 height 7
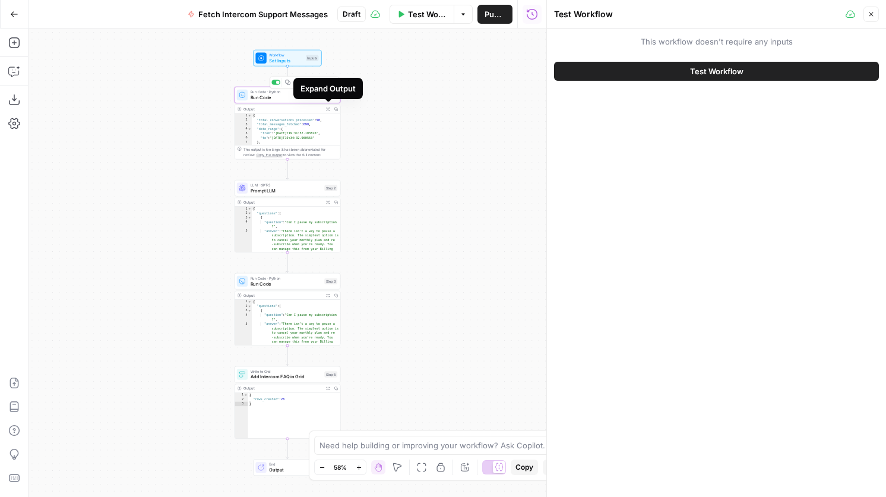
click at [285, 96] on span "Run Code" at bounding box center [286, 97] width 71 height 7
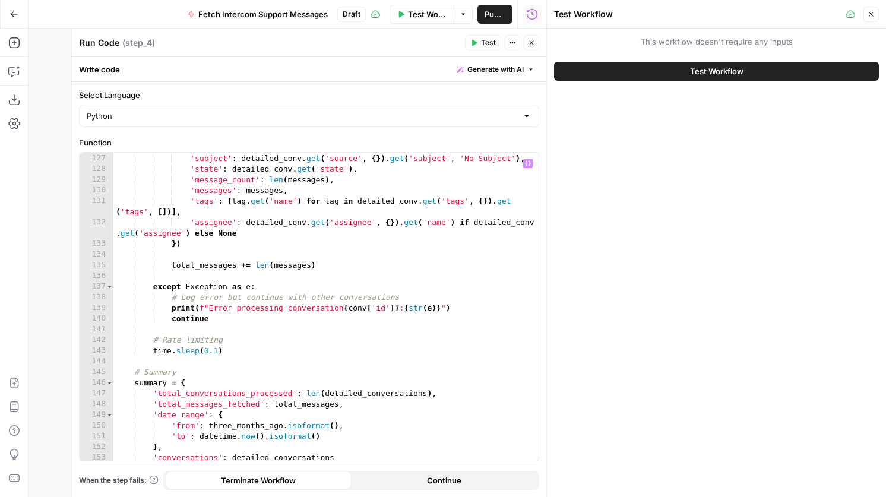
scroll to position [1419, 0]
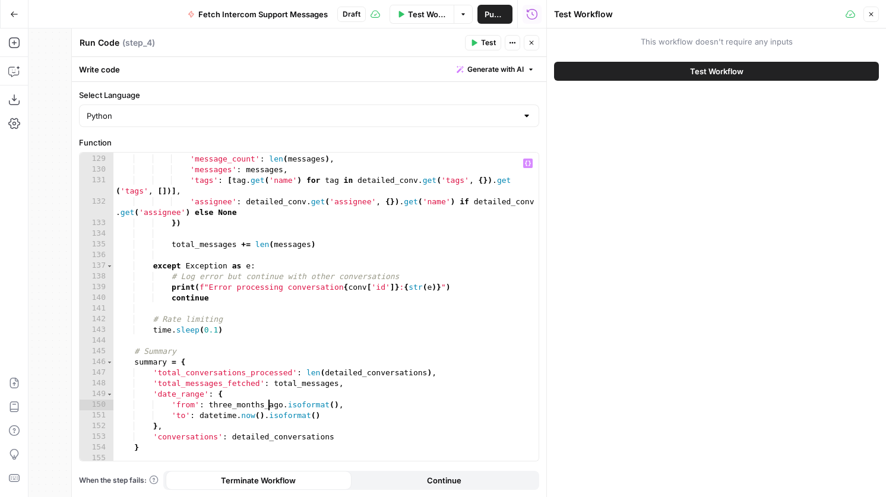
click at [270, 405] on div "'state' : detailed_conv . get ( 'state' ) , 'message_count' : len ( messages ) …" at bounding box center [325, 307] width 425 height 329
click at [282, 406] on div "'state' : detailed_conv . get ( 'state' ) , 'message_count' : len ( messages ) …" at bounding box center [325, 307] width 425 height 329
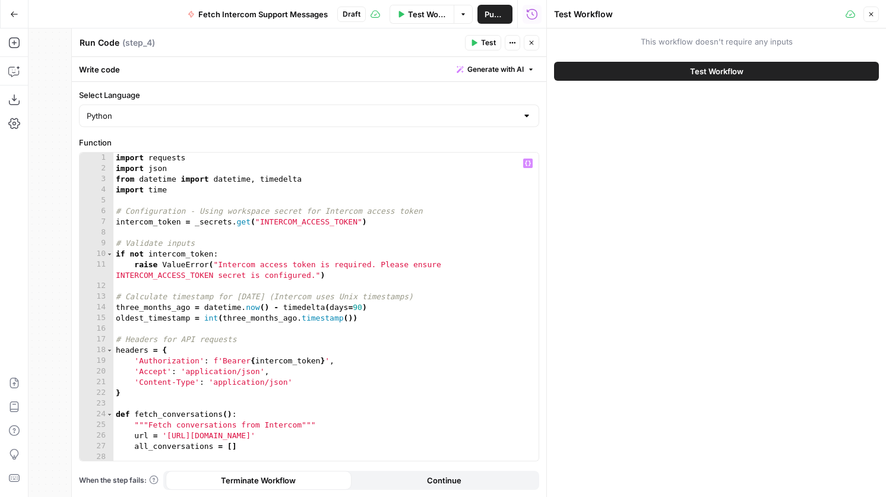
scroll to position [0, 0]
click at [360, 371] on div "import requests import json from datetime import datetime , timedelta import ti…" at bounding box center [325, 317] width 425 height 329
click at [408, 379] on div "import requests import json from datetime import datetime , timedelta import ti…" at bounding box center [325, 317] width 425 height 329
click at [439, 346] on div "import requests import json from datetime import datetime , timedelta import ti…" at bounding box center [325, 317] width 425 height 329
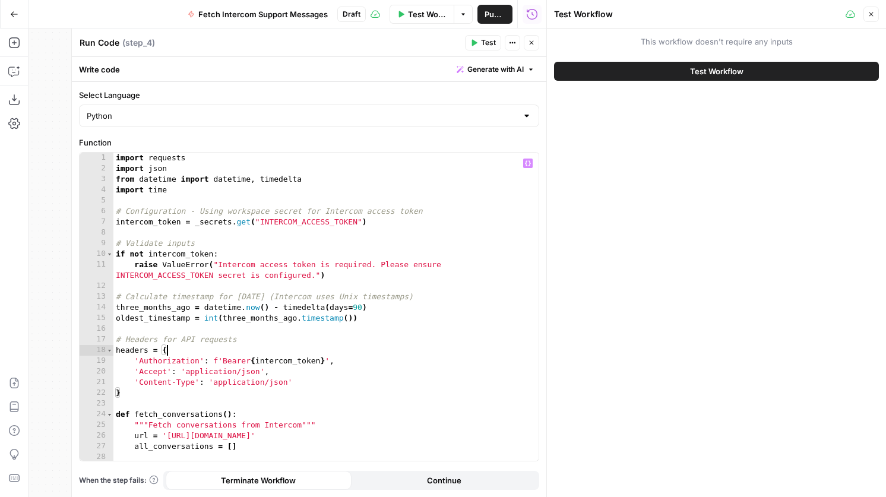
type textarea "**********"
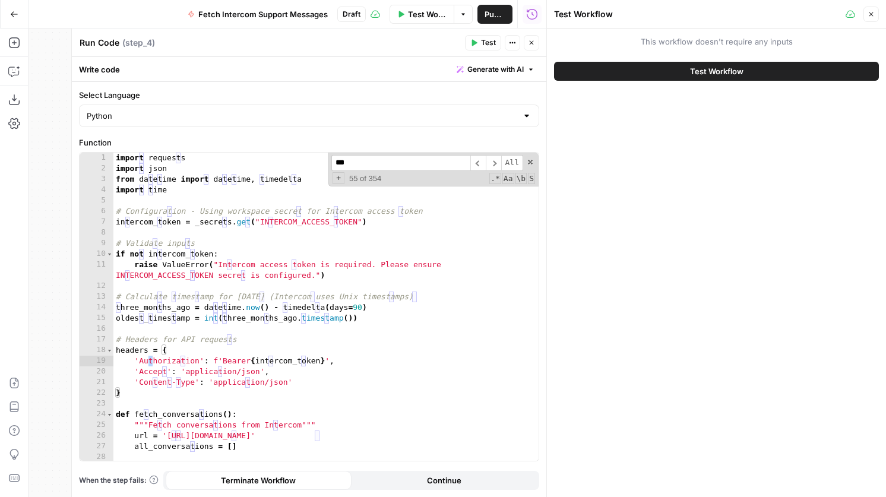
scroll to position [1508, 0]
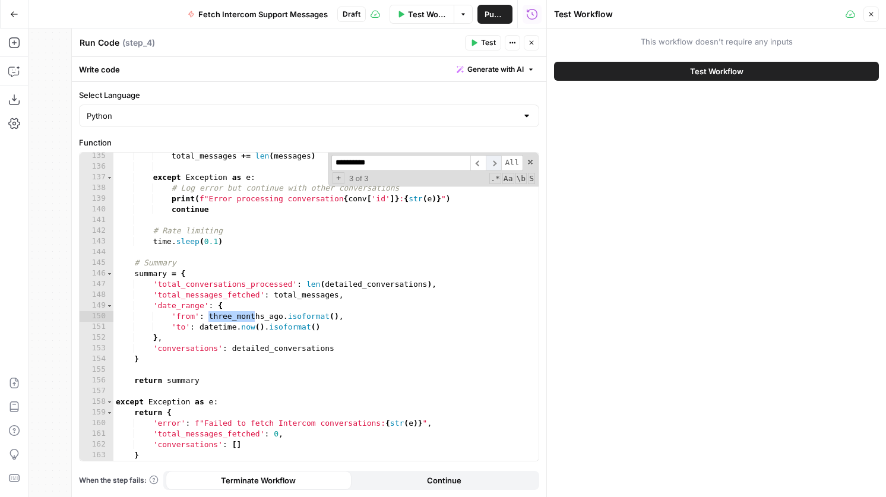
type input "**********"
click at [493, 167] on span "​" at bounding box center [493, 163] width 15 height 16
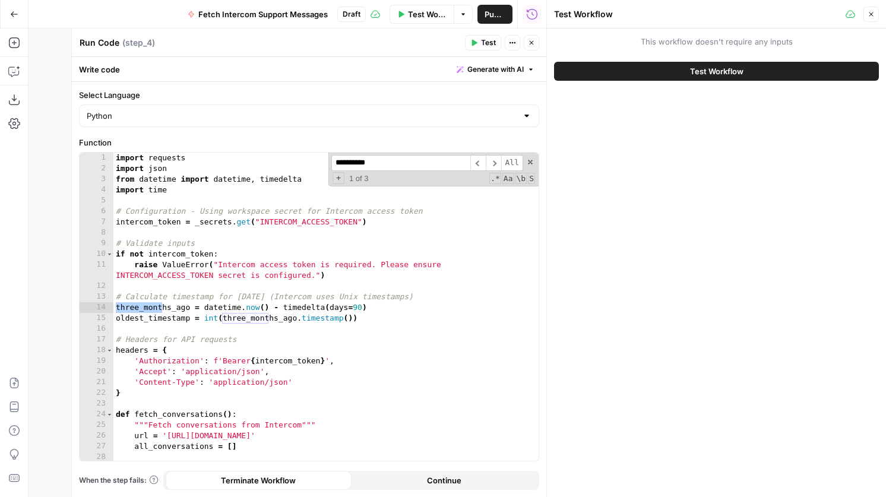
click at [360, 307] on div "import requests import json from datetime import datetime , timedelta import ti…" at bounding box center [325, 317] width 425 height 329
click at [477, 47] on button "Test" at bounding box center [483, 42] width 36 height 15
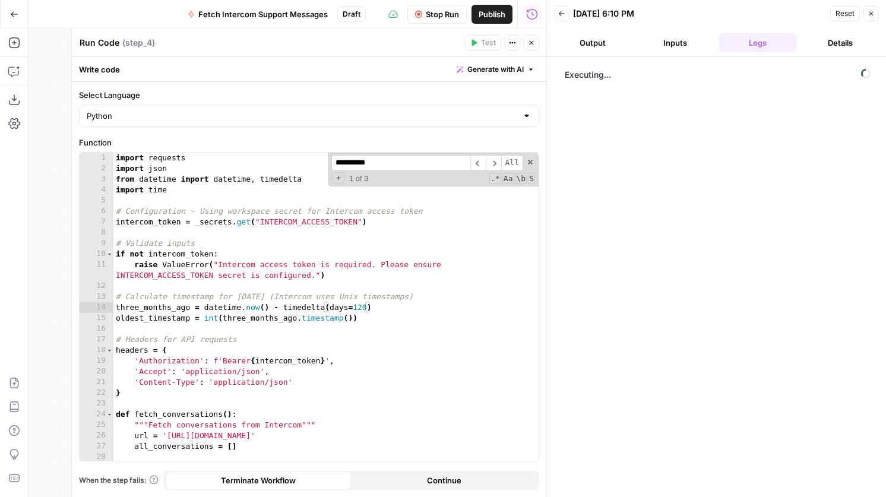
click at [364, 309] on div "import requests import json from datetime import datetime , timedelta import ti…" at bounding box center [325, 317] width 425 height 329
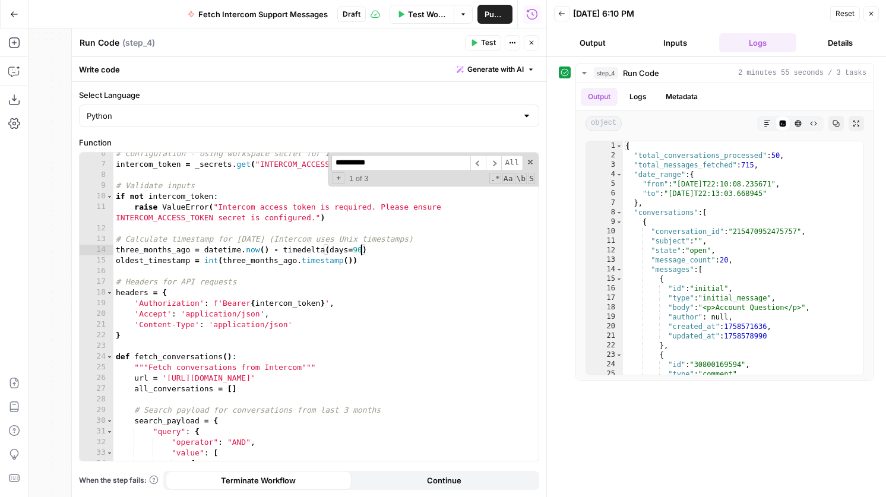
scroll to position [59, 0]
click at [360, 249] on div "# Configuration - Using workspace secret for Intercom access token intercom_tok…" at bounding box center [325, 311] width 425 height 329
click at [481, 45] on span "Test" at bounding box center [488, 42] width 15 height 11
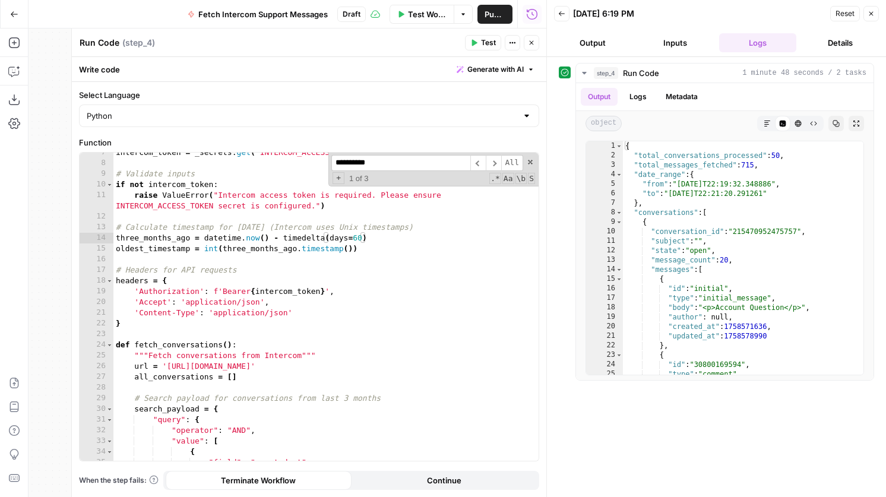
scroll to position [68, 0]
click at [361, 241] on div "intercom_token = _secrets . get ( "INTERCOM_ACCESS_TOKEN" ) # Validate inputs i…" at bounding box center [325, 313] width 425 height 329
click at [485, 40] on span "Test" at bounding box center [488, 42] width 15 height 11
click at [361, 241] on div "intercom_token = _secrets . get ( "INTERCOM_ACCESS_TOKEN" ) # Validate inputs i…" at bounding box center [325, 313] width 425 height 329
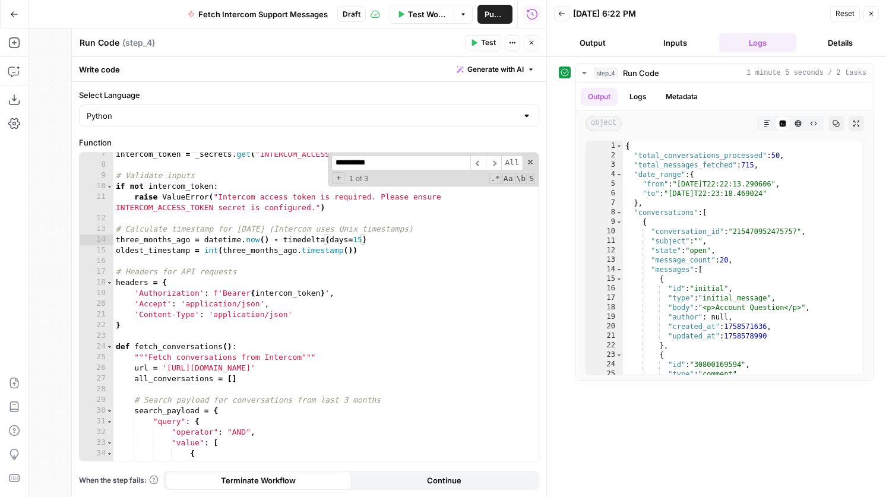
click at [484, 47] on span "Test" at bounding box center [488, 42] width 15 height 11
click at [362, 241] on div "intercom_token = _secrets . get ( "INTERCOM_ACCESS_TOKEN" ) # Validate inputs i…" at bounding box center [325, 313] width 425 height 329
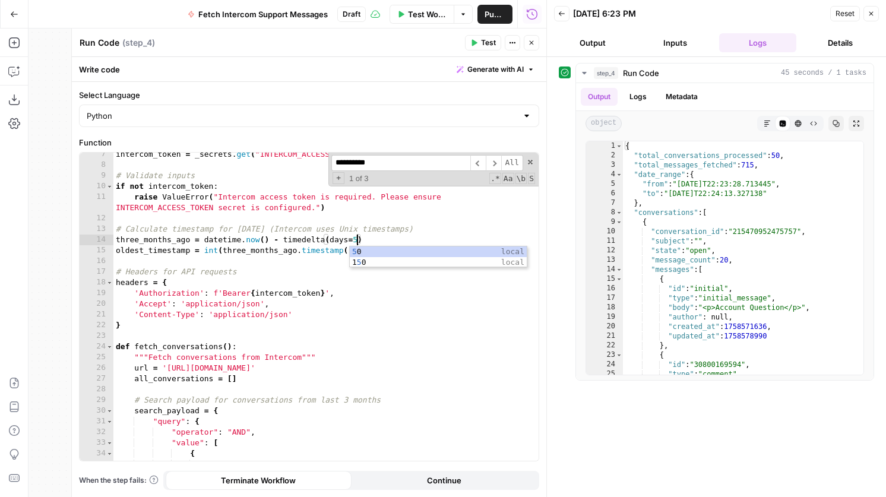
type textarea "**********"
click at [482, 42] on span "Test" at bounding box center [488, 42] width 15 height 11
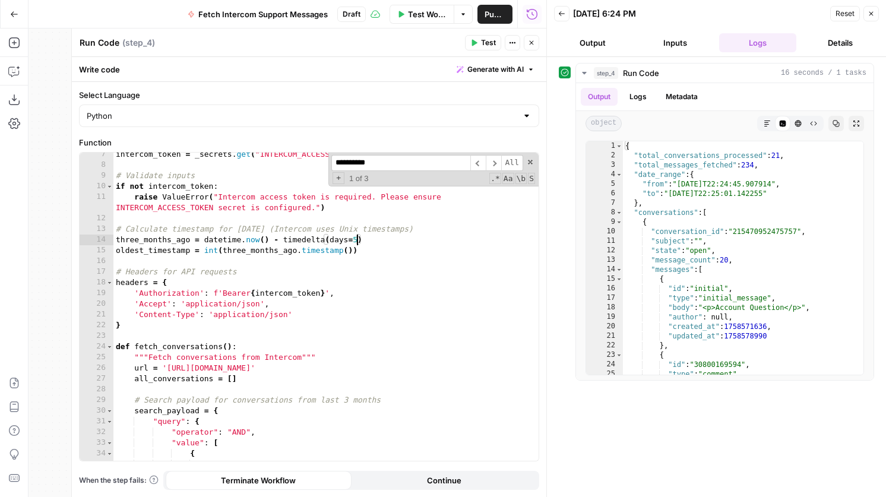
click at [356, 243] on div "intercom_token = _secrets . get ( "INTERCOM_ACCESS_TOKEN" ) # Validate inputs i…" at bounding box center [325, 313] width 425 height 329
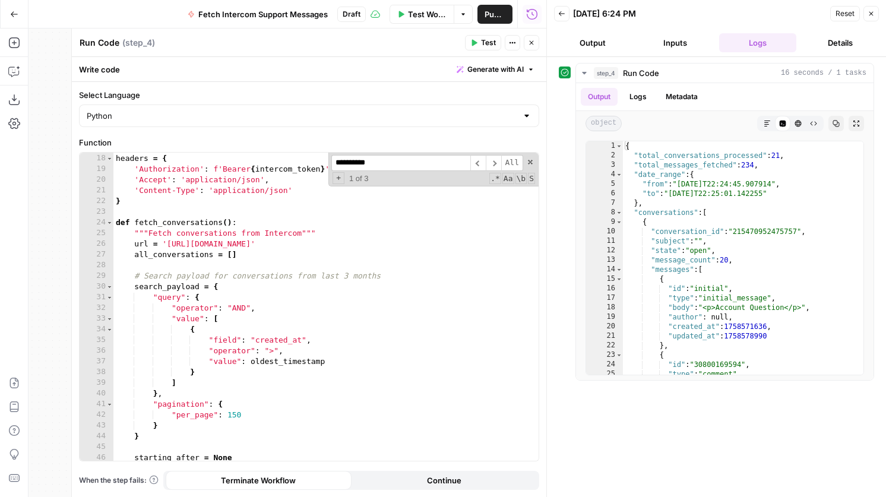
scroll to position [207, 0]
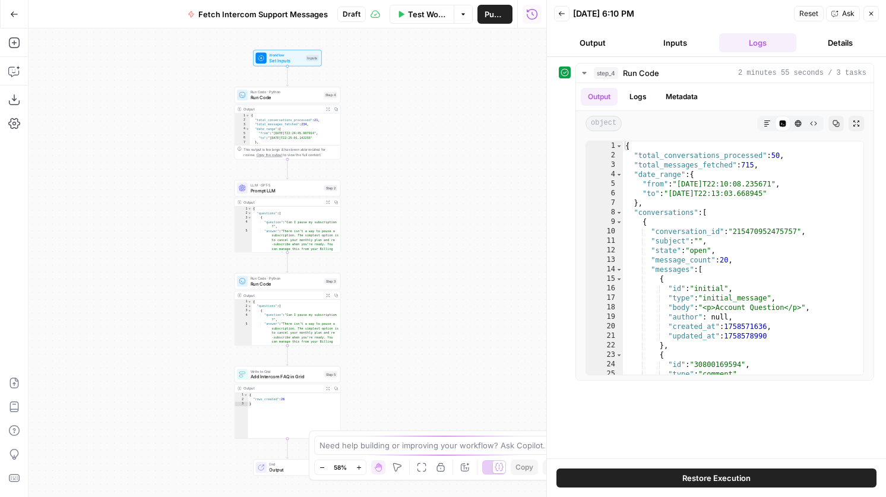
click at [299, 100] on span "Run Code" at bounding box center [286, 97] width 71 height 7
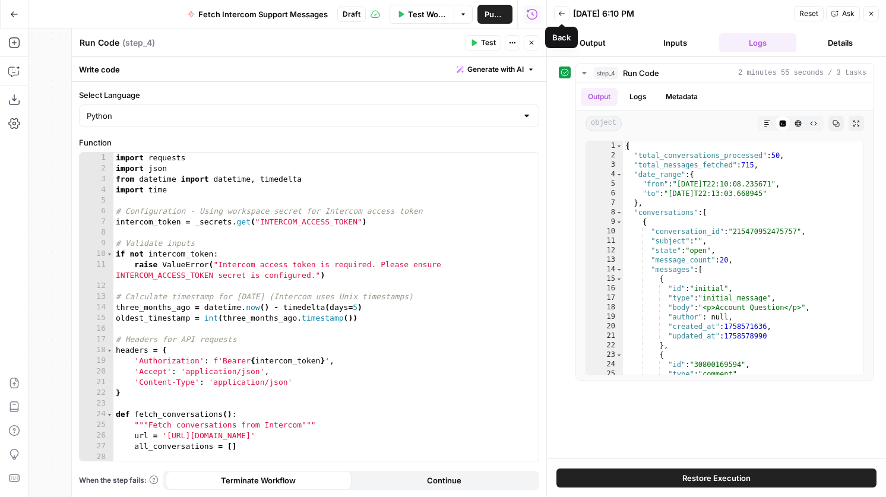
click at [562, 13] on icon "button" at bounding box center [561, 13] width 7 height 7
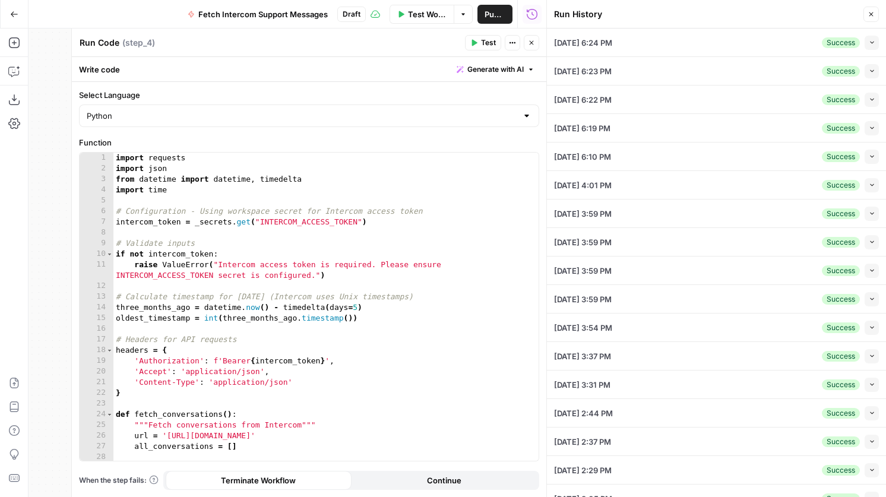
click at [879, 37] on li "09/22/25 at 6:24 PM Success Collapse View Logs" at bounding box center [716, 42] width 339 height 28
click at [874, 42] on icon "button" at bounding box center [872, 42] width 7 height 7
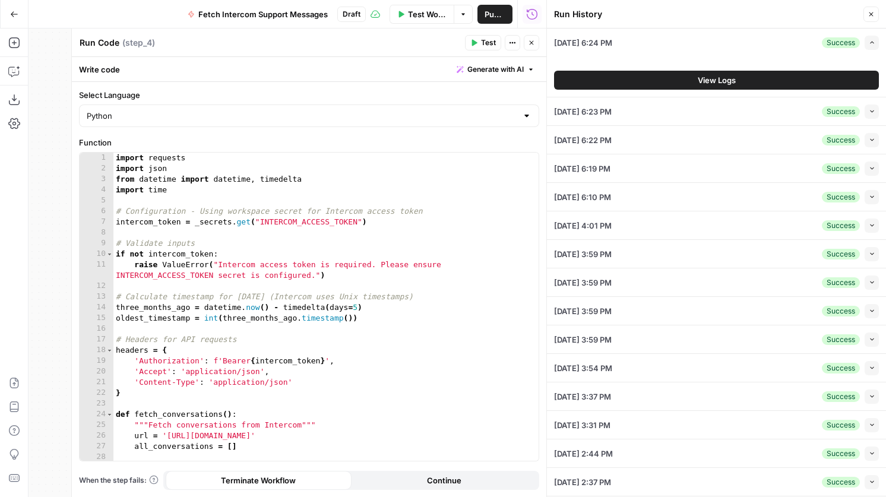
click at [745, 74] on button "View Logs" at bounding box center [716, 80] width 325 height 19
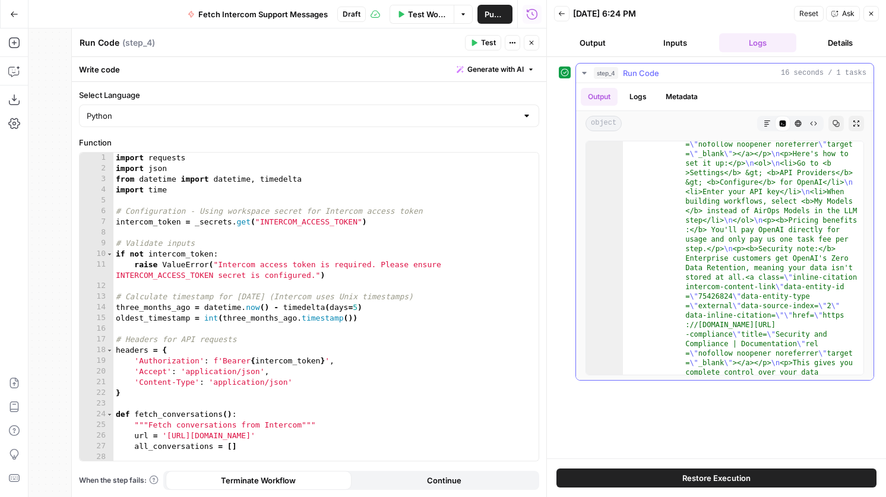
scroll to position [19220, 0]
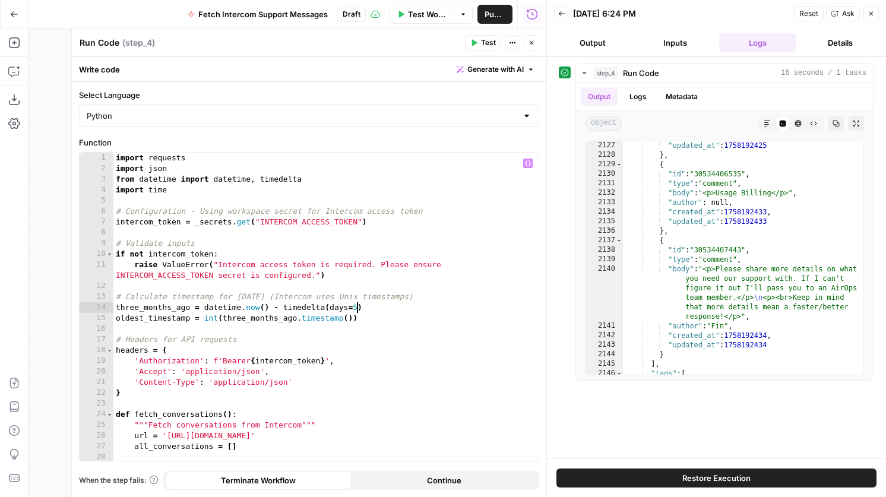
click at [357, 309] on div "import requests import json from datetime import datetime , timedelta import ti…" at bounding box center [325, 317] width 425 height 329
type textarea "**********"
click at [477, 48] on button "Test" at bounding box center [483, 42] width 36 height 15
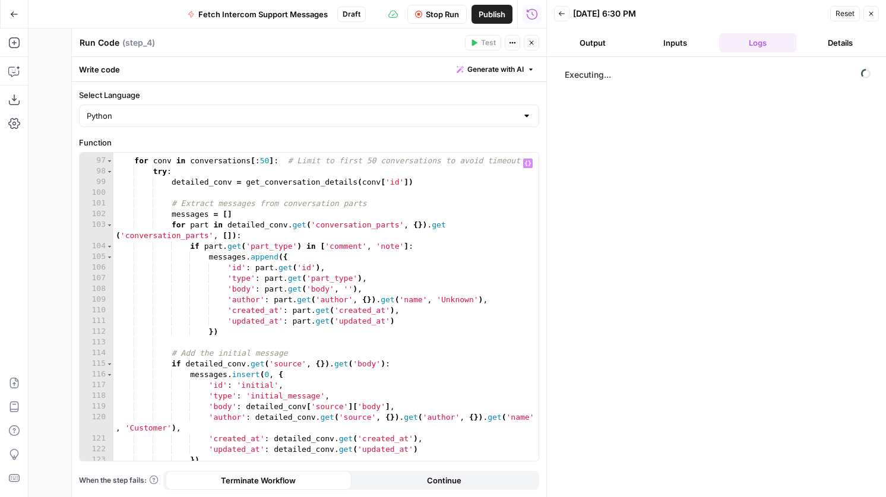
scroll to position [1508, 0]
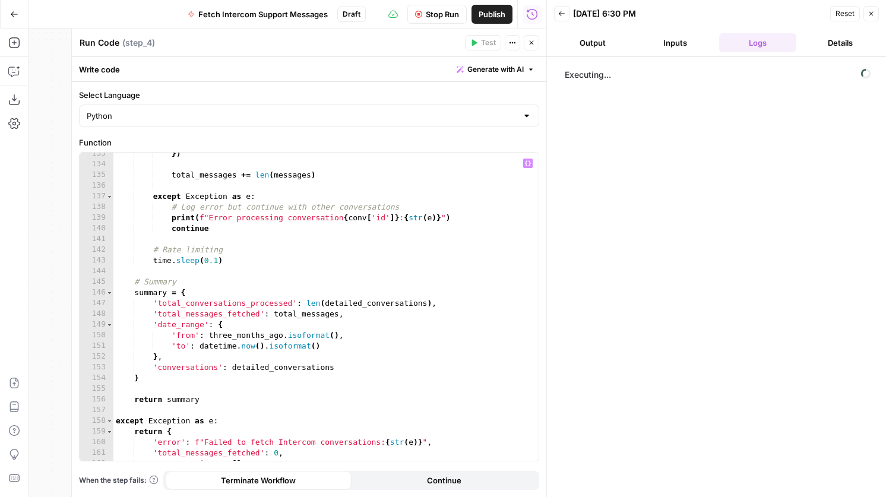
scroll to position [1490, 0]
click at [678, 78] on div "step_4 Run Code 2 minutes 38 seconds / 3 tasks" at bounding box center [730, 73] width 272 height 12
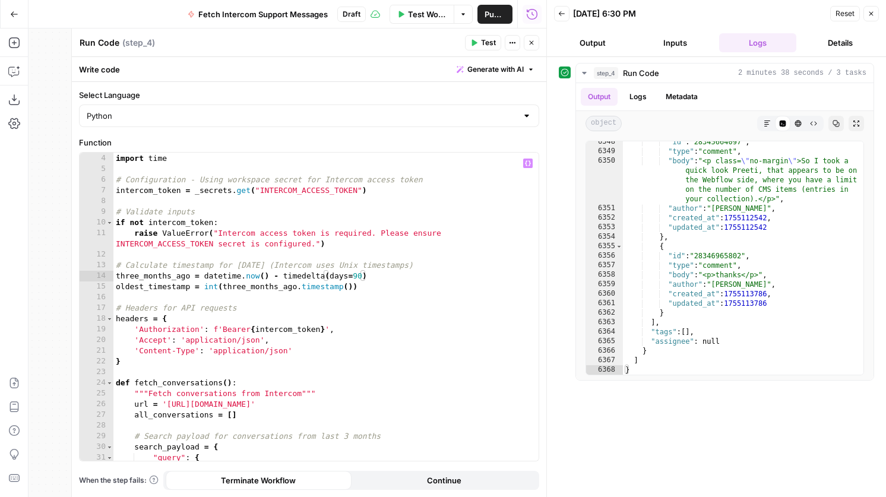
scroll to position [37, 0]
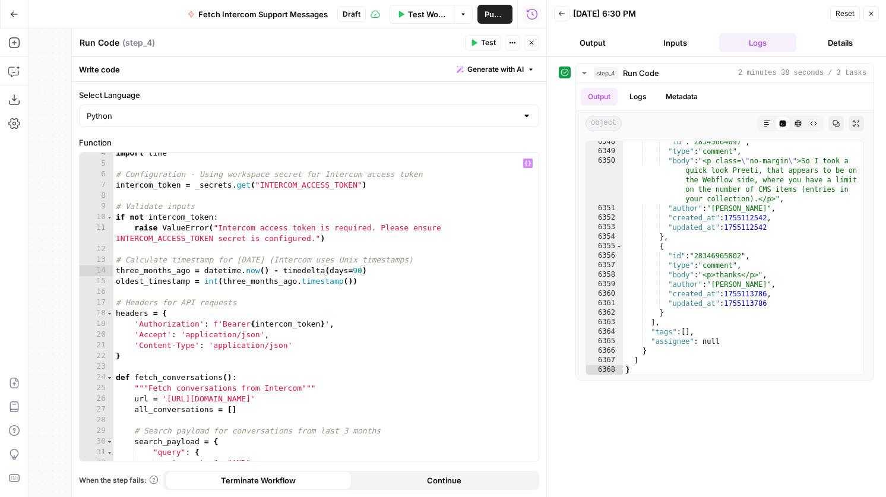
click at [362, 271] on div "import time # Configuration - Using workspace secret for Intercom access token …" at bounding box center [325, 312] width 425 height 329
click at [481, 45] on span "Test" at bounding box center [488, 42] width 15 height 11
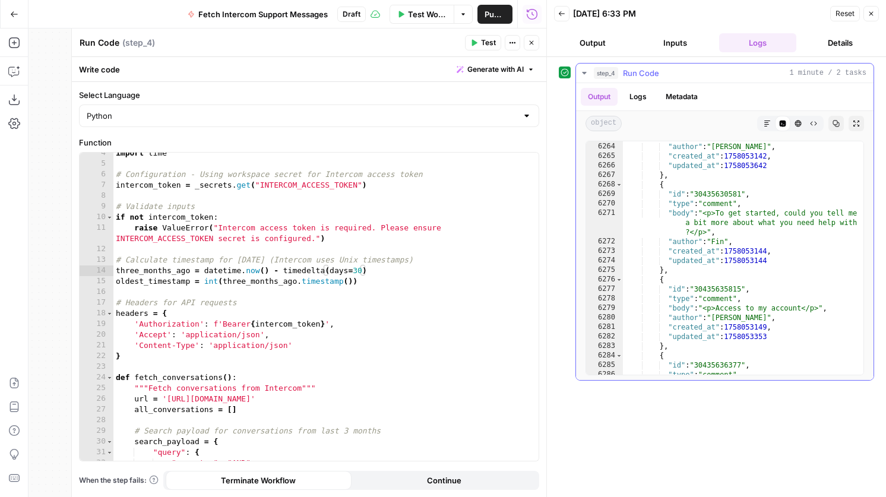
scroll to position [19220, 0]
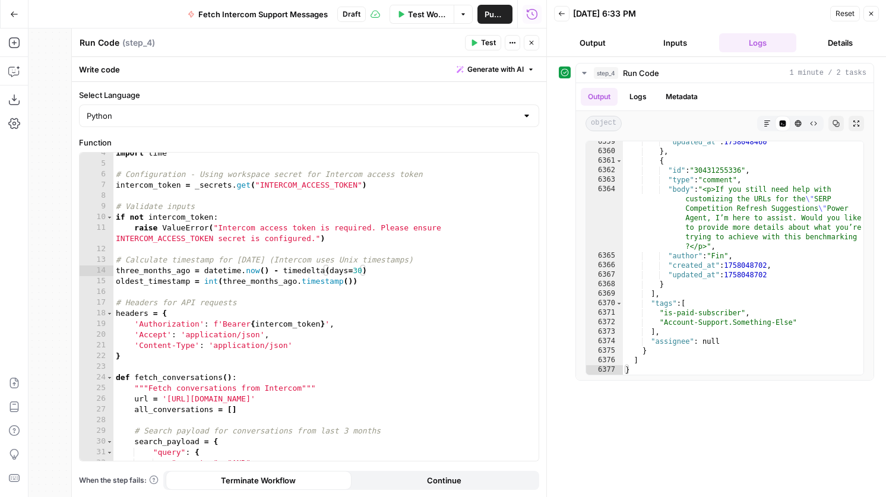
click at [571, 20] on div "Back [DATE] 6:33 PM Reset Close" at bounding box center [716, 14] width 325 height 18
click at [561, 14] on icon "button" at bounding box center [561, 13] width 7 height 7
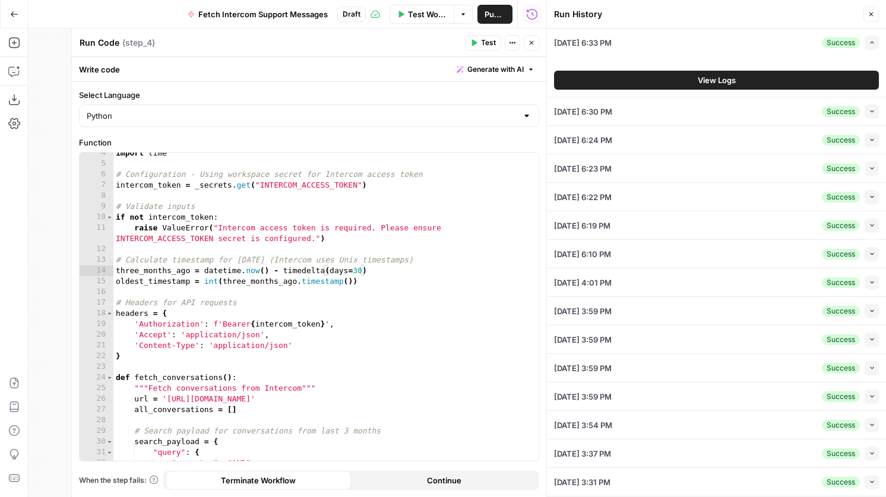
click at [867, 111] on button "Collapse" at bounding box center [871, 111] width 14 height 14
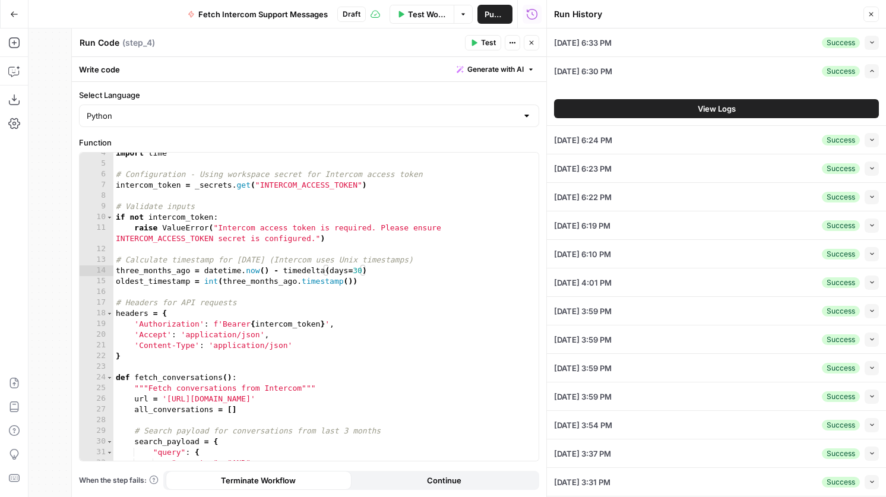
click at [737, 115] on button "View Logs" at bounding box center [716, 108] width 325 height 19
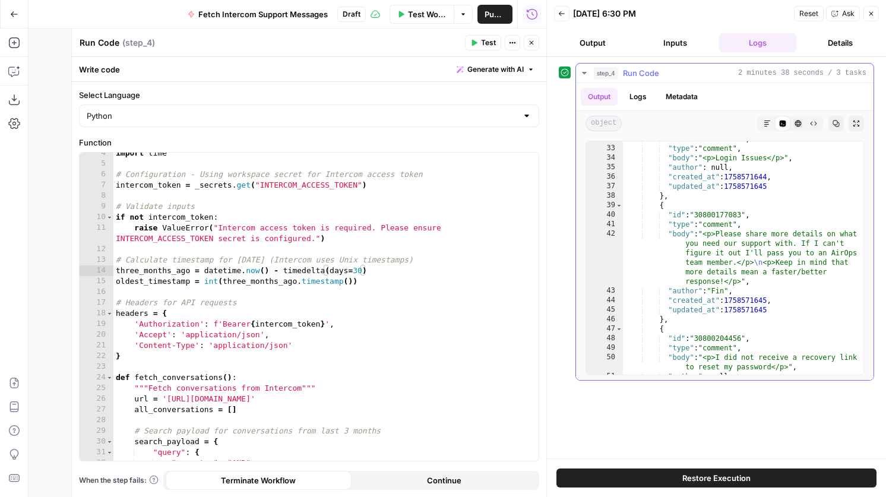
scroll to position [19220, 0]
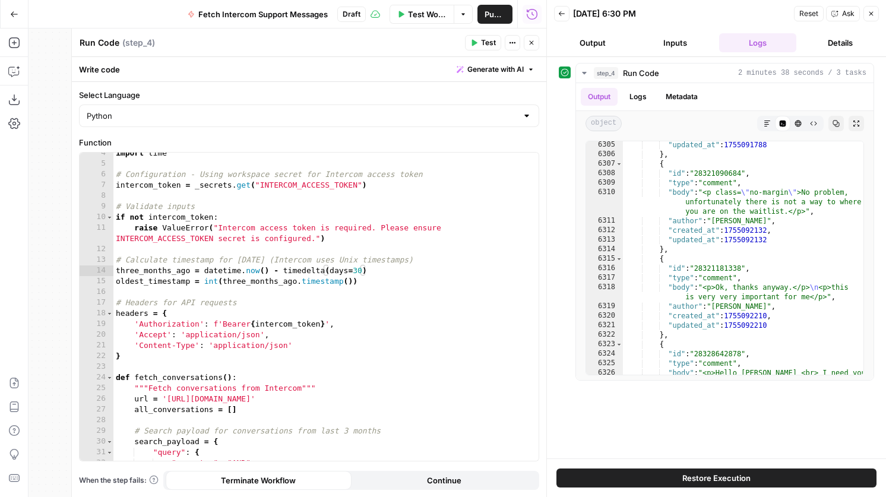
click at [560, 16] on icon "button" at bounding box center [561, 13] width 7 height 7
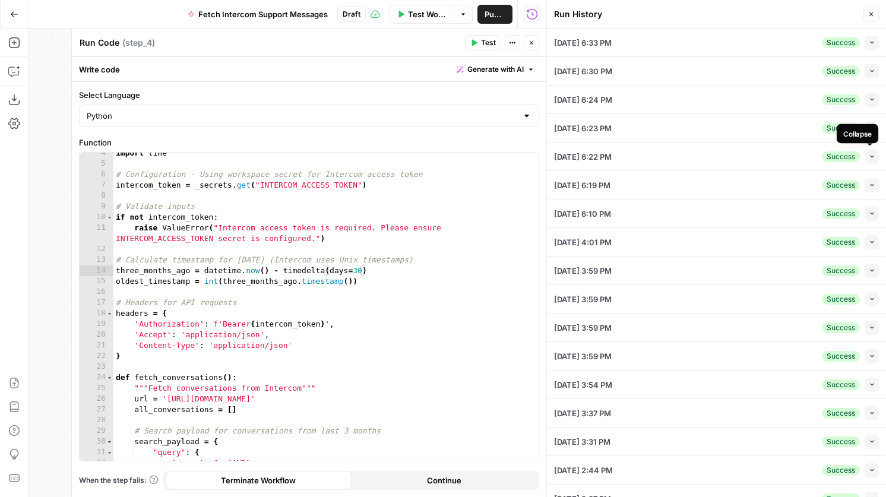
click at [868, 157] on button "Collapse" at bounding box center [871, 157] width 14 height 14
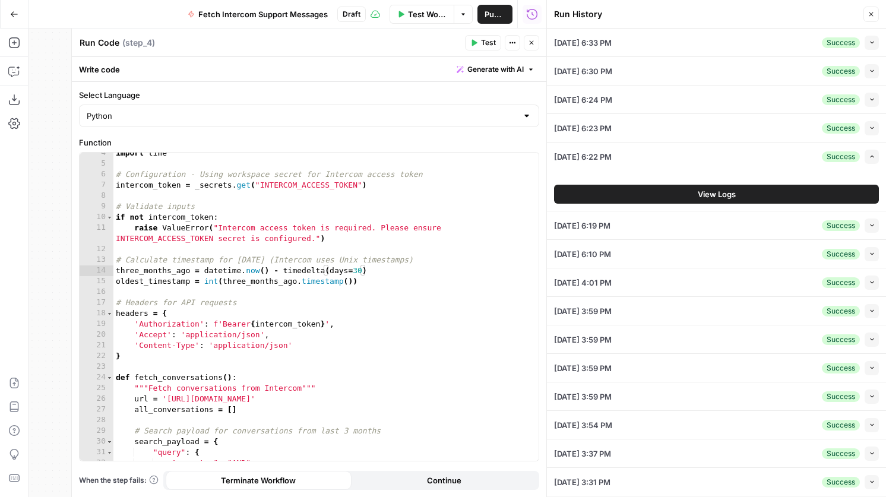
click at [758, 192] on button "View Logs" at bounding box center [716, 194] width 325 height 19
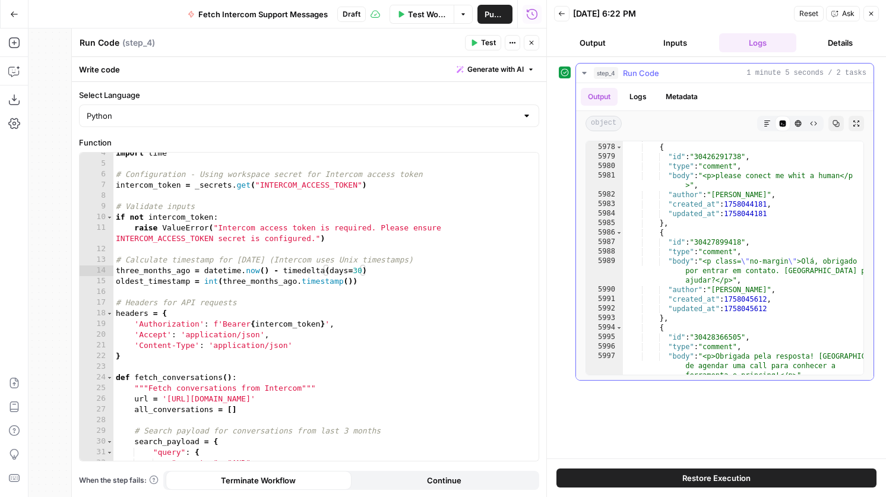
scroll to position [19220, 0]
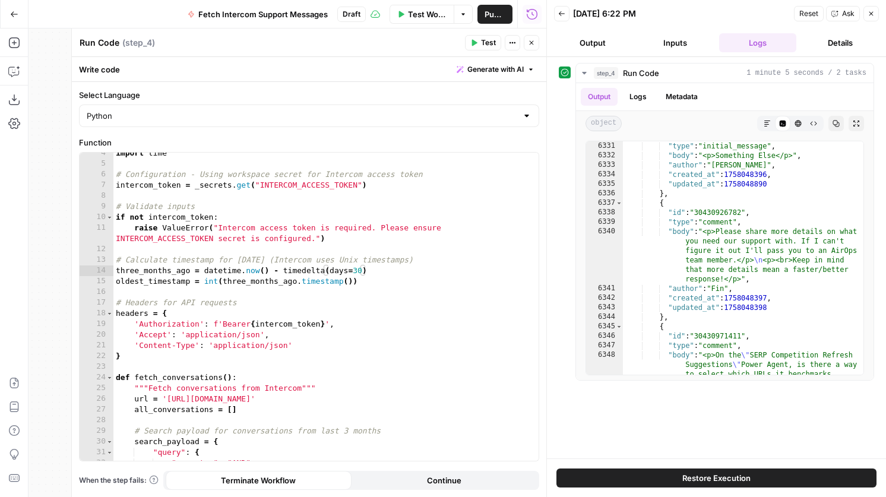
click at [565, 12] on button "Back" at bounding box center [561, 13] width 15 height 15
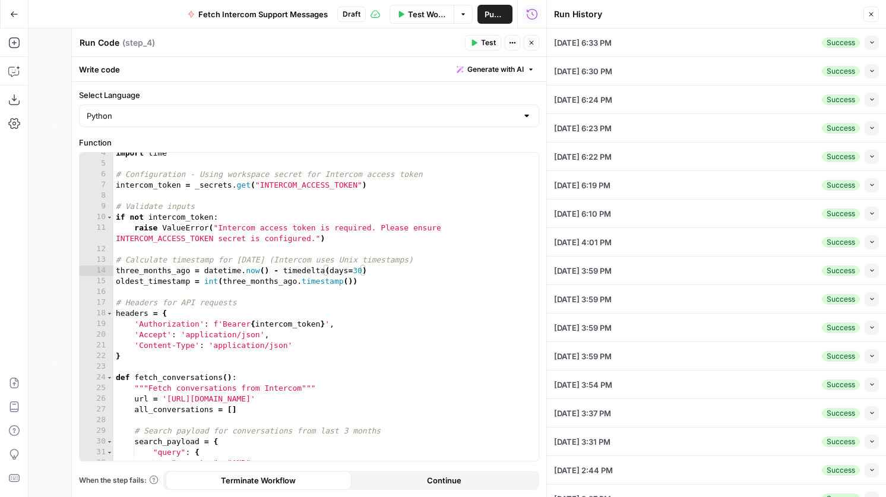
click at [874, 216] on button "Collapse" at bounding box center [871, 214] width 14 height 14
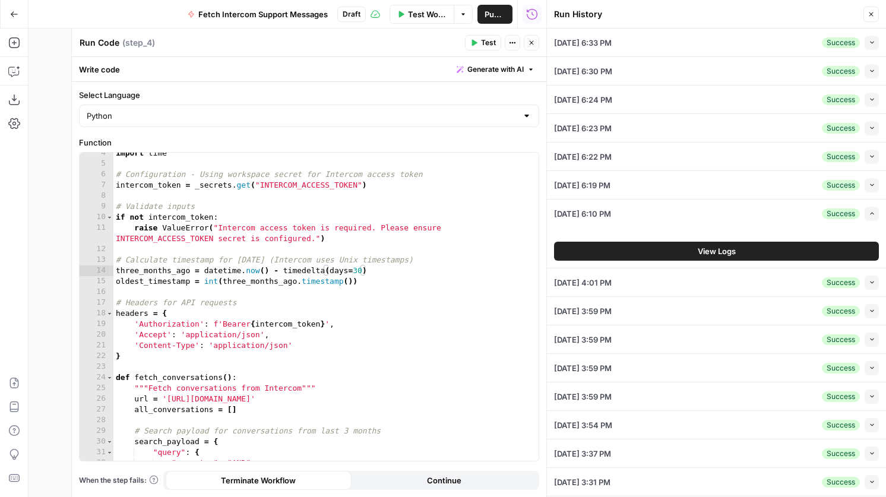
click at [764, 249] on button "View Logs" at bounding box center [716, 251] width 325 height 19
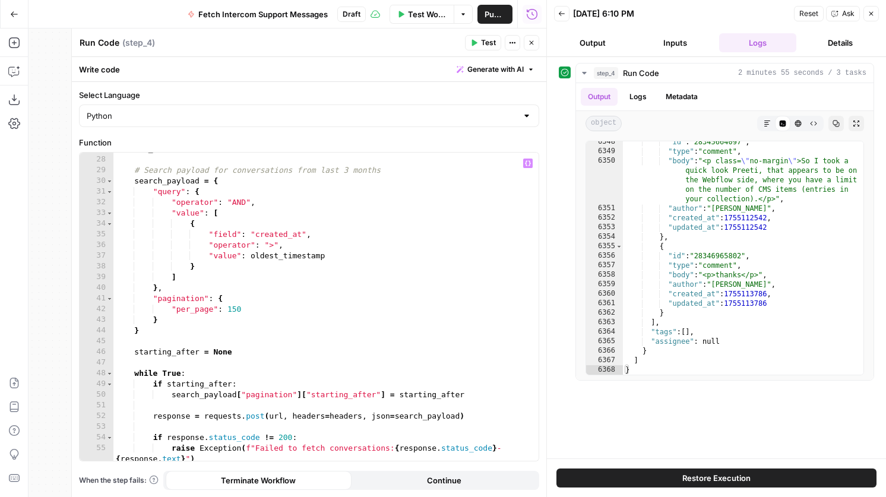
scroll to position [0, 15]
click at [327, 256] on div "all_conversations = [ ] # Search payload for conversations from last 3 months s…" at bounding box center [325, 314] width 425 height 340
click at [248, 268] on div "all_conversations = [ ] # Search payload for conversations from last 3 months s…" at bounding box center [325, 314] width 425 height 340
type textarea "**"
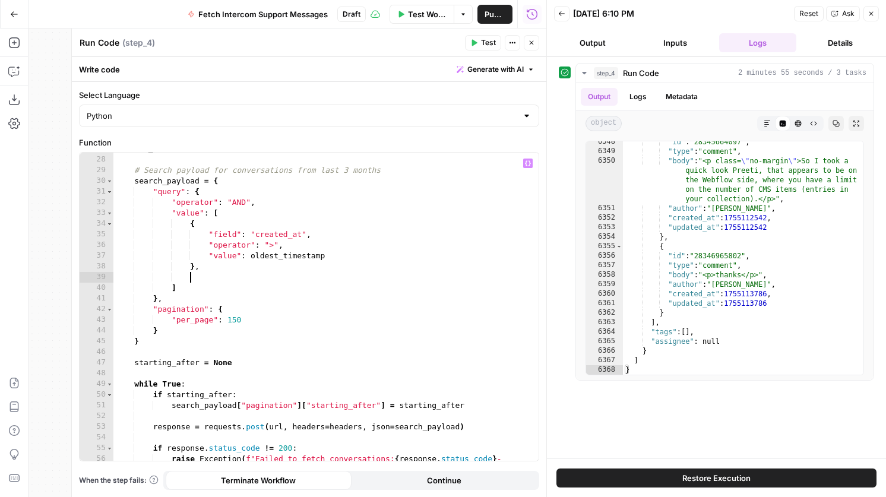
type textarea "*"
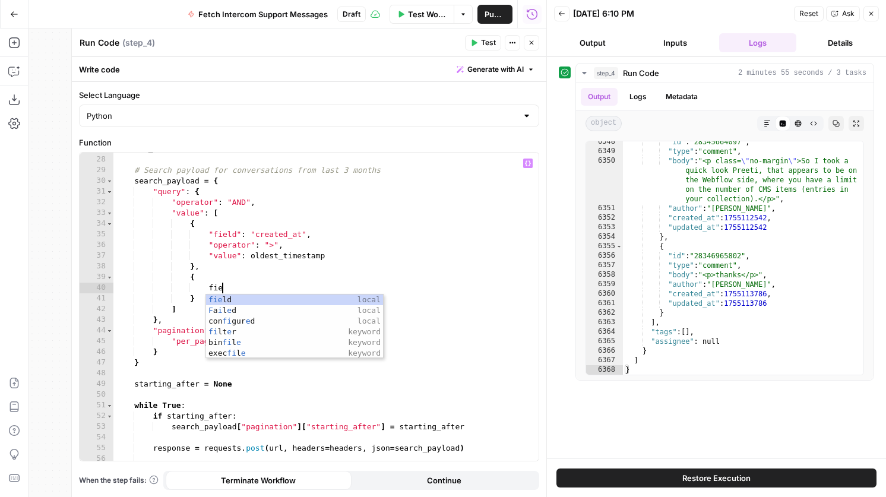
type textarea "*"
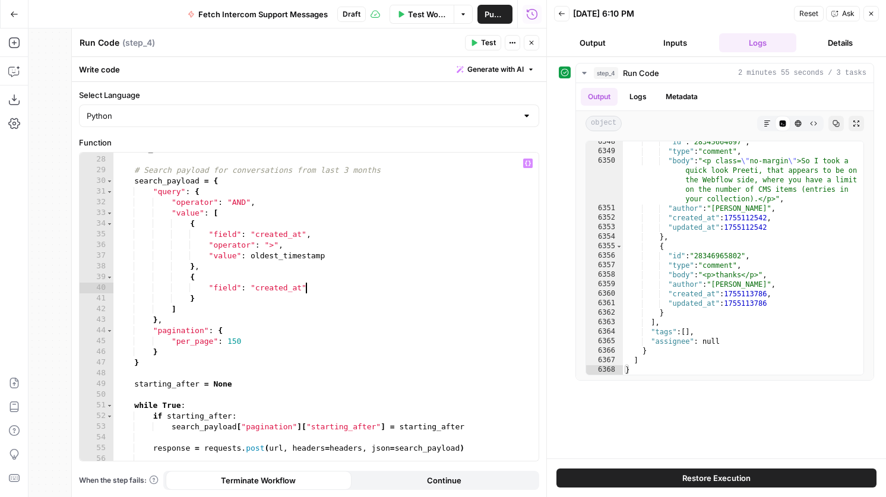
type textarea "**********"
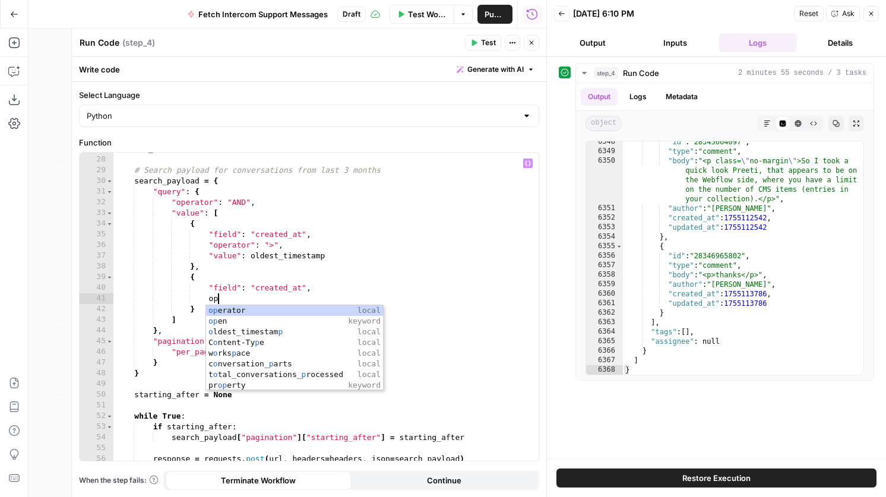
type textarea "*"
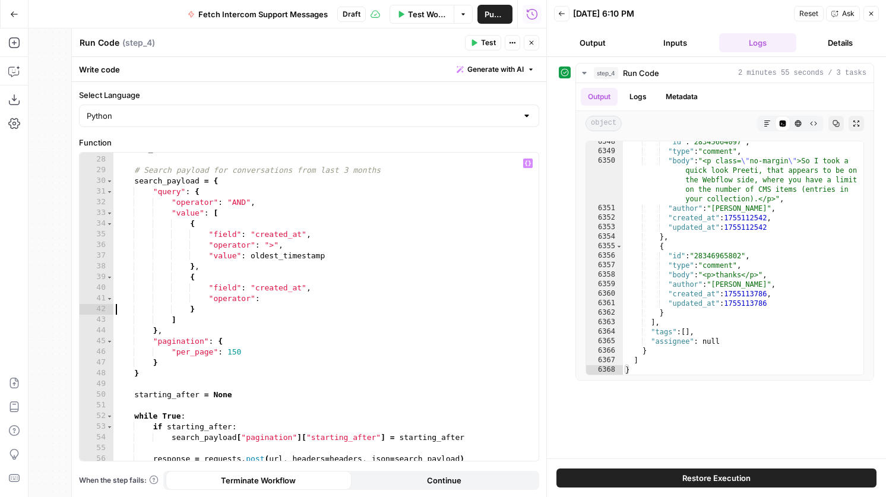
click at [300, 300] on div "all_conversations = [ ] # Search payload for conversations from last 3 months s…" at bounding box center [325, 308] width 425 height 329
click at [315, 297] on div "all_conversations = [ ] # Search payload for conversations from last 3 months s…" at bounding box center [325, 308] width 425 height 329
type textarea "**********"
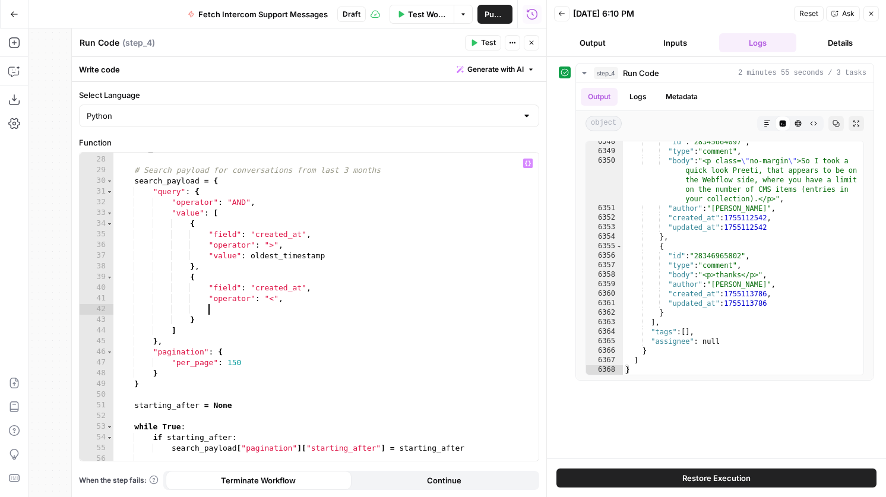
type textarea "*"
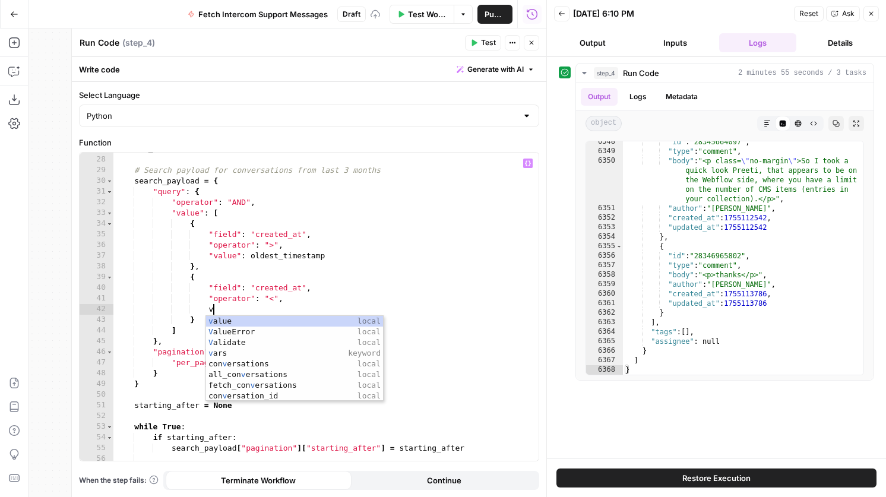
type textarea "*"
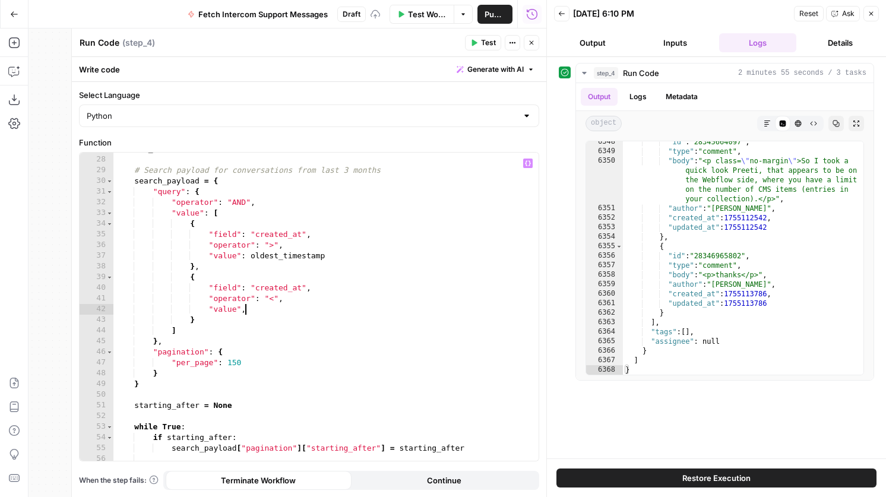
scroll to position [0, 0]
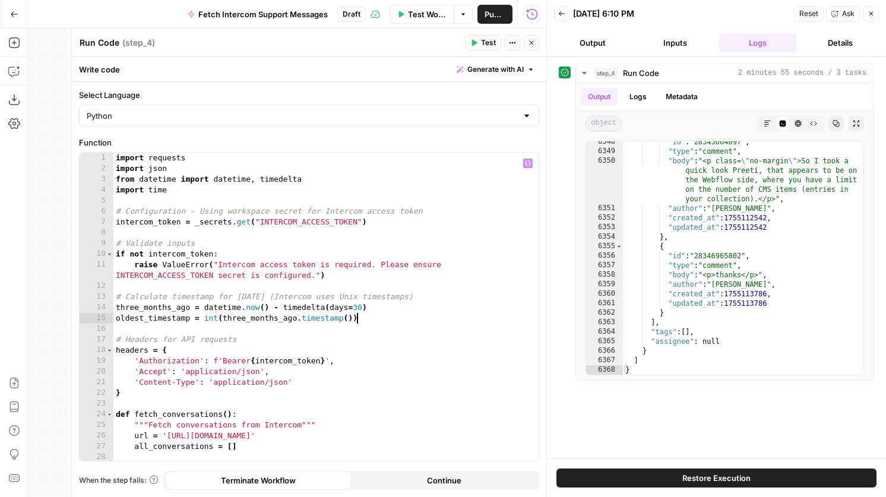
click at [373, 313] on div "import requests import json from datetime import datetime , timedelta import ti…" at bounding box center [325, 317] width 425 height 329
type textarea "**********"
click at [378, 318] on div "import requests import json from datetime import datetime , timedelta import ti…" at bounding box center [325, 317] width 425 height 329
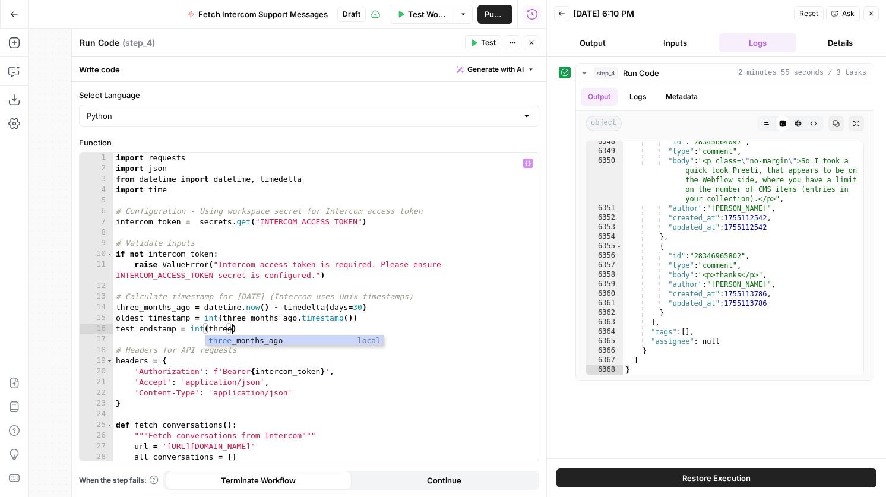
scroll to position [0, 8]
click at [362, 305] on div "import requests import json from datetime import datetime , timedelta import ti…" at bounding box center [325, 317] width 425 height 329
click at [226, 331] on div "import requests import json from datetime import datetime , timedelta import ti…" at bounding box center [325, 317] width 425 height 329
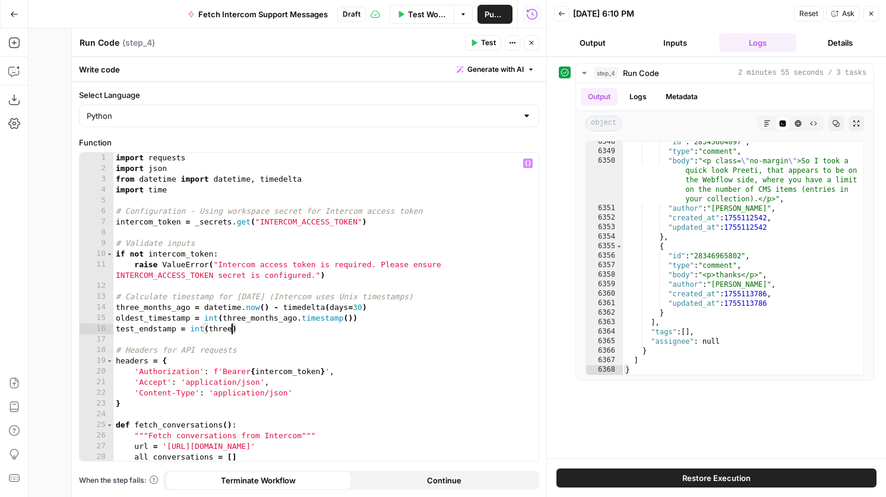
click at [232, 331] on div "import requests import json from datetime import datetime , timedelta import ti…" at bounding box center [325, 317] width 425 height 329
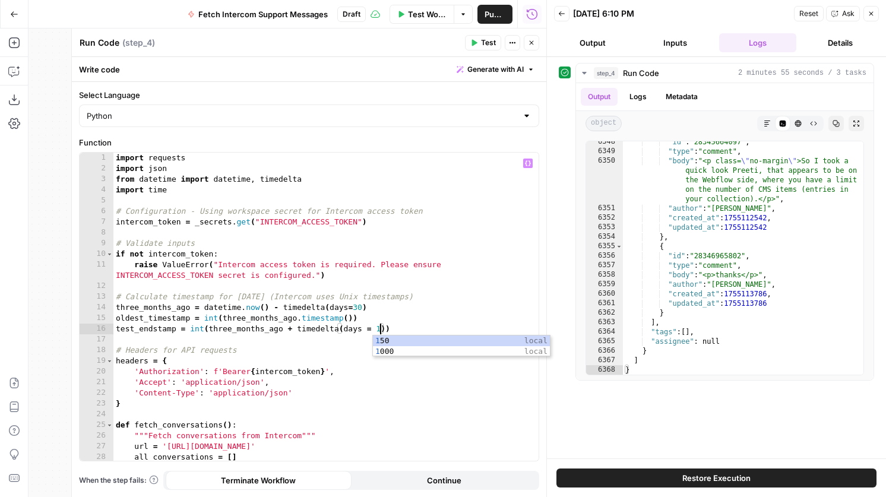
scroll to position [0, 20]
click at [362, 308] on div "import requests import json from datetime import datetime , timedelta import ti…" at bounding box center [325, 317] width 425 height 329
click at [389, 329] on div "import requests import json from datetime import datetime , timedelta import ti…" at bounding box center [325, 317] width 425 height 329
click at [361, 309] on div "import requests import json from datetime import datetime , timedelta import ti…" at bounding box center [325, 317] width 425 height 329
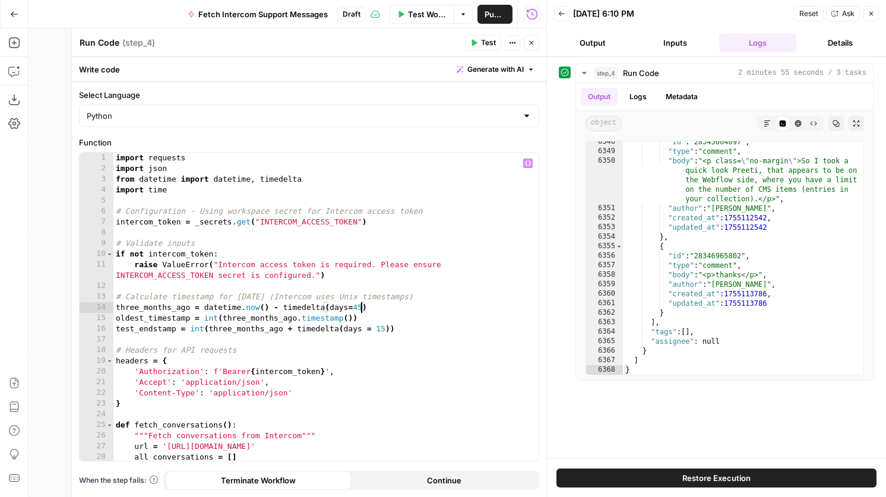
click at [384, 328] on div "import requests import json from datetime import datetime , timedelta import ti…" at bounding box center [325, 317] width 425 height 329
click at [209, 330] on div "import requests import json from datetime import datetime , timedelta import ti…" at bounding box center [325, 317] width 425 height 329
click at [397, 328] on div "import requests import json from datetime import datetime , timedelta import ti…" at bounding box center [325, 317] width 425 height 329
click at [395, 328] on div "import requests import json from datetime import datetime , timedelta import ti…" at bounding box center [325, 317] width 425 height 329
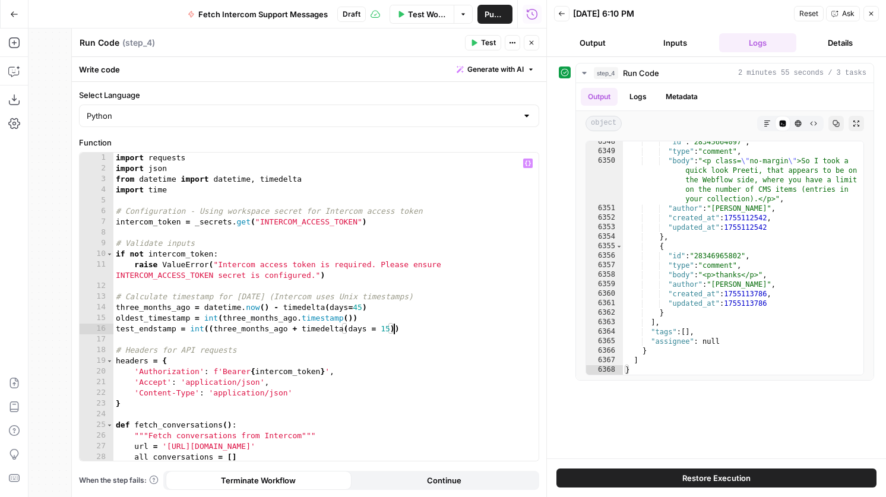
scroll to position [0, 21]
drag, startPoint x: 394, startPoint y: 331, endPoint x: 214, endPoint y: 324, distance: 180.0
click at [214, 324] on div "import requests import json from datetime import datetime , timedelta import ti…" at bounding box center [325, 317] width 425 height 329
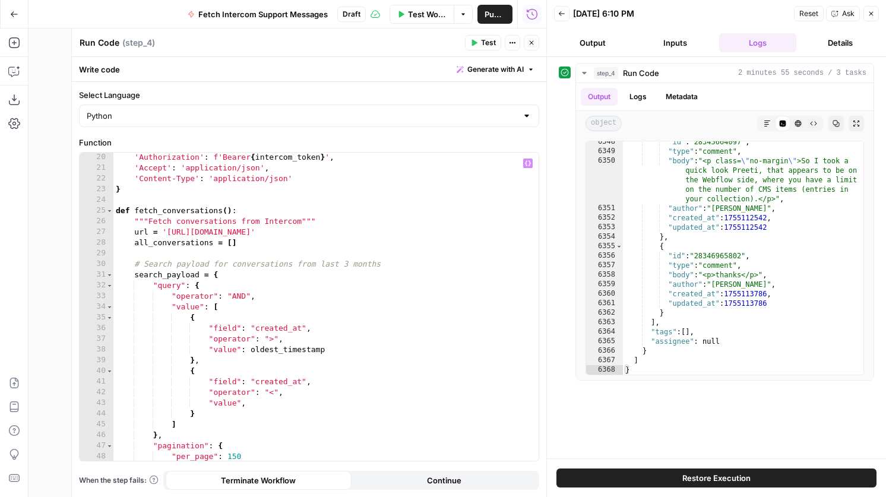
scroll to position [223, 0]
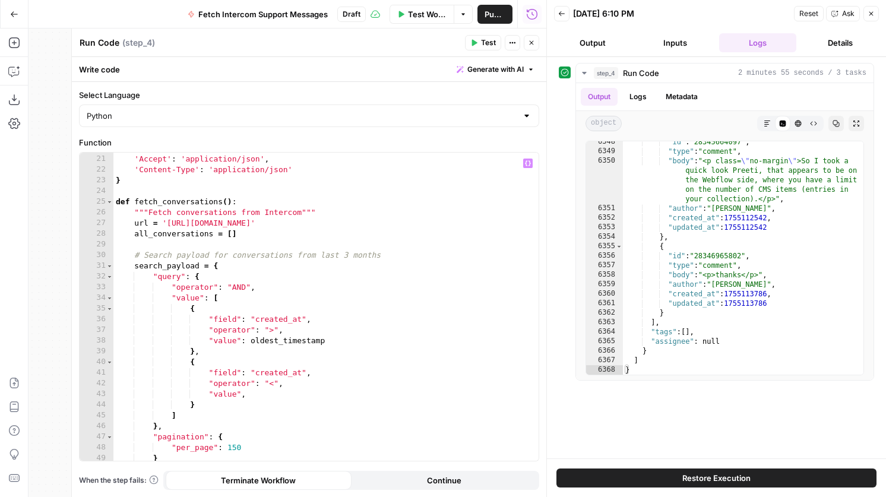
click at [266, 391] on div "'Authorization' : f'Bearer { intercom_token } ' , 'Accept' : 'application/json'…" at bounding box center [325, 307] width 425 height 329
click at [472, 39] on icon "button" at bounding box center [473, 42] width 7 height 7
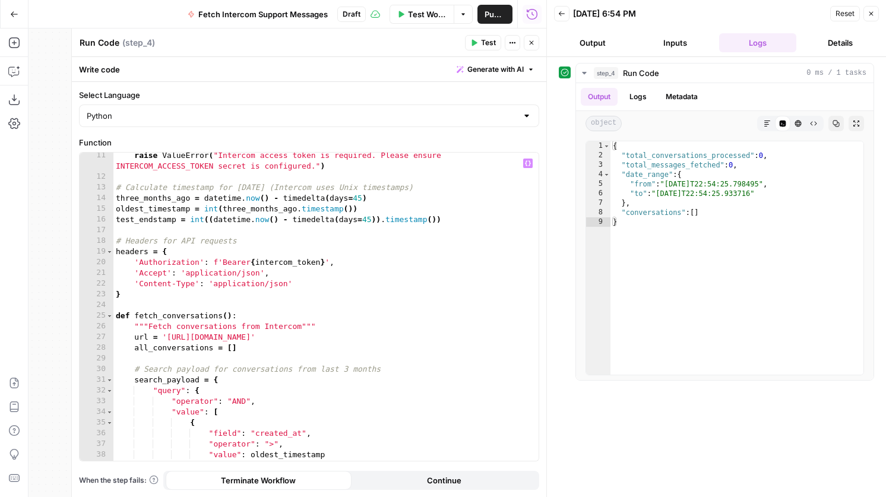
scroll to position [109, 0]
click at [210, 219] on div "raise ValueError ( "Intercom access token is required. Please ensure INTERCOM_A…" at bounding box center [325, 320] width 425 height 340
click at [209, 217] on div "raise ValueError ( "Intercom access token is required. Please ensure INTERCOM_A…" at bounding box center [325, 320] width 425 height 340
click at [211, 221] on div "raise ValueError ( "Intercom access token is required. Please ensure INTERCOM_A…" at bounding box center [325, 320] width 425 height 340
click at [369, 221] on div "raise ValueError ( "Intercom access token is required. Please ensure INTERCOM_A…" at bounding box center [325, 320] width 425 height 340
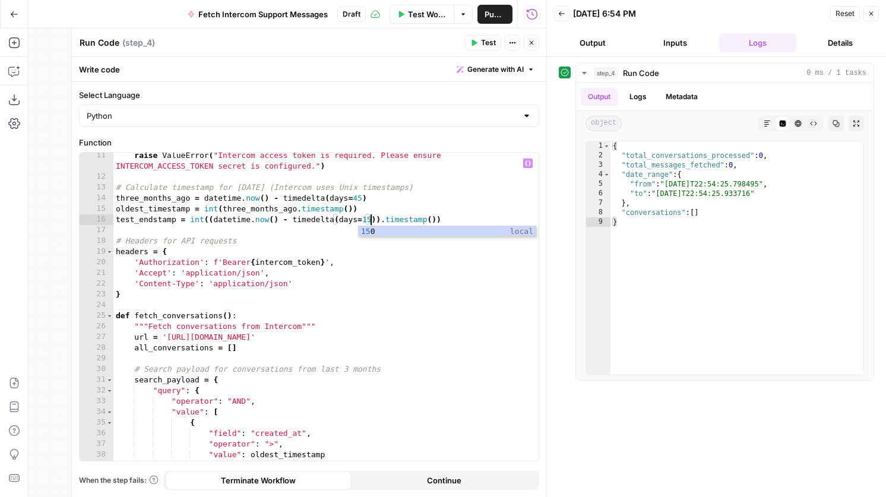
scroll to position [0, 19]
click at [483, 42] on span "Test" at bounding box center [488, 42] width 15 height 11
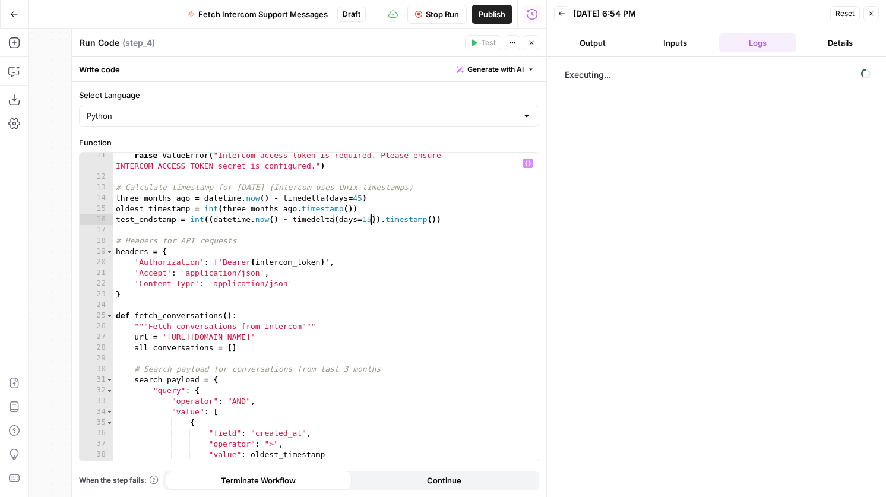
click at [370, 219] on div "raise ValueError ( "Intercom access token is required. Please ensure INTERCOM_A…" at bounding box center [325, 320] width 425 height 340
click at [360, 198] on div "raise ValueError ( "Intercom access token is required. Please ensure INTERCOM_A…" at bounding box center [325, 320] width 425 height 340
type textarea "**********"
click at [435, 10] on span "Stop Run" at bounding box center [442, 14] width 33 height 12
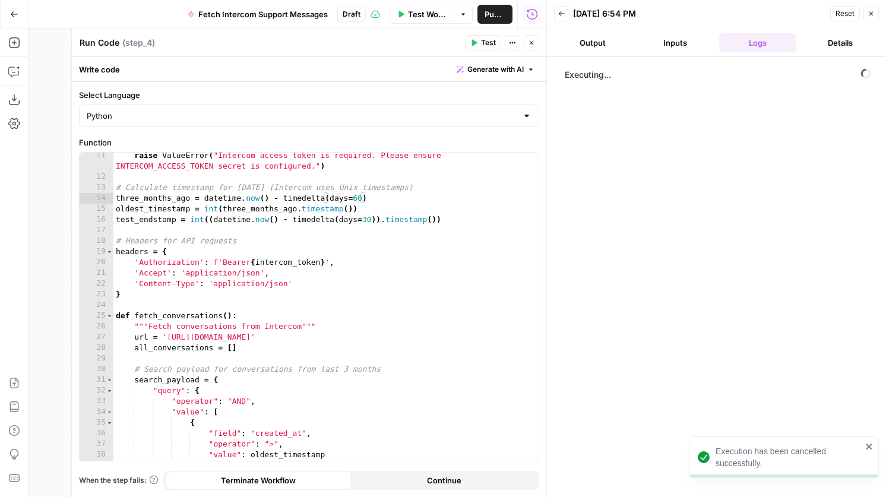
click at [477, 38] on button "Test" at bounding box center [483, 42] width 36 height 15
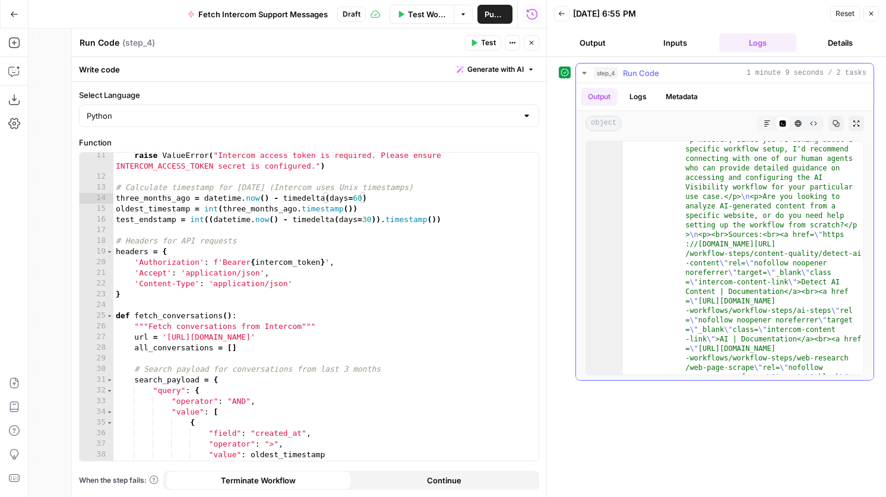
scroll to position [0, 0]
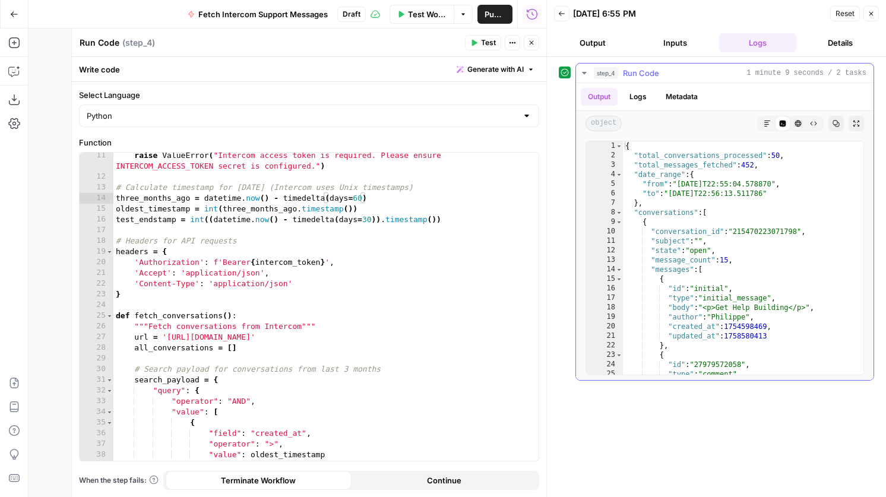
type textarea "**********"
click at [715, 246] on div "{ "total_conversations_processed" : 50 , "total_messages_fetched" : 452 , "date…" at bounding box center [743, 314] width 240 height 347
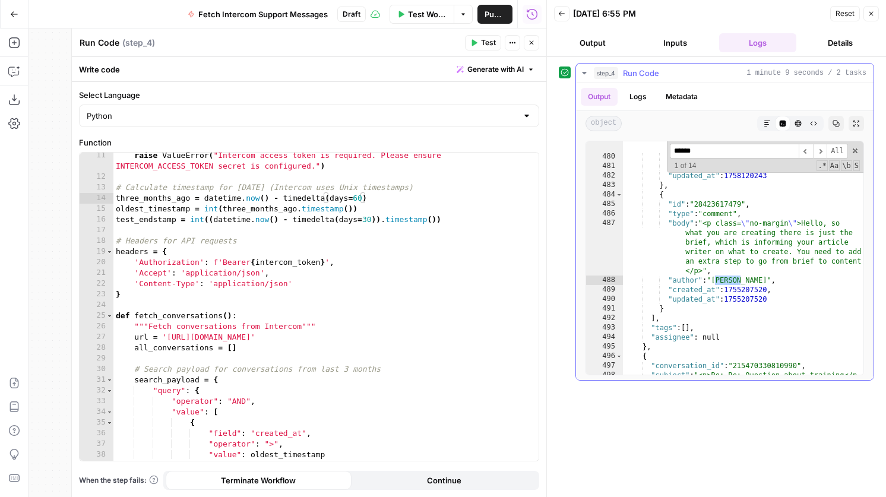
scroll to position [2293, 0]
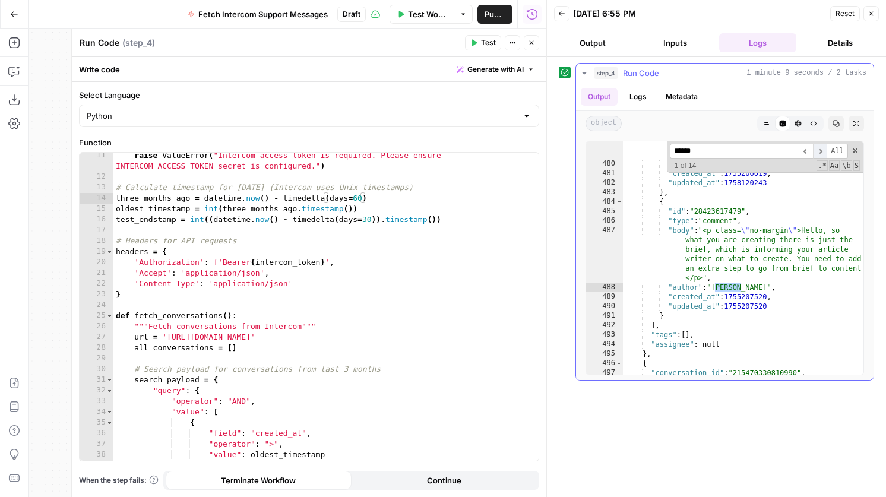
type input "******"
click at [813, 156] on span "​" at bounding box center [820, 151] width 14 height 15
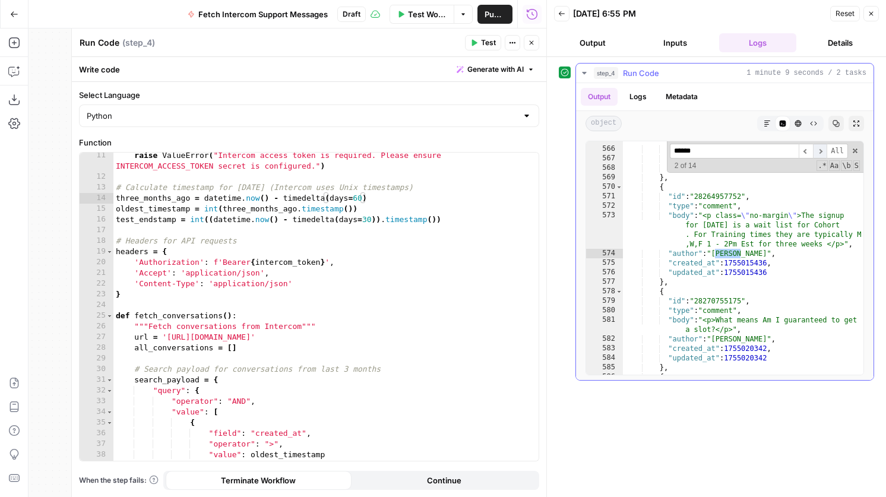
click at [813, 156] on span "​" at bounding box center [820, 151] width 14 height 15
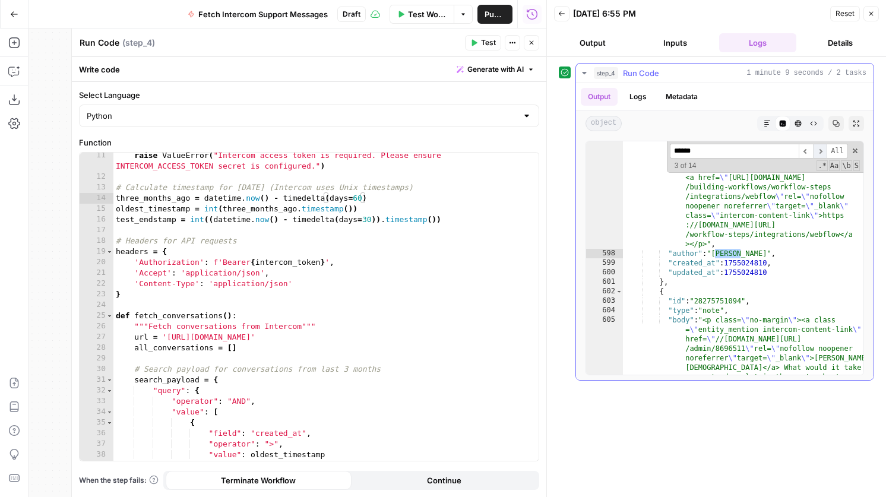
scroll to position [2758, 0]
click at [813, 156] on span "​" at bounding box center [820, 151] width 14 height 15
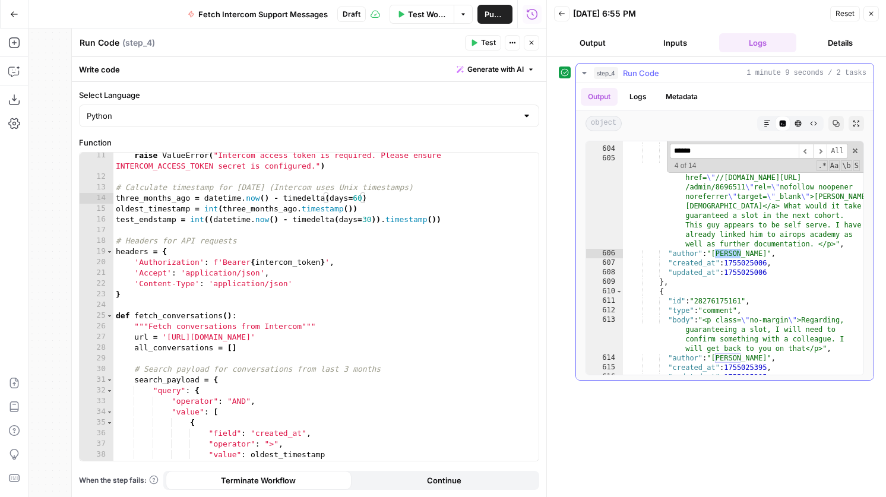
click at [813, 161] on div "+ 4 of 14 .* Aa \b S" at bounding box center [765, 165] width 190 height 9
click at [815, 156] on span "​" at bounding box center [820, 151] width 14 height 15
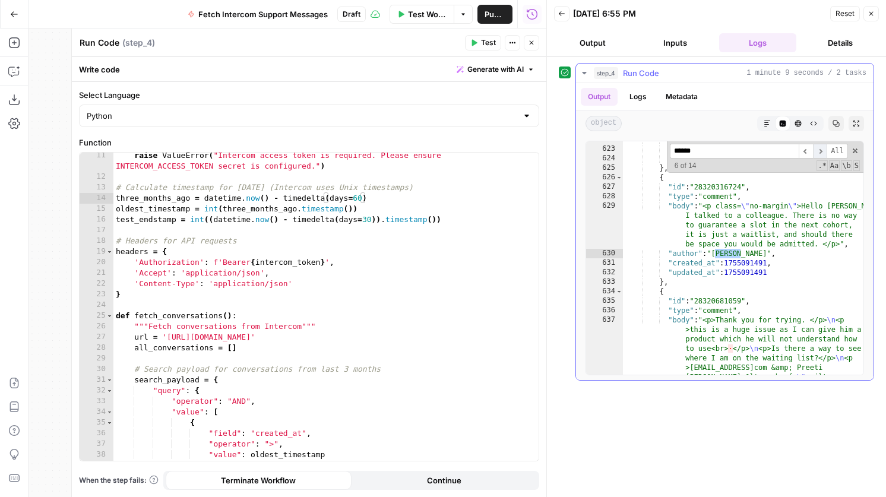
scroll to position [2873, 0]
click at [815, 156] on span "​" at bounding box center [820, 151] width 14 height 15
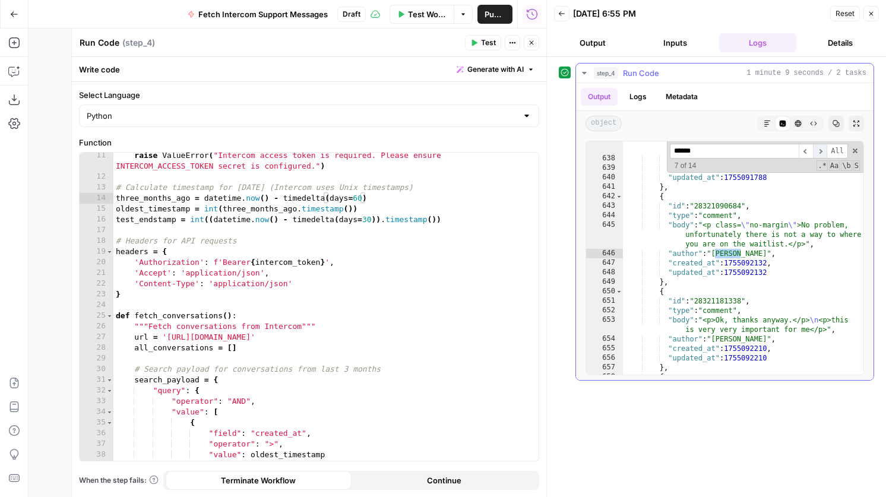
click at [815, 156] on span "​" at bounding box center [820, 151] width 14 height 15
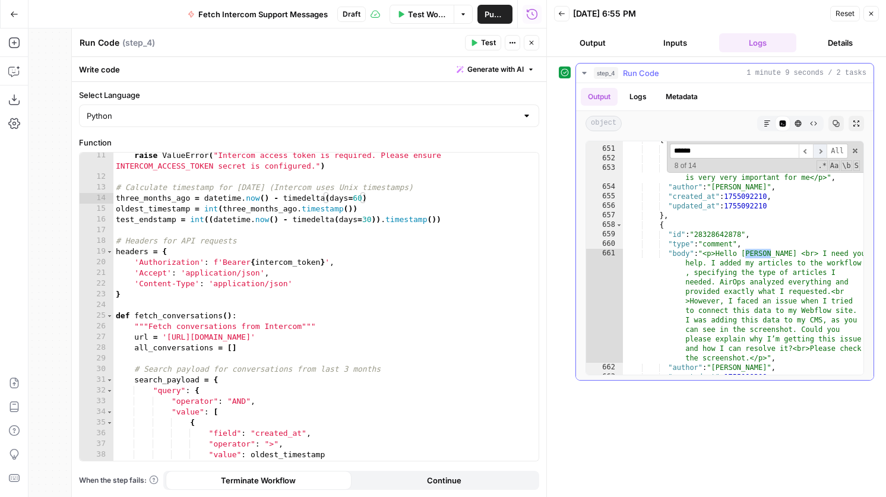
scroll to position [2976, 0]
click at [815, 156] on span "​" at bounding box center [820, 151] width 14 height 15
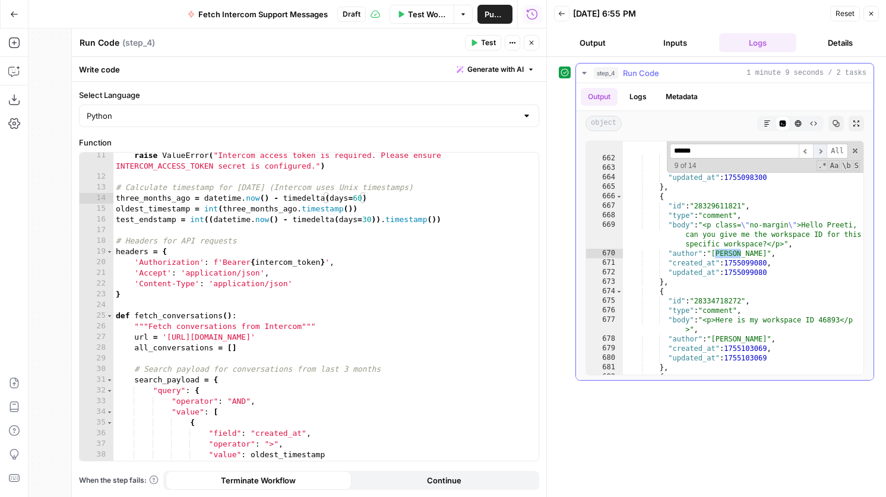
click at [815, 156] on span "​" at bounding box center [820, 151] width 14 height 15
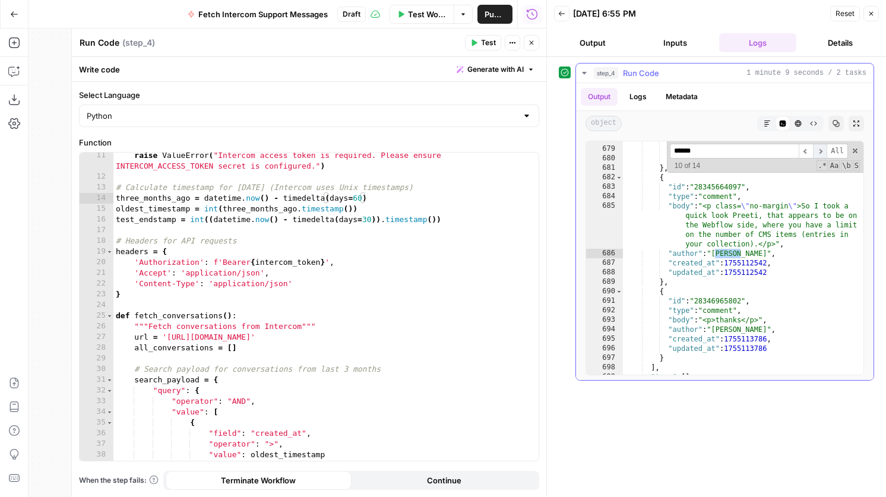
click at [815, 156] on span "​" at bounding box center [820, 151] width 14 height 15
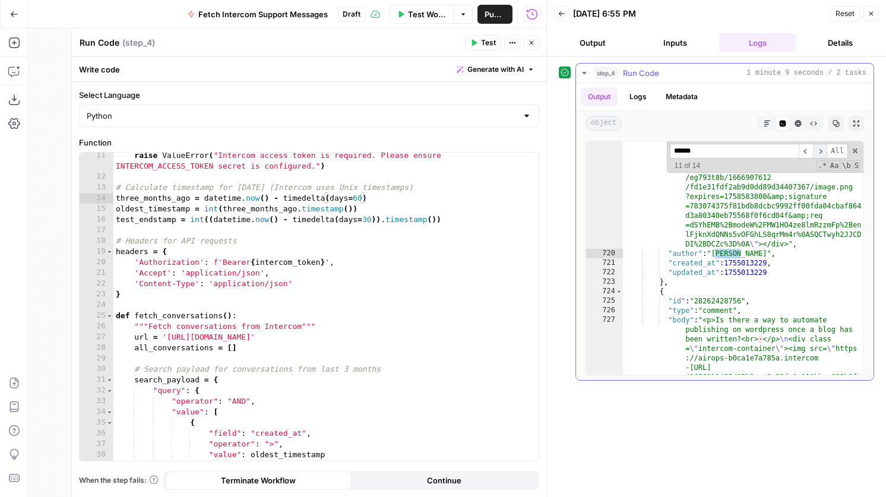
click at [815, 156] on span "​" at bounding box center [820, 151] width 14 height 15
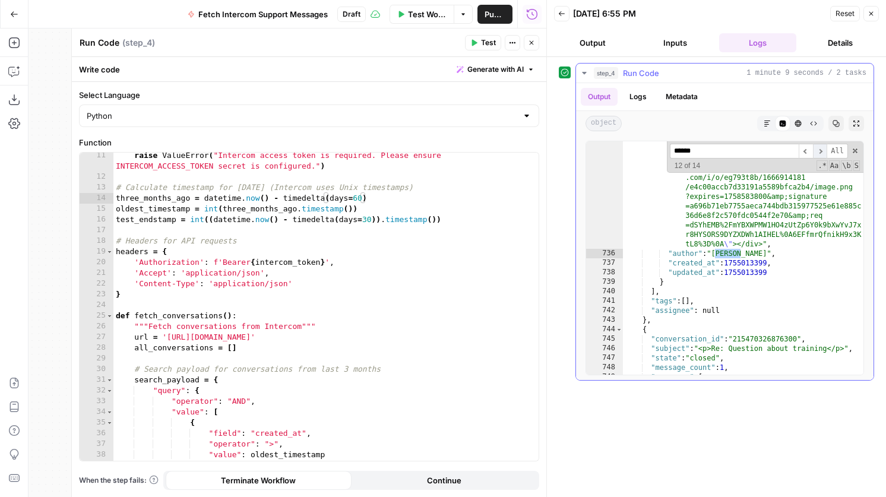
click at [815, 156] on span "​" at bounding box center [820, 151] width 14 height 15
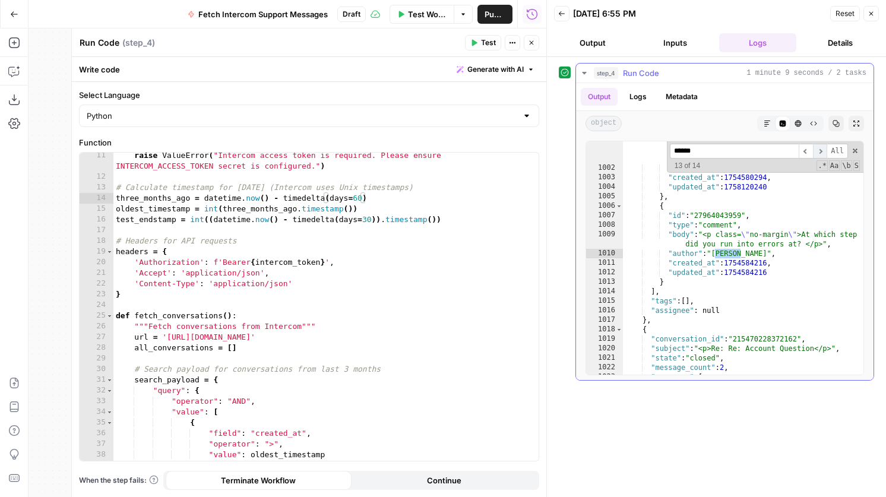
click at [815, 156] on span "​" at bounding box center [820, 151] width 14 height 15
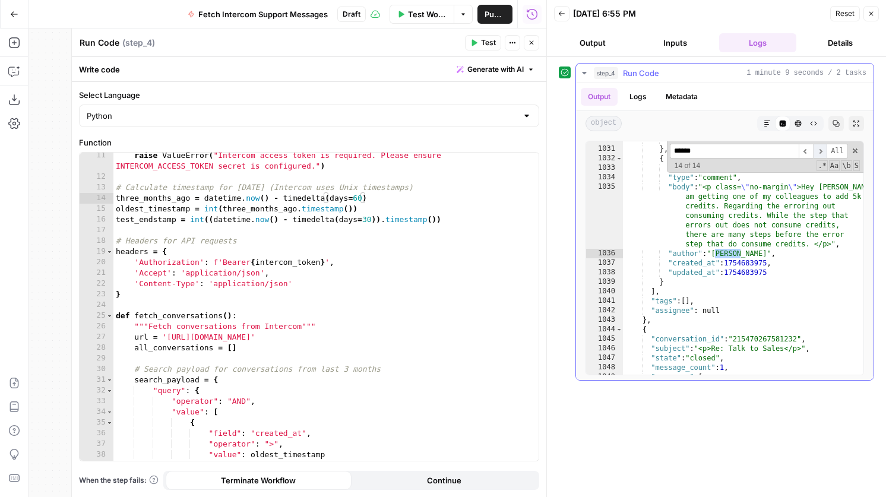
click at [821, 151] on span "​" at bounding box center [820, 151] width 14 height 15
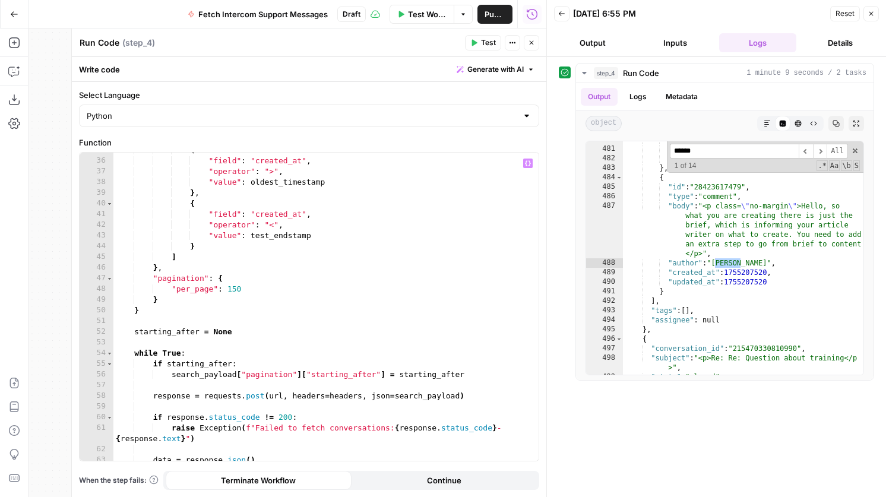
scroll to position [382, 0]
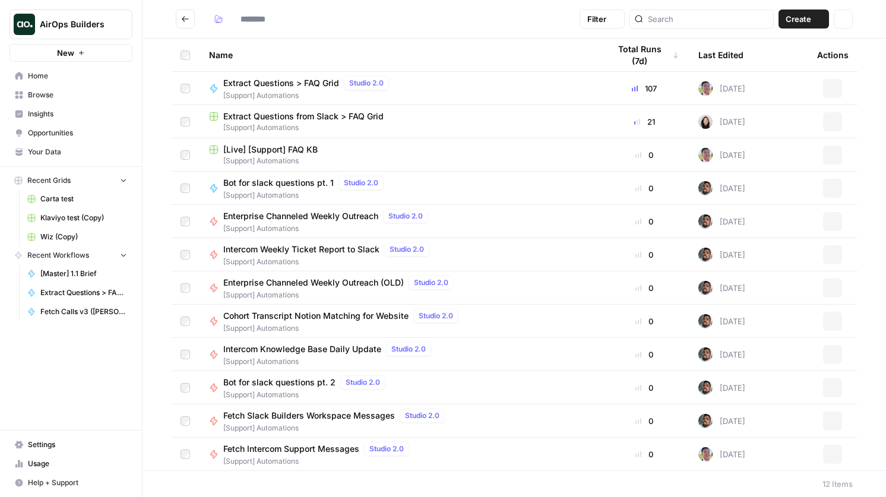
type input "**********"
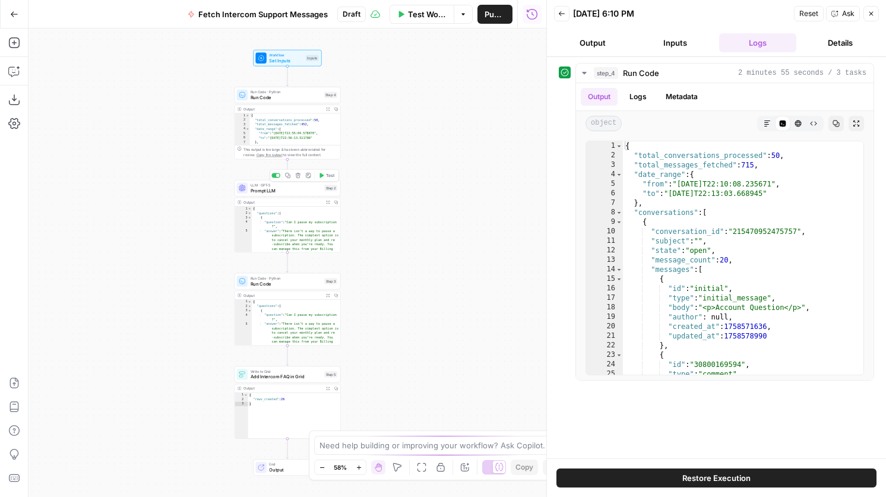
click at [279, 97] on span "Run Code" at bounding box center [286, 97] width 71 height 7
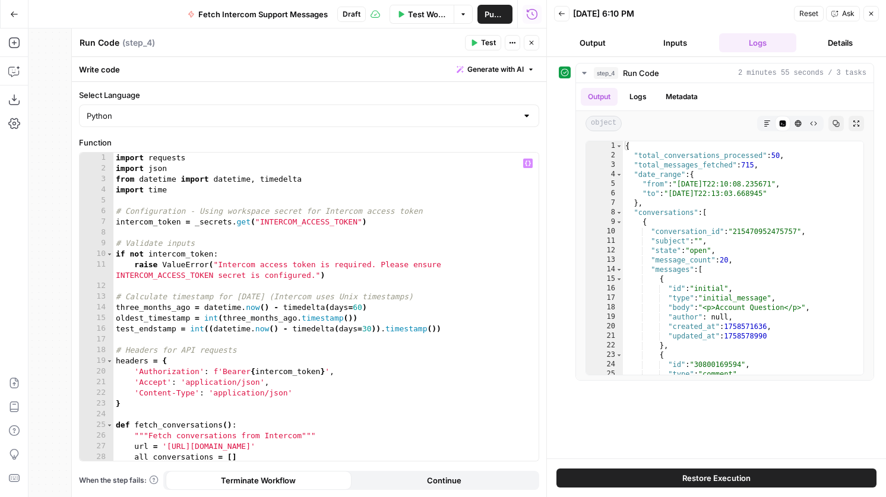
type textarea "**********"
drag, startPoint x: 448, startPoint y: 325, endPoint x: 87, endPoint y: 328, distance: 361.5
click at [87, 328] on div "**********" at bounding box center [309, 307] width 459 height 308
type textarea "**********"
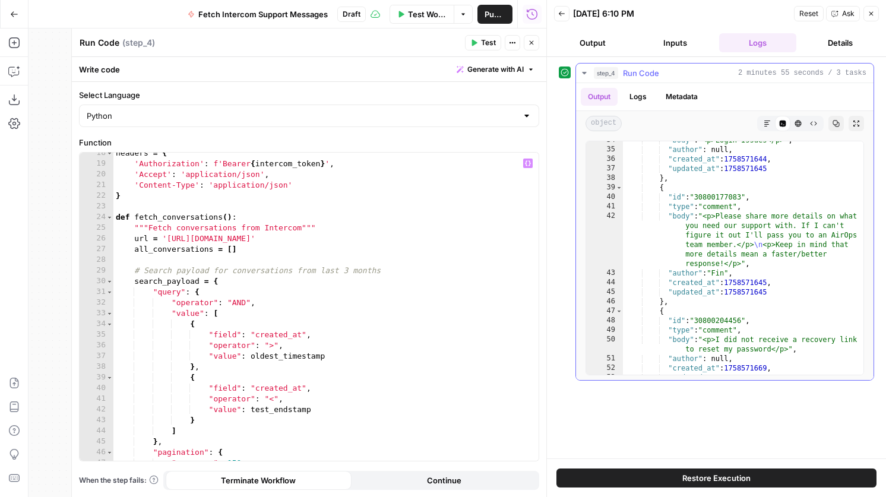
scroll to position [57, 0]
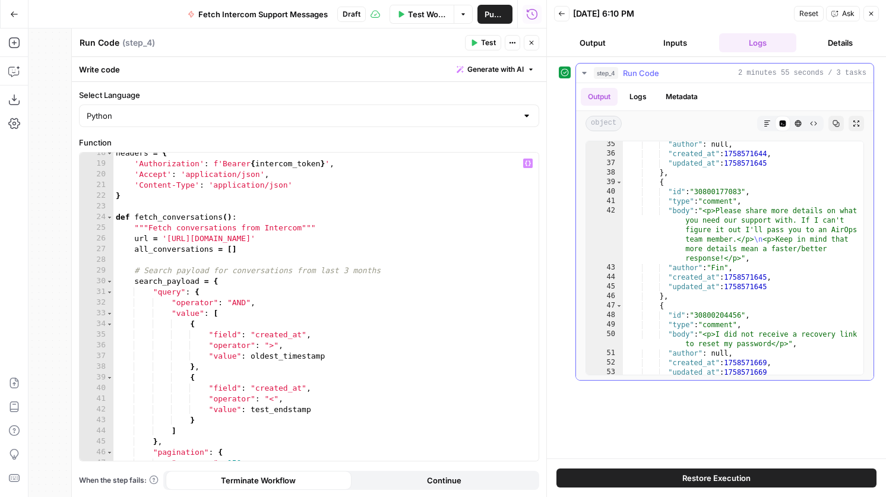
type textarea "**********"
click at [781, 264] on div ""author" : null , "created_at" : 1758571644 , "updated_at" : 1758571645 } , { "…" at bounding box center [743, 266] width 240 height 252
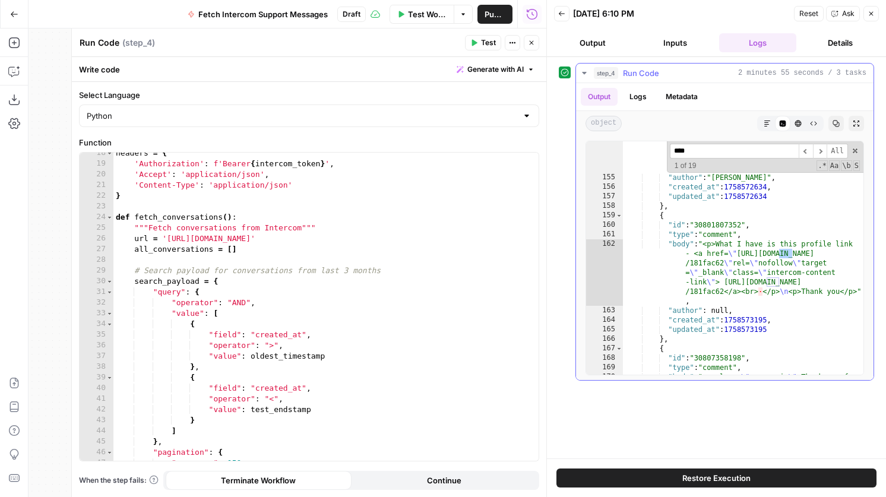
scroll to position [18887, 0]
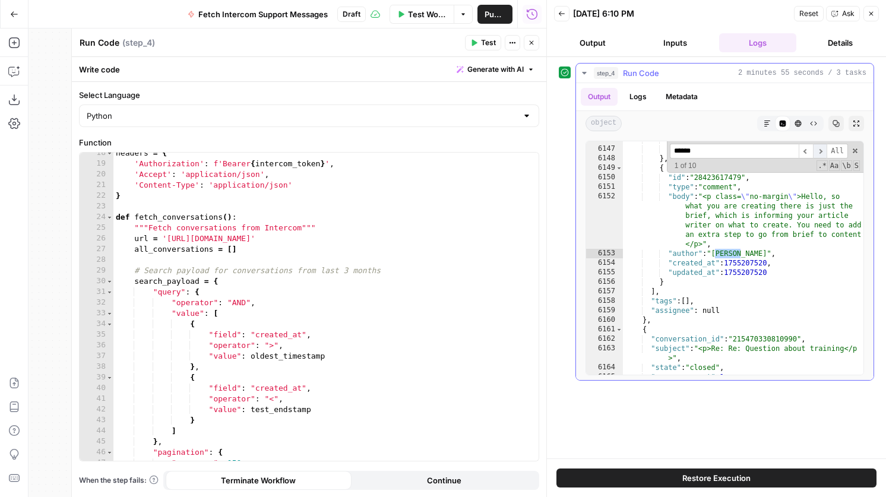
type input "******"
click at [817, 147] on span "​" at bounding box center [820, 151] width 14 height 15
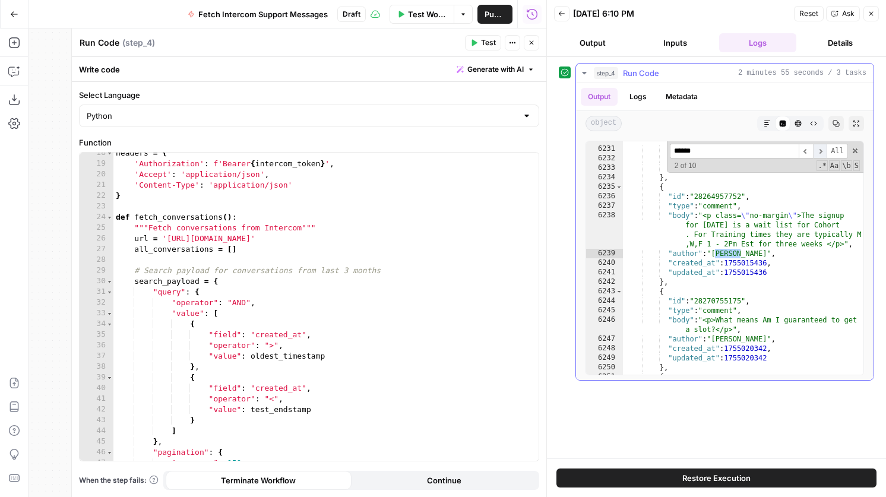
click at [817, 147] on span "​" at bounding box center [820, 151] width 14 height 15
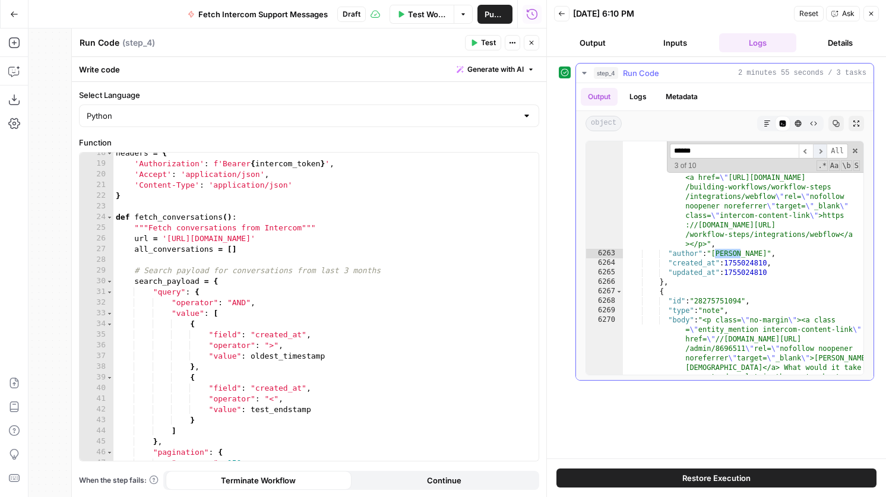
click at [817, 147] on span "​" at bounding box center [820, 151] width 14 height 15
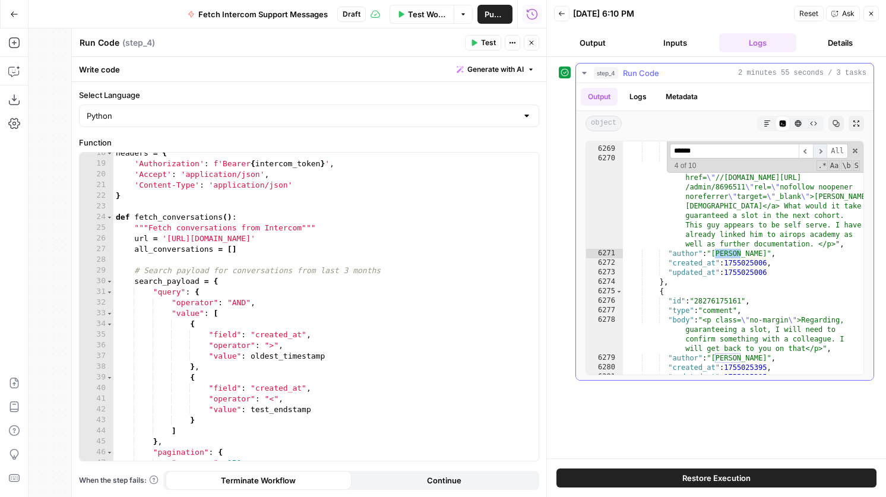
click at [817, 147] on span "​" at bounding box center [820, 151] width 14 height 15
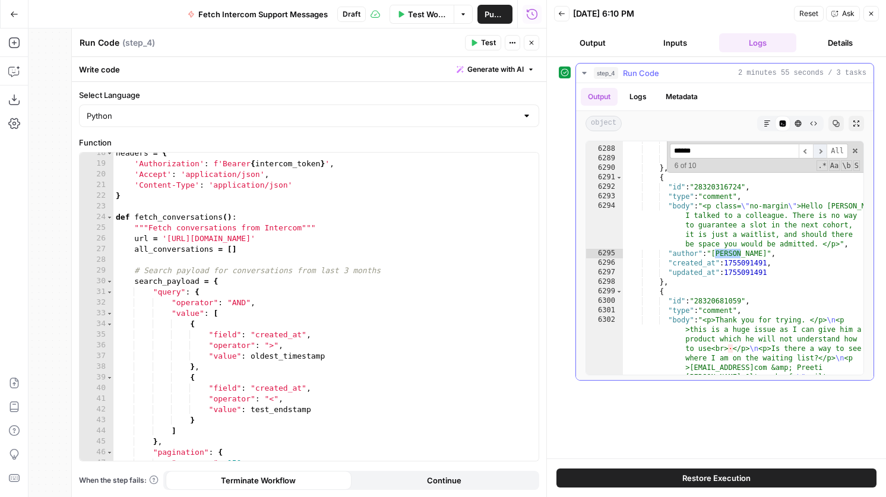
click at [817, 147] on span "​" at bounding box center [820, 151] width 14 height 15
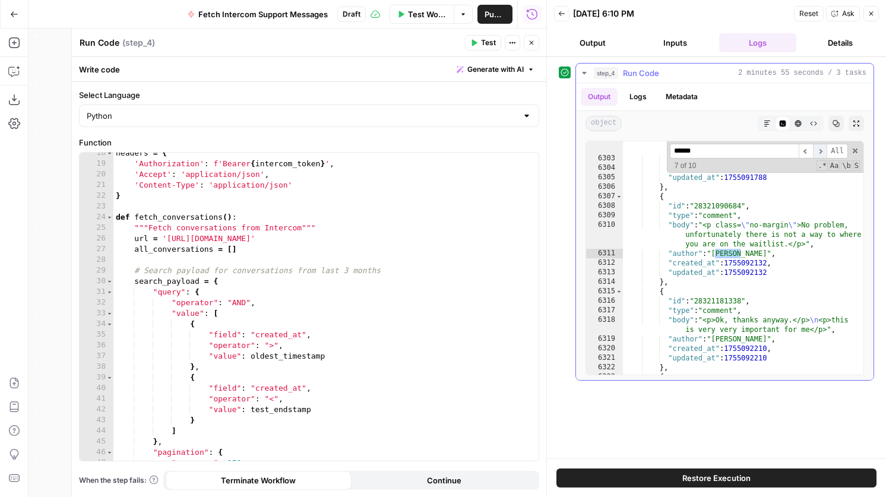
click at [817, 147] on span "​" at bounding box center [820, 151] width 14 height 15
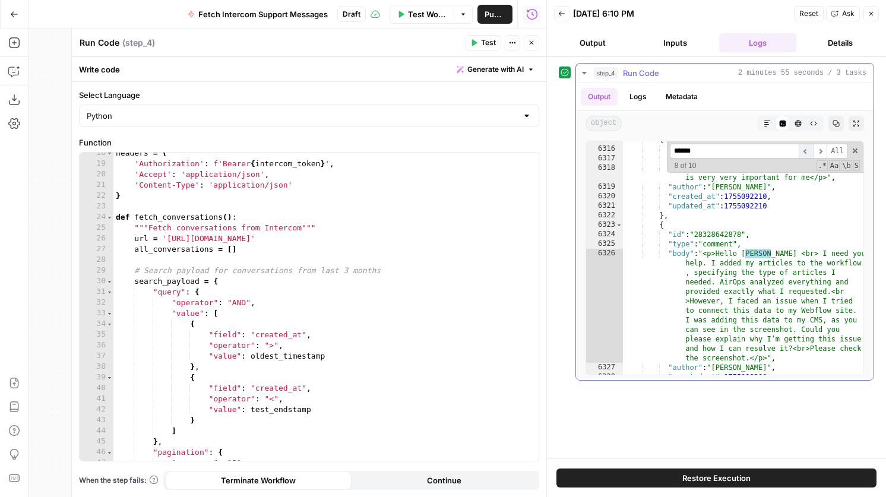
click at [807, 151] on span "​" at bounding box center [805, 151] width 14 height 15
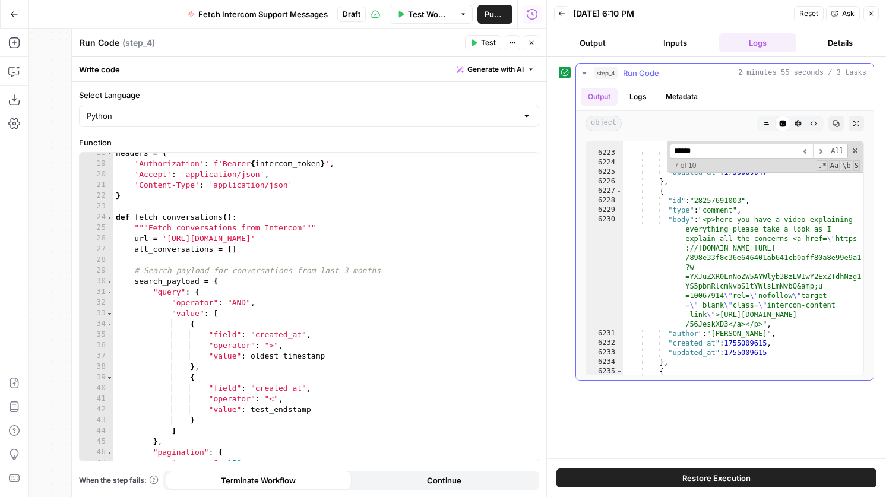
scroll to position [19095, 0]
type textarea "**********"
drag, startPoint x: 744, startPoint y: 199, endPoint x: 696, endPoint y: 202, distance: 47.6
click at [696, 202] on div ""body" : "<p>his email is <a href= \" mailto :preeti090199sharma@gmail.com \" r…" at bounding box center [743, 186] width 240 height 414
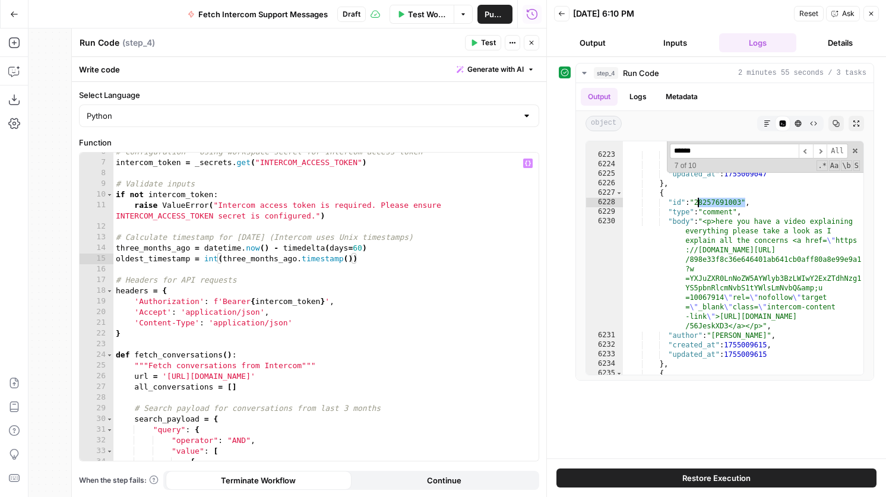
scroll to position [0, 0]
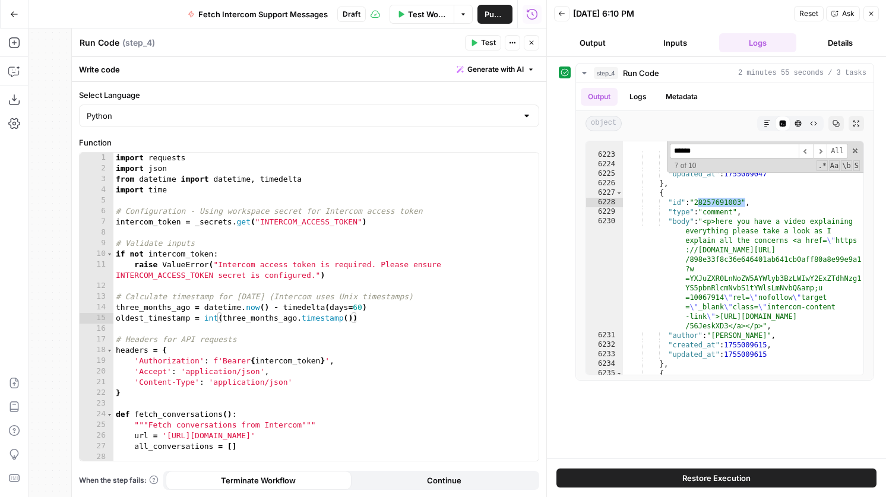
click at [482, 40] on span "Test" at bounding box center [488, 42] width 15 height 11
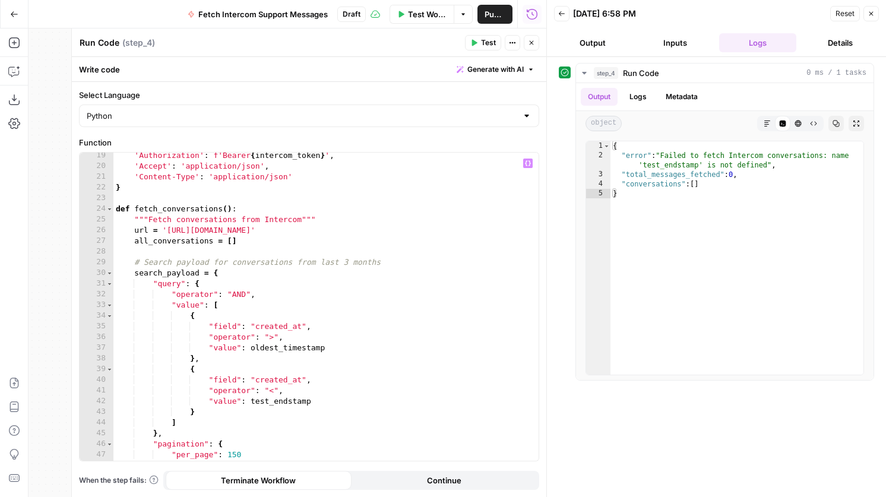
scroll to position [247, 0]
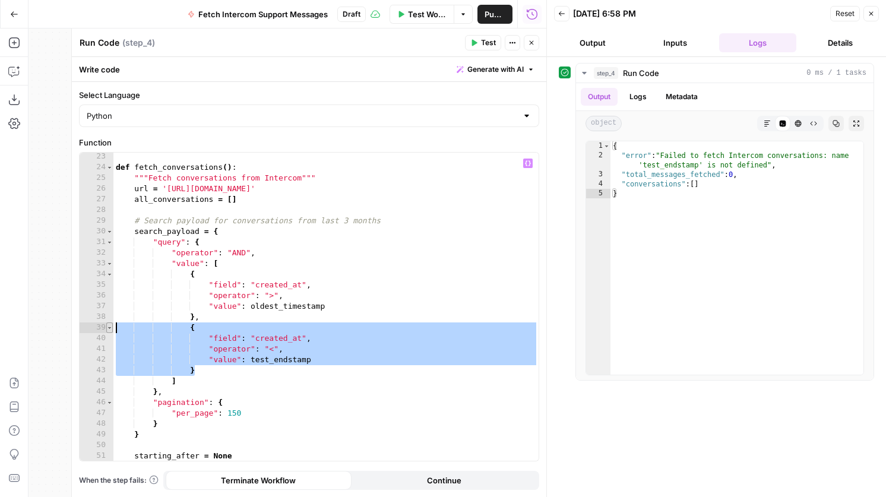
drag, startPoint x: 207, startPoint y: 369, endPoint x: 112, endPoint y: 328, distance: 103.4
click at [112, 328] on div "* 23 24 25 26 27 28 29 30 31 32 33 34 35 36 37 38 39 40 41 42 43 44 45 46 47 48…" at bounding box center [309, 307] width 459 height 308
click at [188, 327] on div "def fetch_conversations ( ) : """Fetch conversations from Intercom""" url = 'ht…" at bounding box center [325, 315] width 425 height 329
drag, startPoint x: 198, startPoint y: 372, endPoint x: 82, endPoint y: 332, distance: 123.0
click at [82, 332] on div "* 23 24 25 26 27 28 29 30 31 32 33 34 35 36 37 38 39 40 41 42 43 44 45 46 47 48…" at bounding box center [309, 307] width 459 height 308
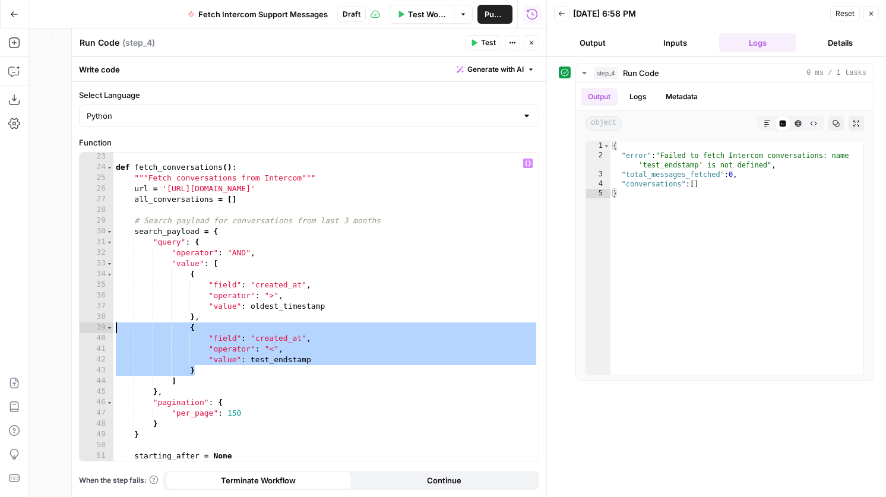
type textarea "**********"
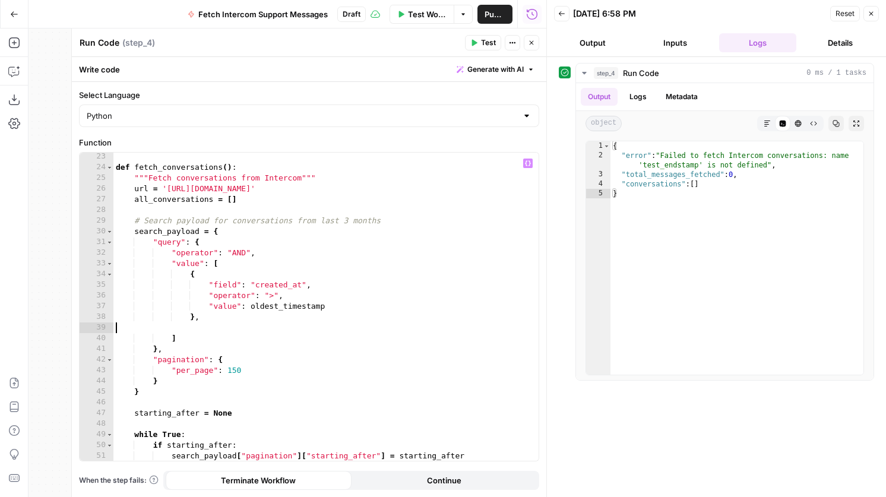
click at [473, 31] on header "Run Code Run Code ( step_4 ) Test Actions Close" at bounding box center [309, 42] width 474 height 28
click at [474, 39] on icon "button" at bounding box center [473, 42] width 7 height 7
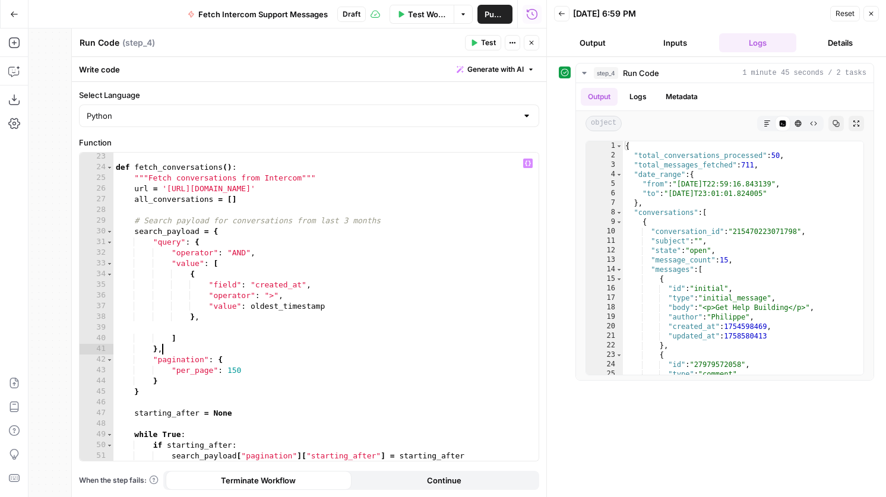
click at [181, 347] on div "def fetch_conversations ( ) : """Fetch conversations from Intercom""" url = 'ht…" at bounding box center [325, 315] width 425 height 329
click at [164, 347] on div "def fetch_conversations ( ) : """Fetch conversations from Intercom""" url = 'ht…" at bounding box center [325, 315] width 425 height 329
click at [157, 347] on div "def fetch_conversations ( ) : """Fetch conversations from Intercom""" url = 'ht…" at bounding box center [325, 315] width 425 height 329
click at [175, 376] on div "def fetch_conversations ( ) : """Fetch conversations from Intercom""" url = 'ht…" at bounding box center [325, 315] width 425 height 329
drag, startPoint x: 372, startPoint y: 188, endPoint x: 166, endPoint y: 190, distance: 206.0
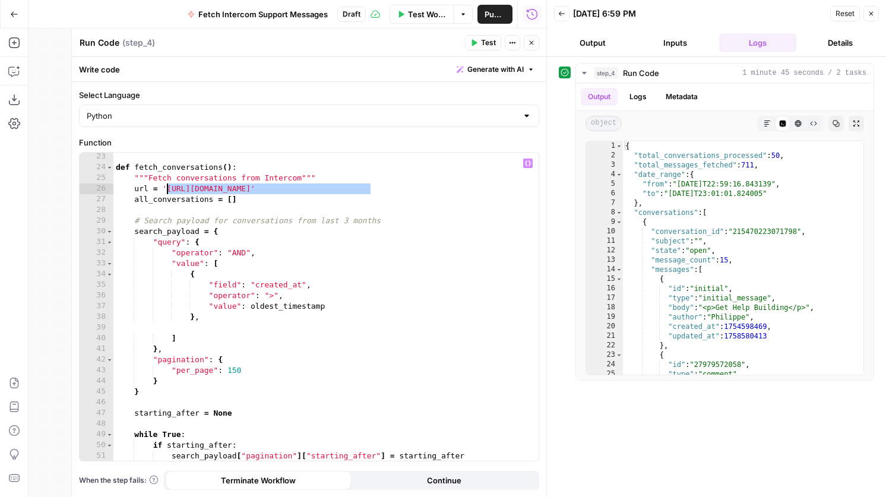
click at [166, 190] on div "def fetch_conversations ( ) : """Fetch conversations from Intercom""" url = 'ht…" at bounding box center [325, 315] width 425 height 329
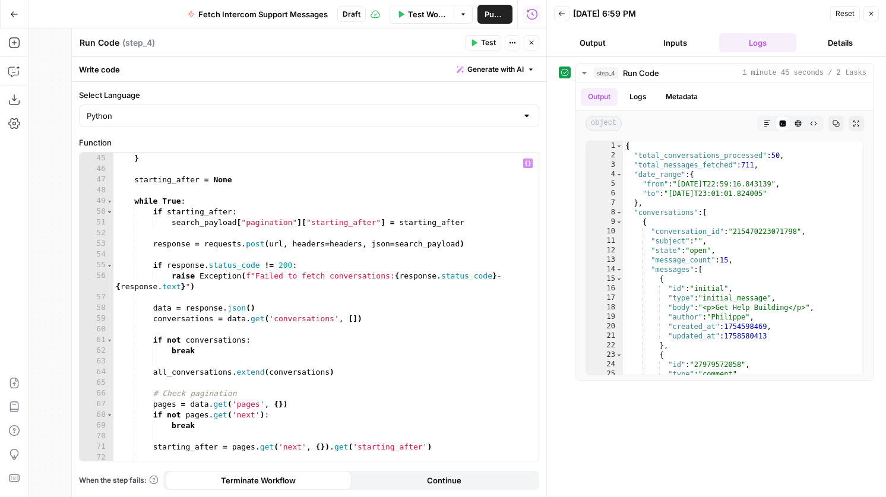
scroll to position [480, 0]
click at [252, 375] on div "} } starting_after = None while True : if starting_after : search_payload [ "pa…" at bounding box center [325, 306] width 425 height 329
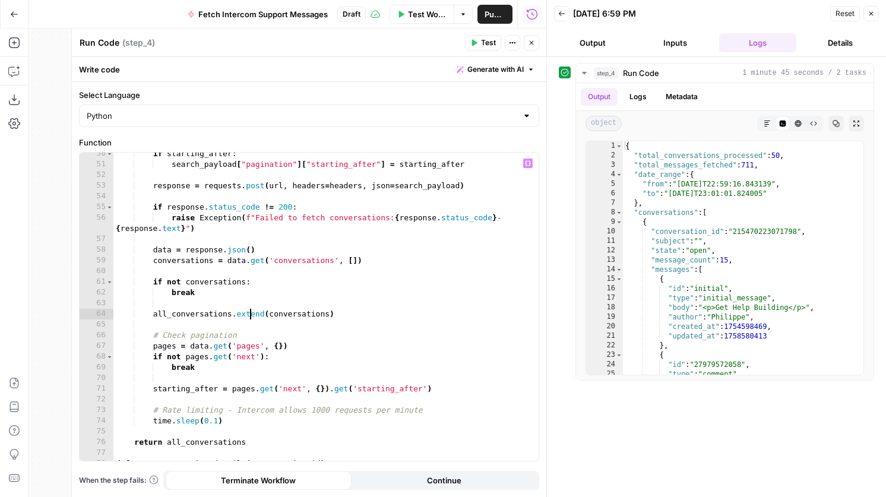
scroll to position [537, 0]
click at [240, 423] on div "if starting_after : search_payload [ "pagination" ] [ "starting_after" ] = star…" at bounding box center [325, 314] width 425 height 329
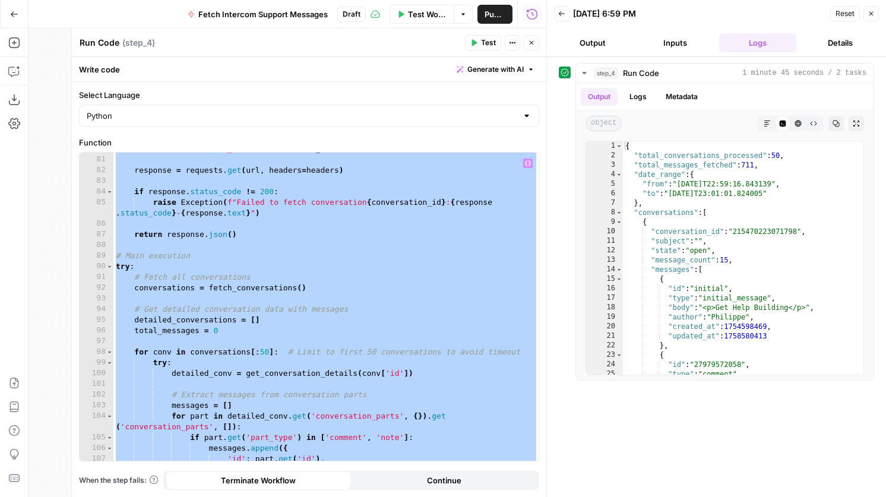
scroll to position [876, 0]
click at [255, 358] on div "response = requests . get ( url , headers = headers ) if response . status_code…" at bounding box center [325, 317] width 425 height 329
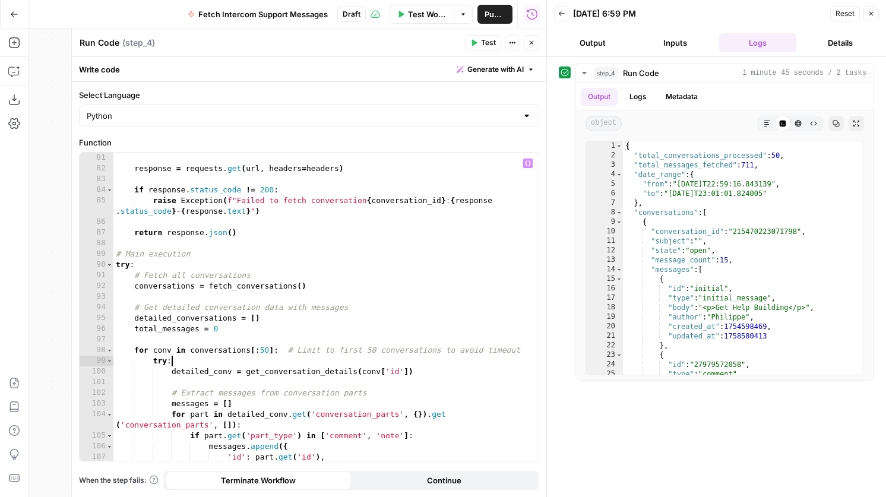
click at [267, 349] on div "response = requests . get ( url , headers = headers ) if response . status_code…" at bounding box center [325, 317] width 425 height 329
click at [261, 349] on div "response = requests . get ( url , headers = headers ) if response . status_code…" at bounding box center [325, 317] width 425 height 329
click at [346, 318] on div "response = requests . get ( url , headers = headers ) if response . status_code…" at bounding box center [325, 317] width 425 height 329
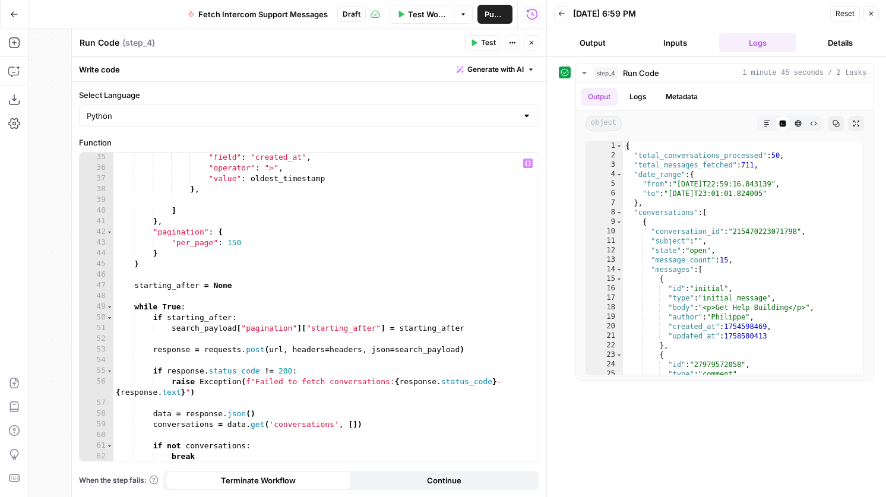
scroll to position [0, 0]
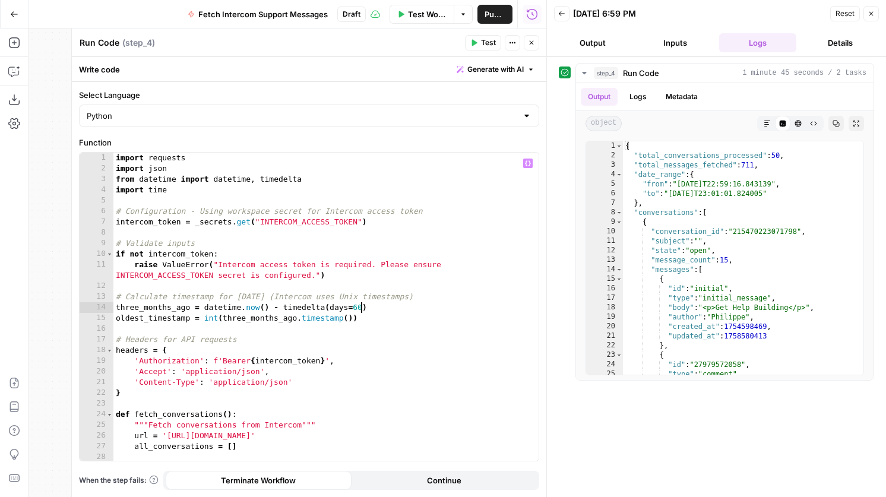
click at [362, 308] on div "import requests import json from datetime import datetime , timedelta import ti…" at bounding box center [325, 317] width 425 height 329
type textarea "**********"
click at [480, 37] on button "Test" at bounding box center [483, 42] width 36 height 15
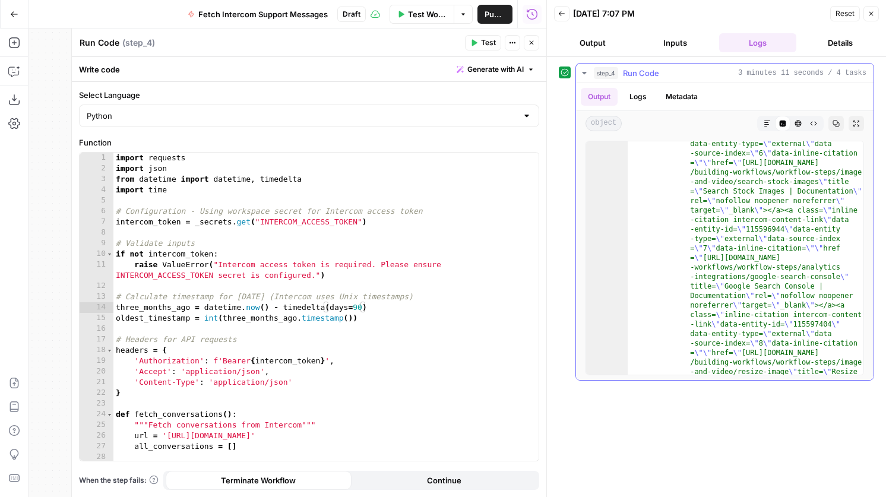
scroll to position [217, 0]
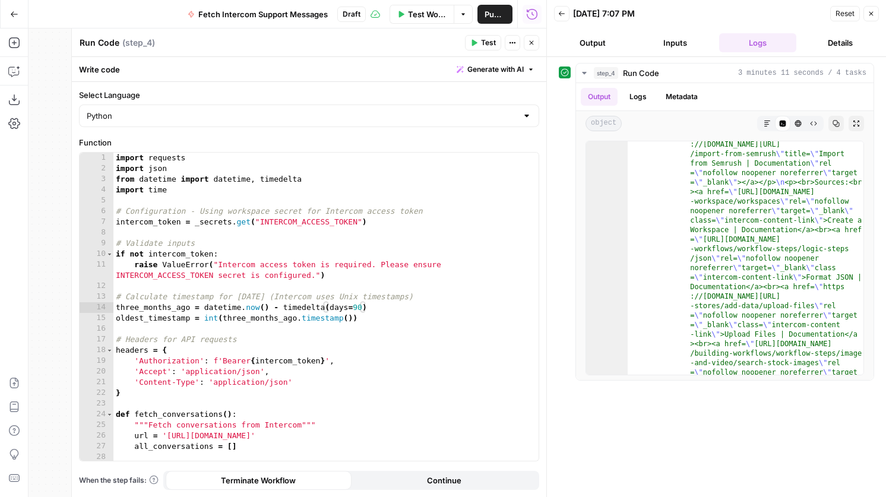
click at [535, 45] on button "Close" at bounding box center [531, 42] width 15 height 15
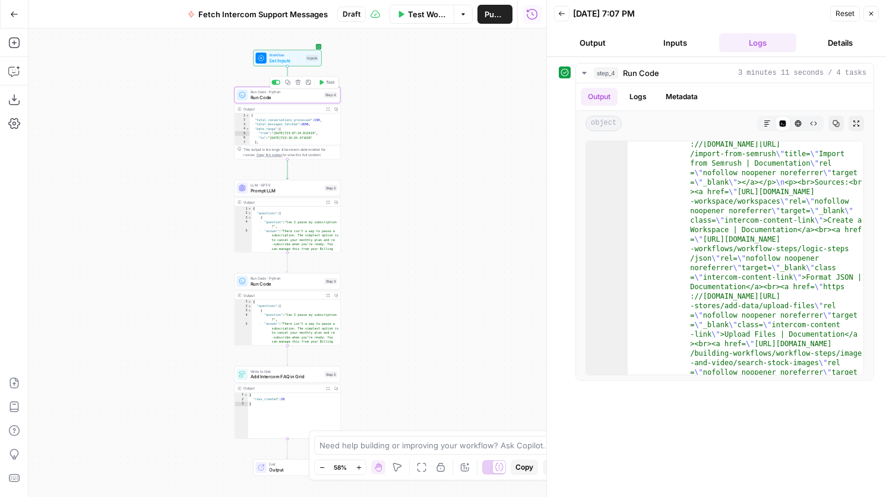
click at [310, 99] on span "Run Code" at bounding box center [286, 97] width 71 height 7
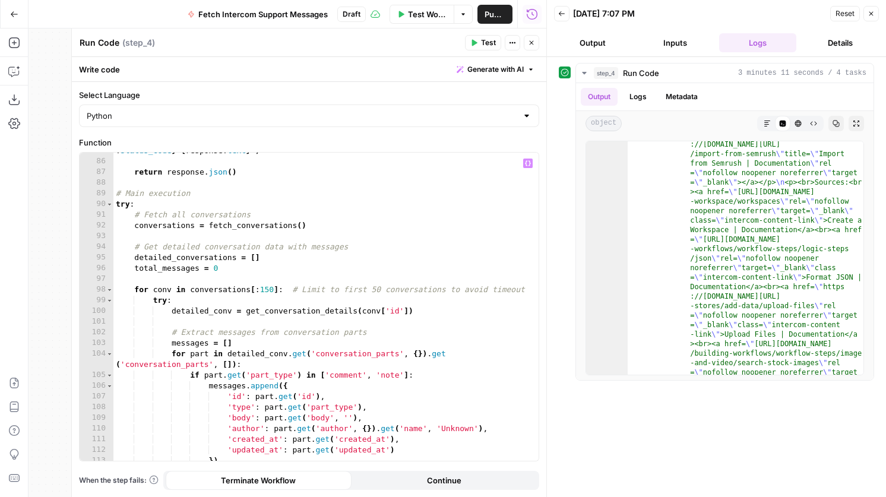
scroll to position [942, 0]
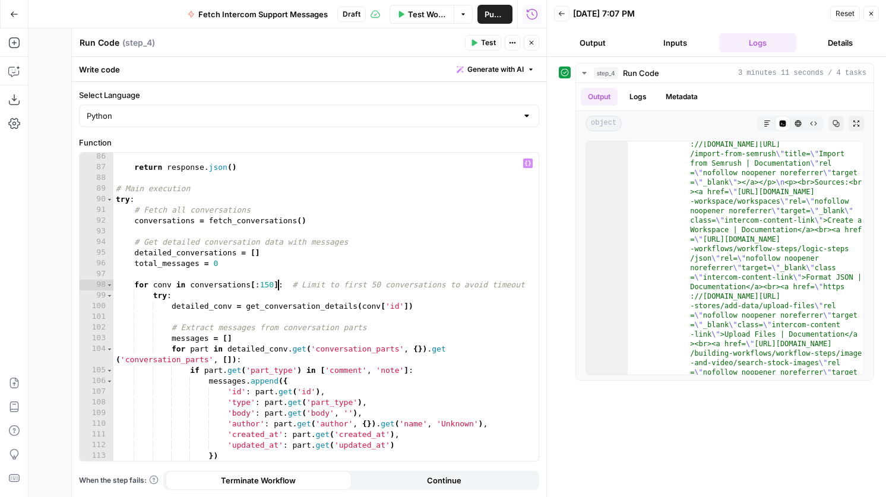
click at [278, 287] on div "return response . json ( ) # Main execution try : # Fetch all conversations con…" at bounding box center [325, 315] width 425 height 329
click at [275, 287] on div "return response . json ( ) # Main execution try : # Fetch all conversations con…" at bounding box center [325, 315] width 425 height 329
click at [484, 41] on div "Publish P" at bounding box center [494, 40] width 39 height 12
click at [433, 45] on div "Run Code Run Code ( step_4 )" at bounding box center [270, 42] width 382 height 13
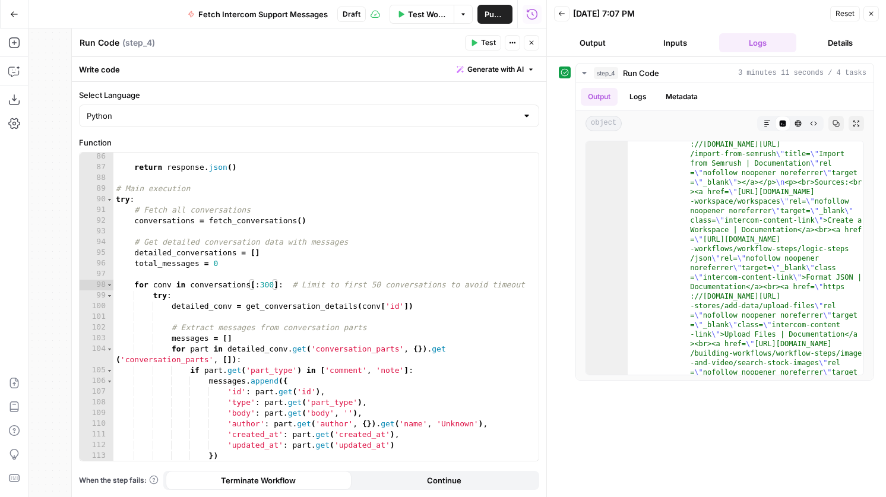
click at [474, 44] on icon "button" at bounding box center [474, 43] width 5 height 7
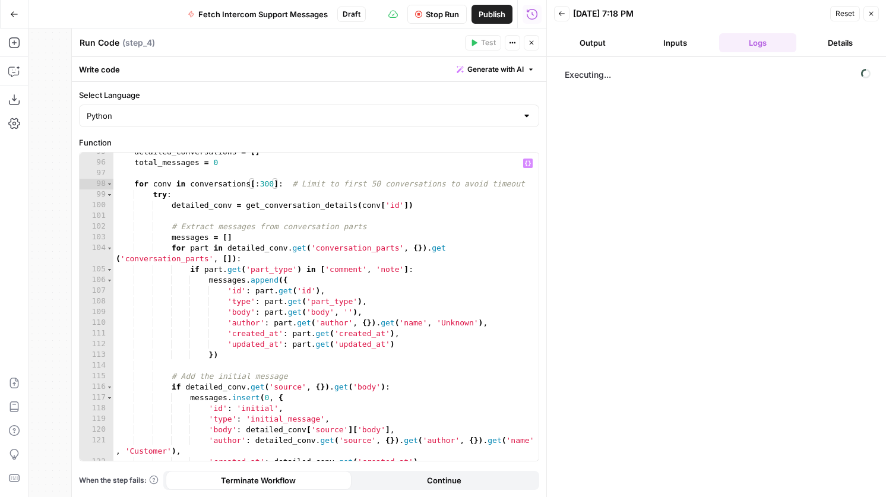
scroll to position [1041, 0]
drag, startPoint x: 279, startPoint y: 183, endPoint x: 136, endPoint y: 186, distance: 143.1
click at [136, 186] on div "detailed_conversations = [ ] total_messages = 0 for conv in conversations [ : 3…" at bounding box center [325, 312] width 425 height 329
click at [281, 190] on div "detailed_conversations = [ ] total_messages = 0 for conv in conversations [ : 3…" at bounding box center [325, 312] width 425 height 329
click at [281, 188] on div "detailed_conversations = [ ] total_messages = 0 for conv in conversations [ : 3…" at bounding box center [325, 312] width 425 height 329
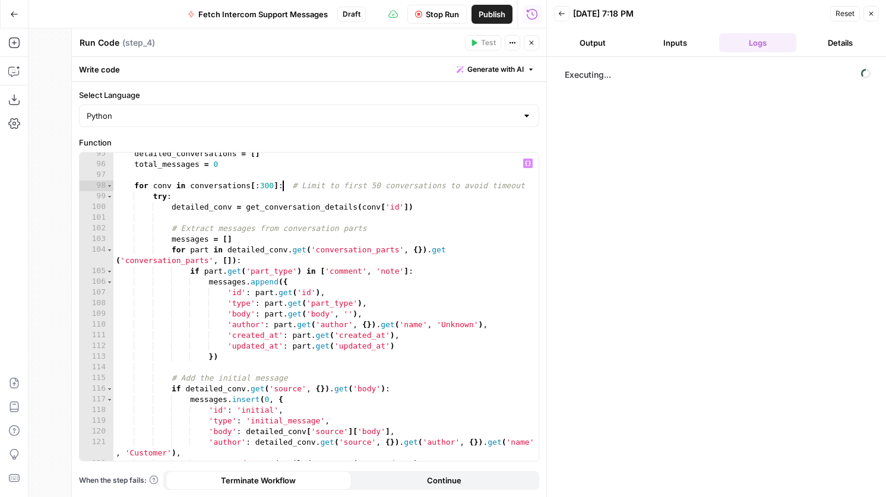
click at [279, 188] on div "detailed_conversations = [ ] total_messages = 0 for conv in conversations [ : 3…" at bounding box center [325, 312] width 425 height 329
type textarea "**********"
click at [442, 18] on span "Stop Run" at bounding box center [442, 14] width 33 height 12
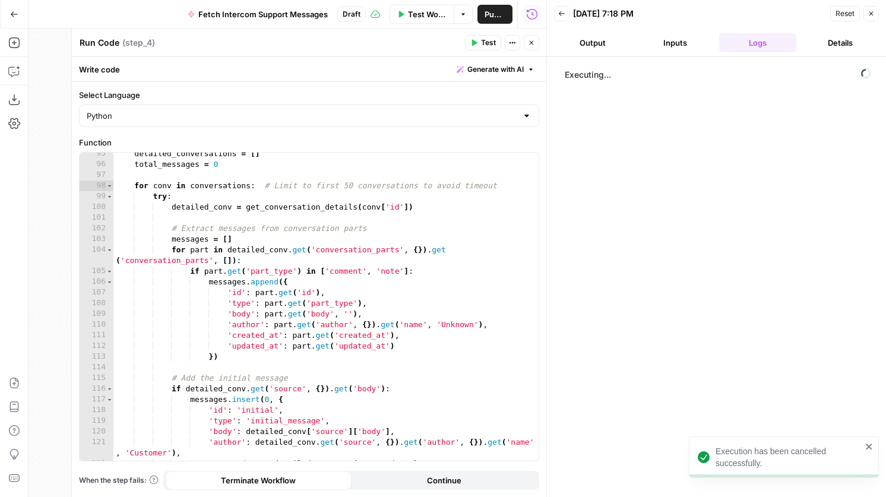
click at [416, 9] on span "Test Workflow" at bounding box center [427, 14] width 39 height 12
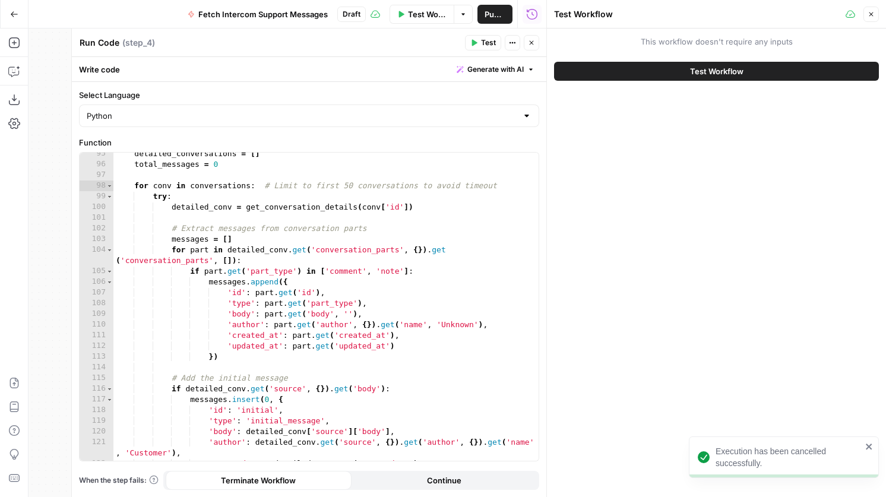
click at [485, 39] on span "Test" at bounding box center [488, 42] width 15 height 11
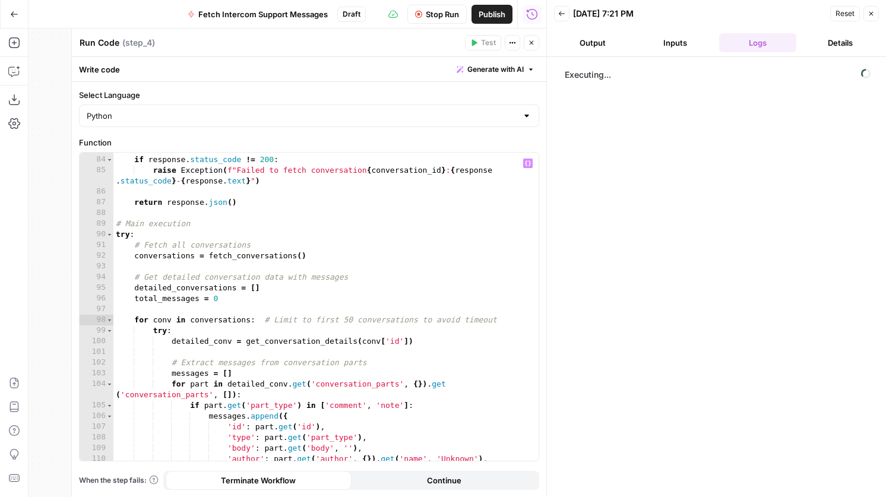
scroll to position [906, 0]
